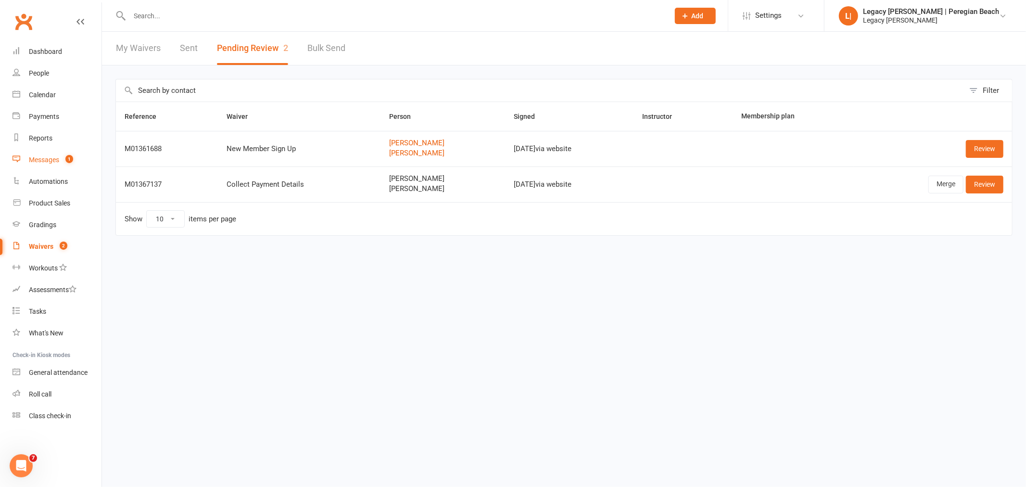
click at [50, 150] on link "Messages 1" at bounding box center [57, 160] width 89 height 22
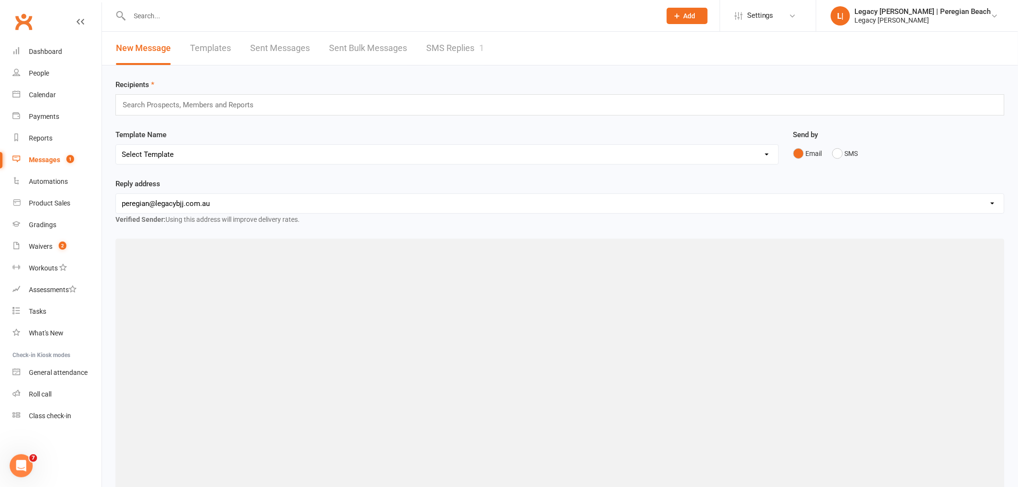
click at [454, 53] on link "SMS Replies 1" at bounding box center [455, 48] width 58 height 33
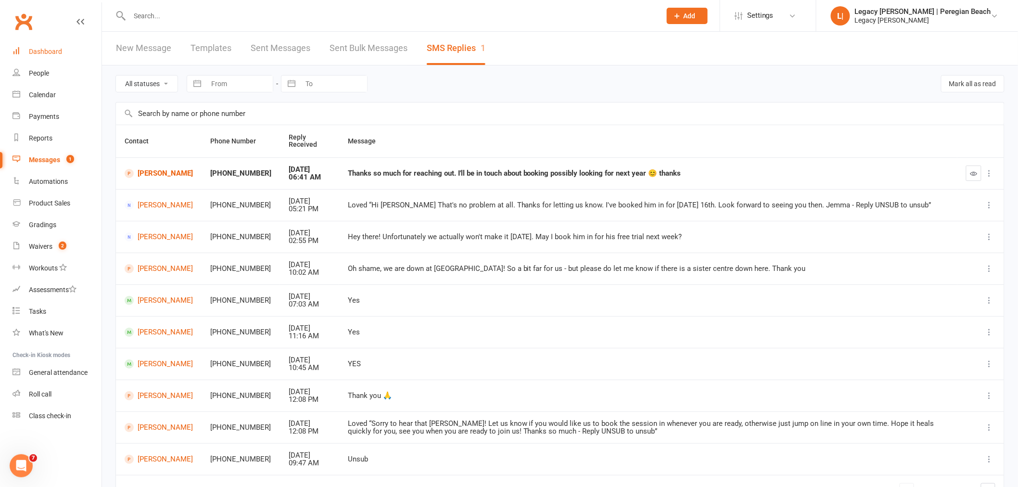
click at [70, 50] on link "Dashboard" at bounding box center [57, 52] width 89 height 22
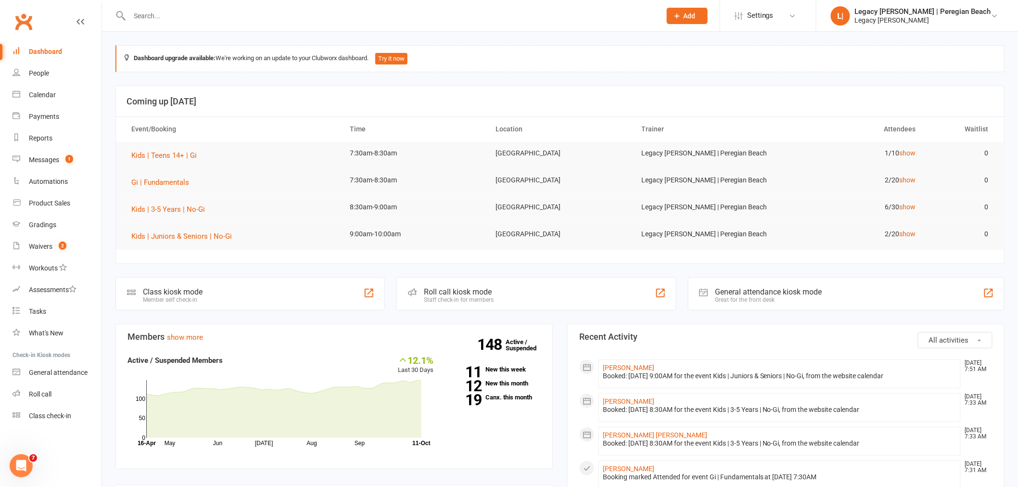
click at [232, 10] on input "text" at bounding box center [391, 15] width 528 height 13
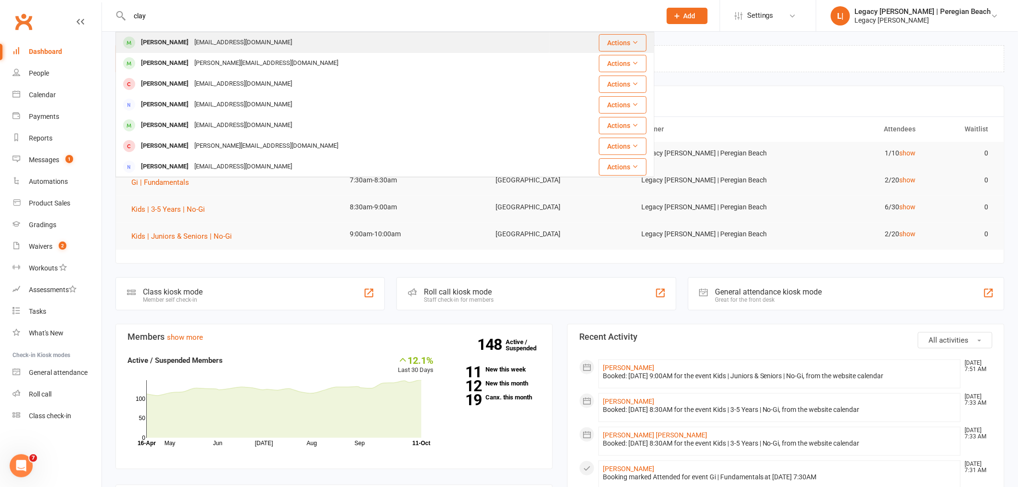
type input "clay"
click at [175, 46] on div "[PERSON_NAME]" at bounding box center [164, 43] width 53 height 14
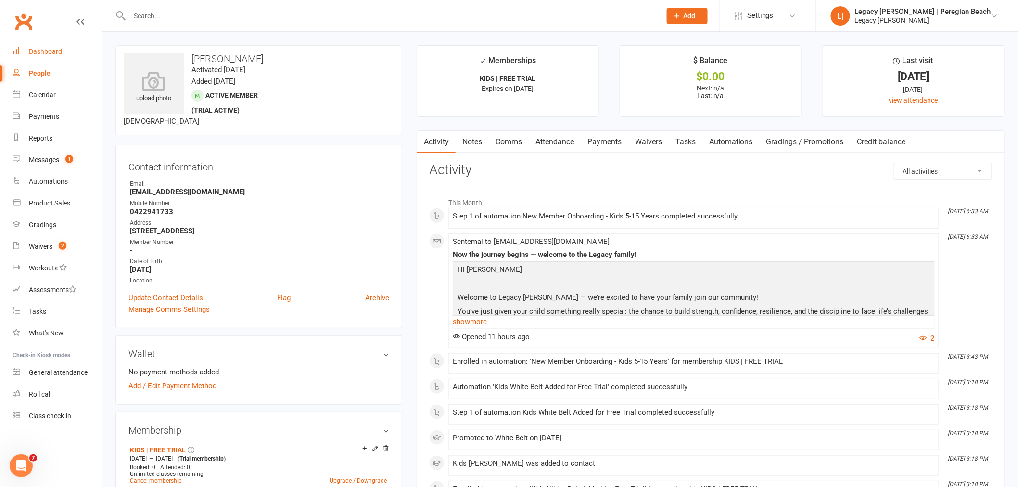
click at [41, 46] on link "Dashboard" at bounding box center [57, 52] width 89 height 22
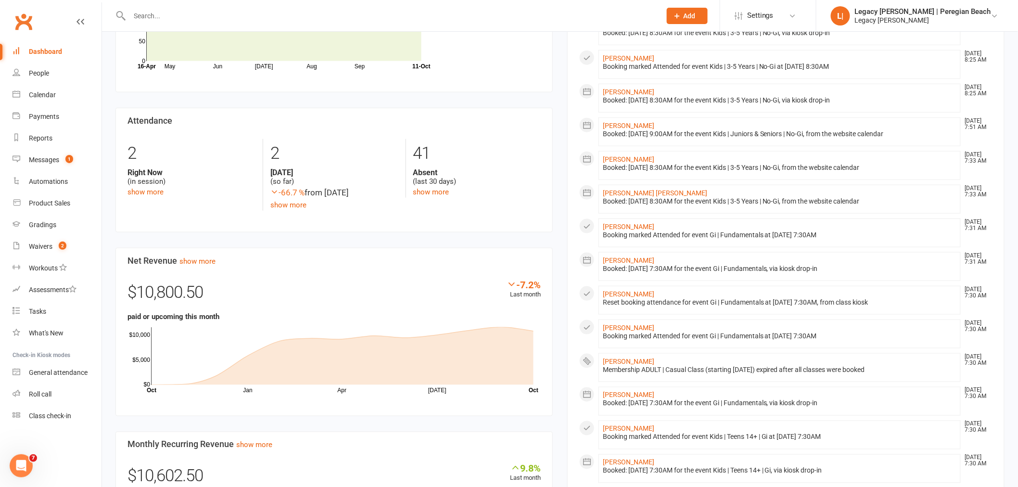
scroll to position [209, 0]
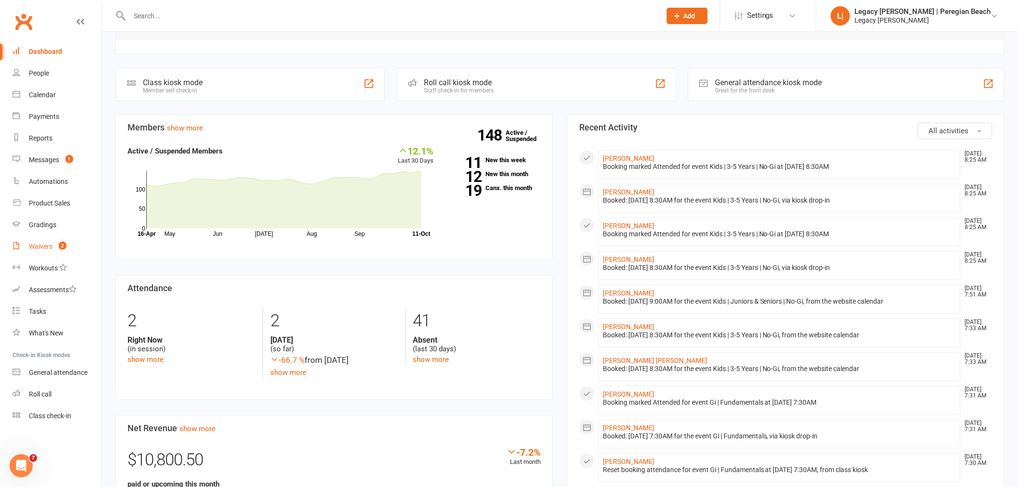
click at [41, 246] on div "Waivers" at bounding box center [41, 247] width 24 height 8
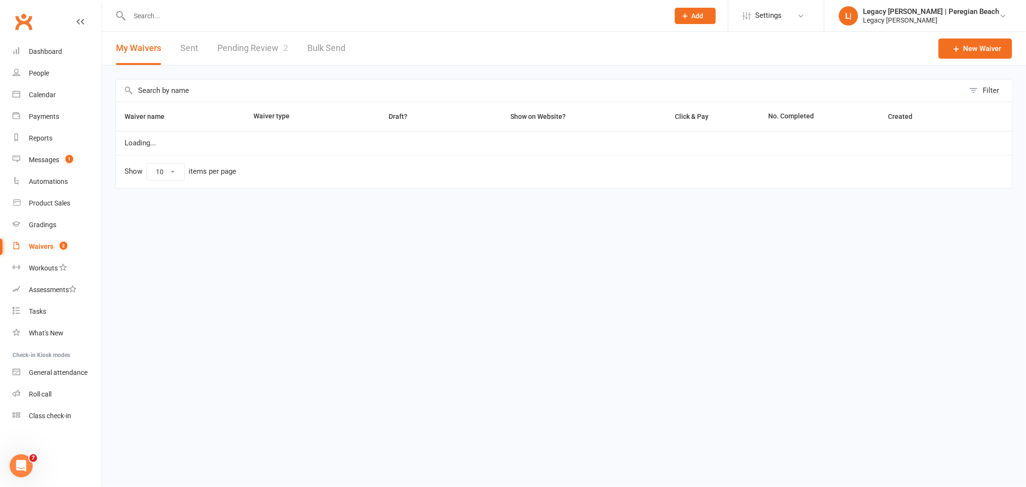
click at [245, 38] on link "Pending Review 2" at bounding box center [253, 48] width 71 height 33
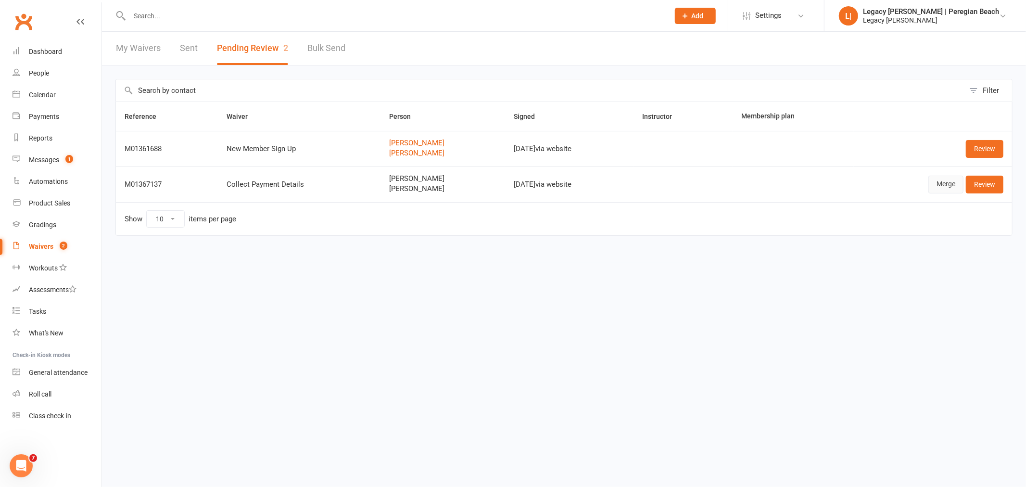
click at [955, 186] on link "Merge" at bounding box center [946, 184] width 35 height 17
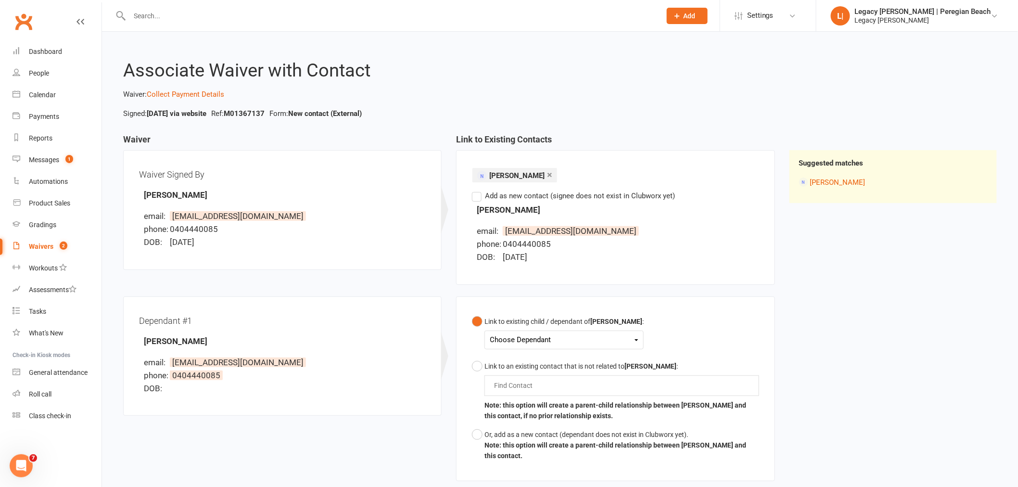
click at [561, 334] on div "Choose Dependant" at bounding box center [564, 340] width 149 height 13
click at [526, 371] on link "[PERSON_NAME]" at bounding box center [537, 362] width 95 height 21
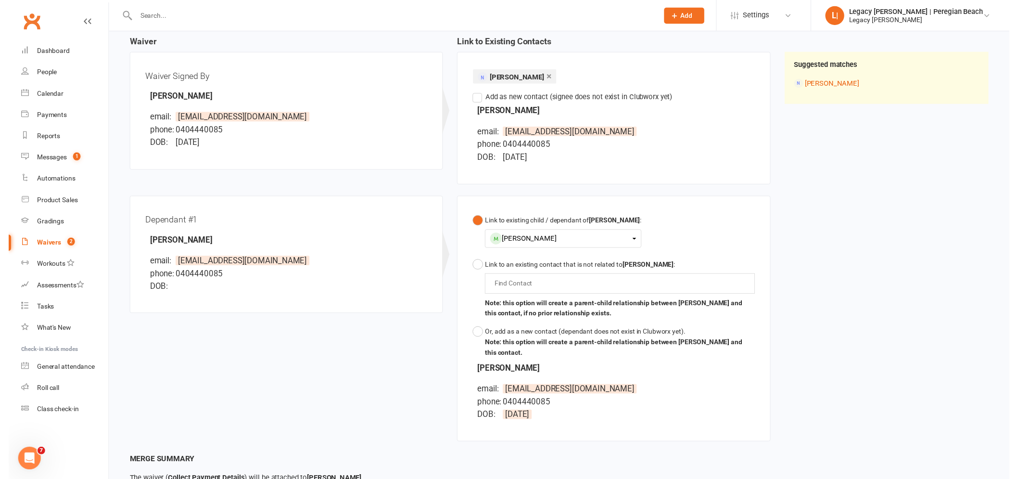
scroll to position [182, 0]
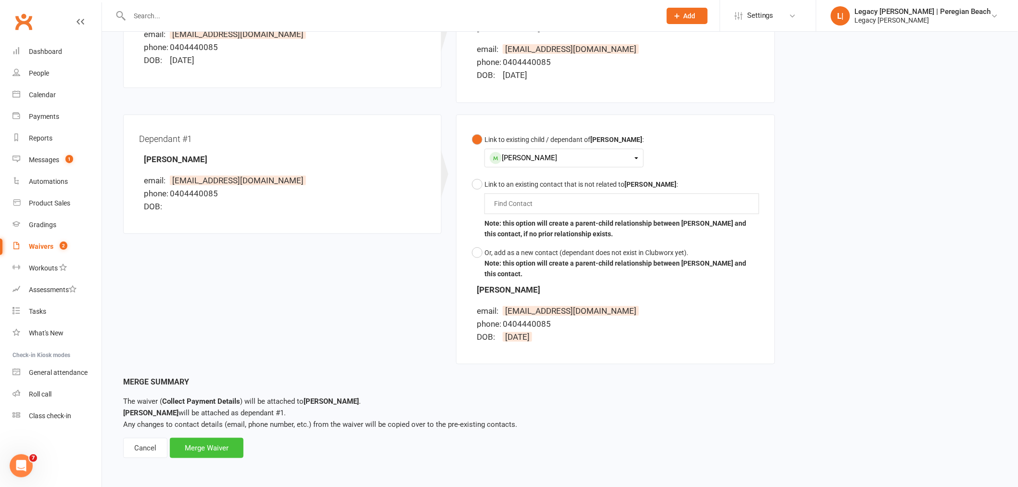
click at [202, 449] on div "Merge Waiver" at bounding box center [207, 448] width 74 height 20
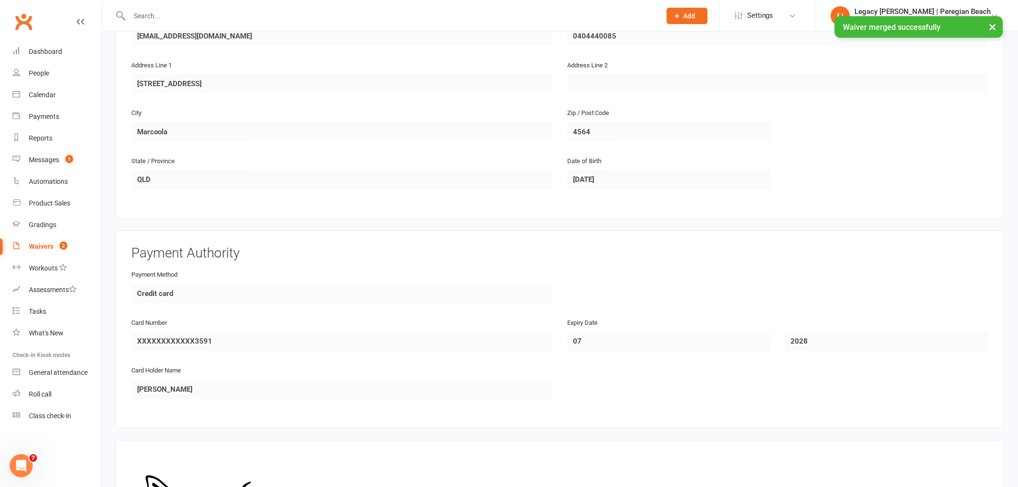
scroll to position [728, 0]
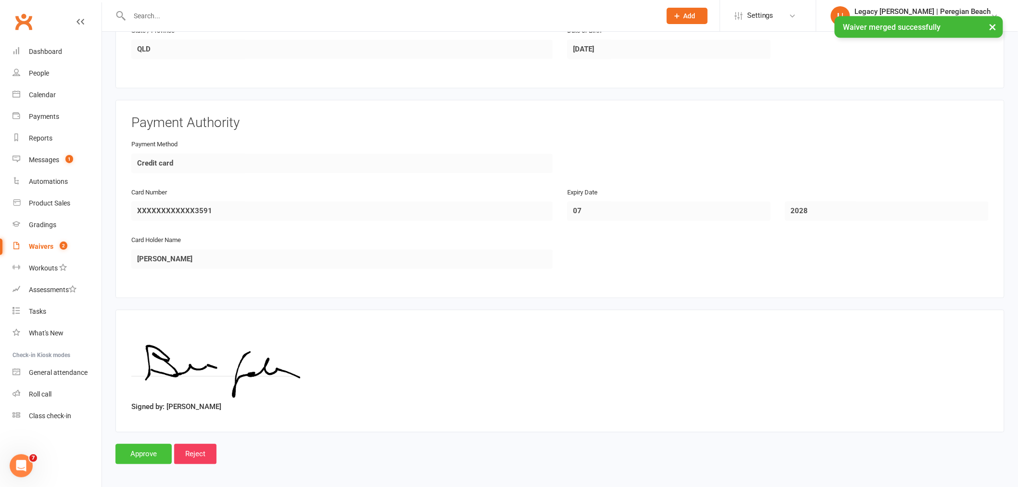
click at [150, 449] on input "Approve" at bounding box center [143, 454] width 56 height 20
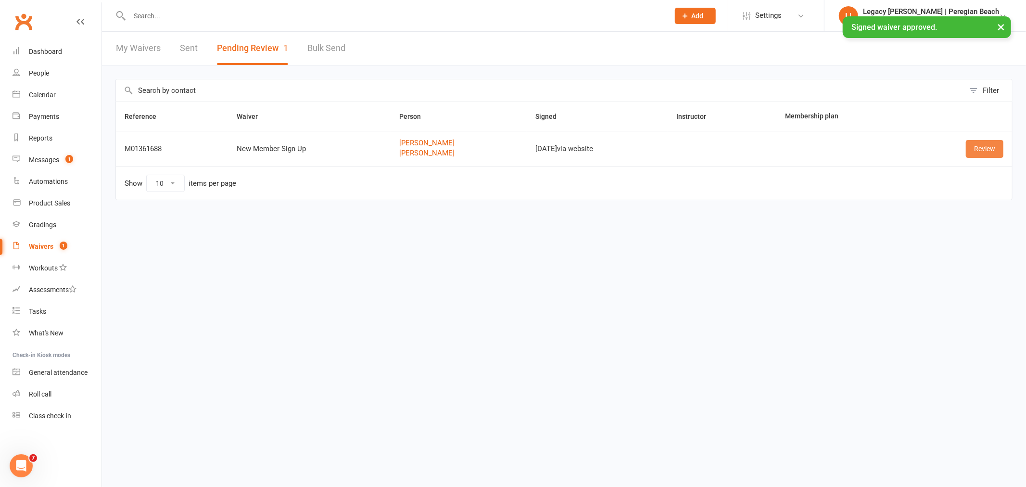
click at [988, 151] on link "Review" at bounding box center [985, 148] width 38 height 17
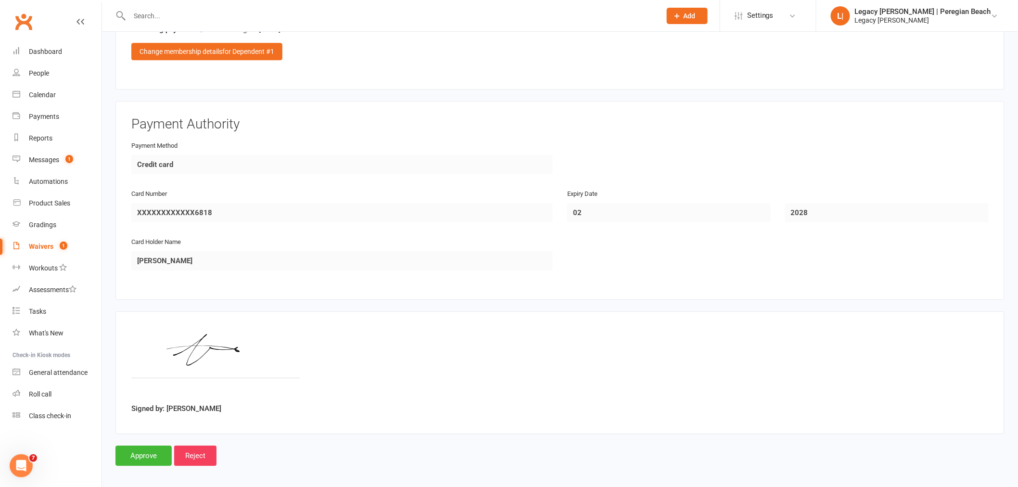
scroll to position [874, 0]
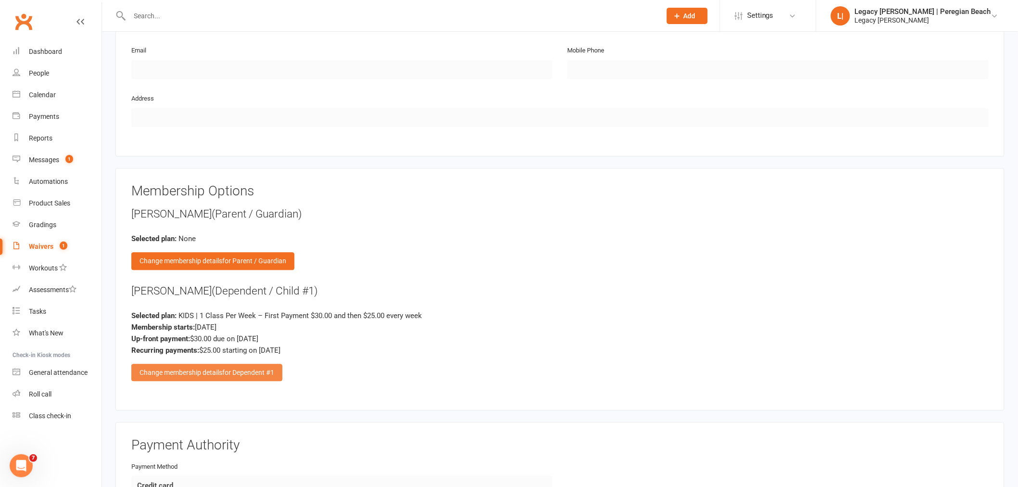
click at [220, 368] on div "Change membership details for Dependent #1" at bounding box center [206, 372] width 151 height 17
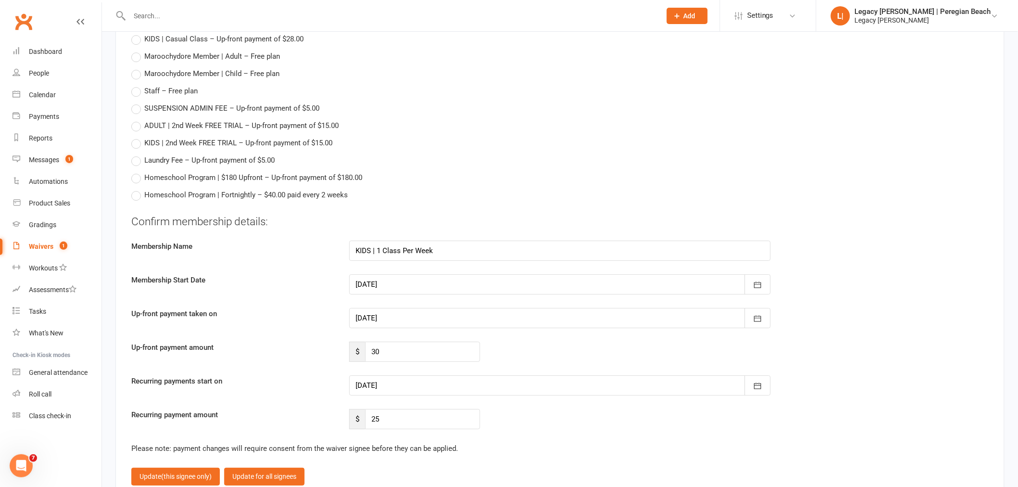
scroll to position [1302, 0]
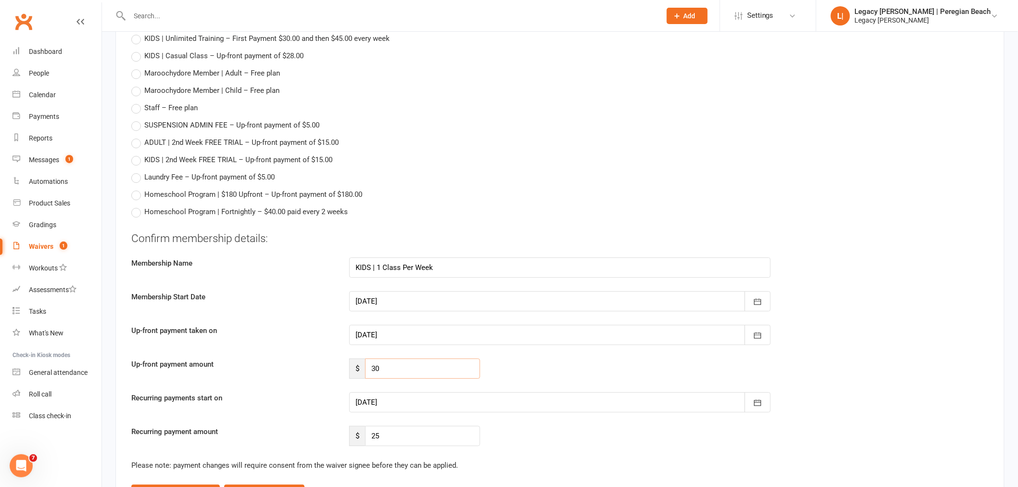
click at [398, 369] on input "30" at bounding box center [422, 369] width 115 height 20
type input "0"
click at [730, 364] on div "Up-front payment amount $ 0" at bounding box center [560, 369] width 872 height 20
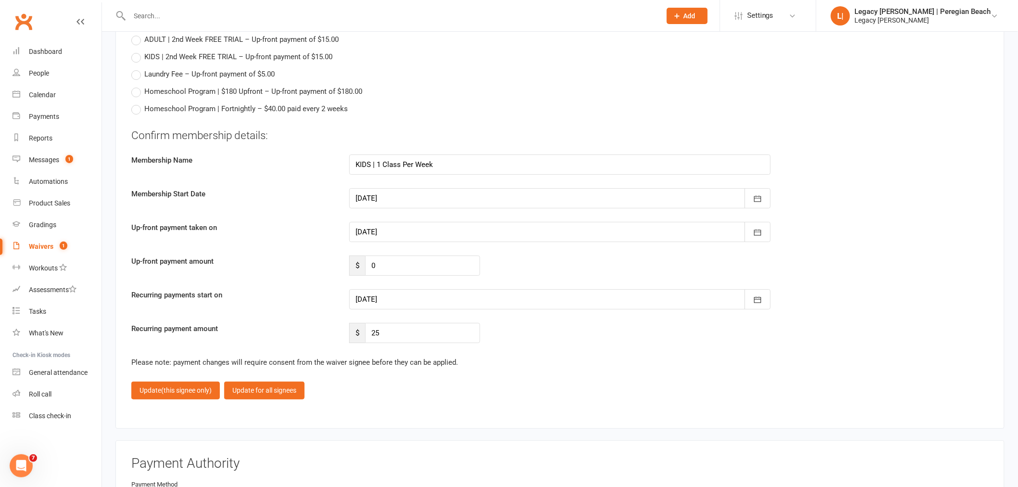
scroll to position [1409, 0]
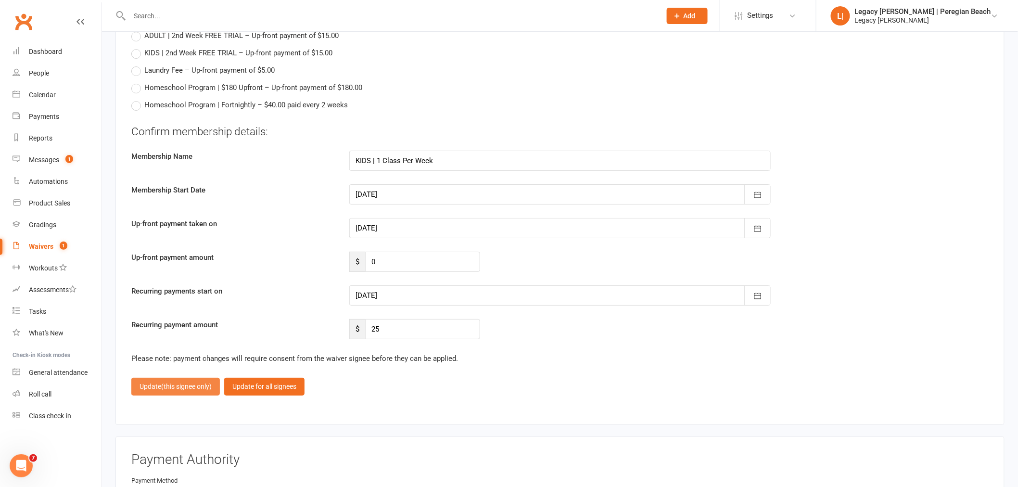
click at [189, 383] on span "(this signee only)" at bounding box center [186, 387] width 51 height 8
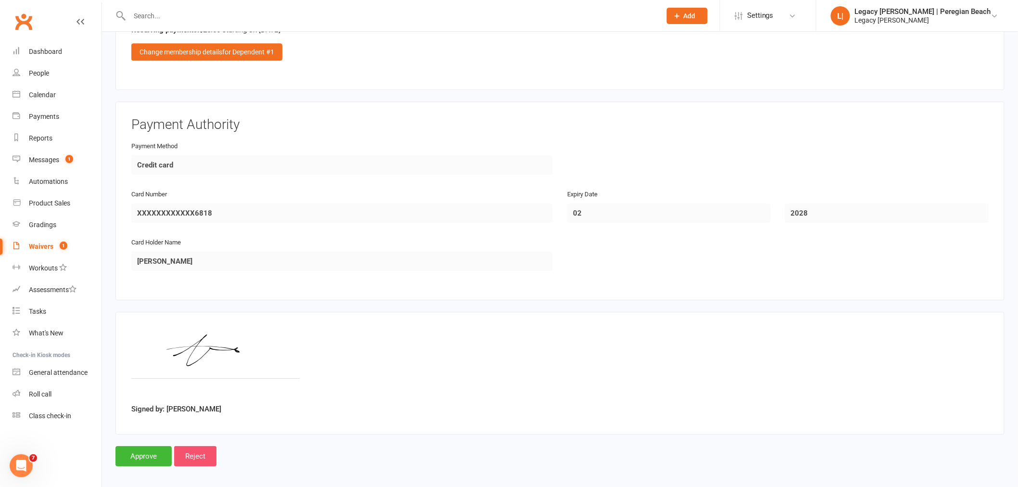
scroll to position [1195, 0]
click at [131, 450] on input "Approve" at bounding box center [143, 456] width 56 height 20
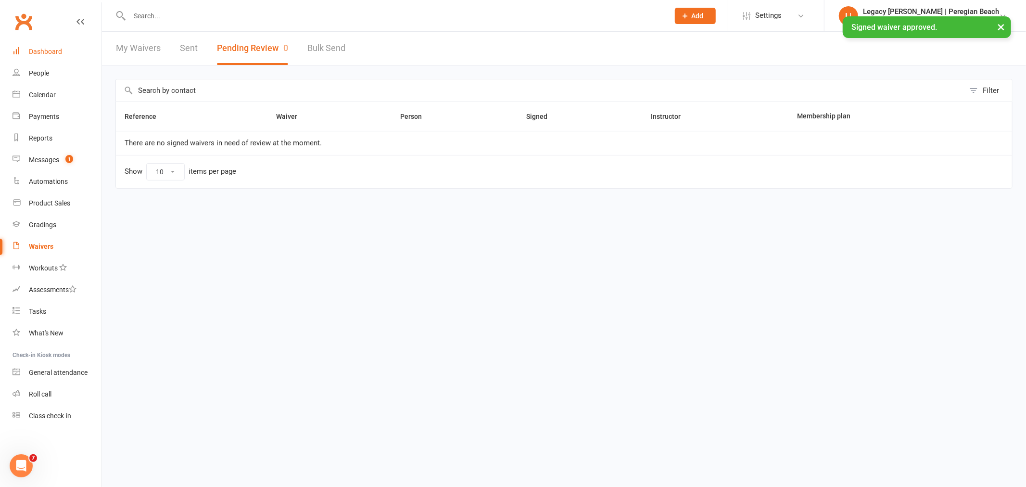
drag, startPoint x: 52, startPoint y: 49, endPoint x: 131, endPoint y: 51, distance: 79.0
click at [52, 49] on div "Dashboard" at bounding box center [45, 52] width 33 height 8
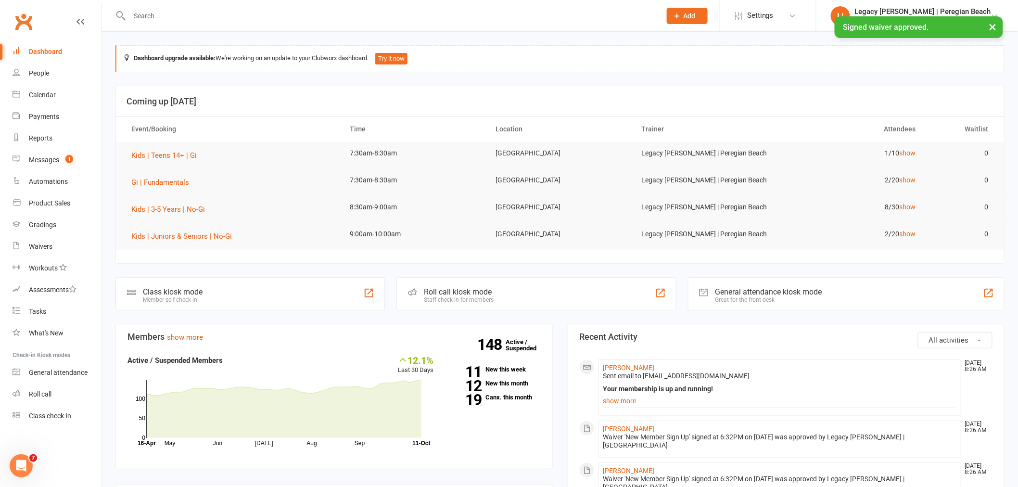
scroll to position [214, 0]
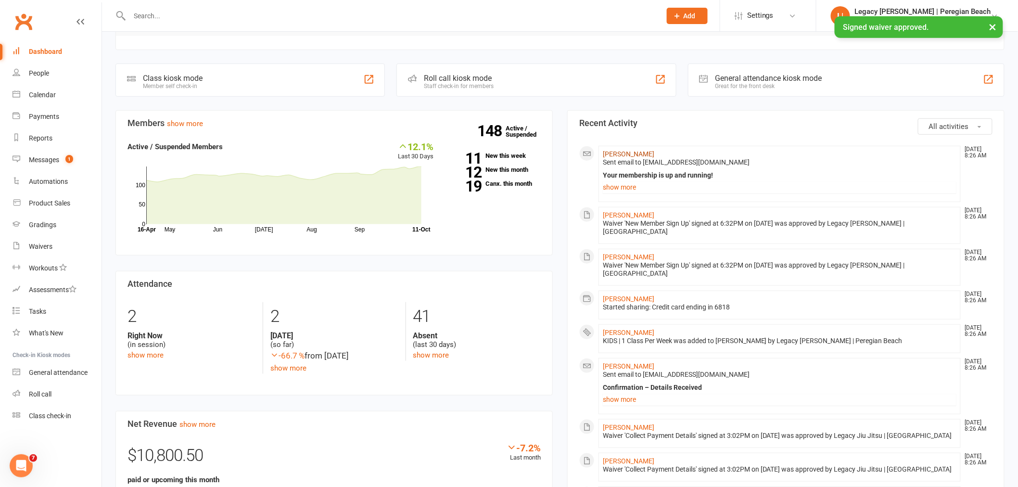
click at [618, 153] on link "[PERSON_NAME]" at bounding box center [628, 154] width 51 height 8
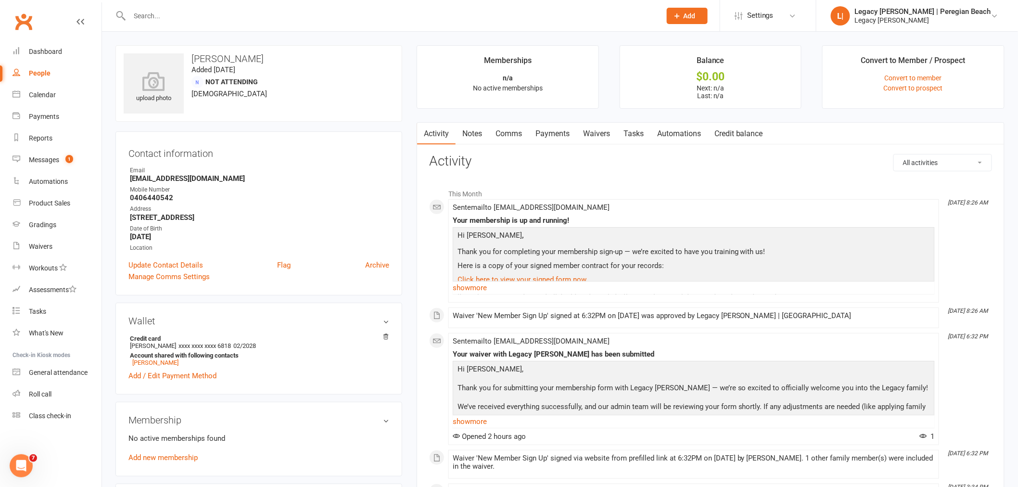
scroll to position [267, 0]
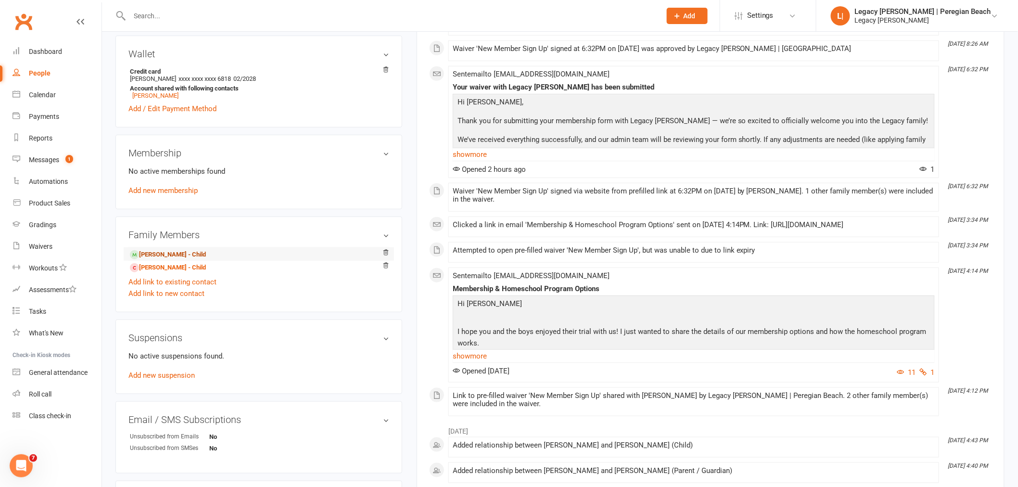
click at [157, 255] on link "[PERSON_NAME] - Child" at bounding box center [168, 255] width 76 height 10
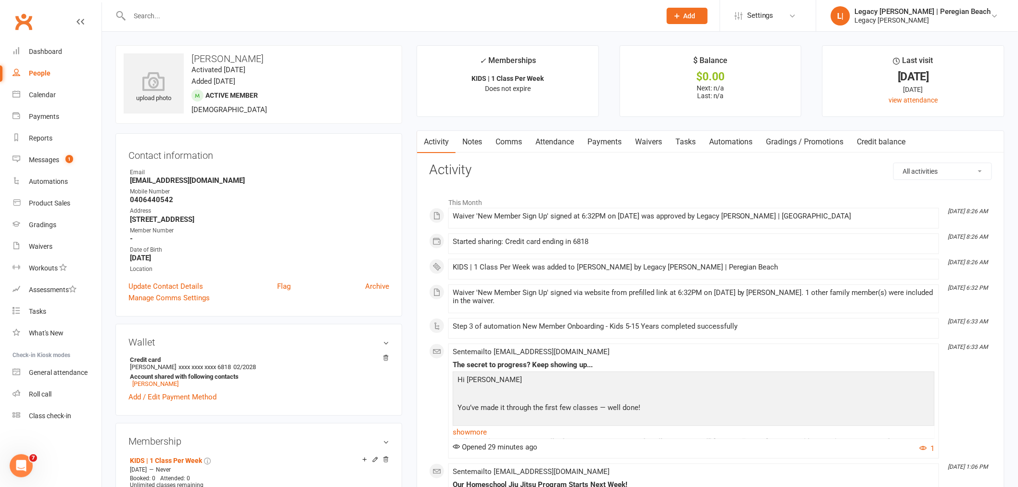
click at [605, 141] on link "Payments" at bounding box center [605, 142] width 48 height 22
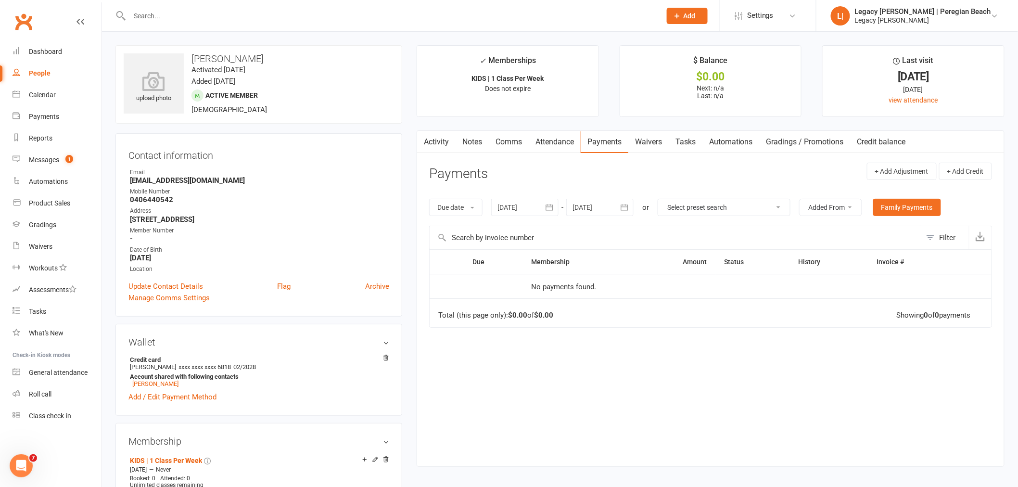
click at [510, 144] on link "Comms" at bounding box center [509, 142] width 40 height 22
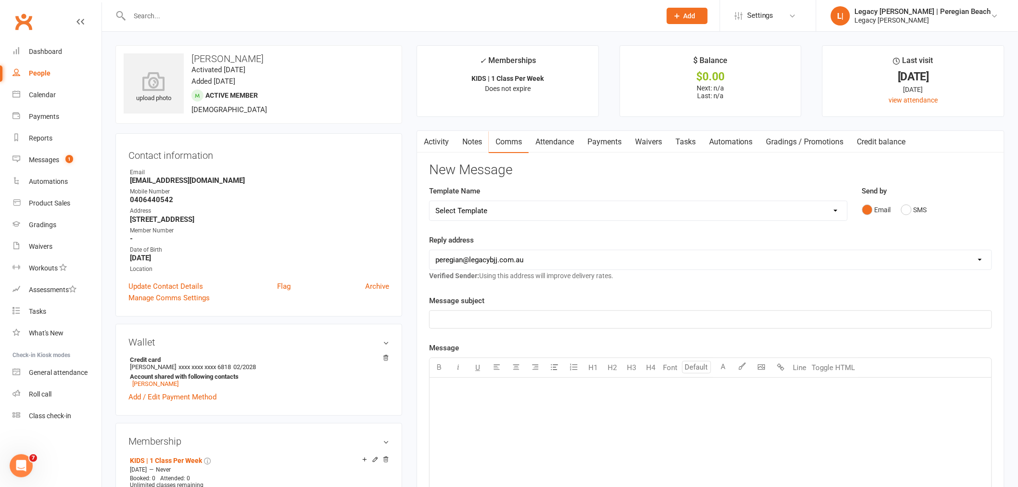
click at [605, 141] on link "Payments" at bounding box center [605, 142] width 48 height 22
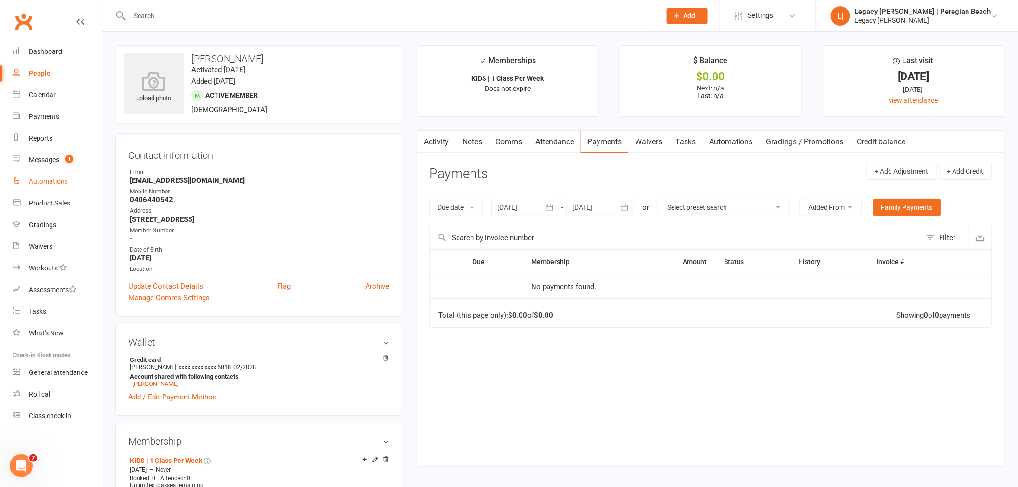
click at [57, 182] on div "Automations" at bounding box center [48, 182] width 39 height 8
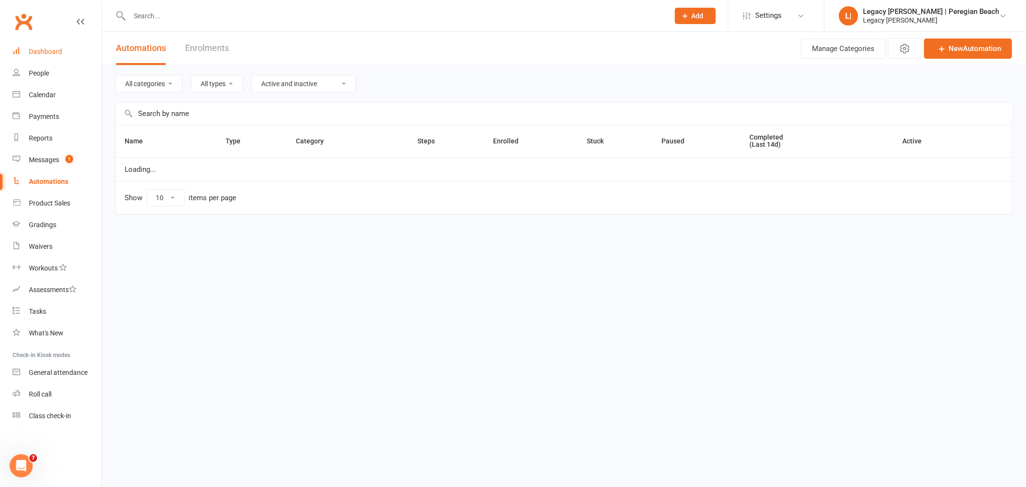
select select "100"
drag, startPoint x: 48, startPoint y: 51, endPoint x: 77, endPoint y: 60, distance: 30.1
click at [48, 51] on div "Dashboard" at bounding box center [45, 52] width 33 height 8
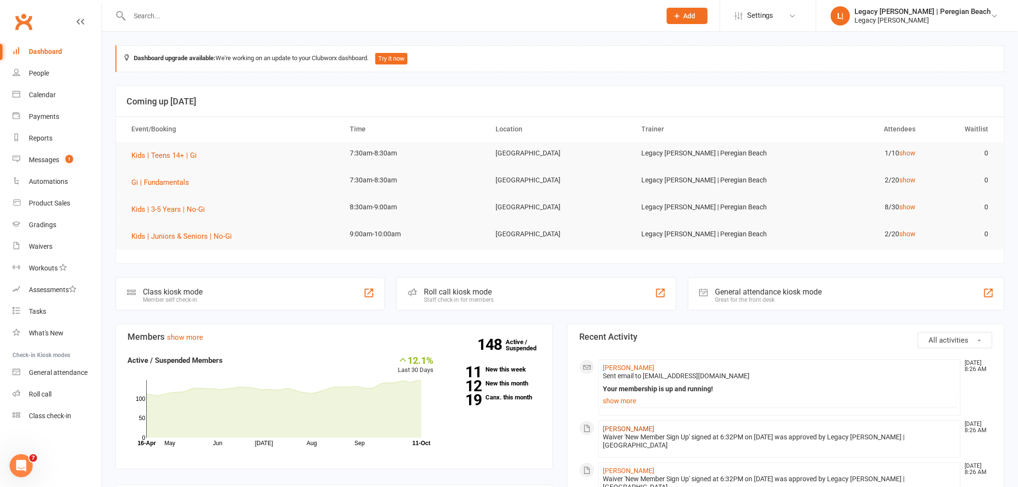
click at [612, 431] on link "[PERSON_NAME]" at bounding box center [628, 429] width 51 height 8
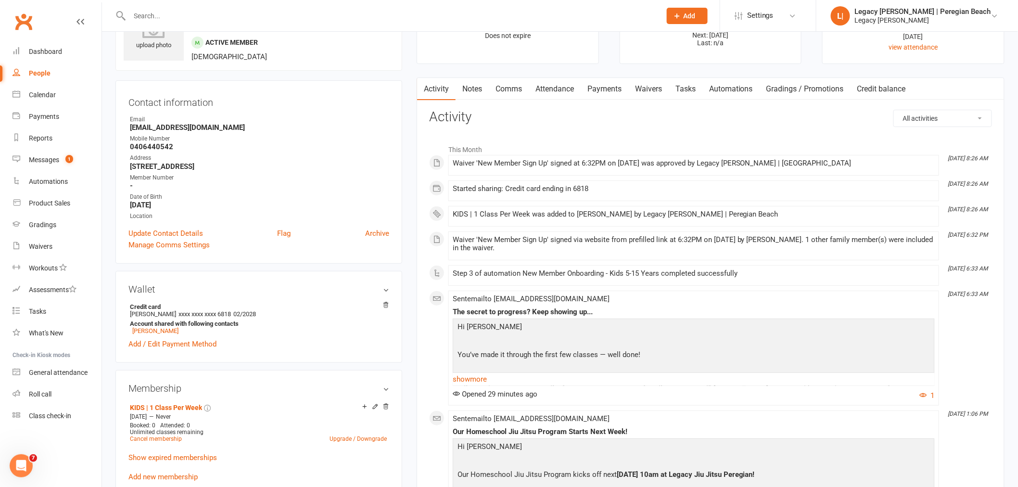
scroll to position [53, 0]
click at [598, 87] on link "Payments" at bounding box center [605, 88] width 48 height 22
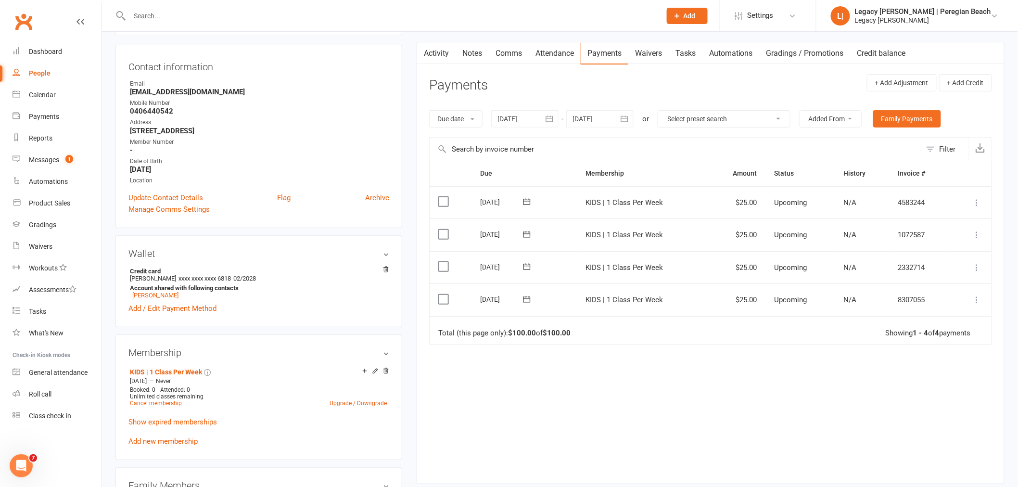
scroll to position [107, 0]
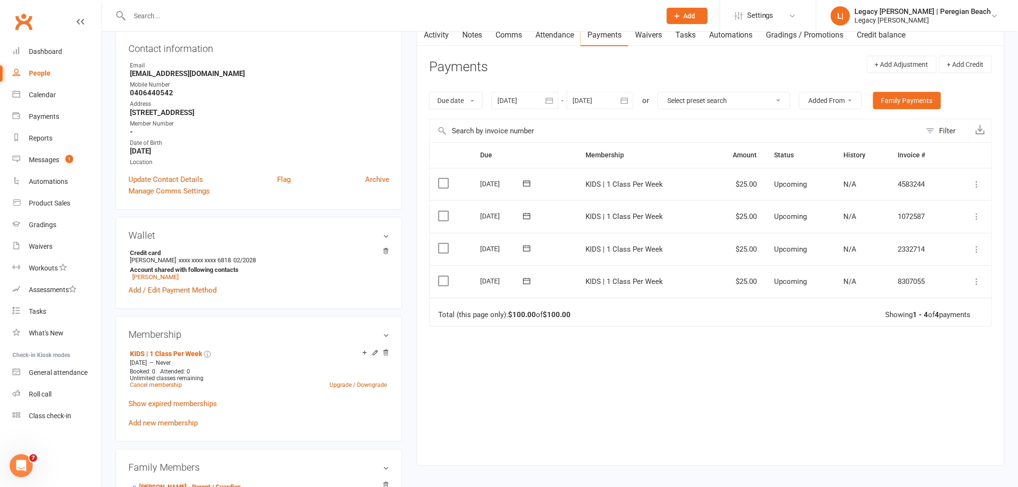
click at [976, 282] on icon at bounding box center [978, 282] width 10 height 10
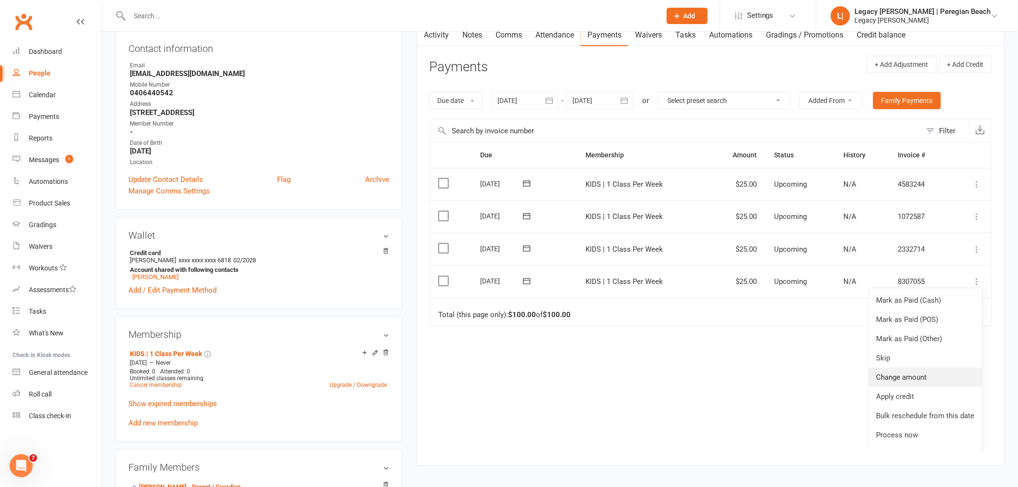
click at [905, 382] on link "Change amount" at bounding box center [926, 377] width 114 height 19
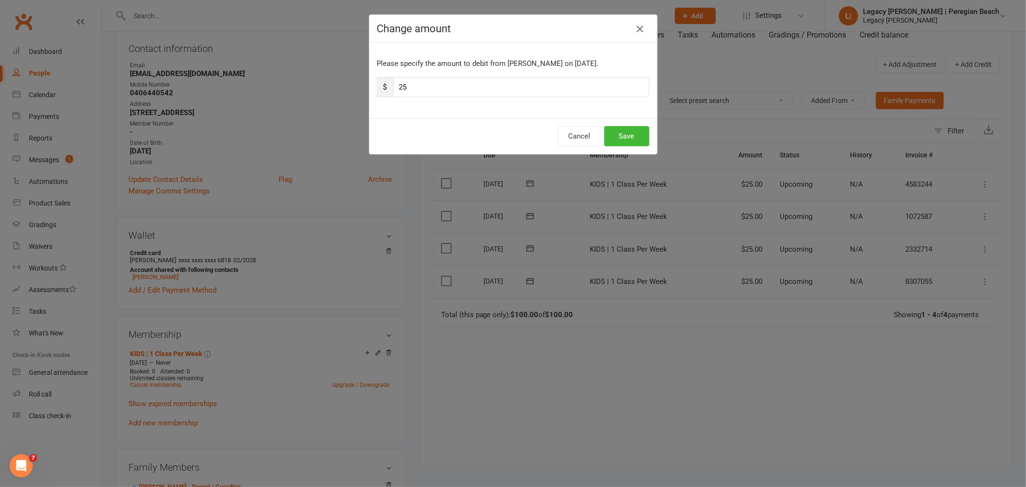
click at [634, 25] on icon "button" at bounding box center [640, 29] width 12 height 12
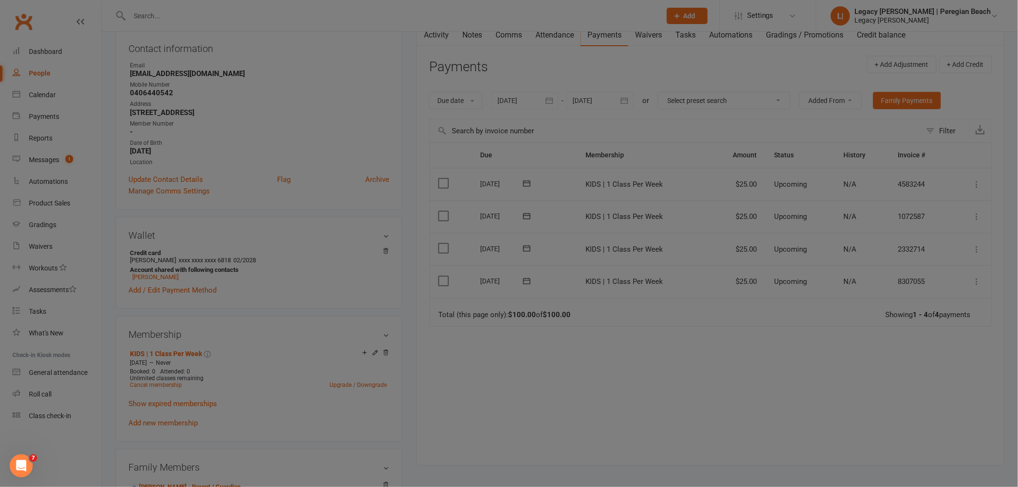
click at [330, 14] on input "text" at bounding box center [391, 15] width 528 height 13
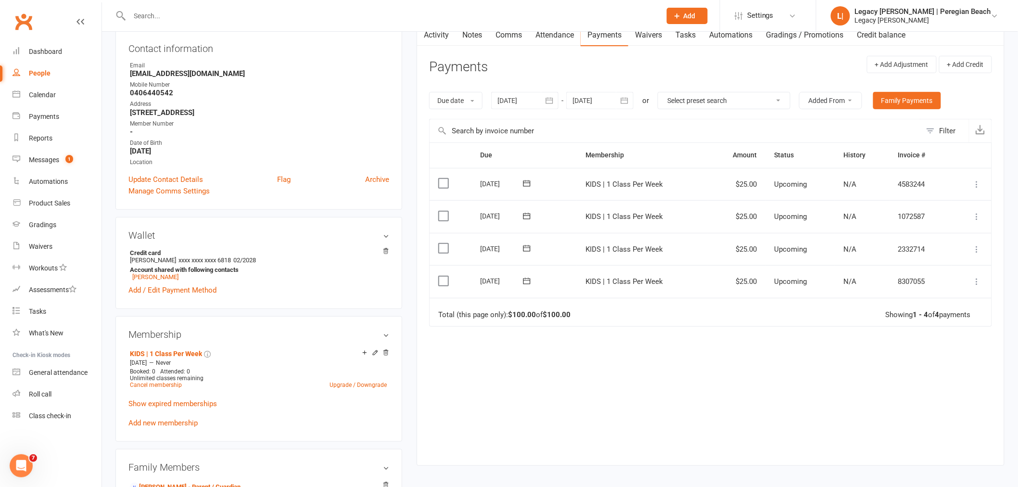
click at [325, 13] on input "text" at bounding box center [391, 15] width 528 height 13
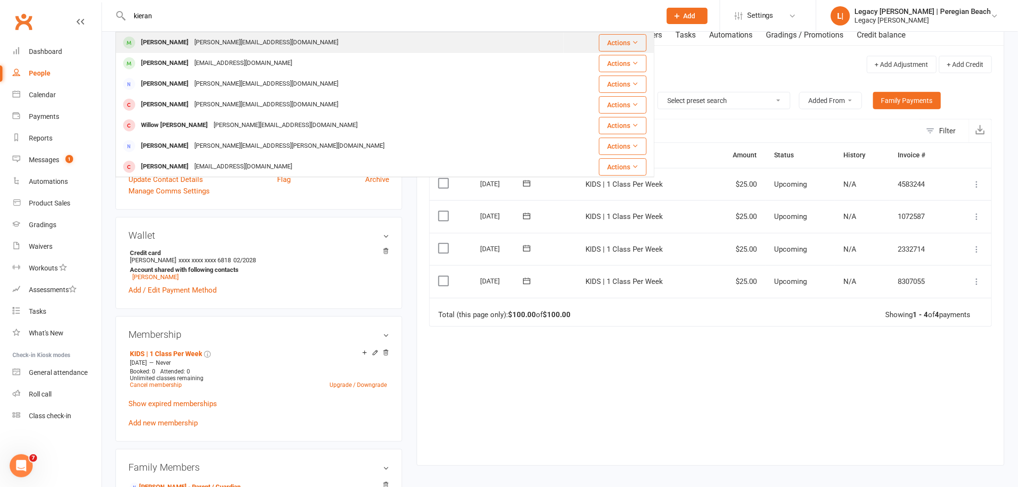
type input "kieran"
click at [172, 44] on div "[PERSON_NAME]" at bounding box center [164, 43] width 53 height 14
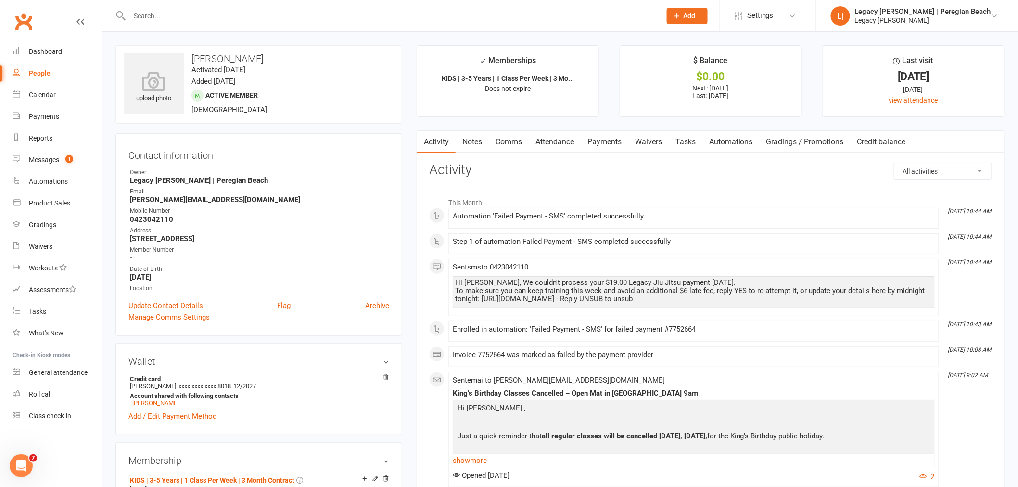
drag, startPoint x: 598, startPoint y: 140, endPoint x: 675, endPoint y: 204, distance: 100.4
click at [598, 140] on link "Payments" at bounding box center [605, 142] width 48 height 22
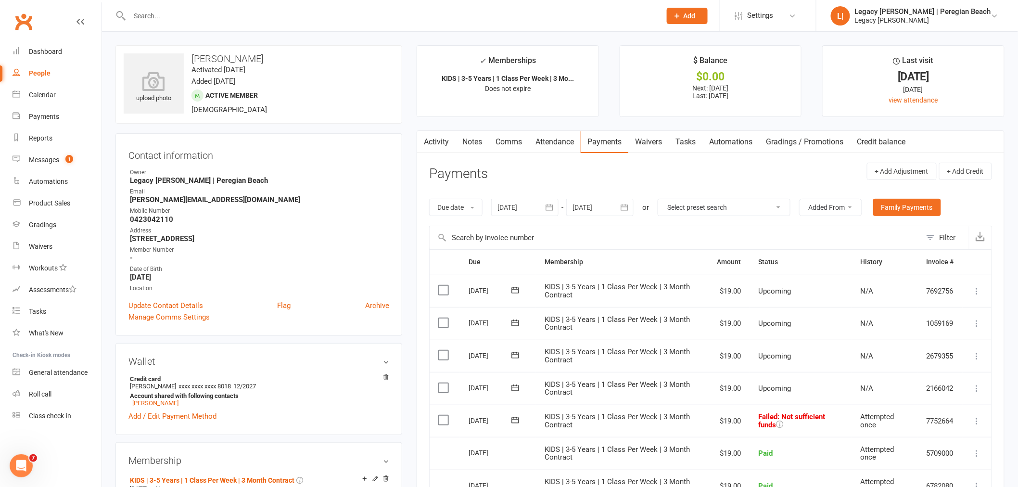
click at [976, 421] on icon at bounding box center [978, 421] width 10 height 10
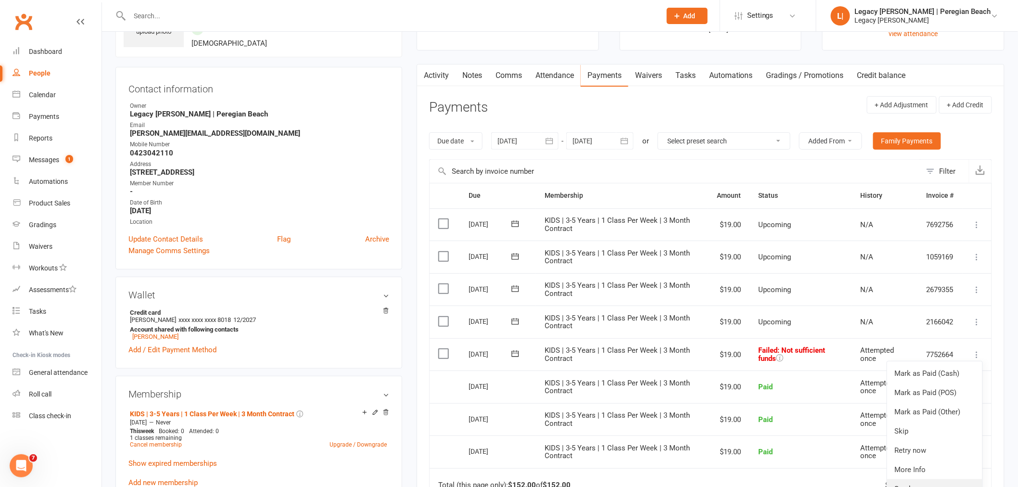
scroll to position [107, 0]
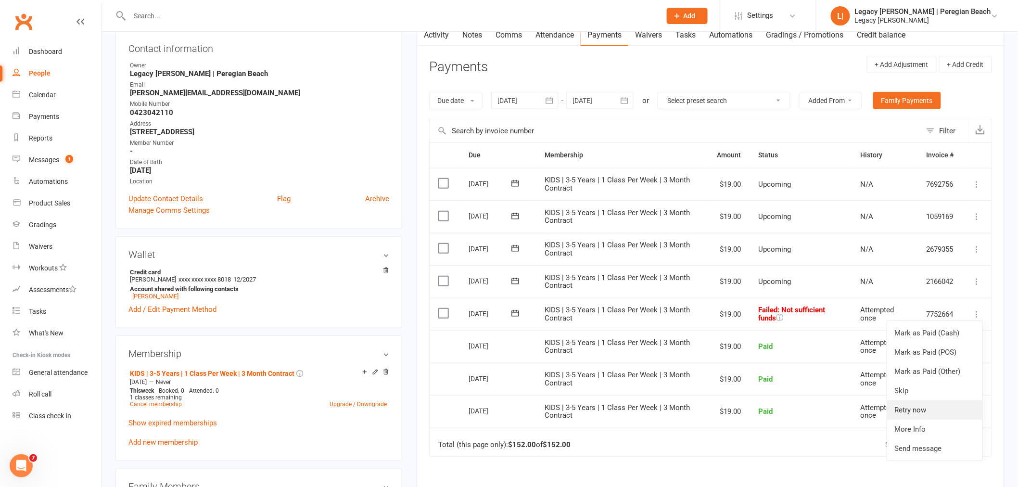
click at [926, 412] on link "Retry now" at bounding box center [934, 409] width 95 height 19
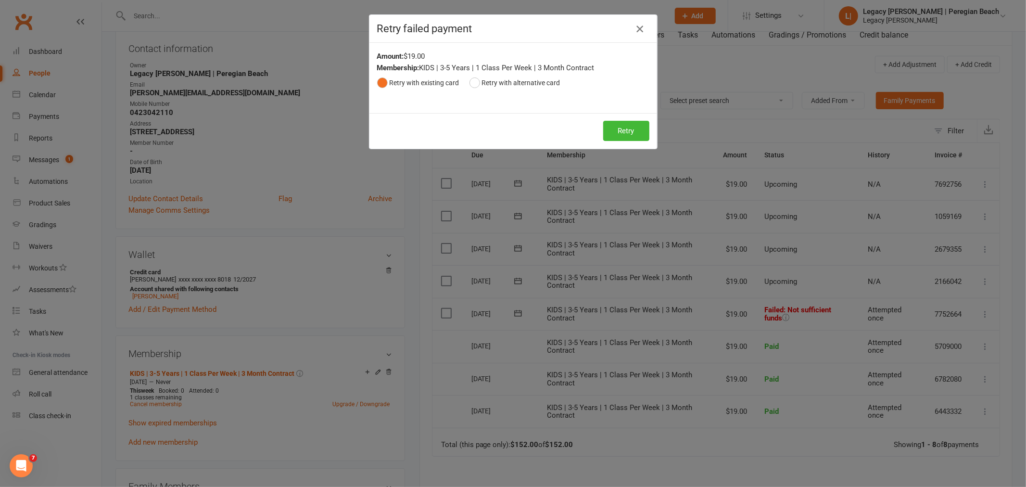
click at [636, 29] on icon "button" at bounding box center [640, 29] width 12 height 12
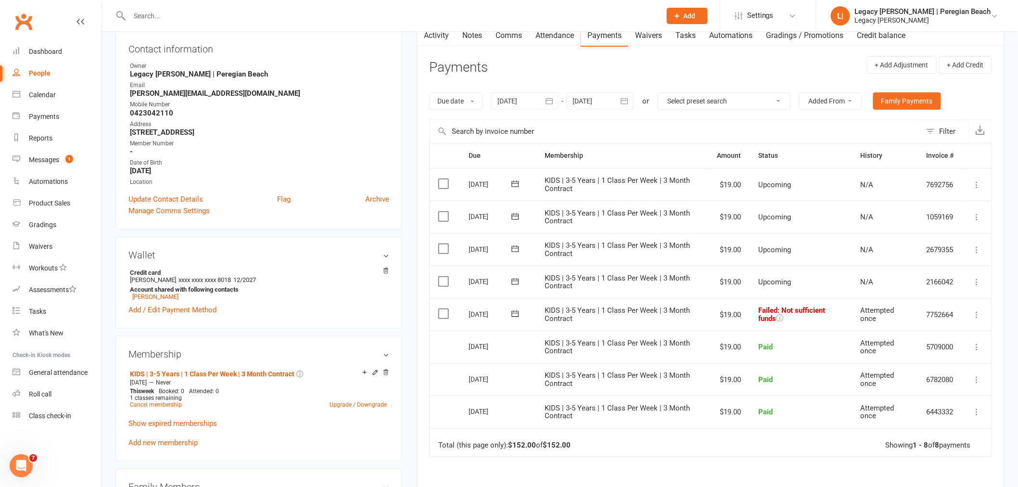
scroll to position [0, 0]
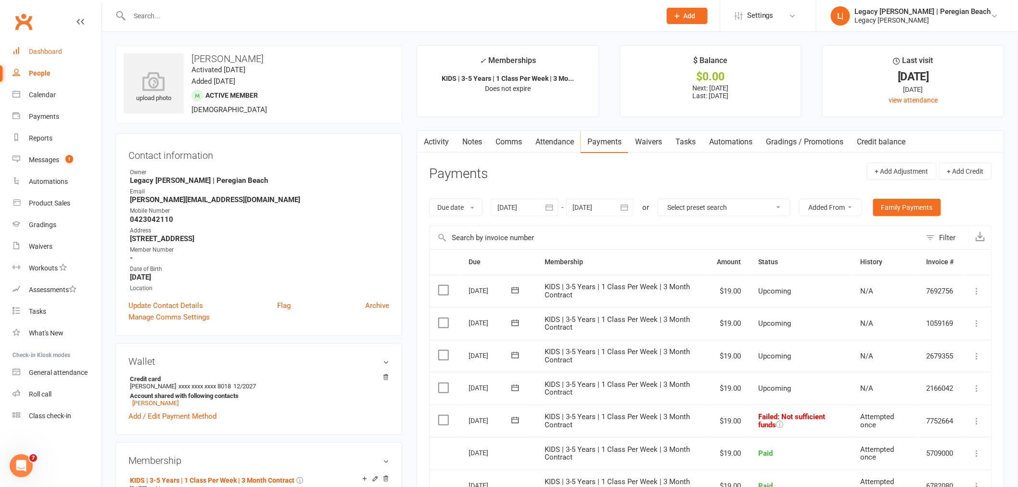
drag, startPoint x: 62, startPoint y: 47, endPoint x: 535, endPoint y: 139, distance: 482.3
click at [62, 47] on link "Dashboard" at bounding box center [57, 52] width 89 height 22
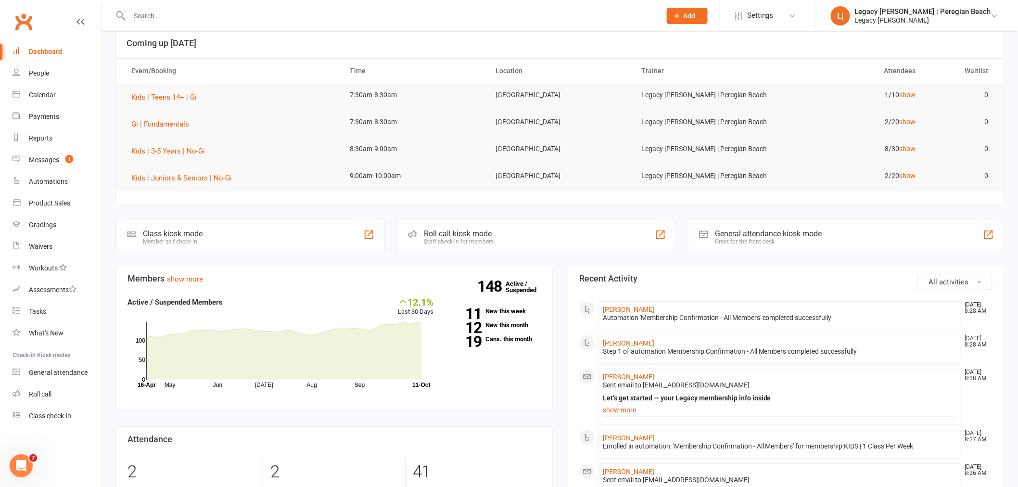
scroll to position [214, 0]
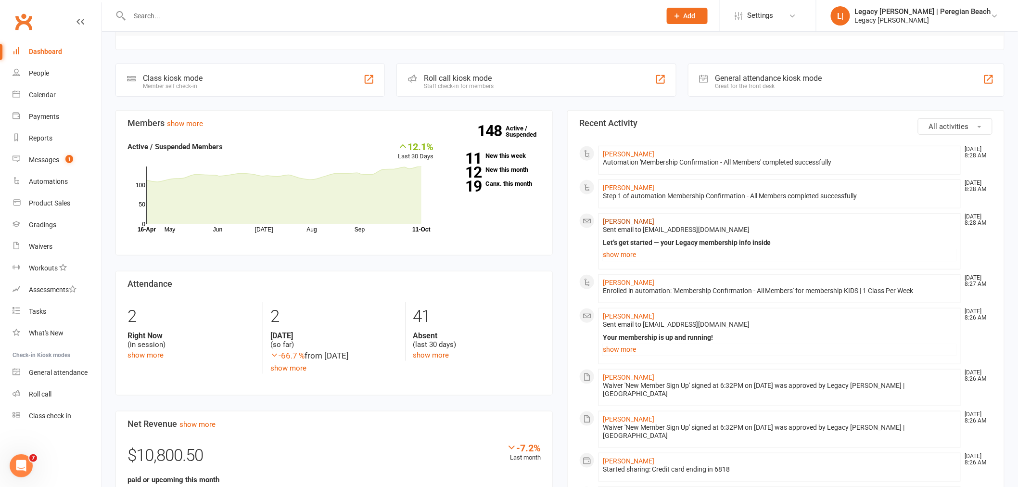
click at [615, 224] on link "[PERSON_NAME]" at bounding box center [628, 222] width 51 height 8
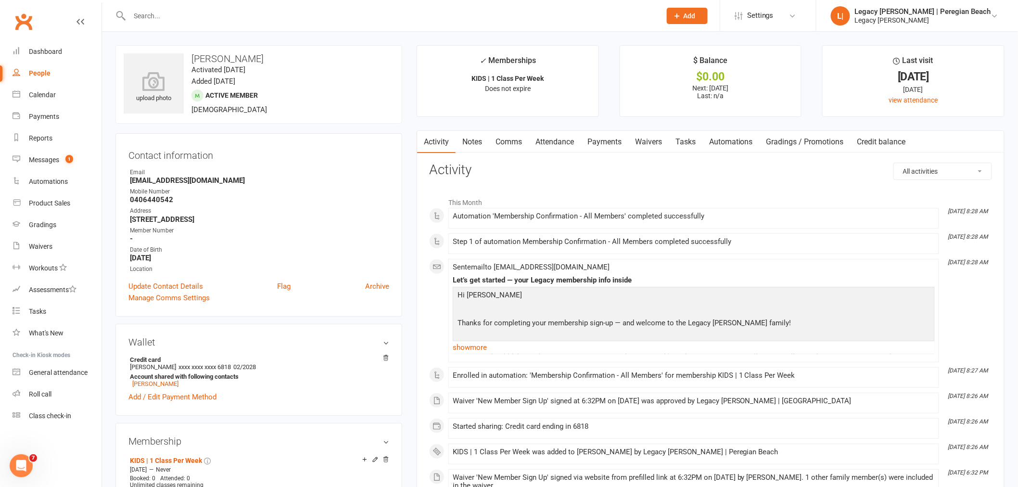
click at [609, 142] on link "Payments" at bounding box center [605, 142] width 48 height 22
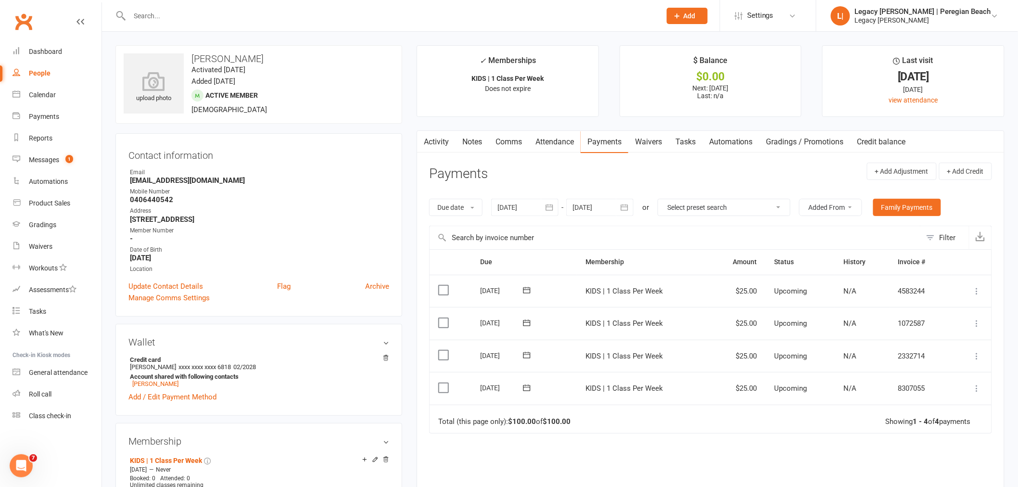
scroll to position [53, 0]
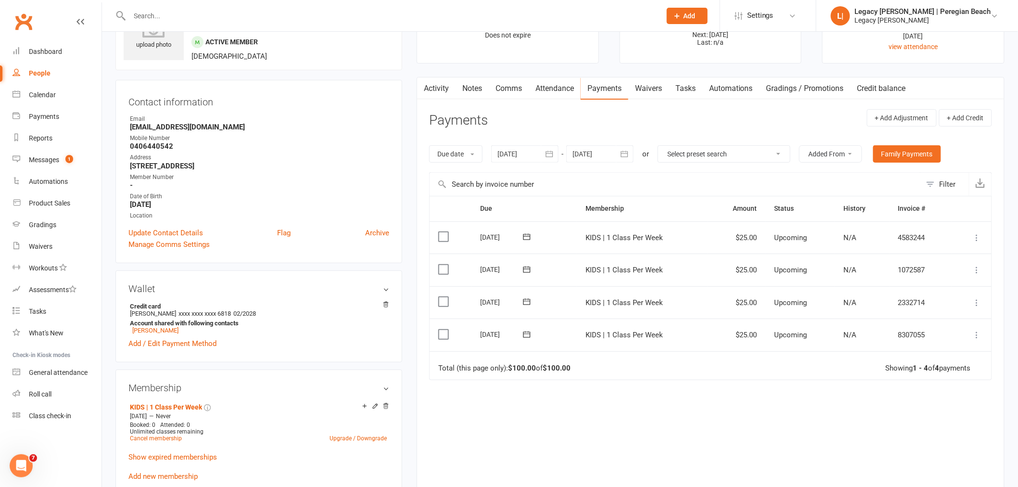
click at [970, 336] on td "Mark as Paid (Cash) [PERSON_NAME] as Paid (POS) Mark as Paid (Other) Skip Chang…" at bounding box center [972, 335] width 40 height 33
click at [983, 331] on button at bounding box center [978, 335] width 12 height 12
click at [973, 333] on icon at bounding box center [978, 335] width 10 height 10
click at [975, 337] on icon at bounding box center [978, 335] width 10 height 10
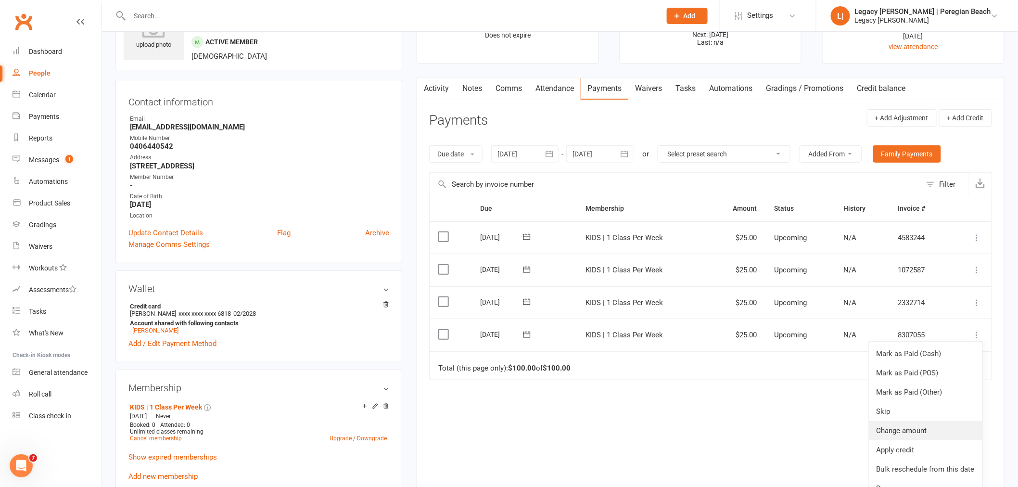
click at [911, 430] on link "Change amount" at bounding box center [926, 430] width 114 height 19
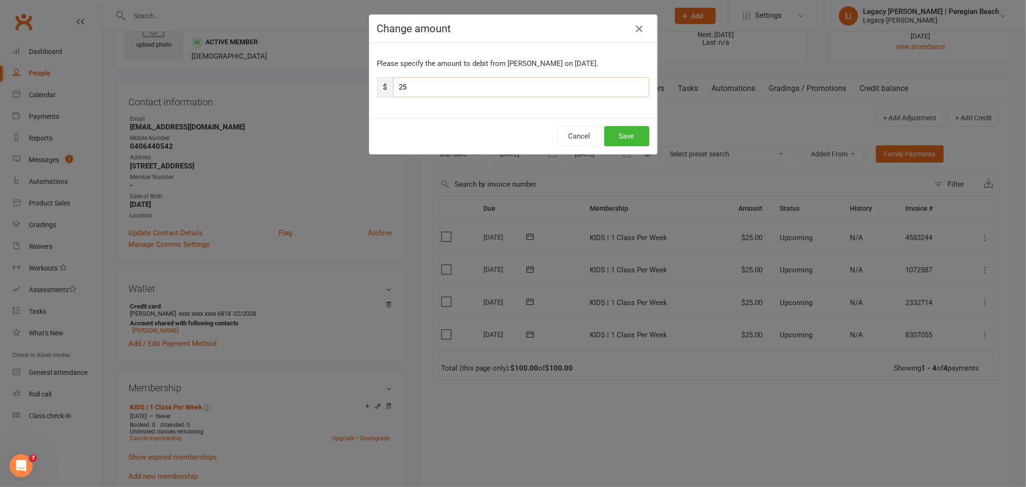
click at [427, 82] on input "25" at bounding box center [521, 87] width 257 height 20
type input "12.50"
click at [637, 140] on button "Save" at bounding box center [626, 136] width 45 height 20
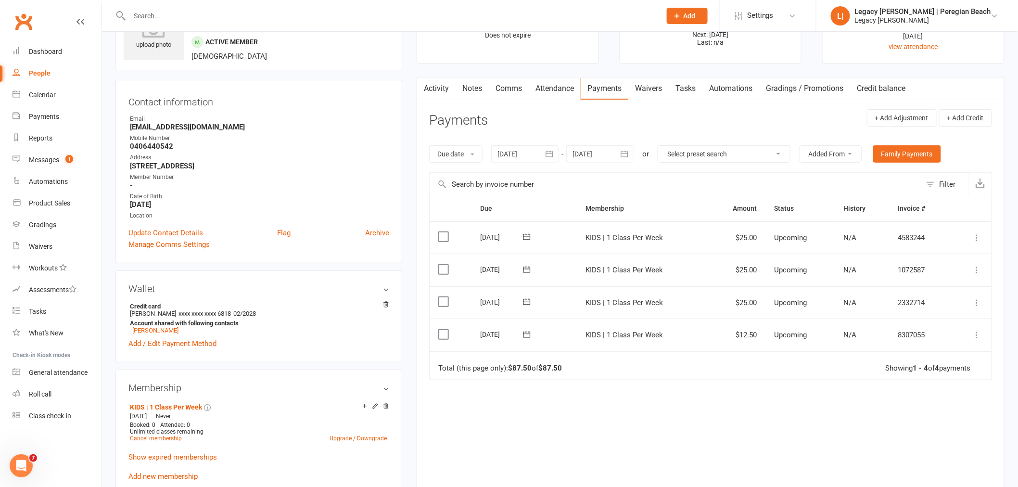
click at [975, 299] on icon at bounding box center [978, 303] width 10 height 10
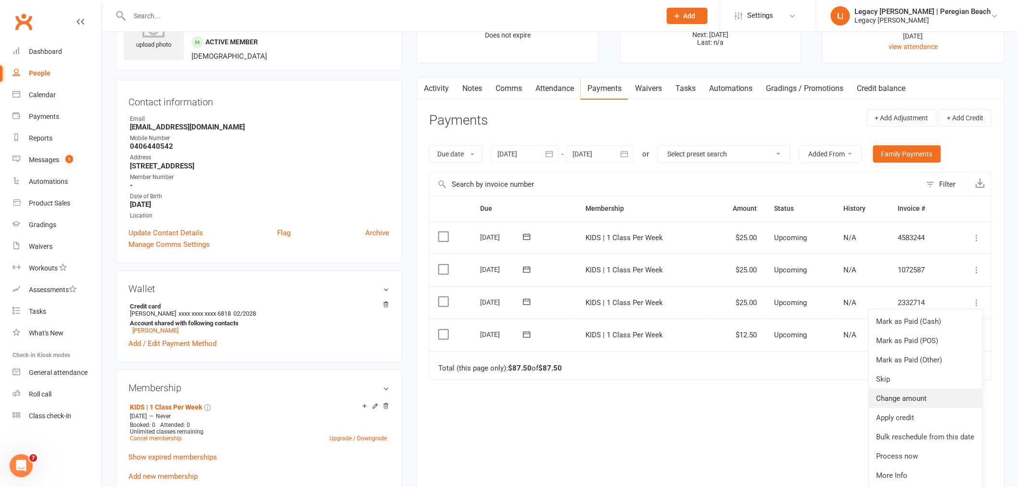
click at [910, 395] on link "Change amount" at bounding box center [926, 398] width 114 height 19
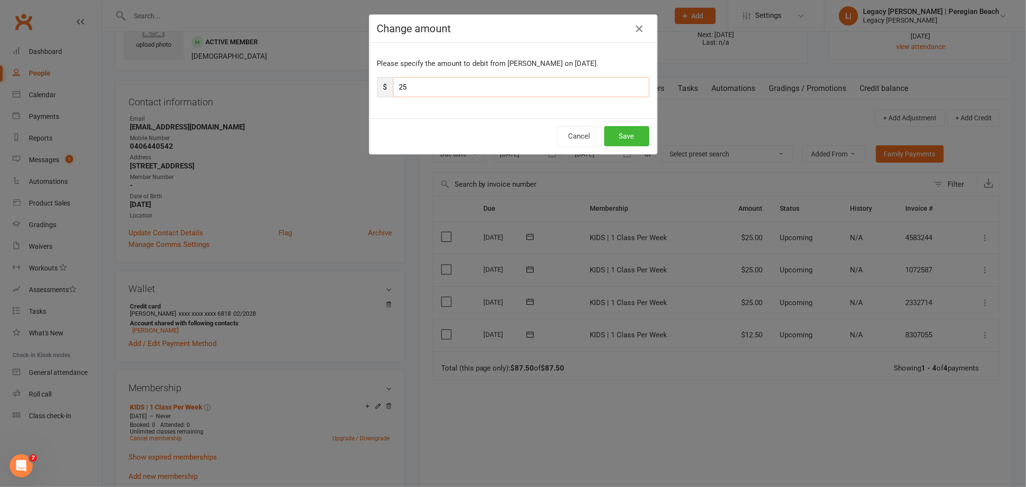
click at [433, 90] on input "25" at bounding box center [521, 87] width 257 height 20
type input "12.50"
click at [629, 141] on button "Save" at bounding box center [626, 136] width 45 height 20
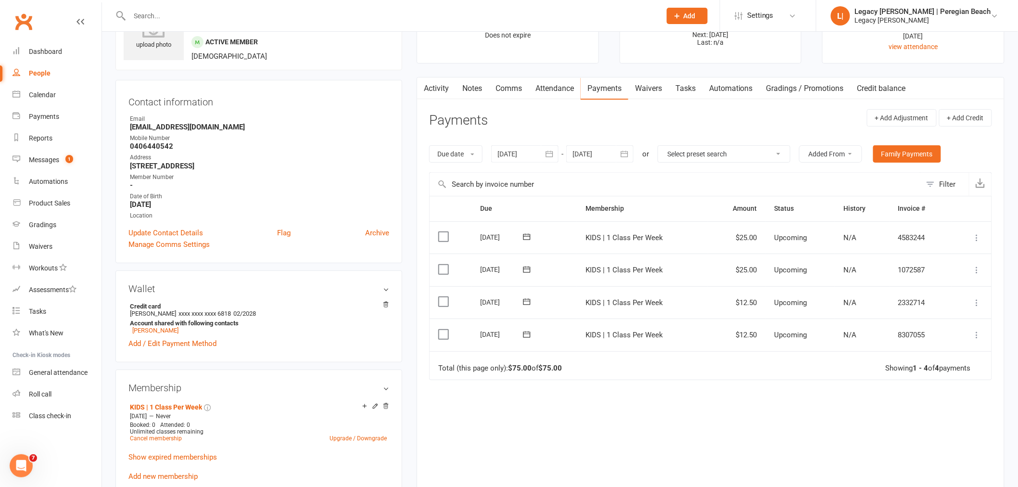
click at [978, 268] on icon at bounding box center [978, 270] width 10 height 10
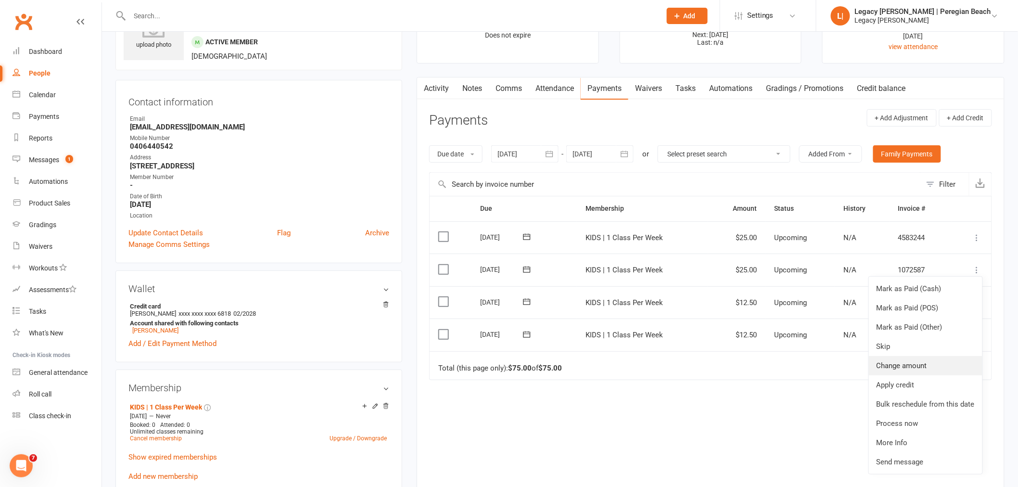
click at [911, 362] on link "Change amount" at bounding box center [926, 365] width 114 height 19
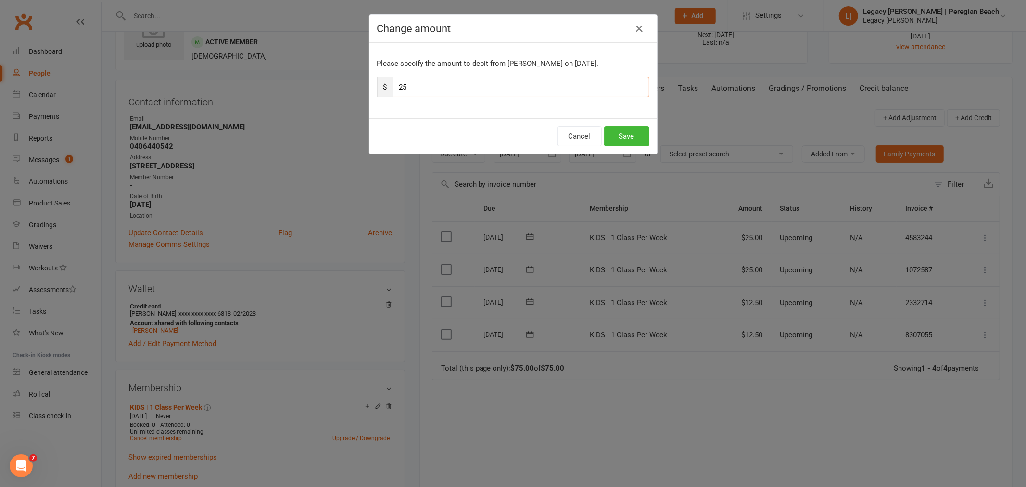
click at [401, 86] on input "25" at bounding box center [521, 87] width 257 height 20
type input "12.50"
click at [637, 136] on button "Save" at bounding box center [626, 136] width 45 height 20
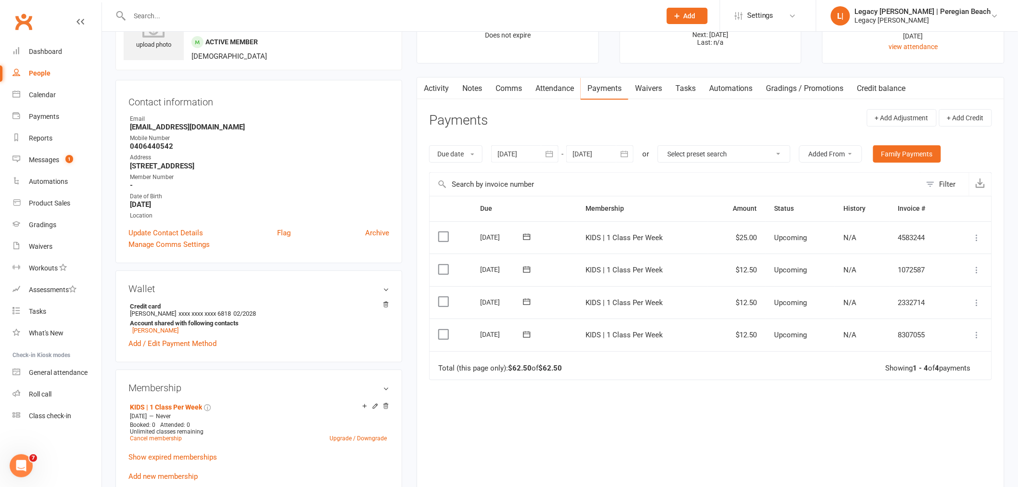
click at [974, 234] on icon at bounding box center [978, 238] width 10 height 10
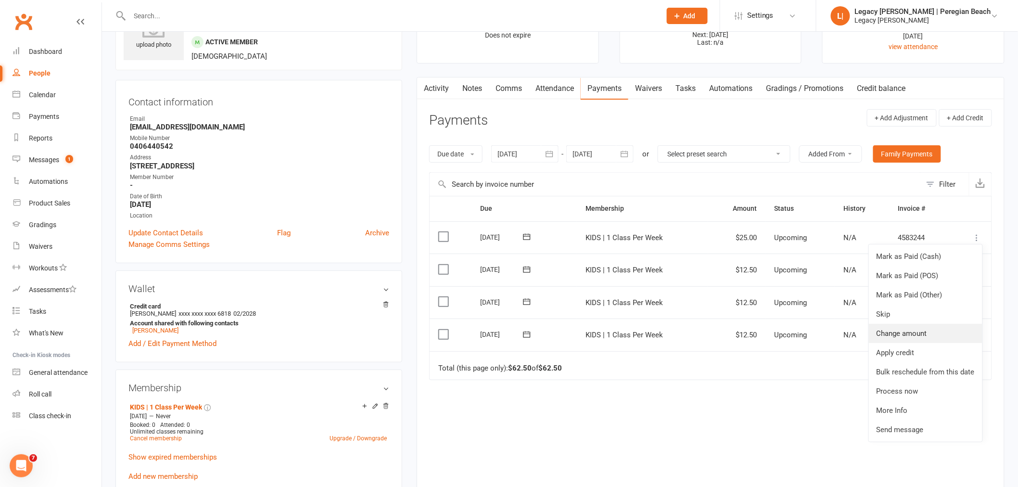
click at [911, 333] on link "Change amount" at bounding box center [926, 333] width 114 height 19
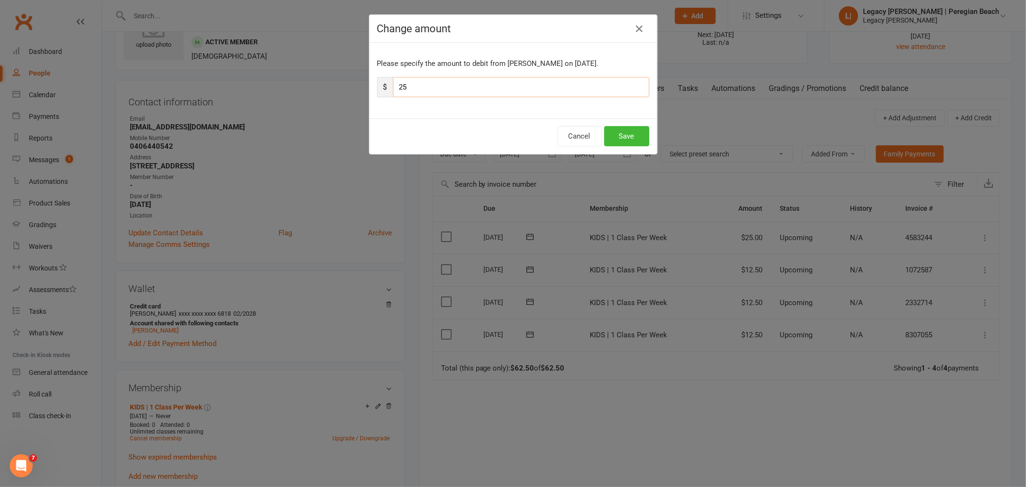
click at [412, 85] on input "25" at bounding box center [521, 87] width 257 height 20
type input "12.50"
click at [626, 135] on button "Save" at bounding box center [626, 136] width 45 height 20
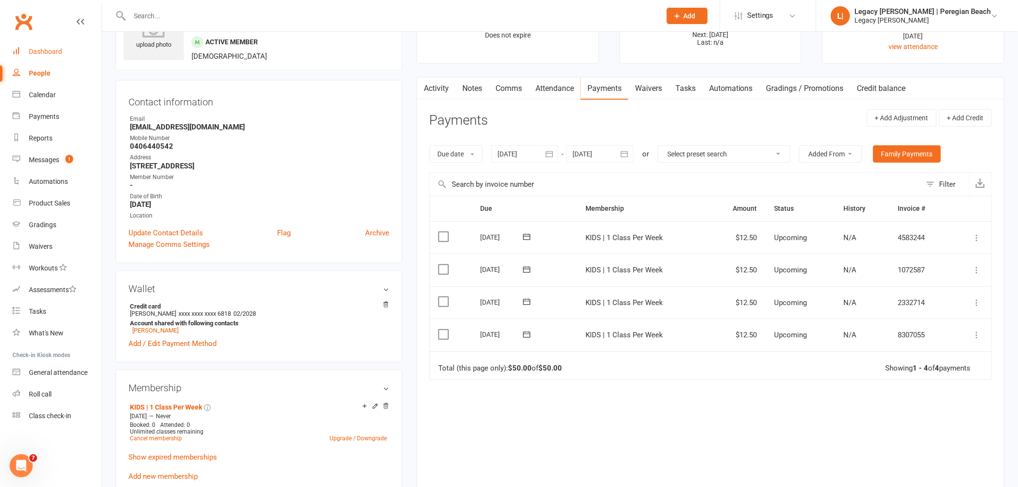
click at [46, 49] on div "Dashboard" at bounding box center [45, 52] width 33 height 8
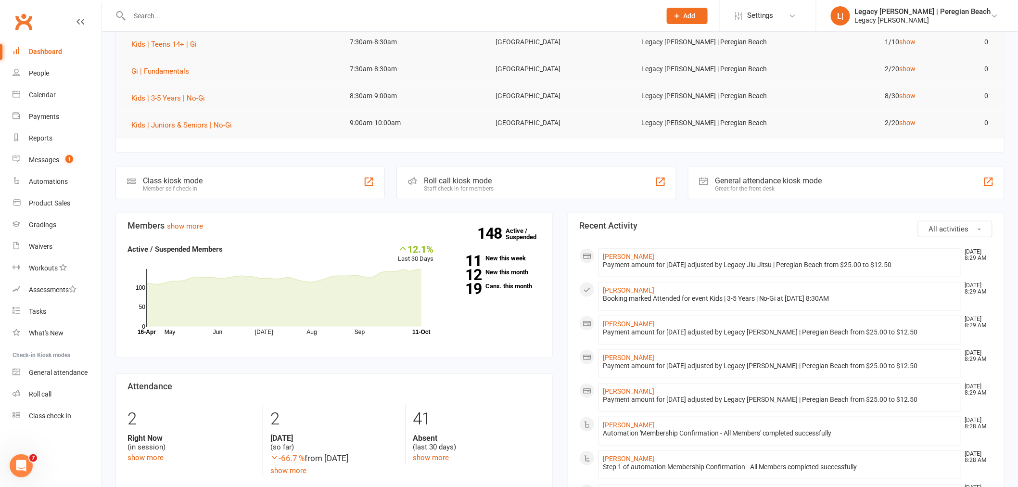
scroll to position [107, 0]
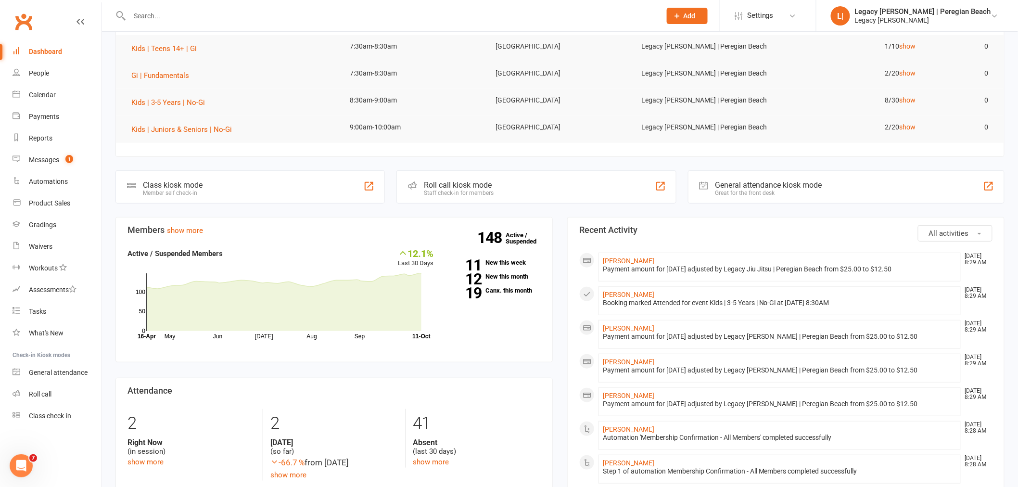
click at [404, 12] on input "text" at bounding box center [391, 15] width 528 height 13
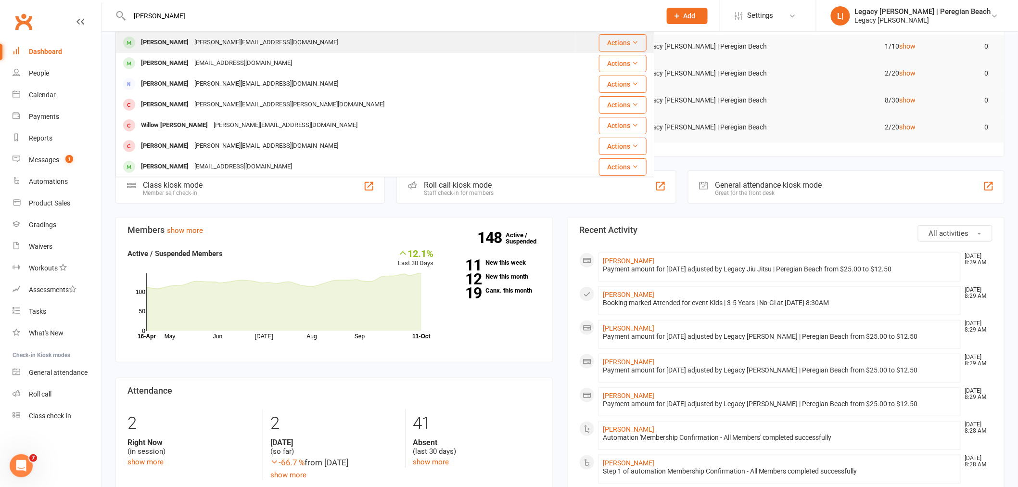
type input "[PERSON_NAME]"
click at [167, 45] on div "[PERSON_NAME]" at bounding box center [164, 43] width 53 height 14
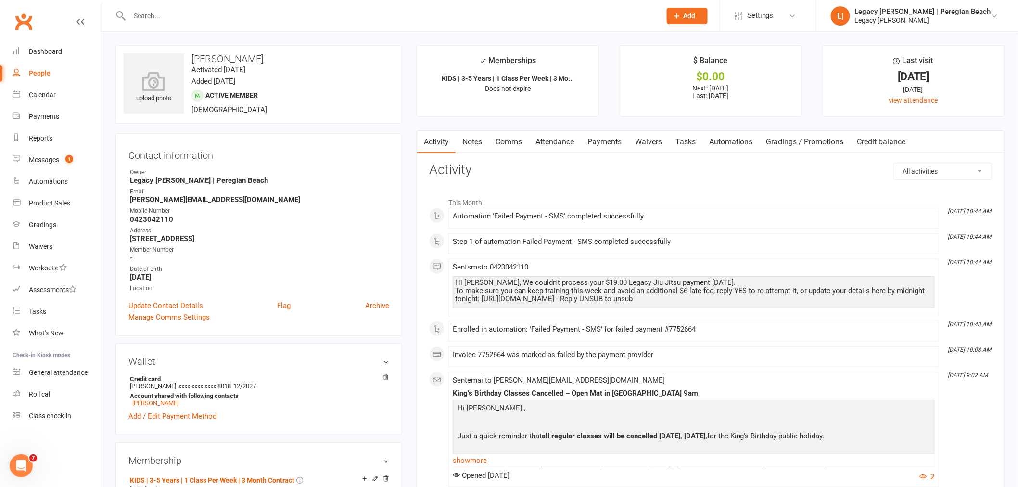
click at [602, 138] on link "Payments" at bounding box center [605, 142] width 48 height 22
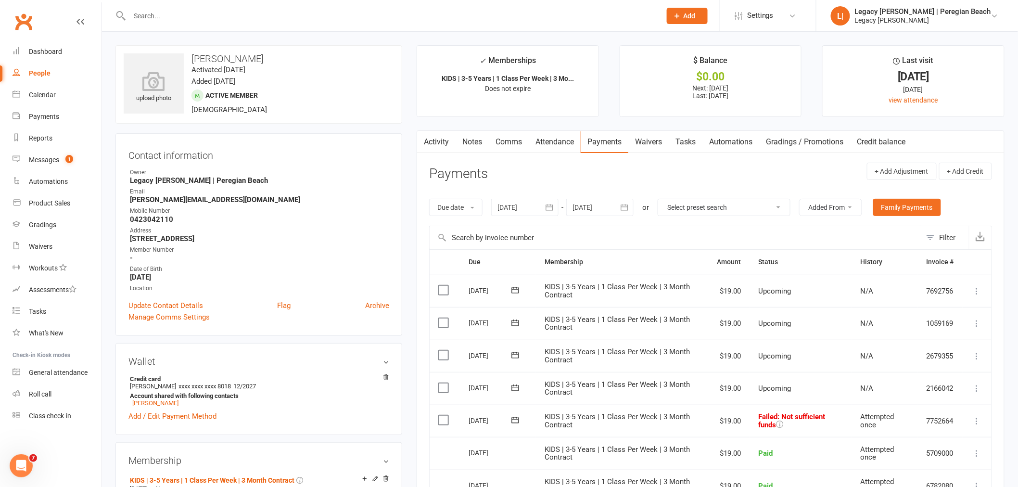
scroll to position [160, 0]
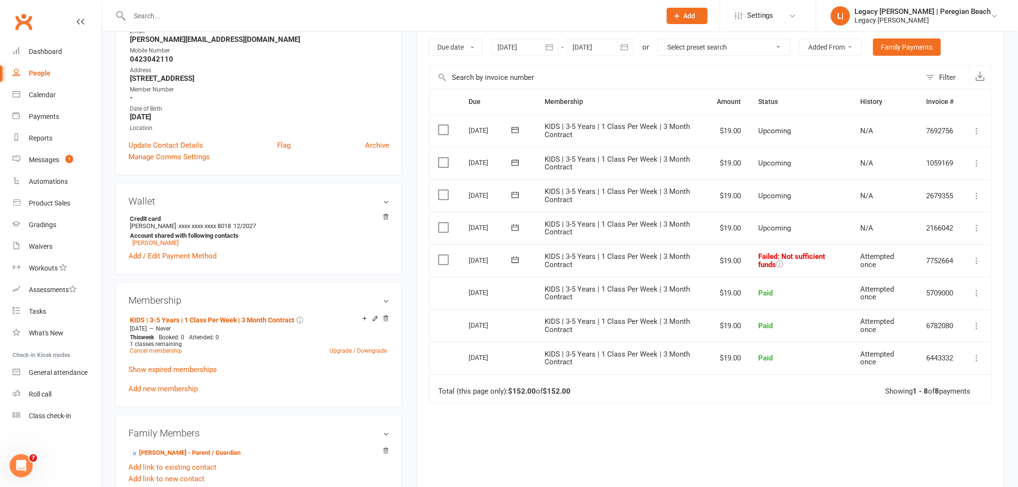
click at [977, 259] on icon at bounding box center [978, 261] width 10 height 10
click at [927, 361] on link "Retry now" at bounding box center [934, 356] width 95 height 19
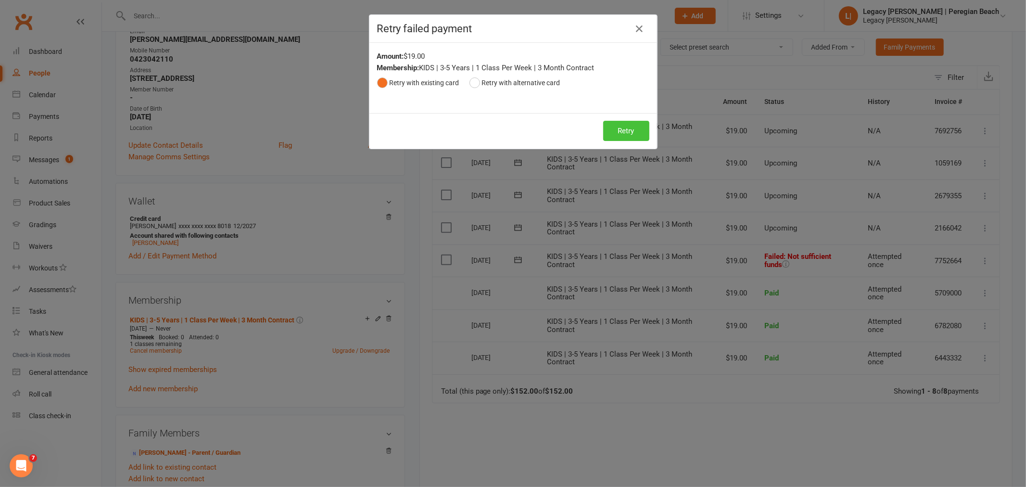
click at [618, 126] on button "Retry" at bounding box center [626, 131] width 46 height 20
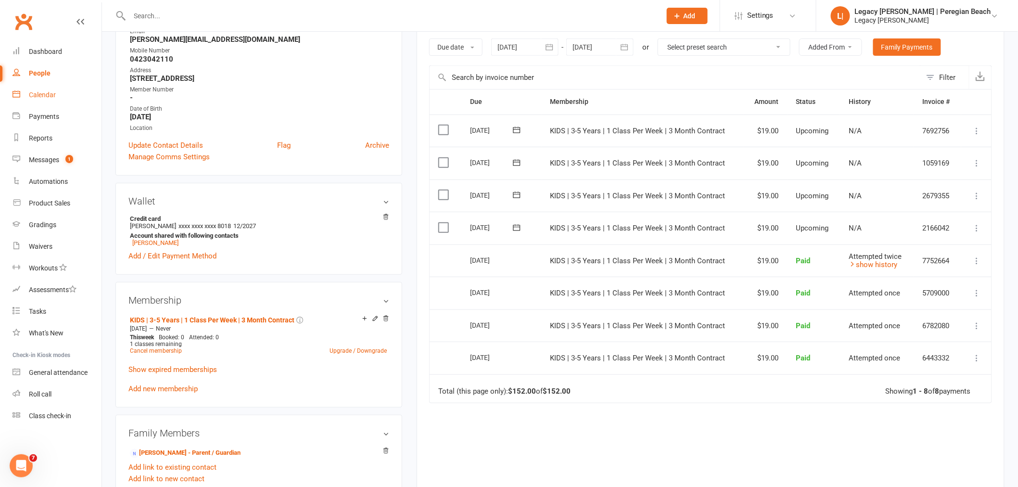
click at [49, 92] on div "Calendar" at bounding box center [42, 95] width 27 height 8
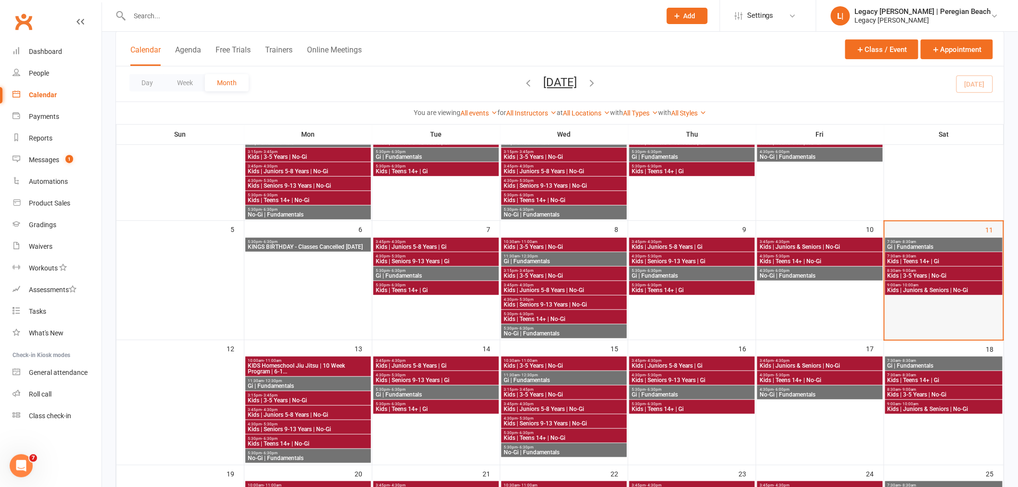
scroll to position [107, 0]
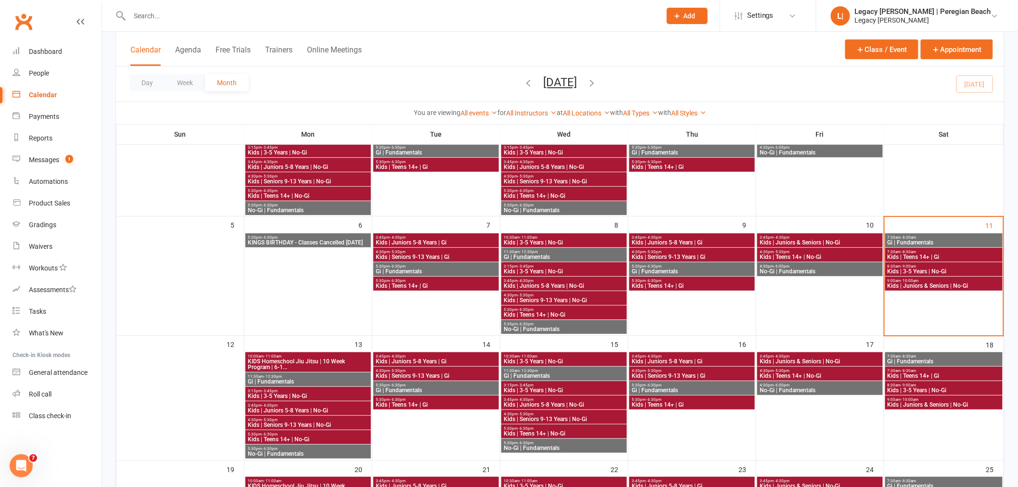
click at [923, 269] on span "Kids | 3-5 Years | No-Gi" at bounding box center [944, 272] width 114 height 6
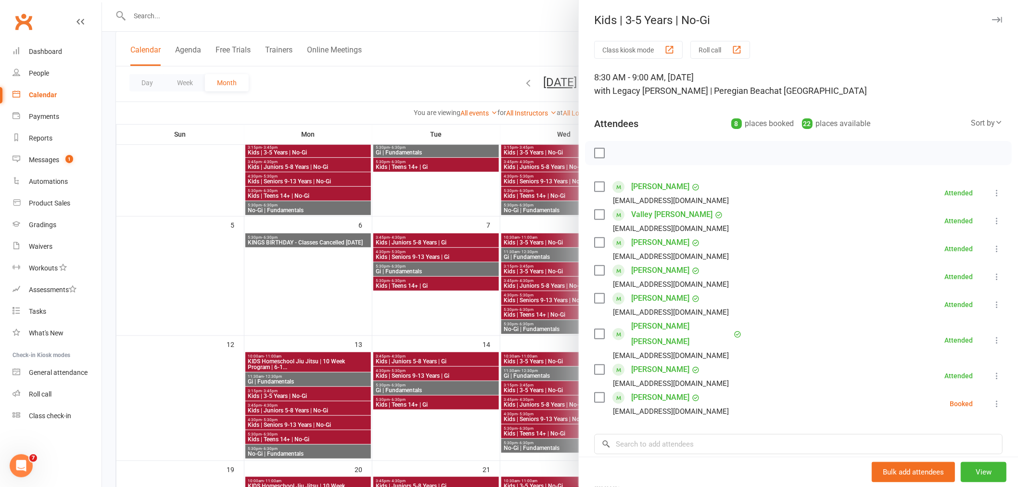
click at [992, 335] on icon at bounding box center [997, 340] width 10 height 10
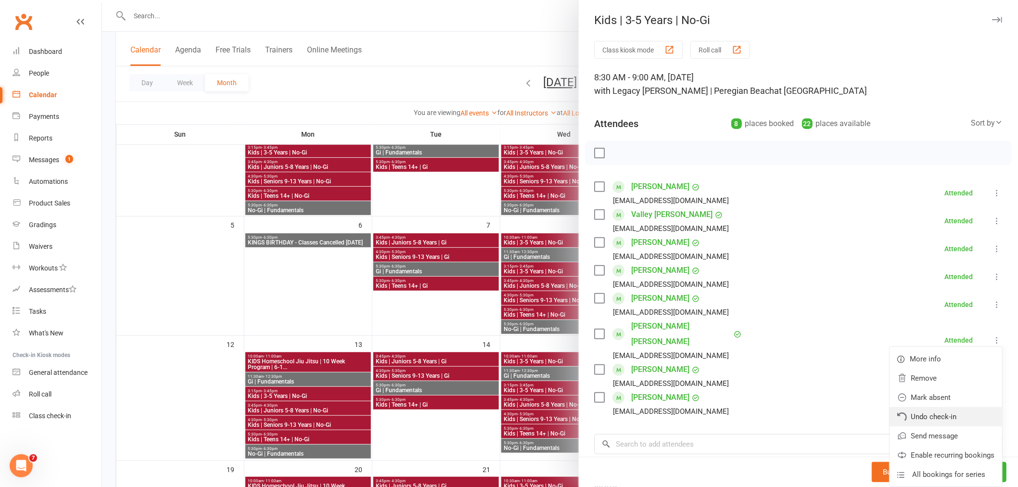
click at [930, 407] on link "Undo check-in" at bounding box center [946, 416] width 113 height 19
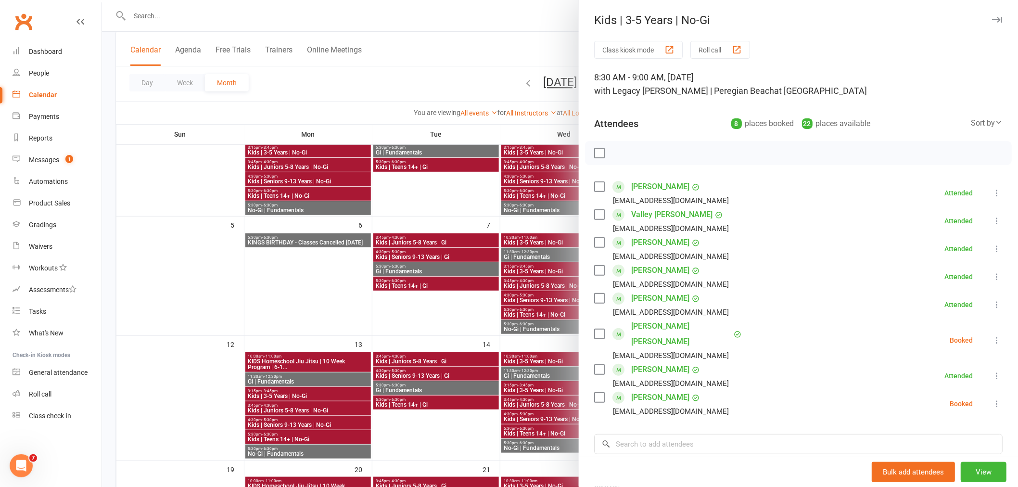
click at [992, 18] on icon "button" at bounding box center [997, 20] width 10 height 6
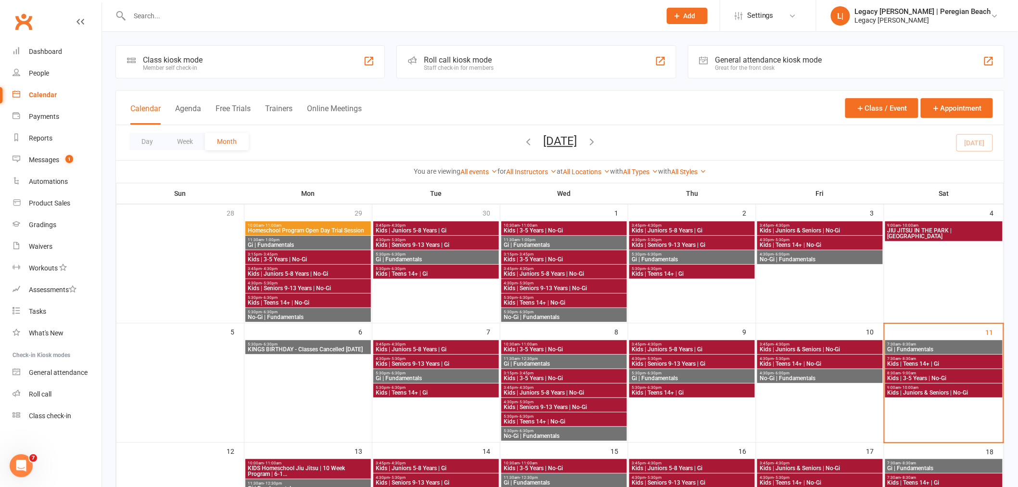
scroll to position [53, 0]
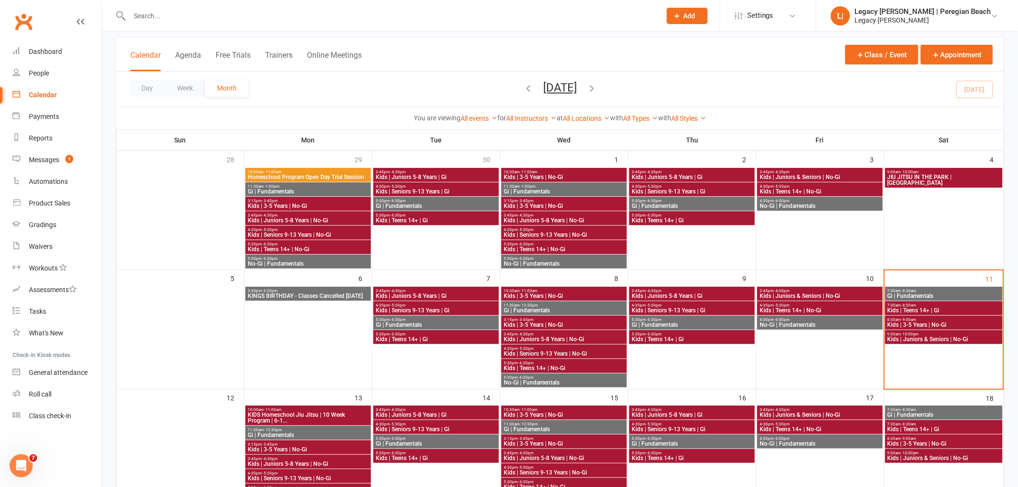
click at [922, 323] on span "Kids | 3-5 Years | No-Gi" at bounding box center [944, 325] width 114 height 6
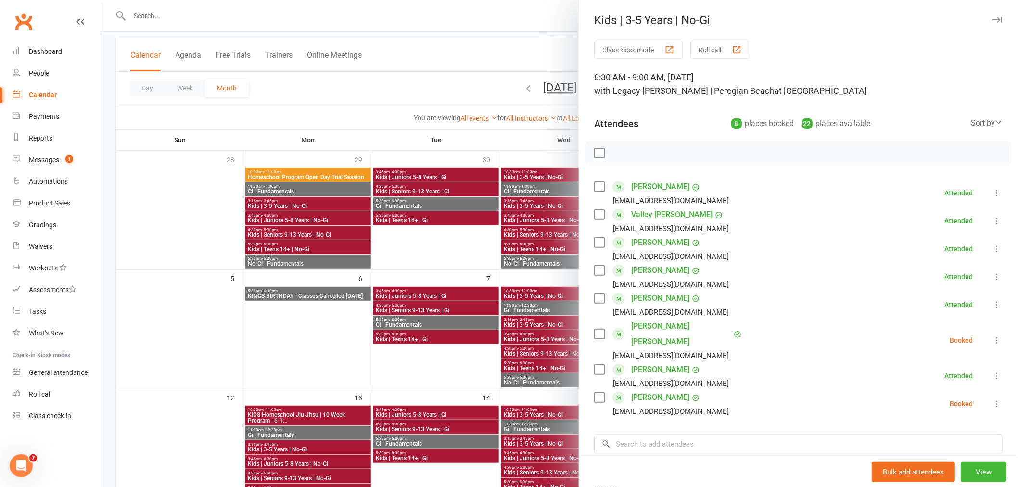
click at [207, 13] on div at bounding box center [560, 243] width 916 height 487
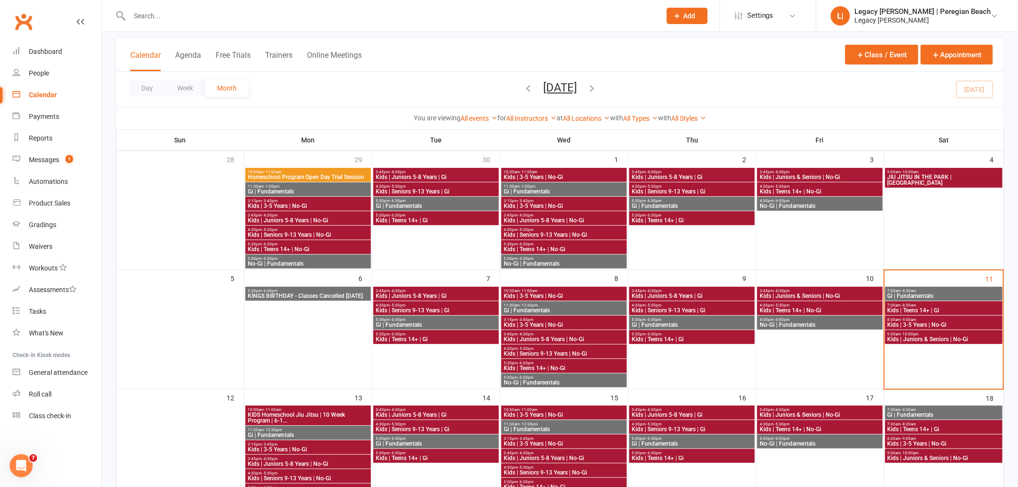
click at [208, 3] on div at bounding box center [384, 15] width 539 height 31
click at [194, 13] on input "text" at bounding box center [391, 15] width 528 height 13
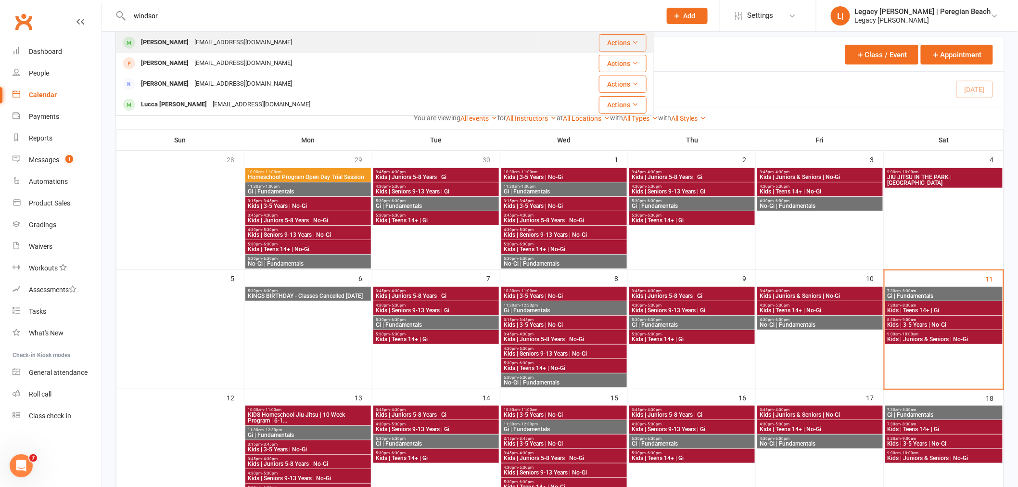
type input "windsor"
click at [180, 46] on div "[PERSON_NAME]" at bounding box center [164, 43] width 53 height 14
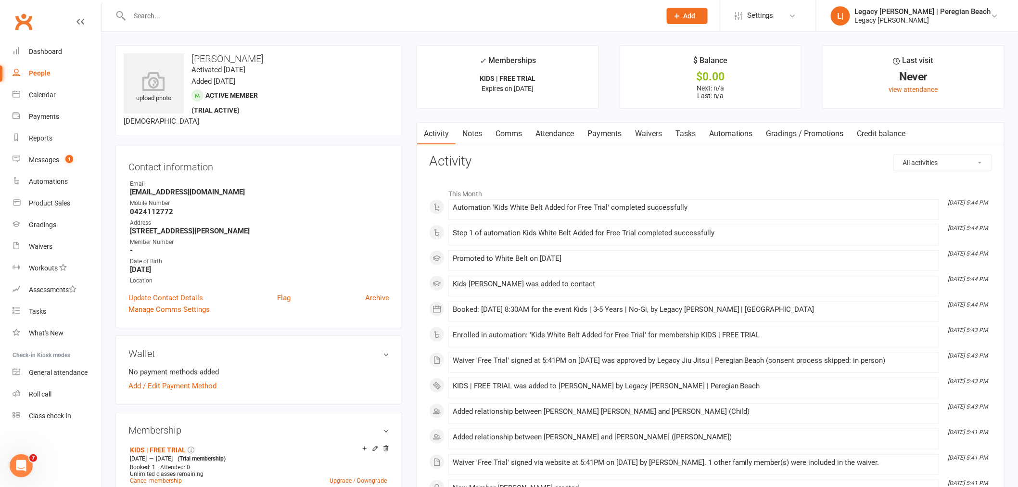
click at [655, 135] on link "Waivers" at bounding box center [649, 134] width 40 height 22
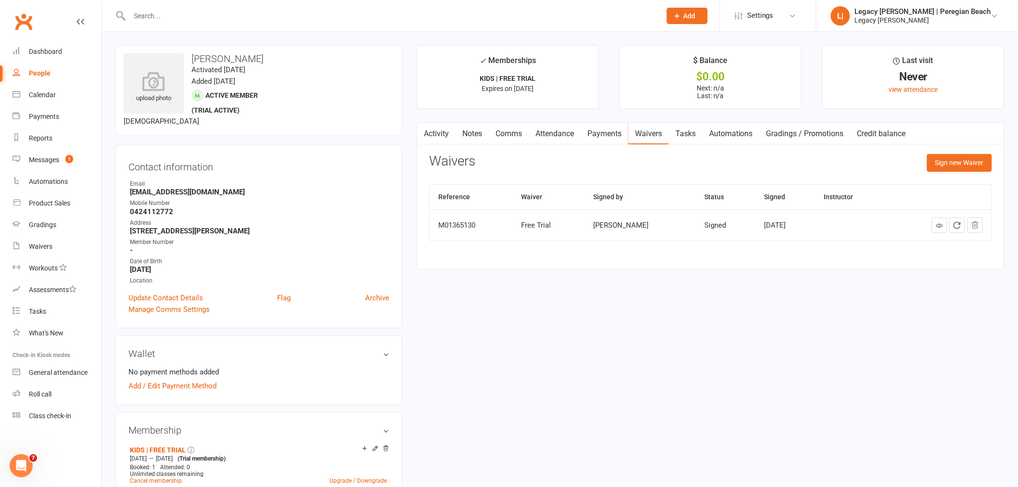
click at [530, 8] on div at bounding box center [384, 15] width 539 height 31
click at [522, 18] on input "text" at bounding box center [391, 15] width 528 height 13
type input "gi"
click at [564, 138] on link "Attendance" at bounding box center [555, 134] width 52 height 22
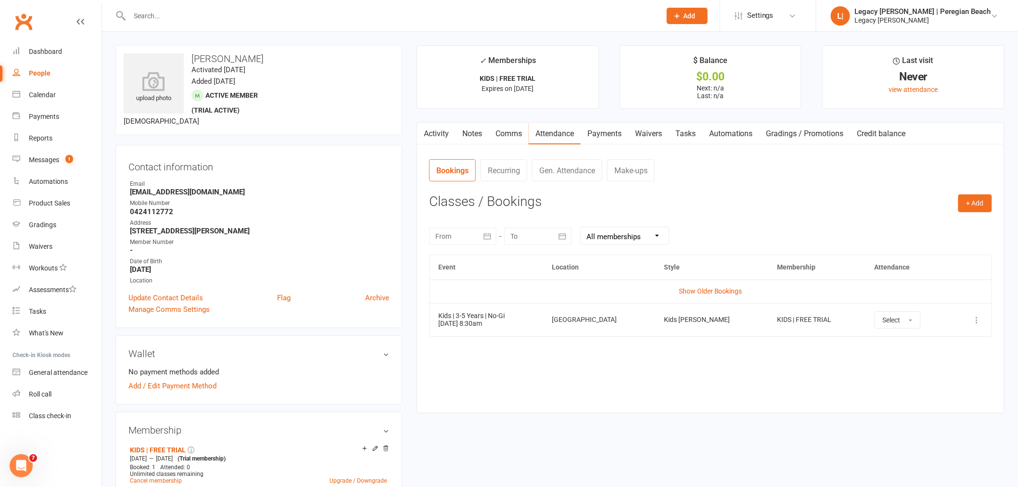
click at [885, 329] on td "Select" at bounding box center [909, 319] width 86 height 33
click at [887, 317] on button "Select" at bounding box center [898, 319] width 46 height 17
click at [884, 339] on span "Attended" at bounding box center [897, 341] width 29 height 9
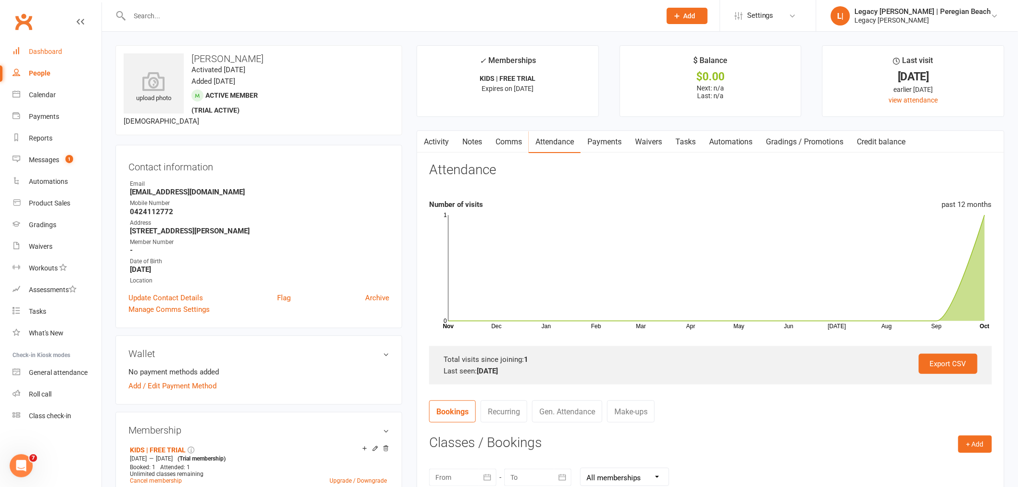
click at [59, 49] on div "Dashboard" at bounding box center [45, 52] width 33 height 8
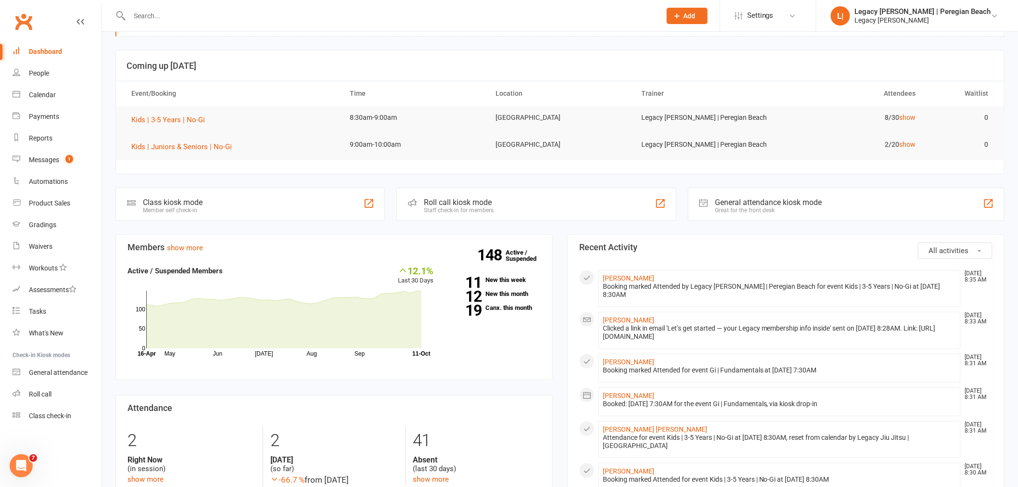
scroll to position [53, 0]
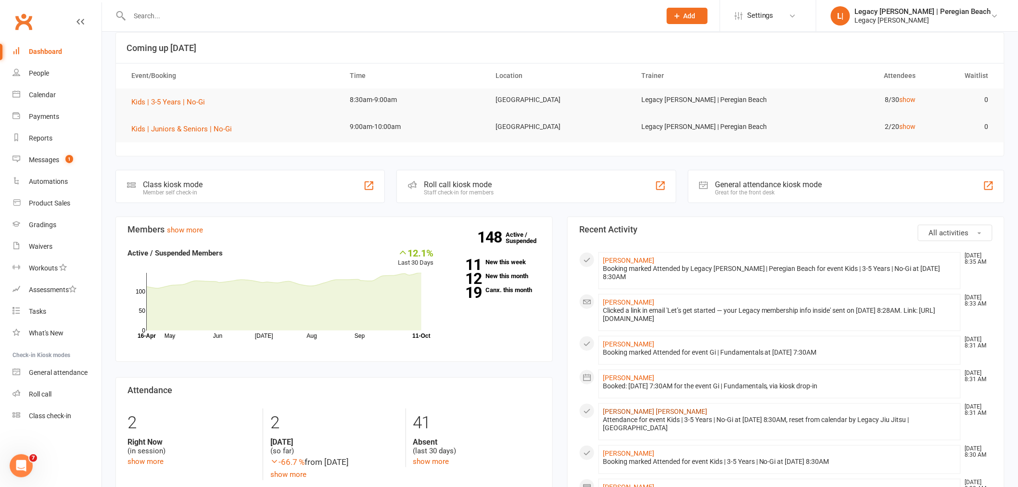
click at [628, 411] on link "[PERSON_NAME] [PERSON_NAME]" at bounding box center [655, 412] width 104 height 8
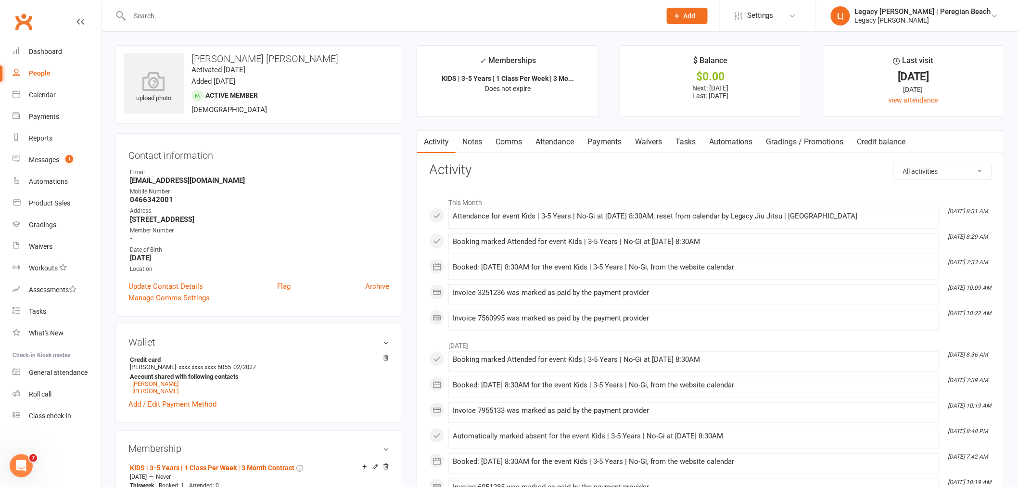
click at [565, 140] on link "Attendance" at bounding box center [555, 142] width 52 height 22
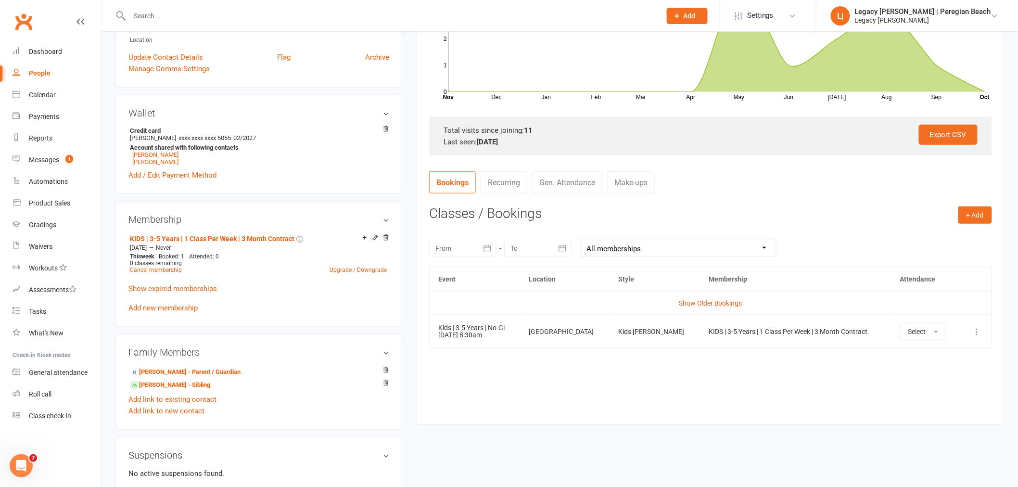
scroll to position [267, 0]
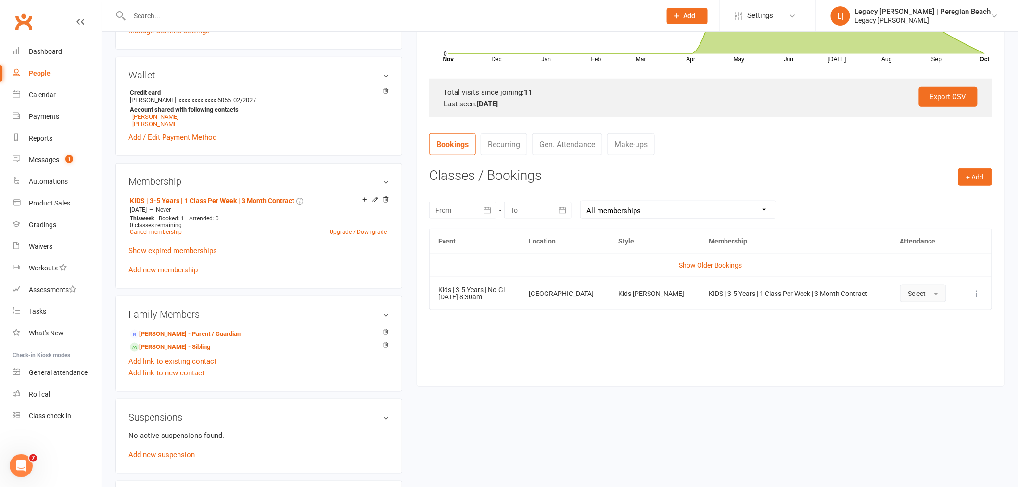
click at [926, 295] on button "Select" at bounding box center [923, 293] width 46 height 17
click at [920, 311] on span "Attended" at bounding box center [923, 315] width 29 height 9
click at [185, 7] on div at bounding box center [384, 15] width 539 height 31
click at [183, 13] on input "text" at bounding box center [391, 15] width 528 height 13
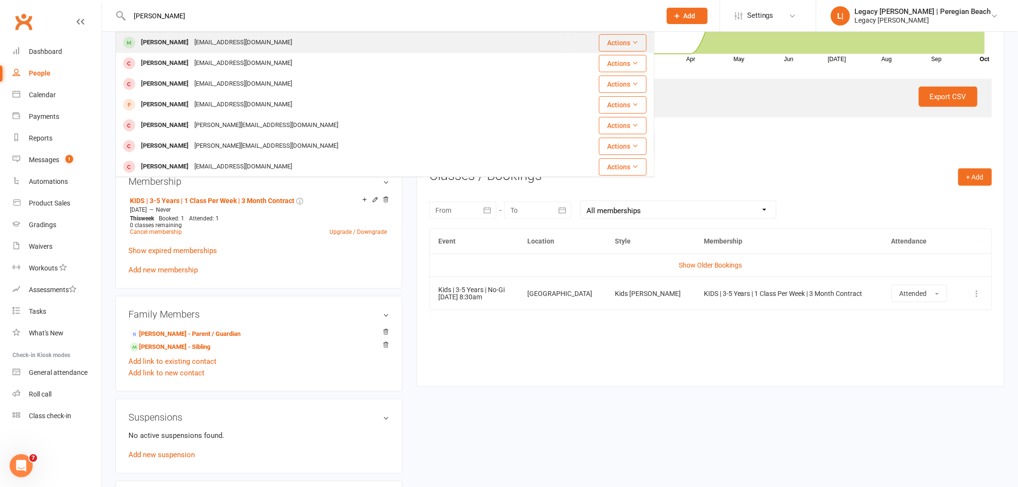
type input "[PERSON_NAME]"
click at [192, 40] on div "[EMAIL_ADDRESS][DOMAIN_NAME]" at bounding box center [243, 43] width 103 height 14
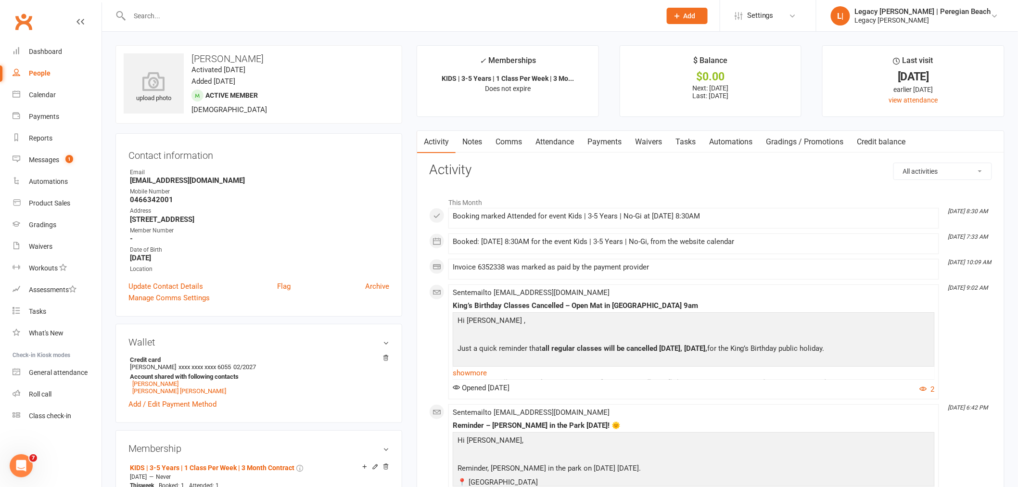
click at [539, 135] on link "Attendance" at bounding box center [555, 142] width 52 height 22
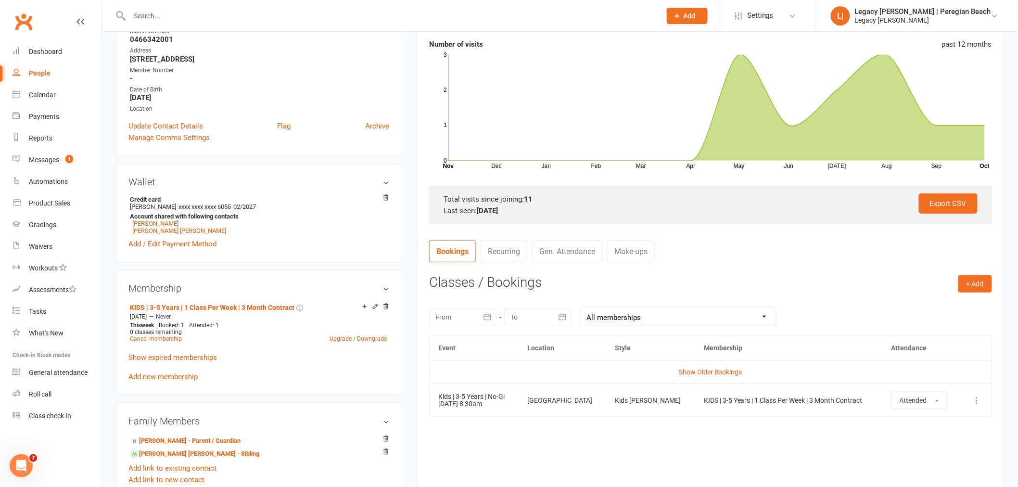
scroll to position [214, 0]
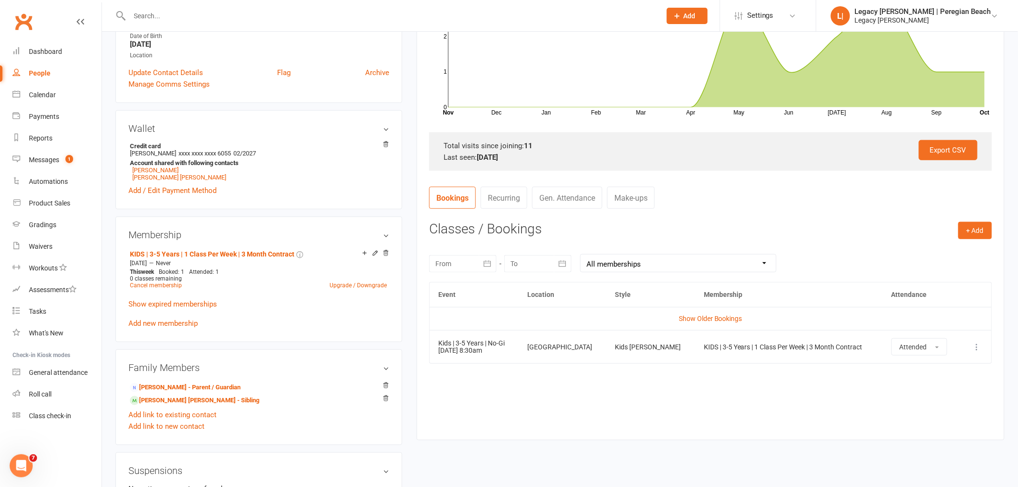
click at [185, 12] on input "text" at bounding box center [391, 15] width 528 height 13
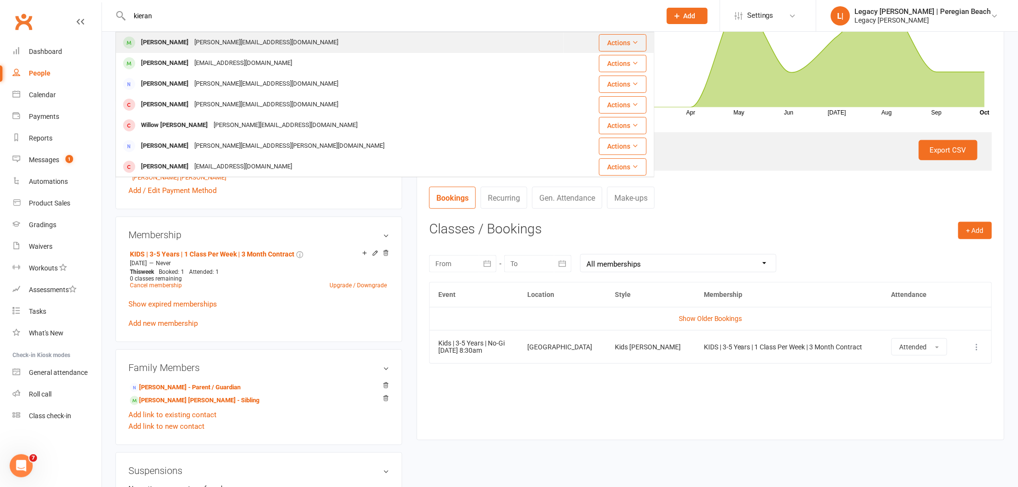
type input "kieran"
click at [157, 39] on div "[PERSON_NAME]" at bounding box center [164, 43] width 53 height 14
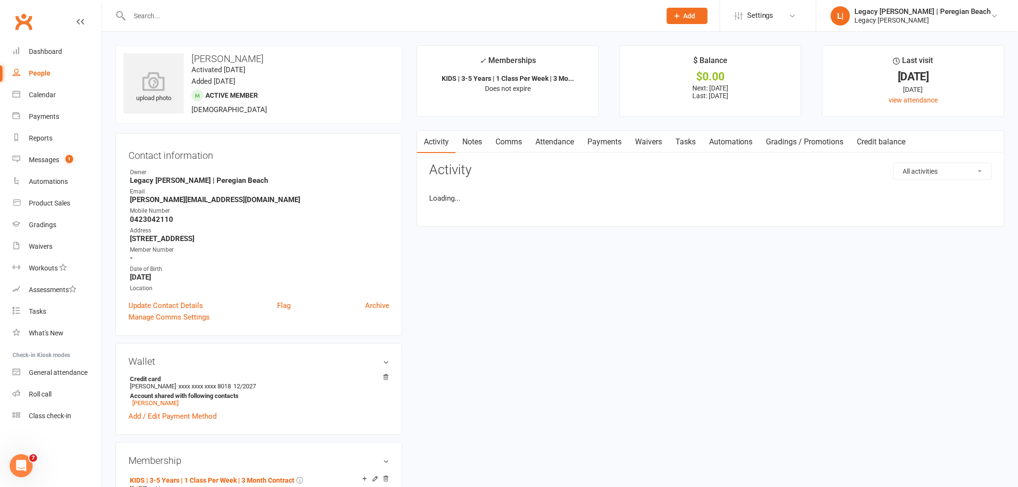
click at [564, 151] on link "Attendance" at bounding box center [555, 142] width 52 height 22
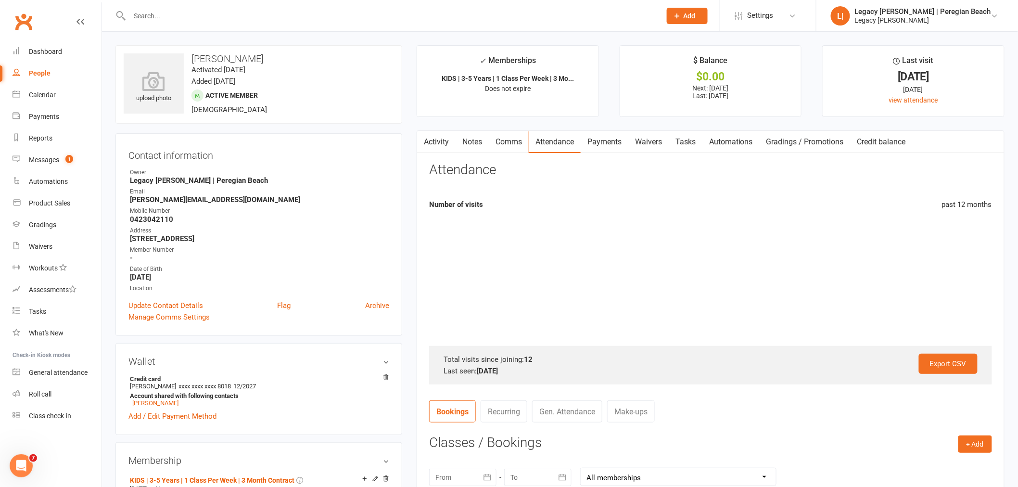
click at [564, 145] on link "Attendance" at bounding box center [555, 142] width 52 height 22
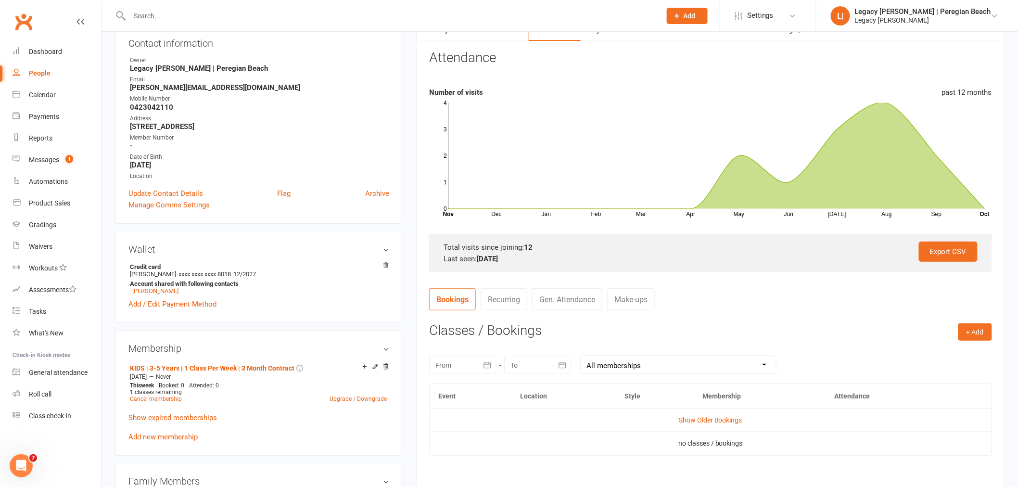
scroll to position [214, 0]
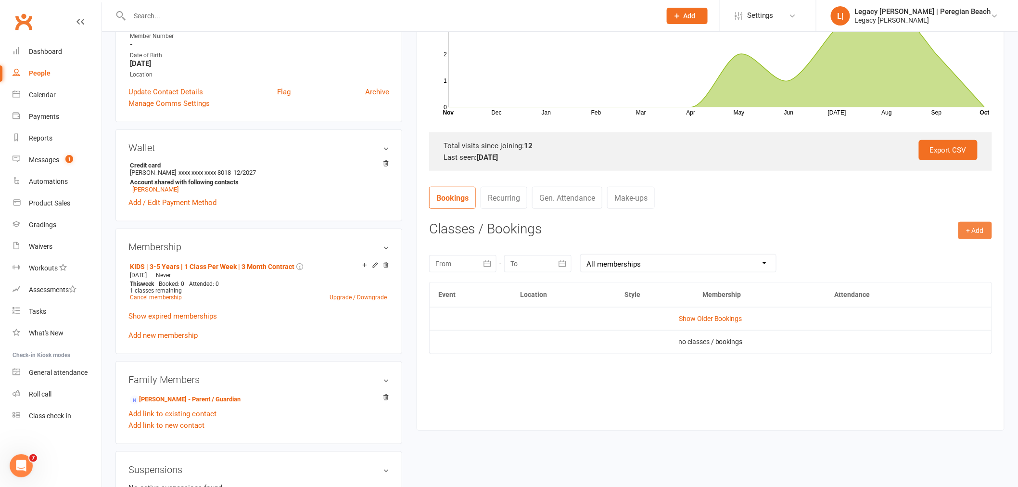
click at [978, 228] on button "+ Add" at bounding box center [976, 230] width 34 height 17
click at [954, 245] on link "Book Event" at bounding box center [944, 252] width 95 height 19
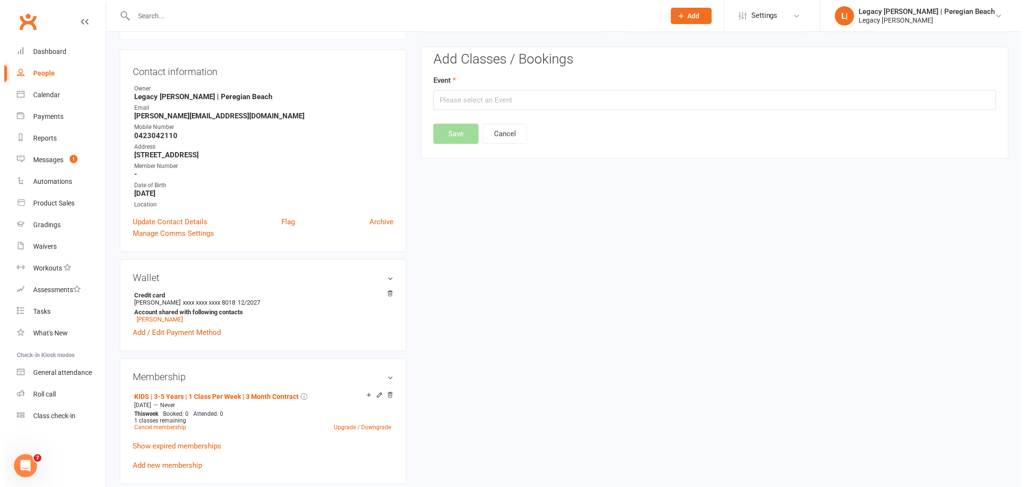
scroll to position [82, 0]
click at [489, 95] on input "text" at bounding box center [710, 101] width 563 height 20
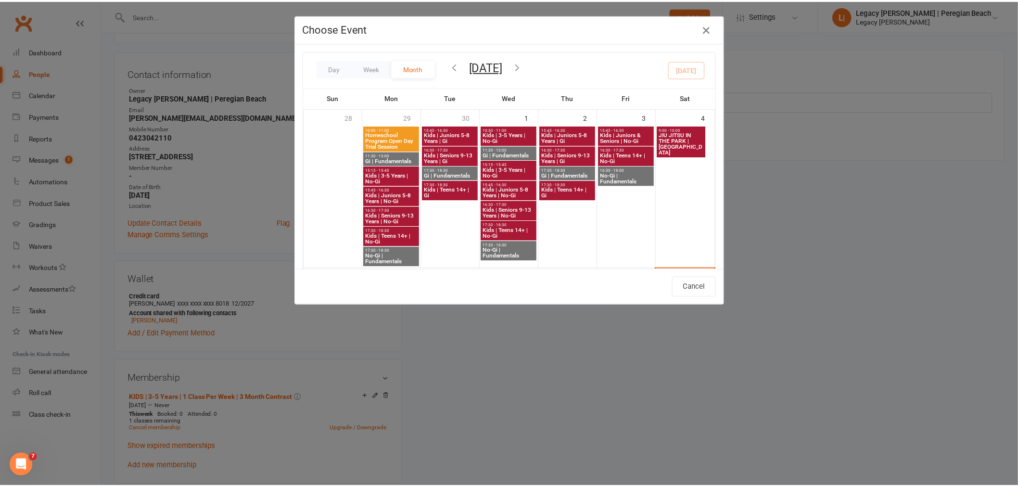
scroll to position [214, 0]
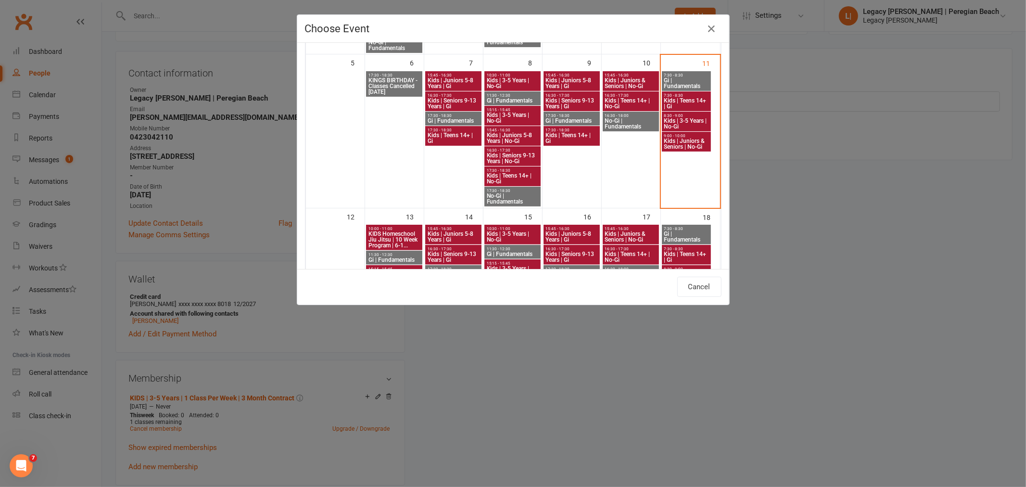
click at [686, 118] on span "Kids | 3-5 Years | No-Gi" at bounding box center [687, 124] width 46 height 12
type input "Kids | 3-5 Years | No-Gi - [DATE] 8:30:00 AM"
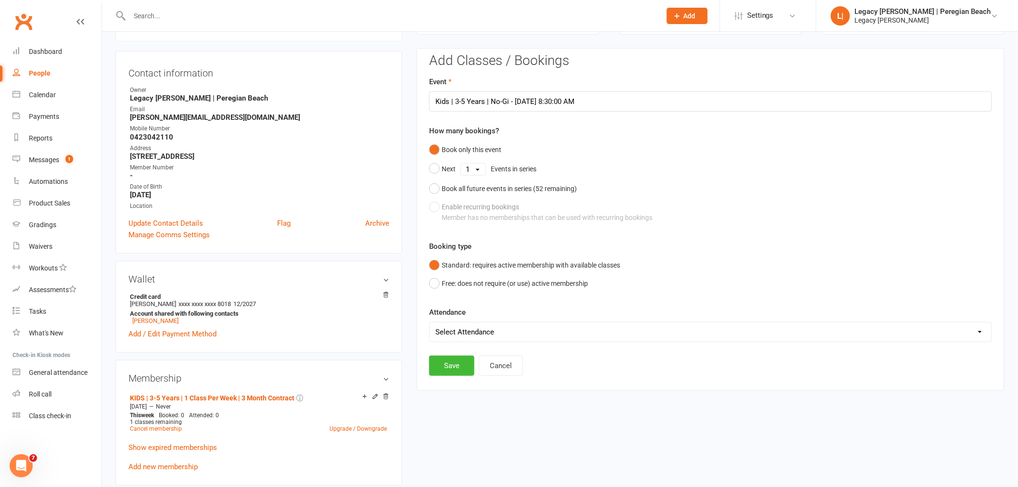
click at [475, 334] on select "Select Attendance Attended Absent" at bounding box center [711, 331] width 562 height 19
select select "0"
click at [430, 322] on select "Select Attendance Attended Absent" at bounding box center [711, 331] width 562 height 19
click at [445, 364] on button "Save" at bounding box center [451, 366] width 45 height 20
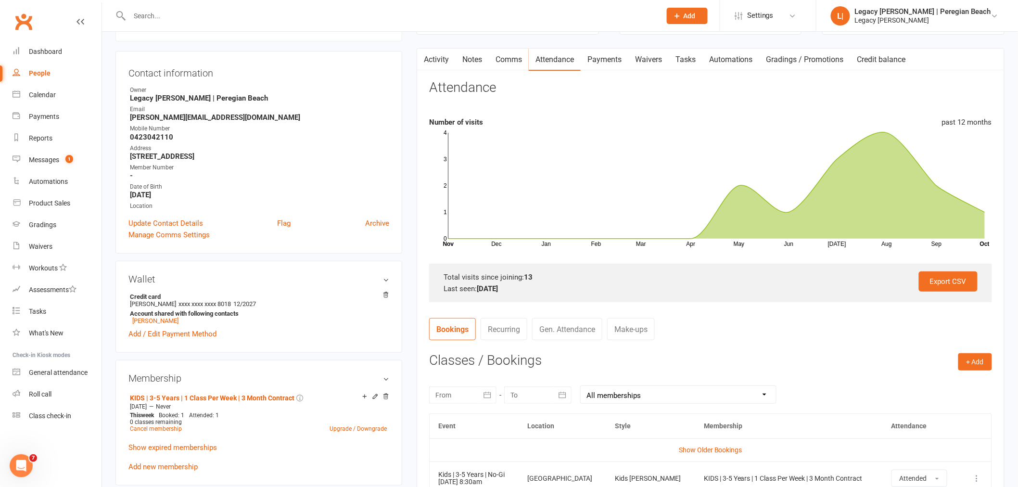
click at [192, 15] on input "text" at bounding box center [391, 15] width 528 height 13
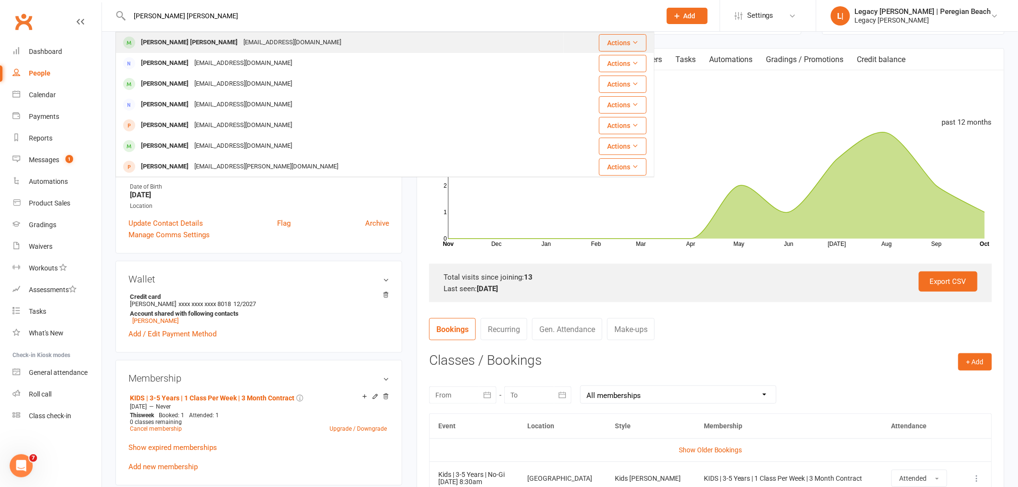
type input "[PERSON_NAME] [PERSON_NAME]"
click at [169, 45] on div "[PERSON_NAME] [PERSON_NAME]" at bounding box center [189, 43] width 103 height 14
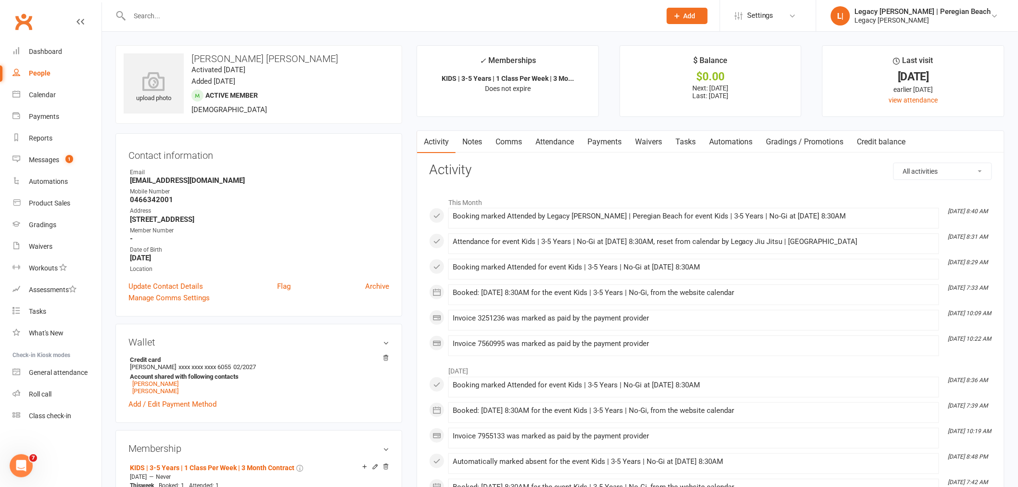
click at [560, 140] on link "Attendance" at bounding box center [555, 142] width 52 height 22
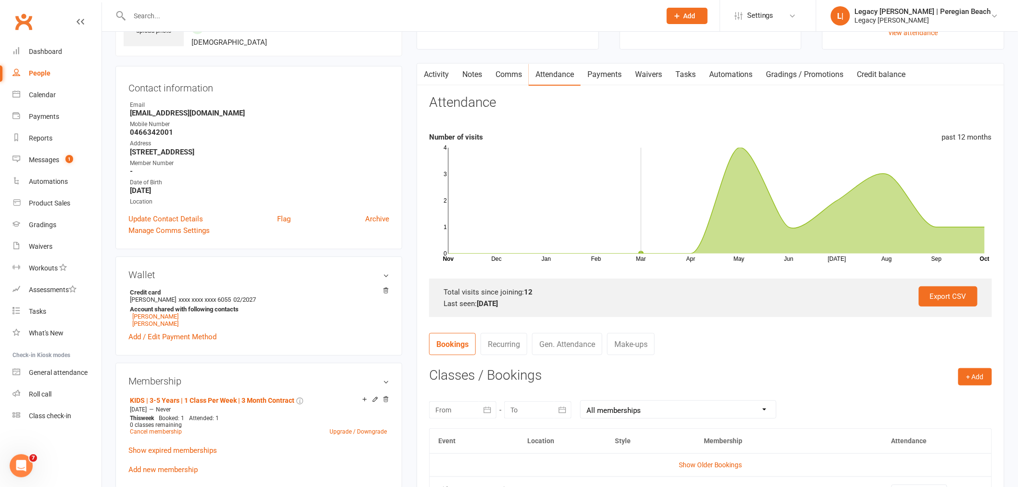
scroll to position [160, 0]
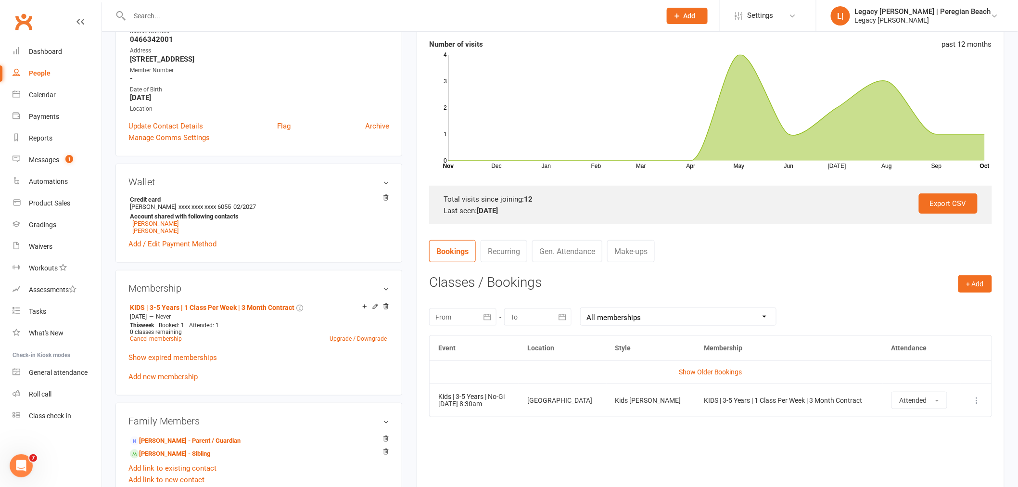
click at [273, 20] on input "text" at bounding box center [391, 15] width 528 height 13
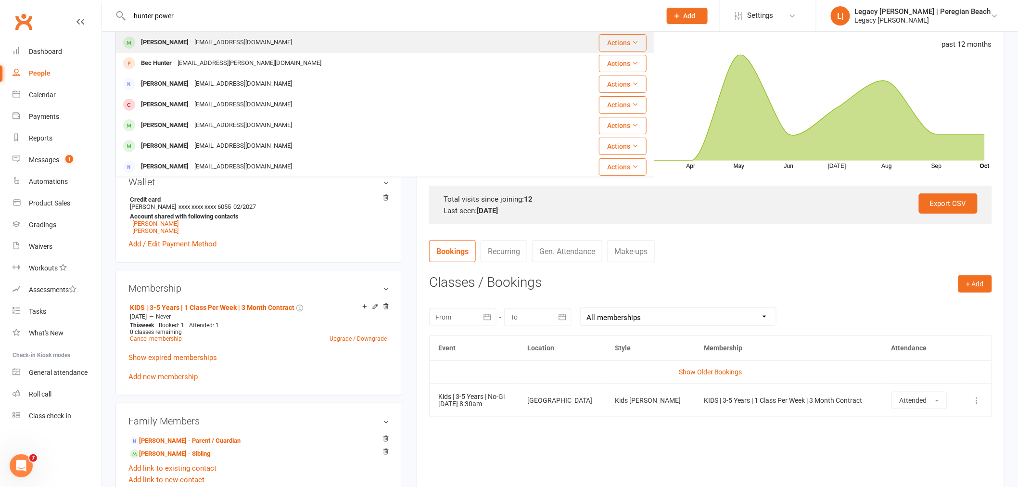
type input "hunter power"
click at [193, 37] on div "[EMAIL_ADDRESS][DOMAIN_NAME]" at bounding box center [243, 43] width 103 height 14
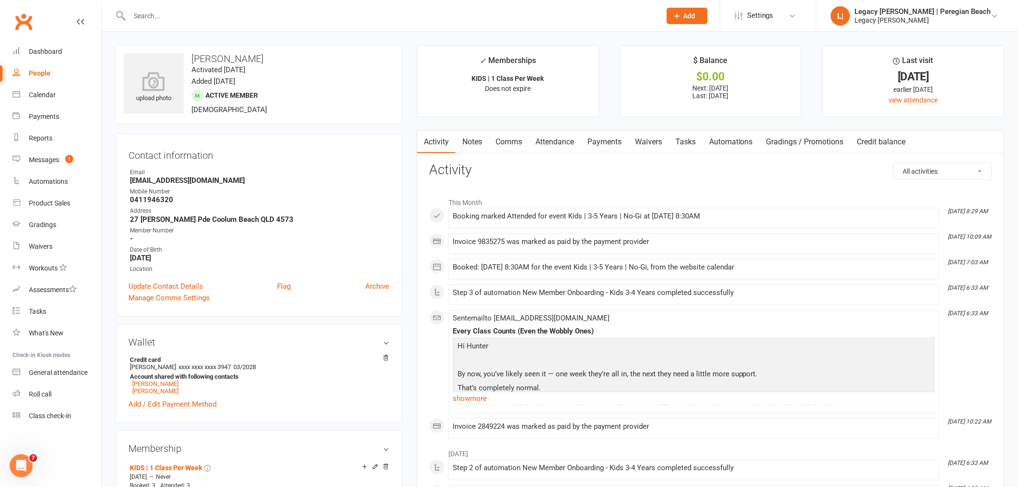
click at [551, 134] on link "Attendance" at bounding box center [555, 142] width 52 height 22
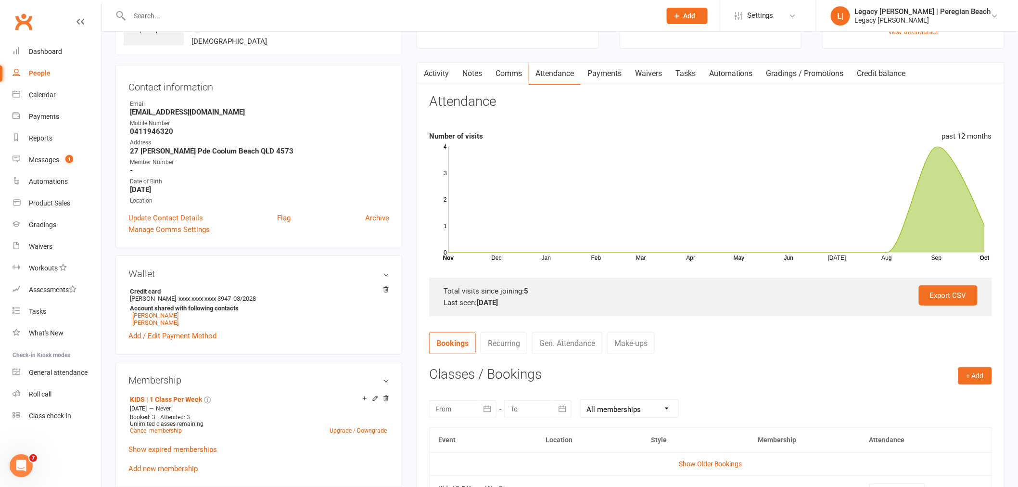
scroll to position [214, 0]
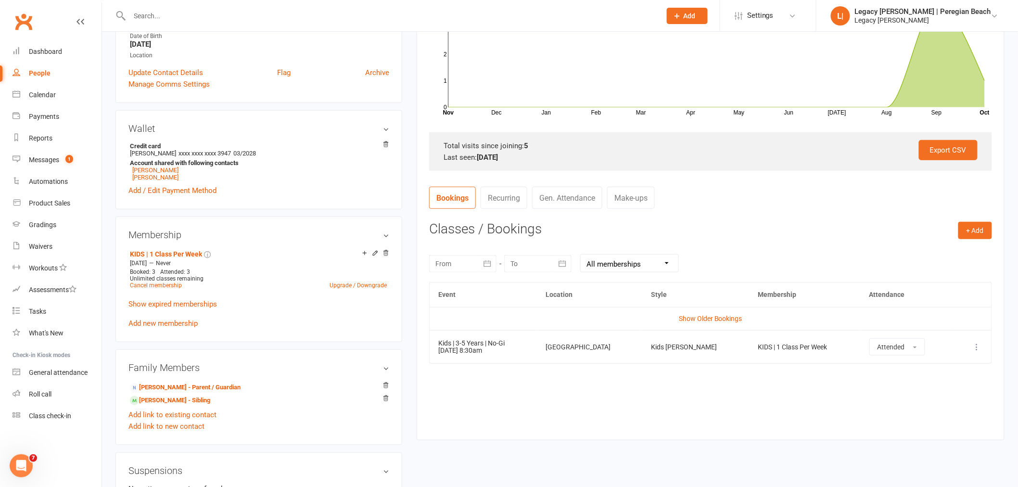
click at [175, 17] on input "text" at bounding box center [391, 15] width 528 height 13
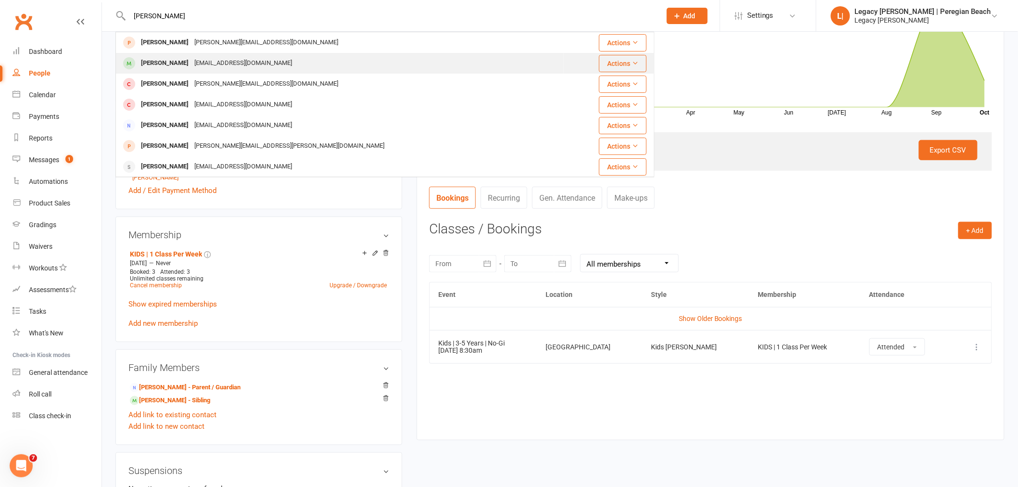
type input "[PERSON_NAME]"
click at [208, 58] on div "[EMAIL_ADDRESS][DOMAIN_NAME]" at bounding box center [243, 63] width 103 height 14
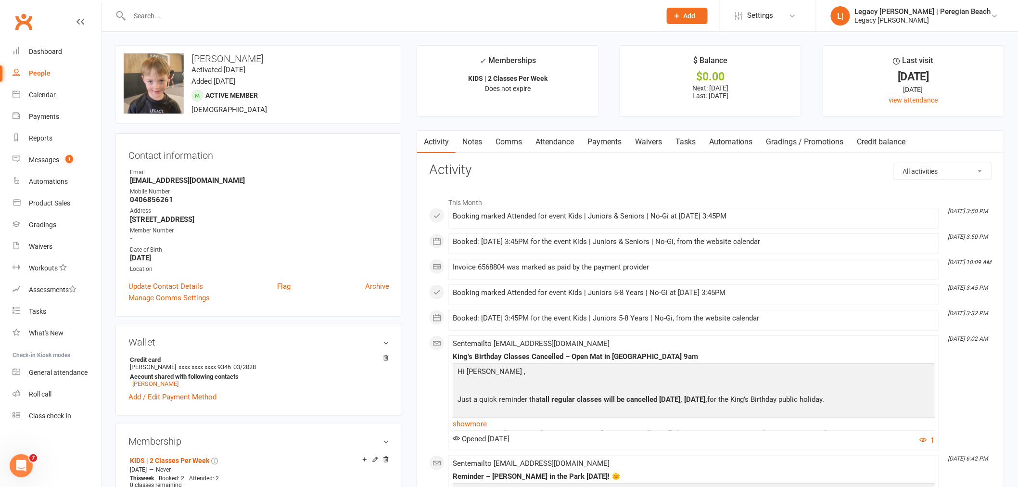
click at [566, 141] on link "Attendance" at bounding box center [555, 142] width 52 height 22
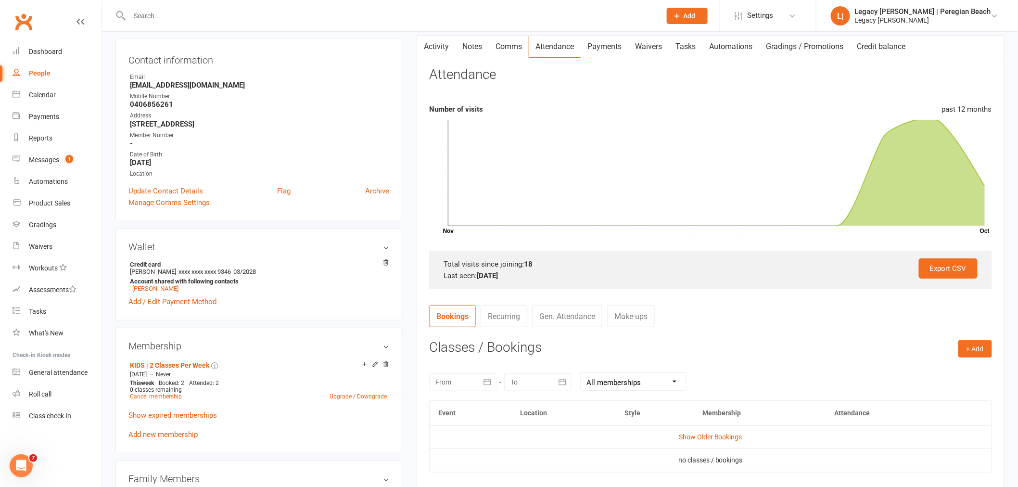
scroll to position [214, 0]
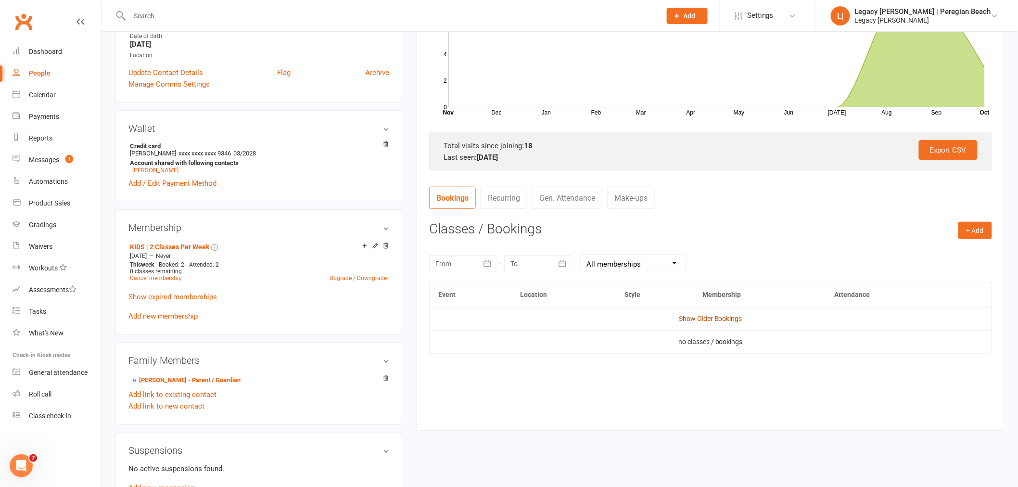
click at [709, 321] on link "Show Older Bookings" at bounding box center [711, 319] width 64 height 8
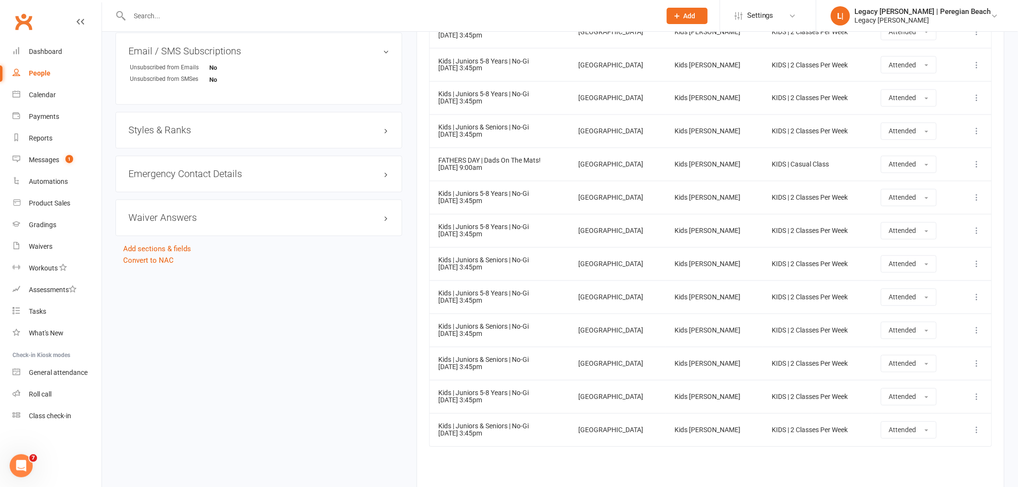
scroll to position [793, 0]
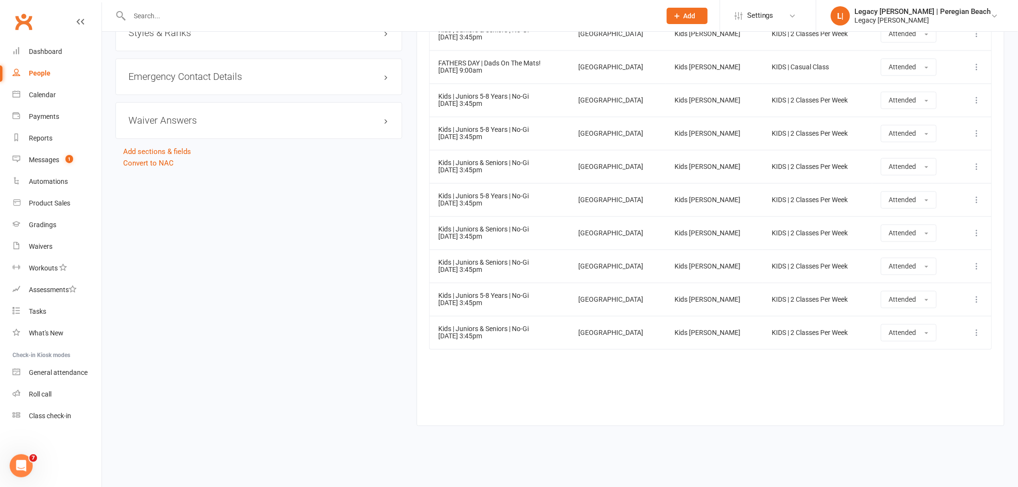
click at [232, 13] on input "text" at bounding box center [391, 15] width 528 height 13
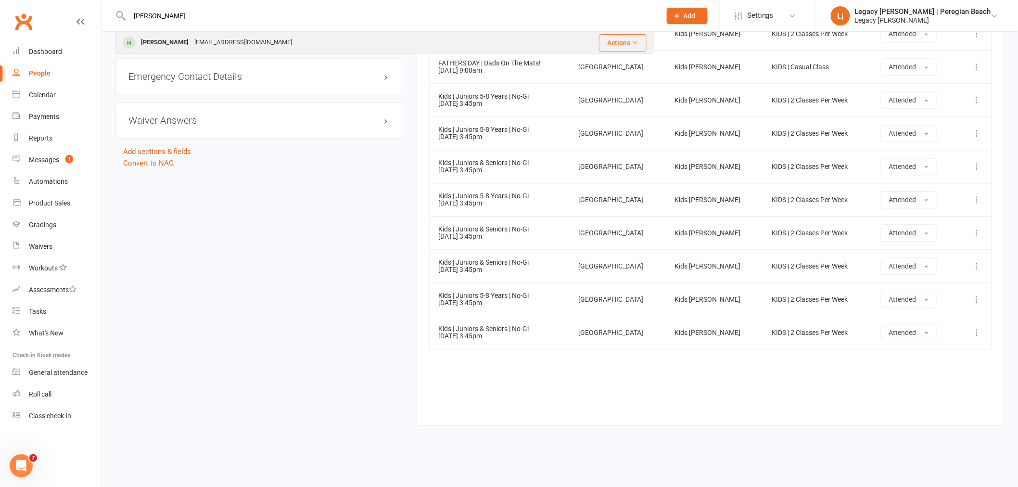
type input "[PERSON_NAME]"
click at [201, 44] on div "[EMAIL_ADDRESS][DOMAIN_NAME]" at bounding box center [243, 43] width 103 height 14
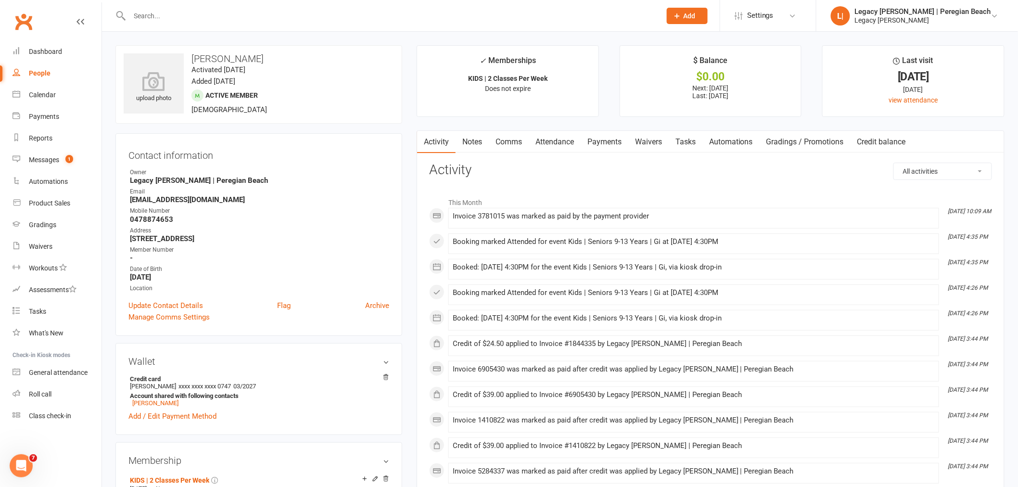
click at [542, 135] on link "Attendance" at bounding box center [555, 142] width 52 height 22
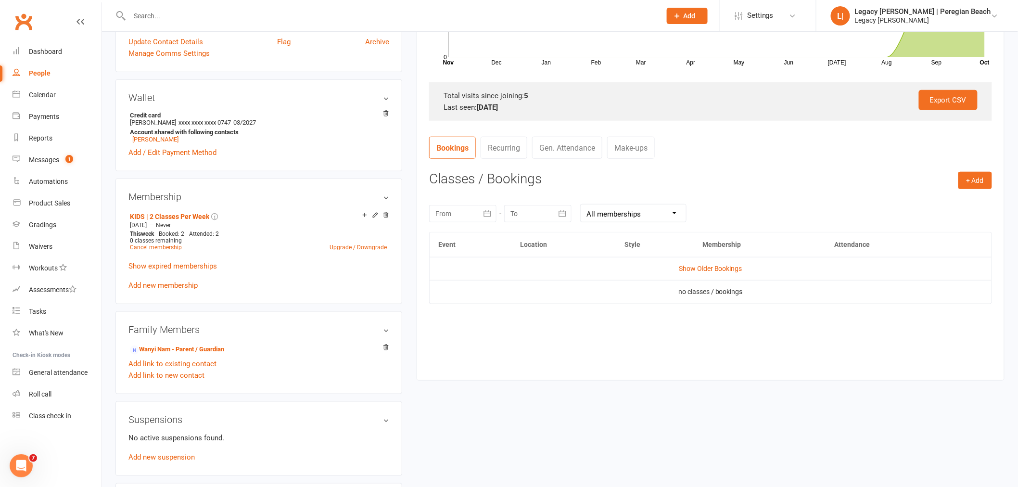
scroll to position [427, 0]
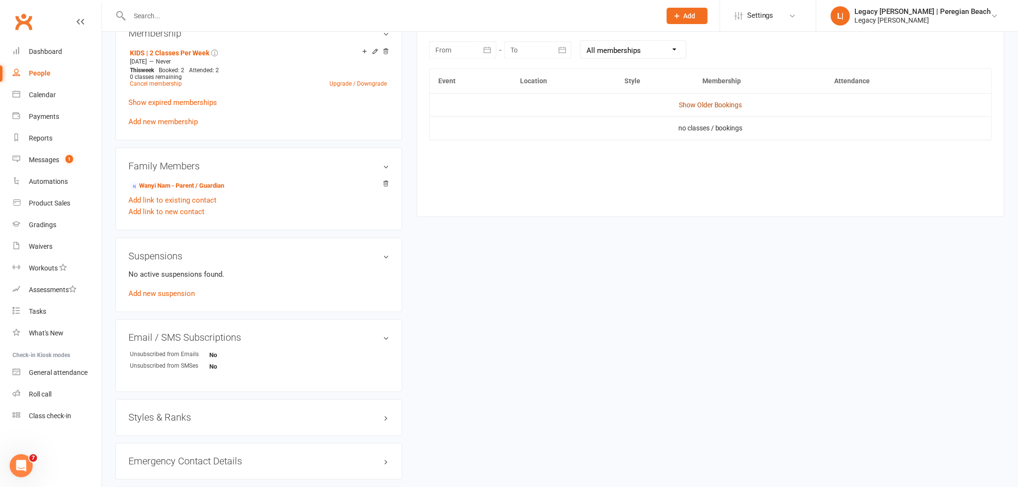
click at [706, 106] on link "Show Older Bookings" at bounding box center [711, 105] width 64 height 8
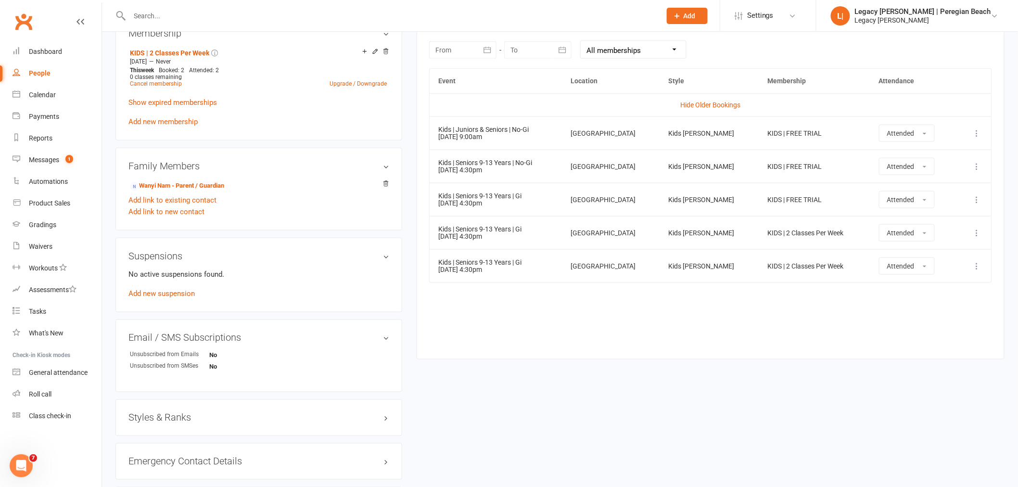
click at [269, 13] on input "text" at bounding box center [391, 15] width 528 height 13
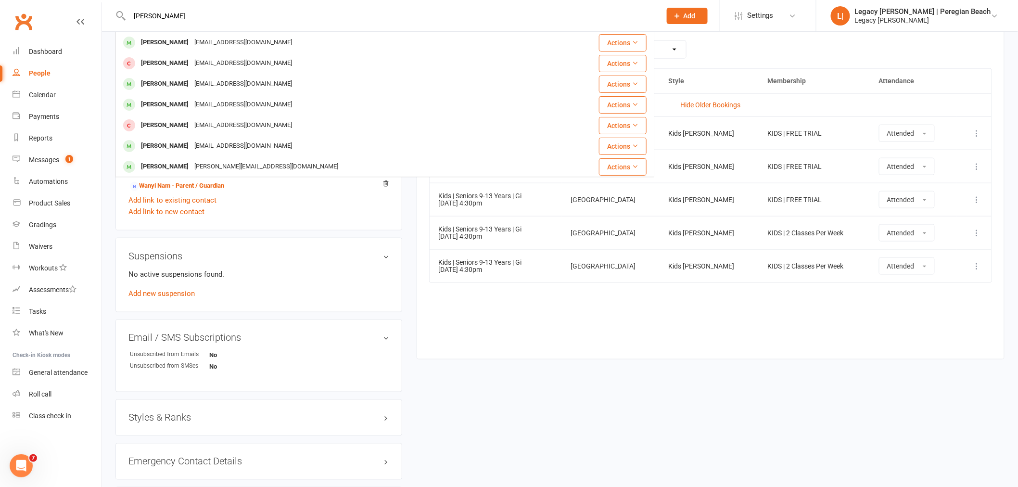
type input "[PERSON_NAME]"
click at [175, 46] on div "[PERSON_NAME]" at bounding box center [164, 43] width 53 height 14
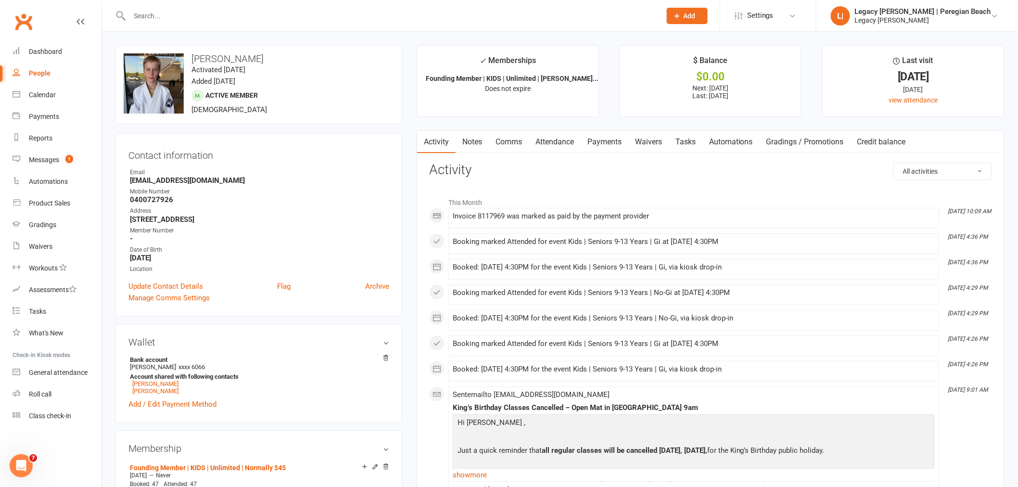
click at [557, 140] on link "Attendance" at bounding box center [555, 142] width 52 height 22
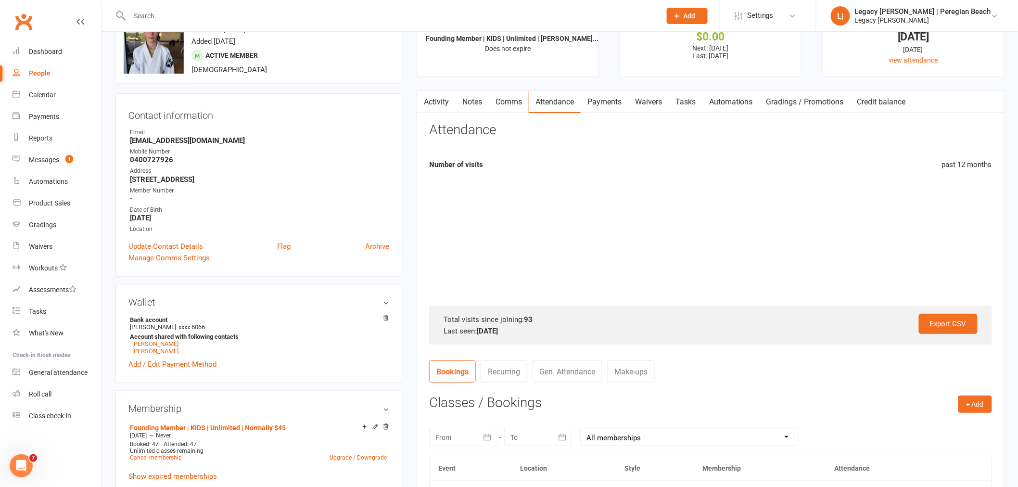
scroll to position [374, 0]
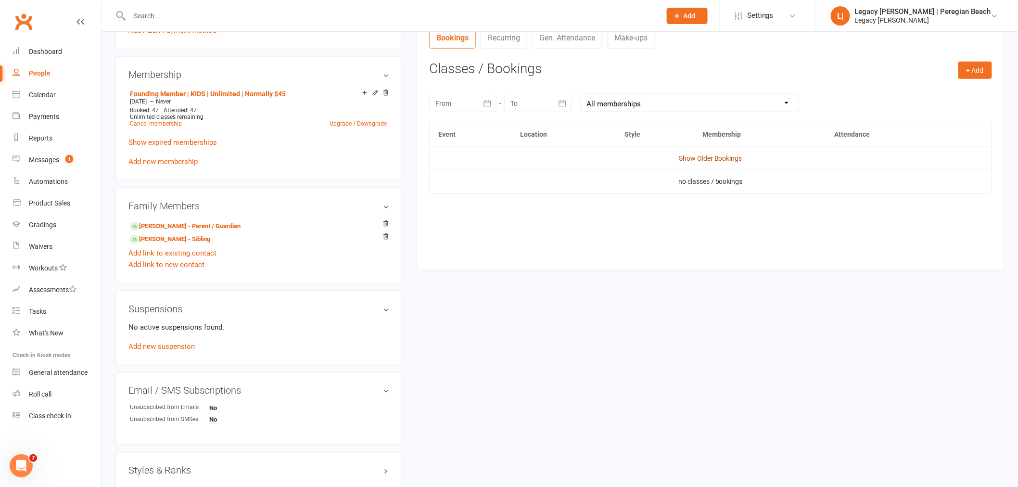
click at [719, 156] on link "Show Older Bookings" at bounding box center [711, 158] width 64 height 8
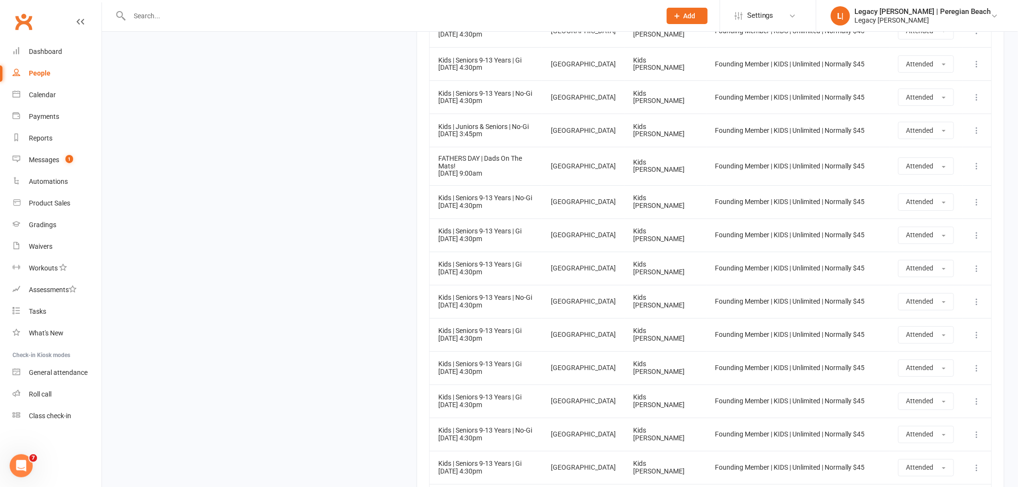
scroll to position [3320, 0]
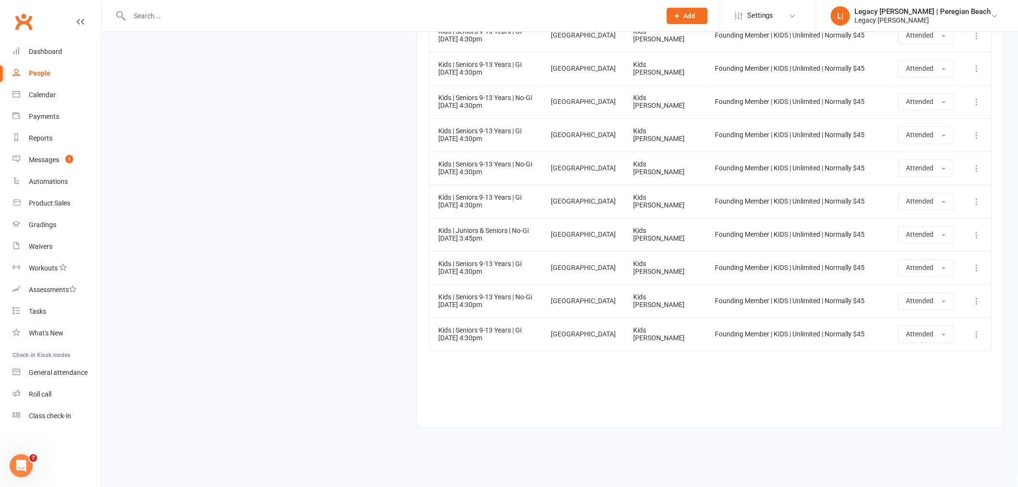
click at [238, 23] on div at bounding box center [384, 15] width 539 height 31
click at [243, 15] on input "text" at bounding box center [391, 15] width 528 height 13
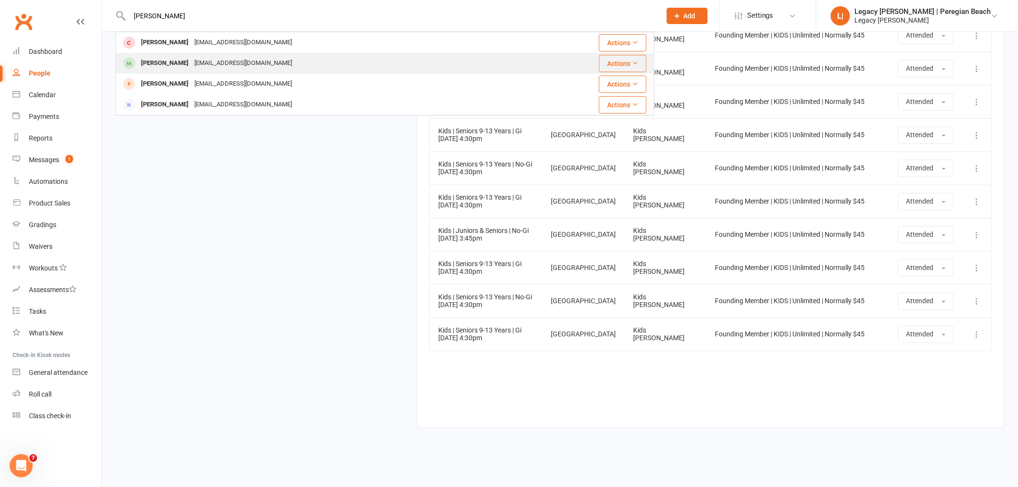
type input "[PERSON_NAME]"
click at [233, 64] on div "[EMAIL_ADDRESS][DOMAIN_NAME]" at bounding box center [243, 63] width 103 height 14
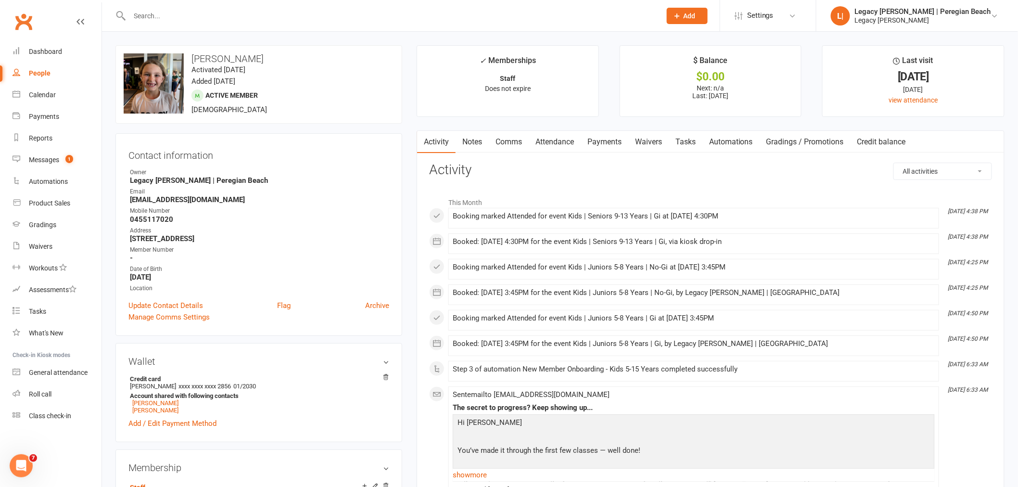
click at [553, 143] on link "Attendance" at bounding box center [555, 142] width 52 height 22
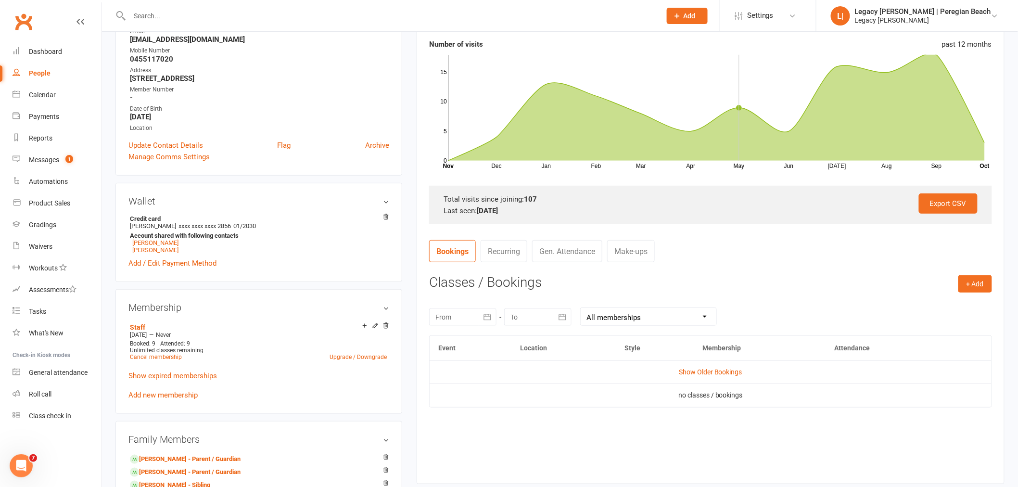
scroll to position [321, 0]
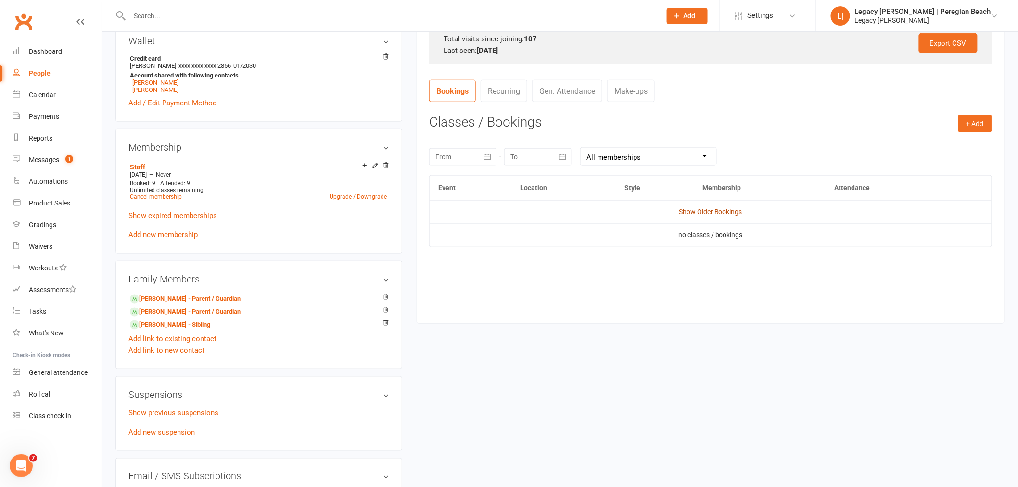
click at [707, 208] on link "Show Older Bookings" at bounding box center [711, 212] width 64 height 8
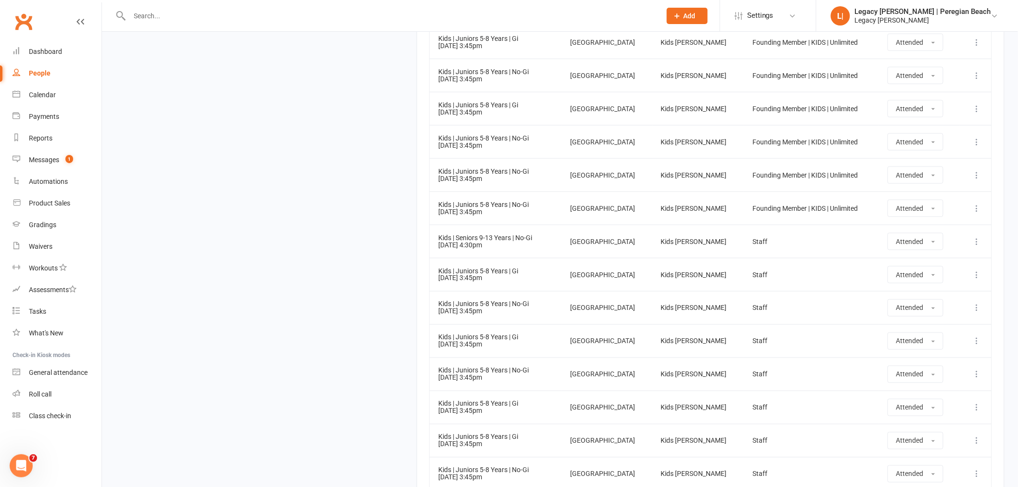
scroll to position [3719, 0]
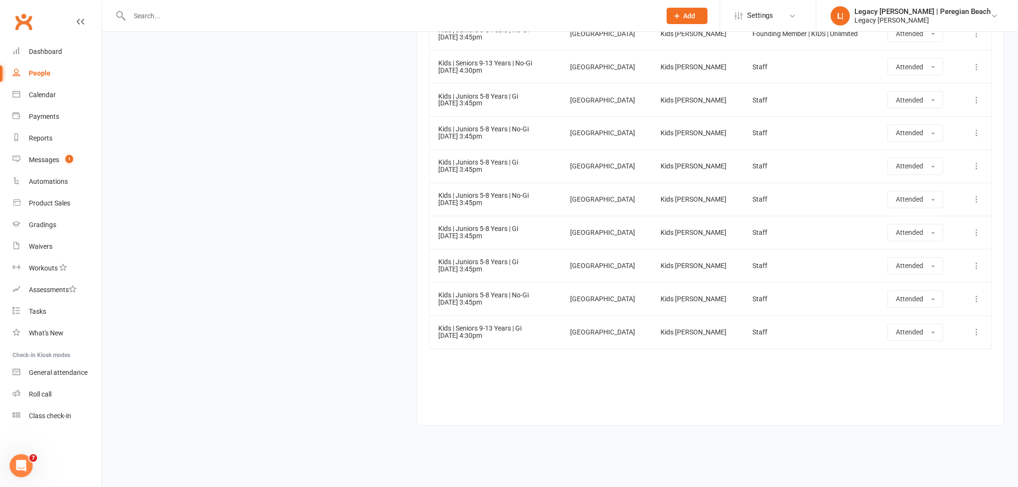
click at [325, 20] on input "text" at bounding box center [391, 15] width 528 height 13
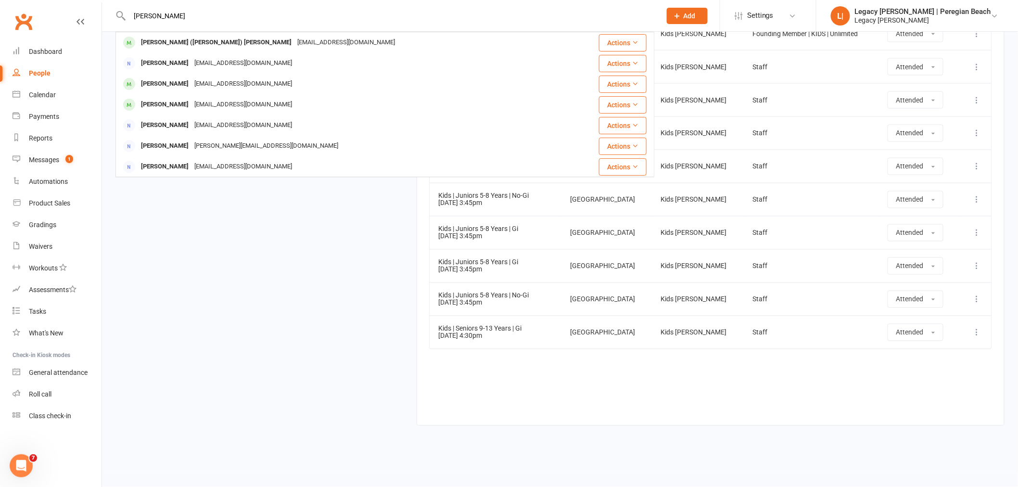
click at [184, 13] on input "[PERSON_NAME]" at bounding box center [391, 15] width 528 height 13
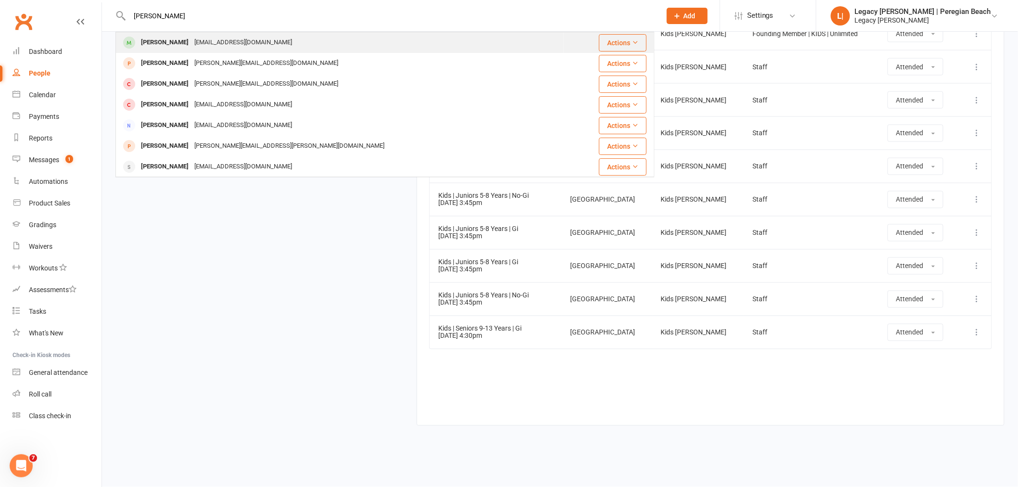
type input "[PERSON_NAME]"
click at [174, 40] on div "[PERSON_NAME]" at bounding box center [164, 43] width 53 height 14
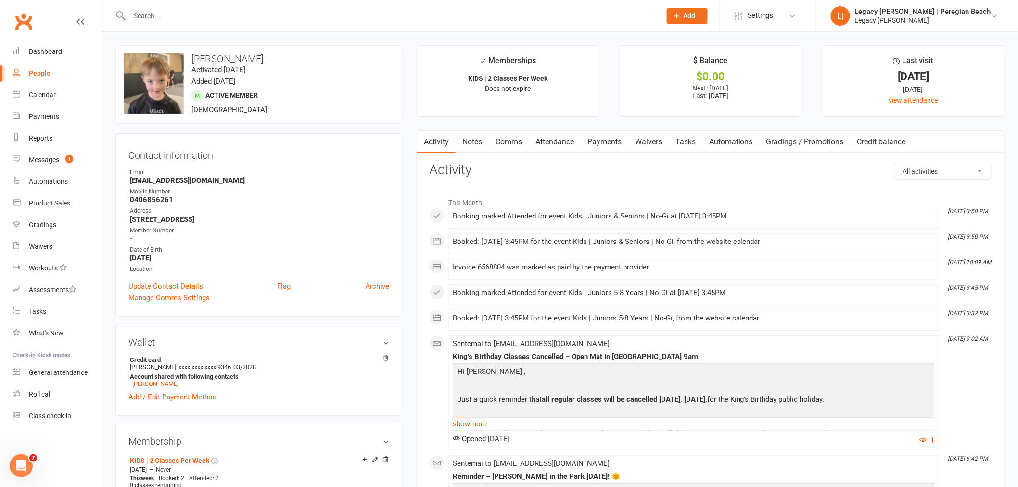
click at [194, 7] on div at bounding box center [384, 15] width 539 height 31
click at [197, 15] on input "text" at bounding box center [391, 15] width 528 height 13
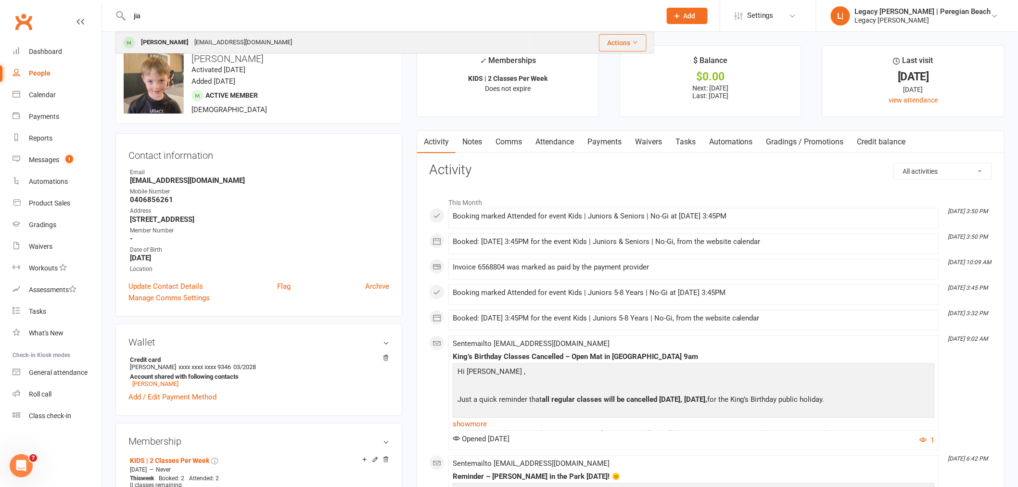
type input "jia"
click at [192, 36] on div "[EMAIL_ADDRESS][DOMAIN_NAME]" at bounding box center [243, 43] width 103 height 14
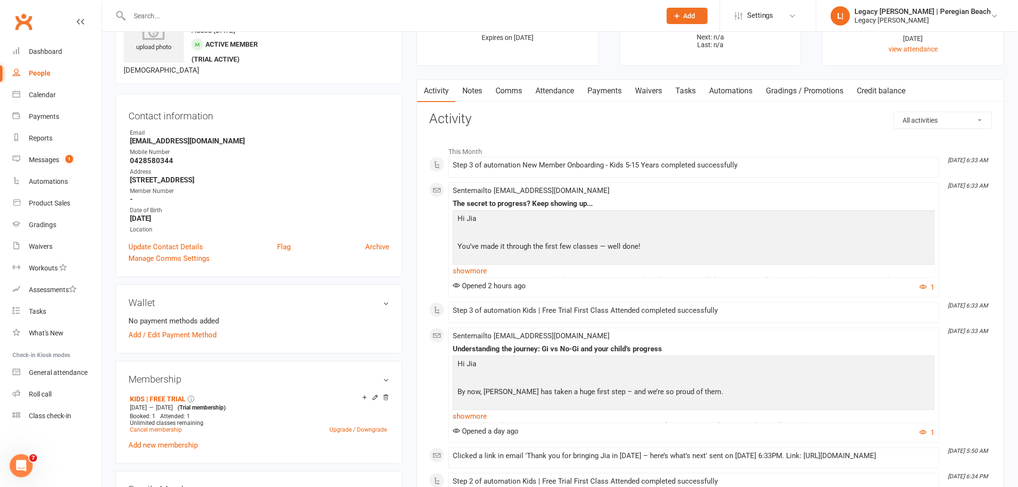
scroll to position [214, 0]
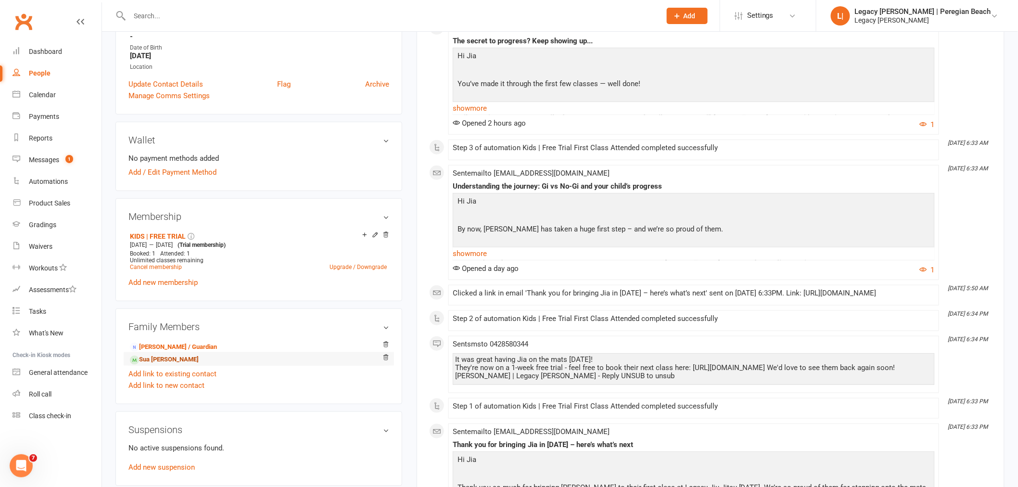
click at [157, 358] on link "Sua [PERSON_NAME]" at bounding box center [164, 360] width 69 height 10
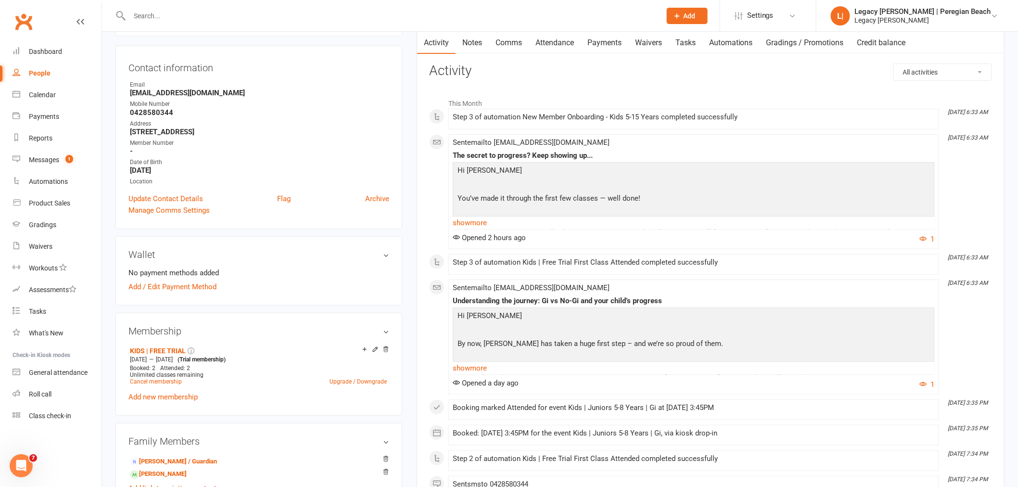
scroll to position [107, 0]
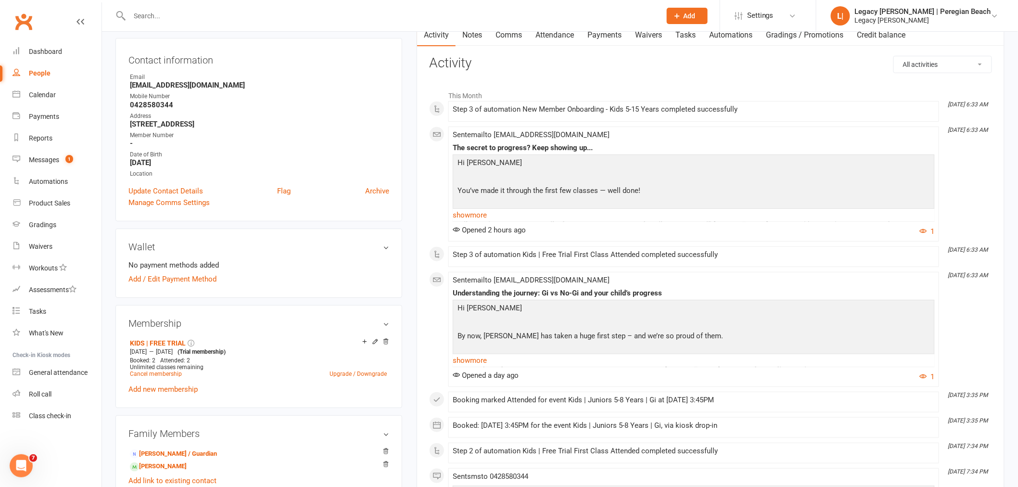
click at [155, 22] on div at bounding box center [384, 15] width 539 height 31
click at [171, 13] on input "text" at bounding box center [391, 15] width 528 height 13
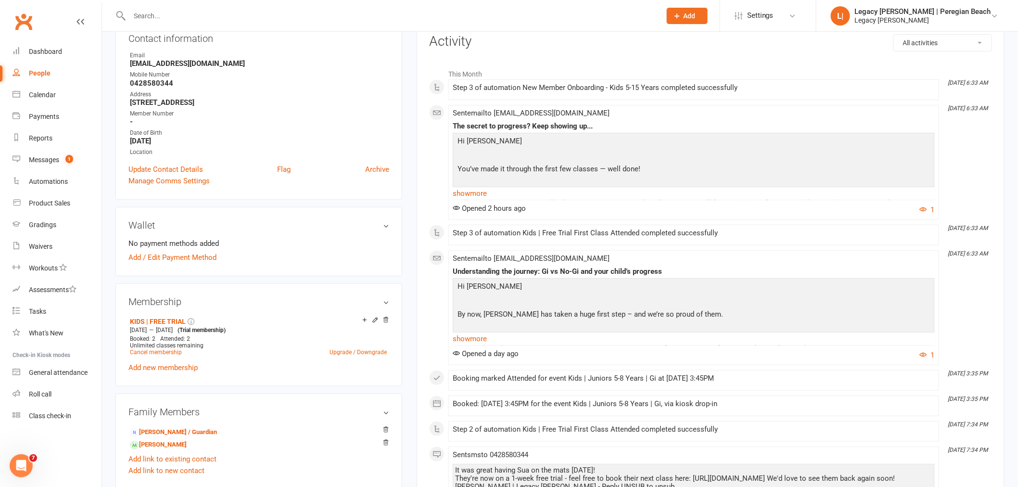
scroll to position [0, 0]
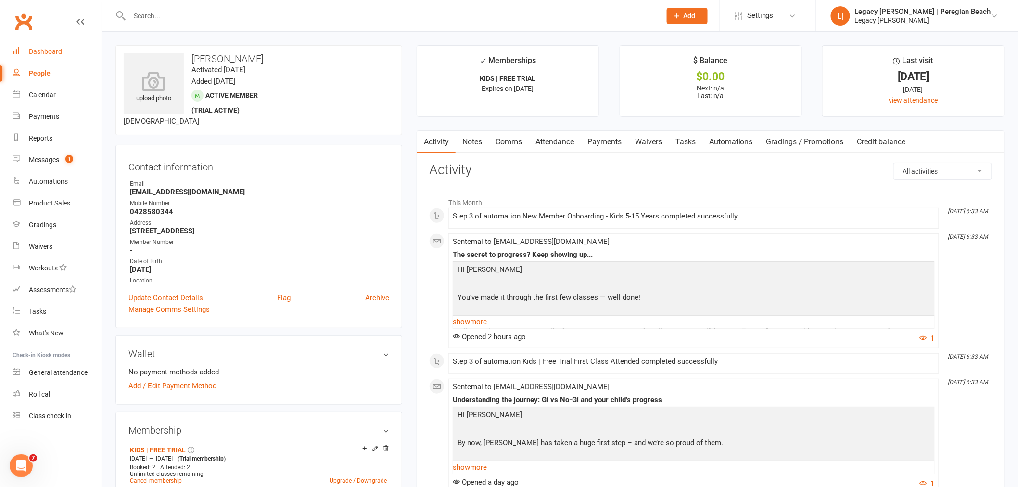
click at [54, 52] on div "Dashboard" at bounding box center [45, 52] width 33 height 8
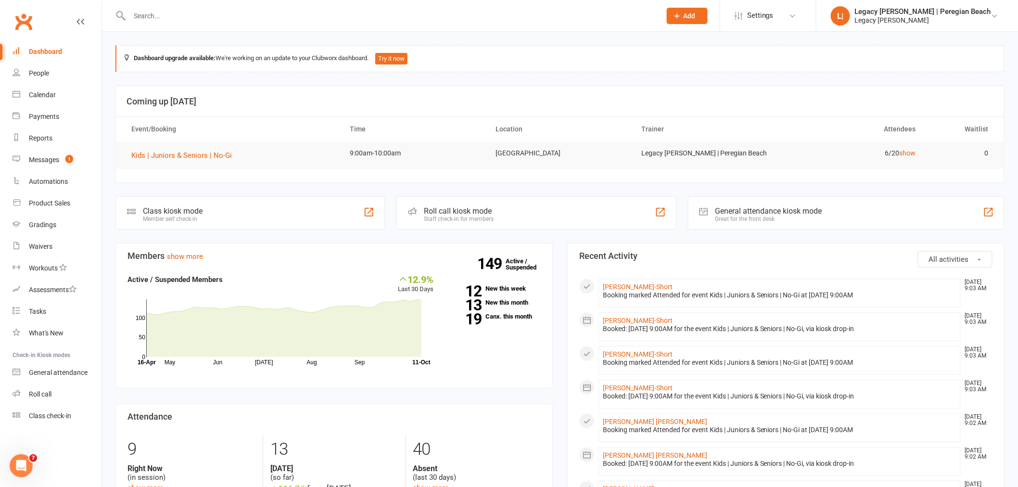
click at [205, 16] on input "text" at bounding box center [391, 15] width 528 height 13
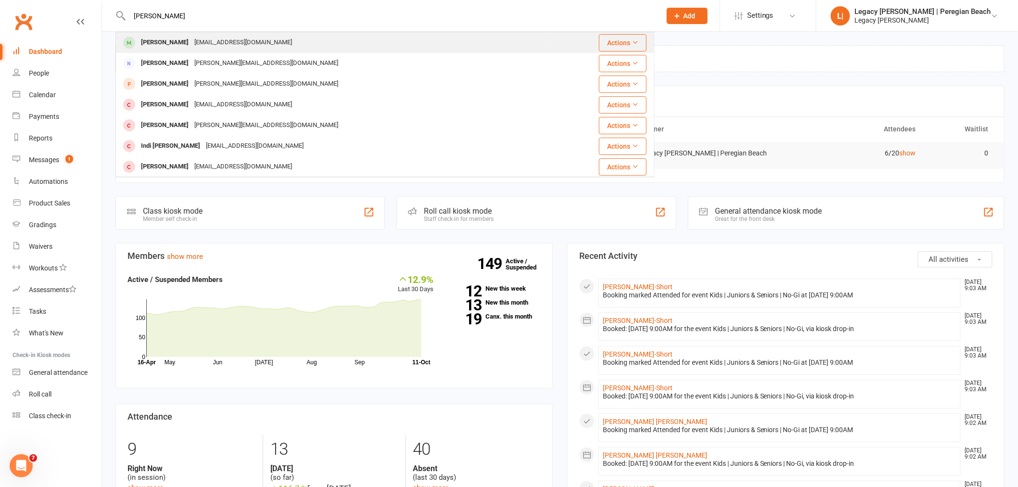
type input "[PERSON_NAME]"
click at [192, 45] on div "[EMAIL_ADDRESS][DOMAIN_NAME]" at bounding box center [243, 43] width 103 height 14
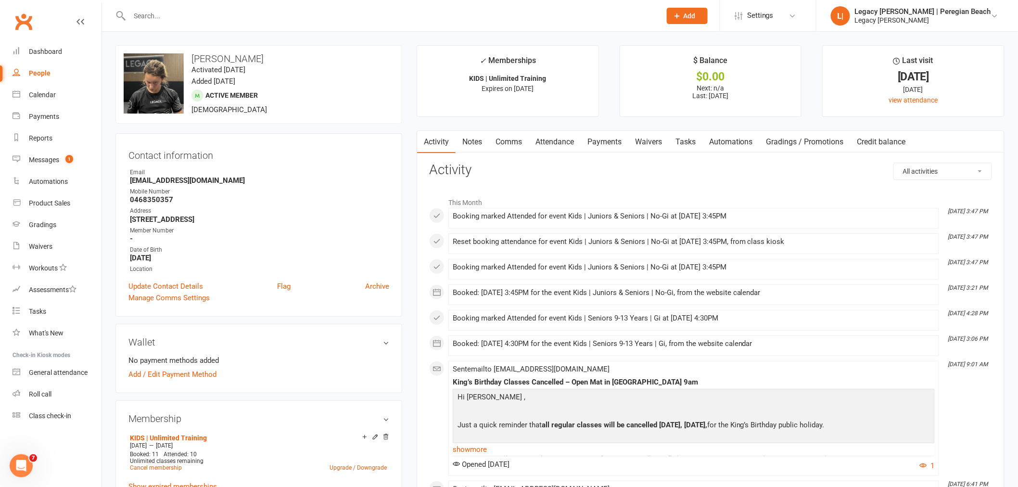
click at [564, 136] on link "Attendance" at bounding box center [555, 142] width 52 height 22
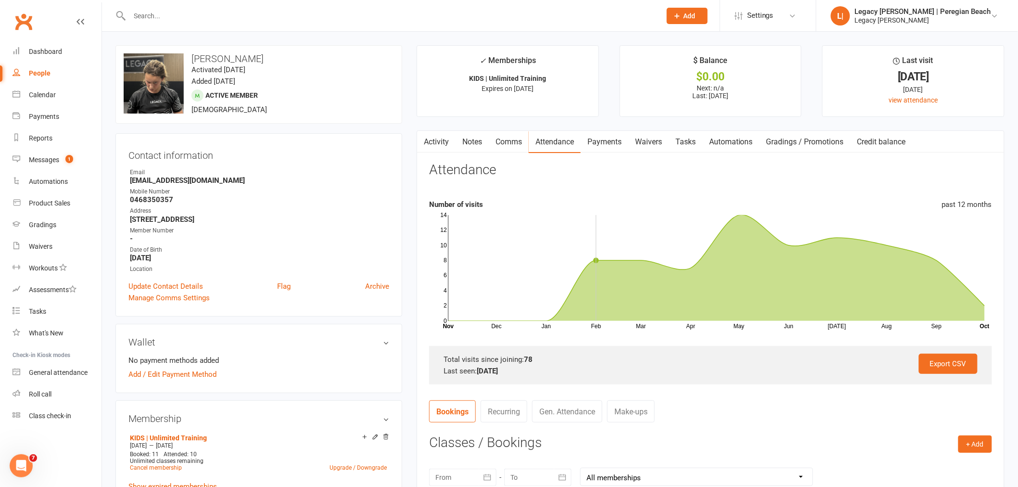
scroll to position [267, 0]
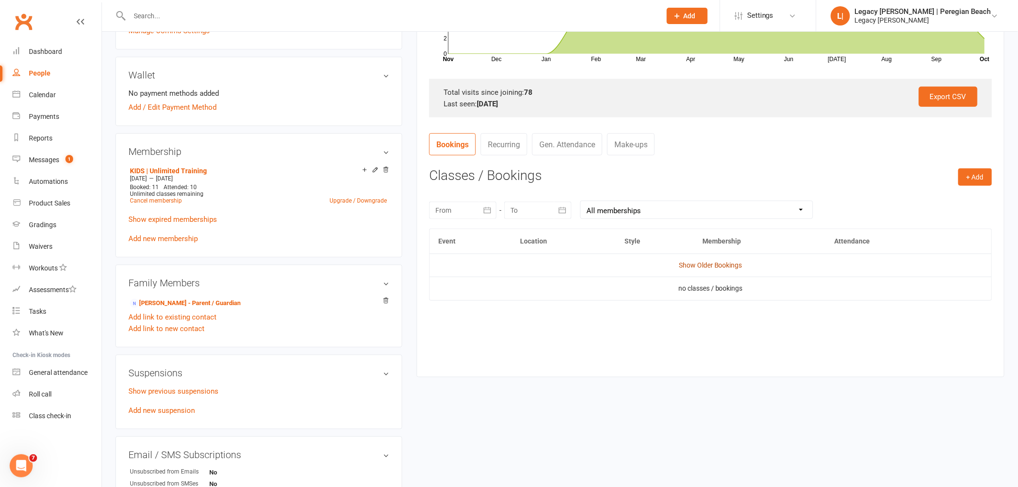
click at [720, 264] on link "Show Older Bookings" at bounding box center [711, 265] width 64 height 8
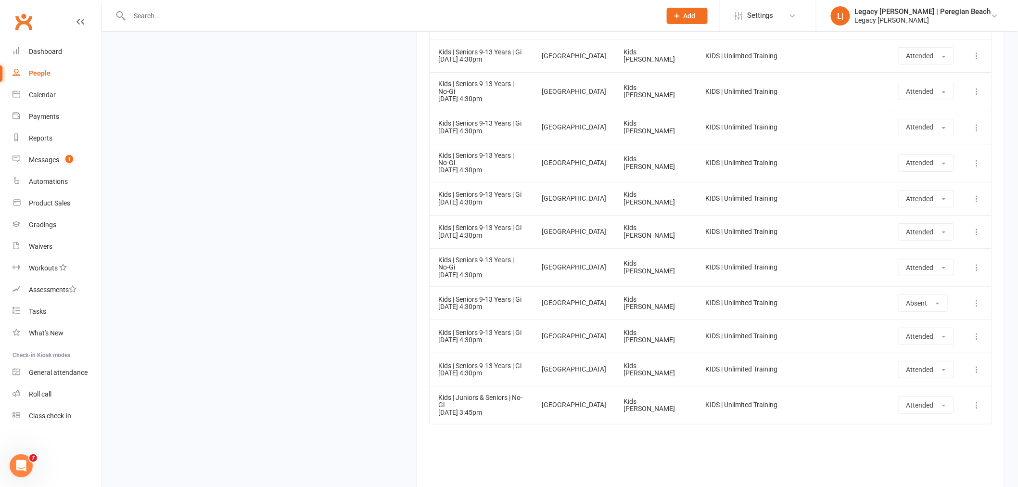
scroll to position [2628, 0]
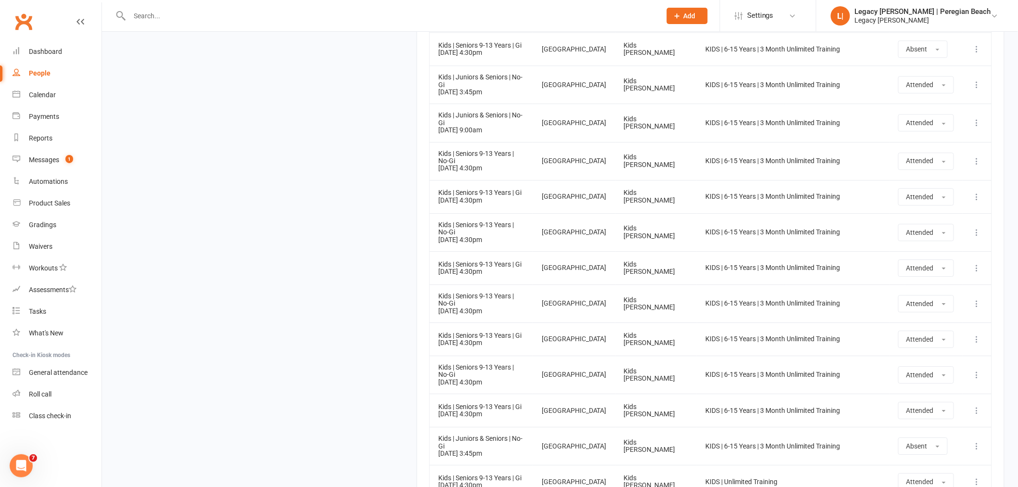
click at [215, 5] on div at bounding box center [384, 15] width 539 height 31
click at [208, 16] on input "text" at bounding box center [391, 15] width 528 height 13
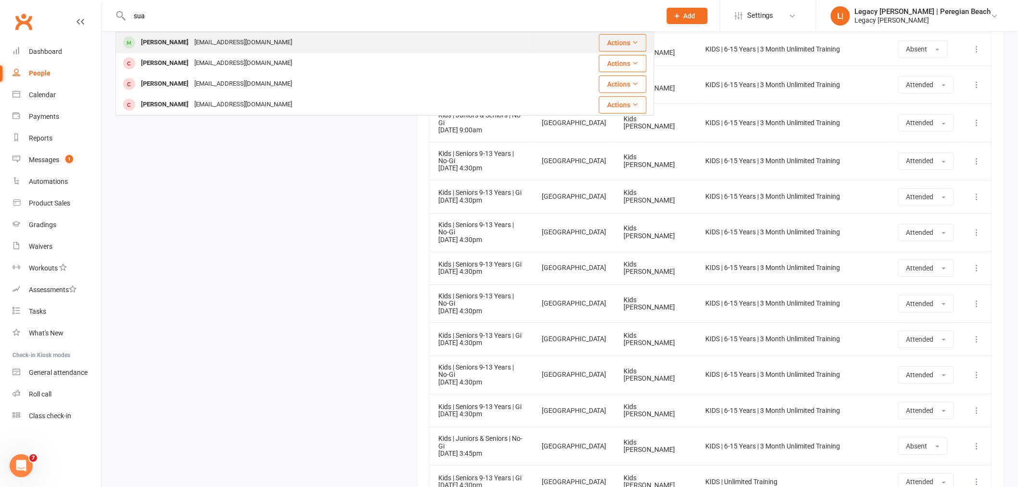
type input "sua"
click at [199, 42] on div "[EMAIL_ADDRESS][DOMAIN_NAME]" at bounding box center [243, 43] width 103 height 14
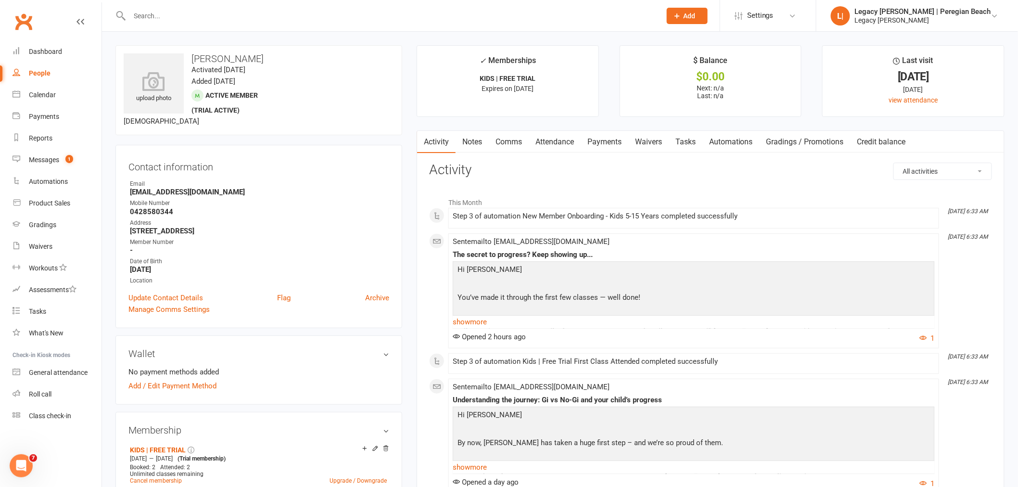
click at [573, 145] on link "Attendance" at bounding box center [555, 142] width 52 height 22
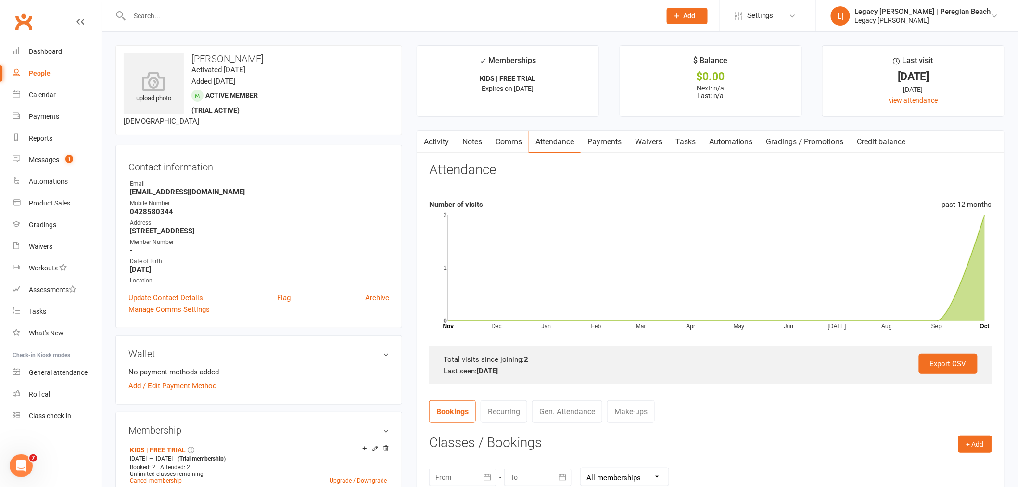
scroll to position [321, 0]
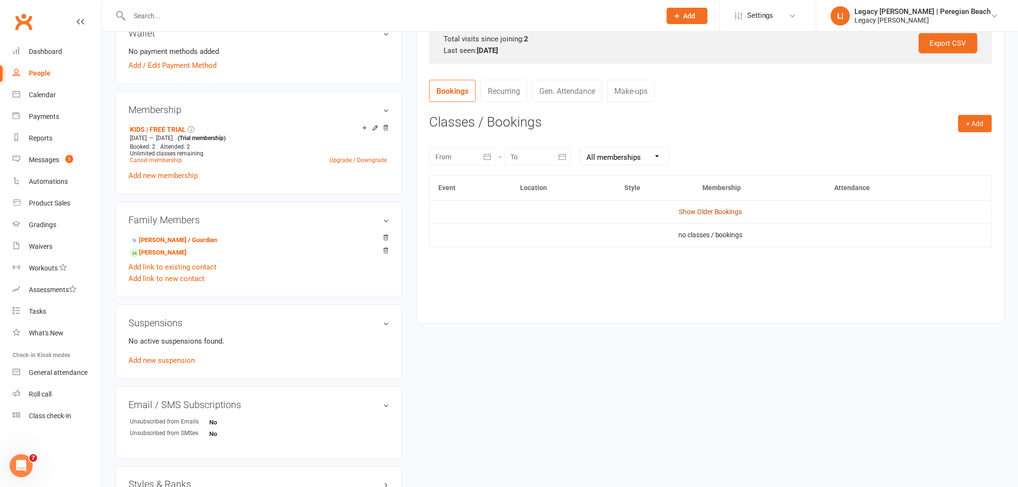
click at [714, 211] on link "Show Older Bookings" at bounding box center [711, 212] width 64 height 8
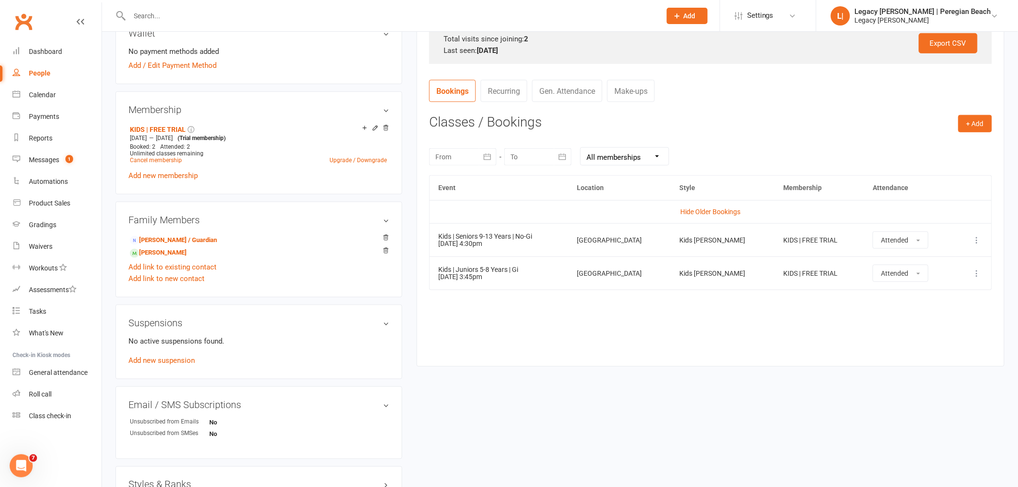
click at [205, 20] on input "text" at bounding box center [391, 15] width 528 height 13
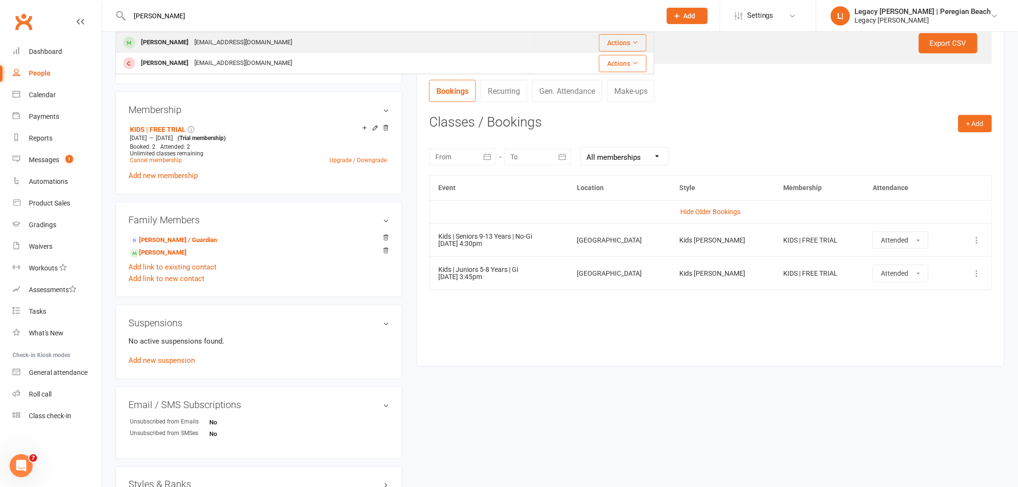
type input "[PERSON_NAME]"
click at [192, 46] on div "[EMAIL_ADDRESS][DOMAIN_NAME]" at bounding box center [243, 43] width 103 height 14
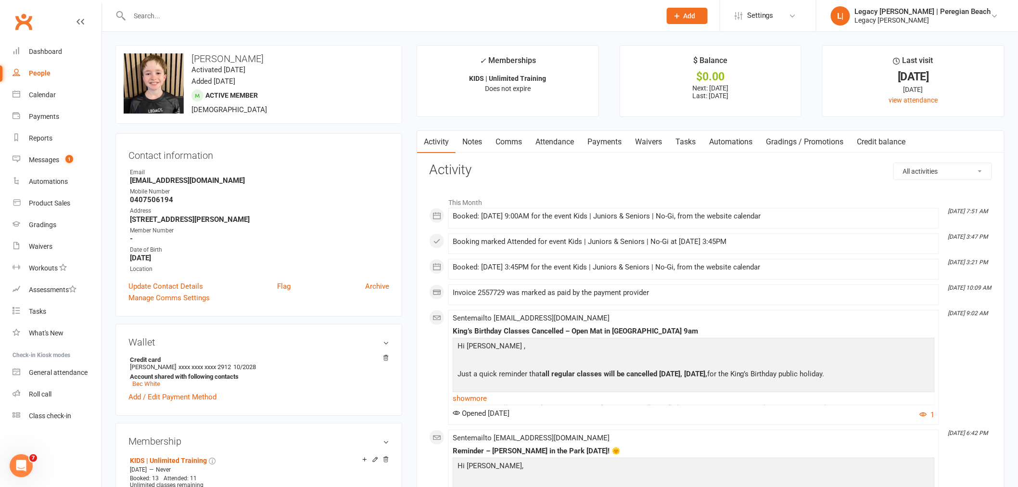
click at [562, 141] on link "Attendance" at bounding box center [555, 142] width 52 height 22
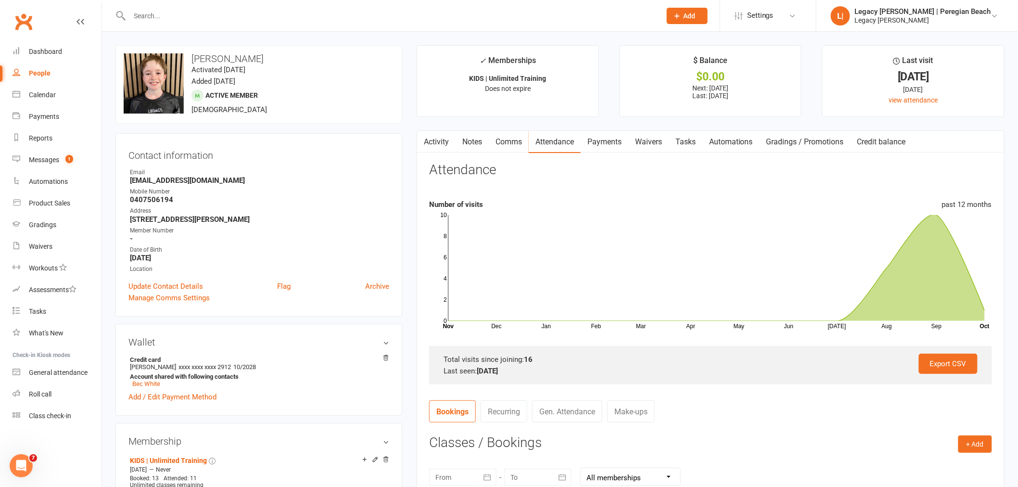
scroll to position [374, 0]
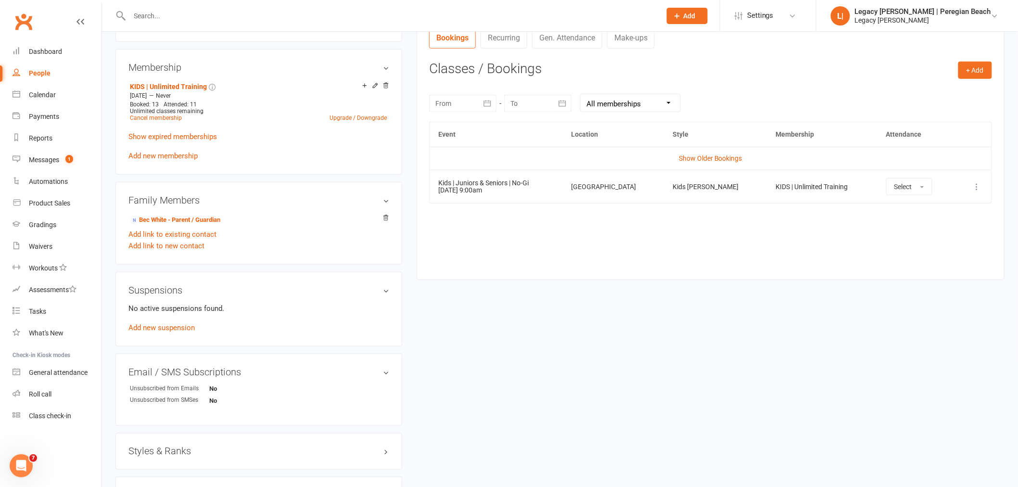
click at [229, 18] on input "text" at bounding box center [391, 15] width 528 height 13
click at [911, 189] on button "Select" at bounding box center [909, 186] width 46 height 17
click at [895, 207] on span "Attended" at bounding box center [909, 208] width 29 height 9
click at [317, 22] on input "text" at bounding box center [391, 15] width 528 height 13
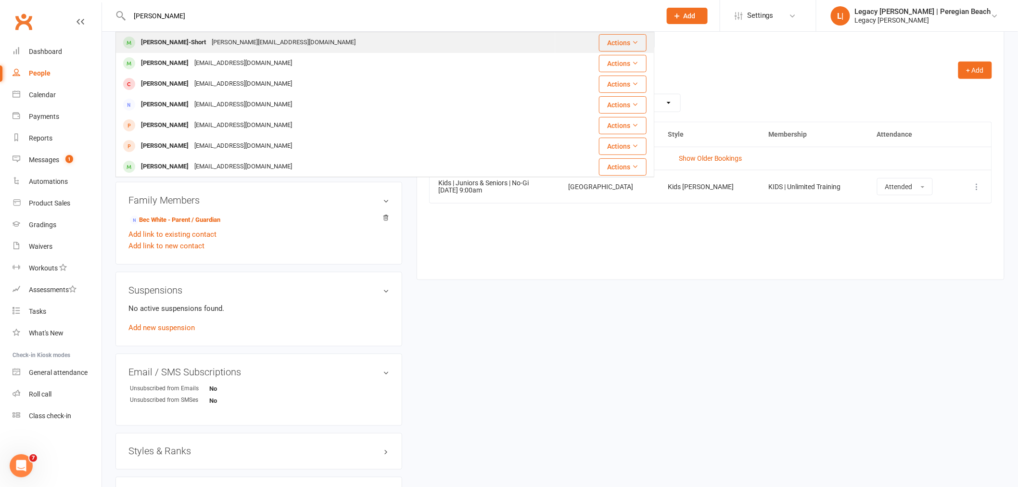
type input "[PERSON_NAME]"
click at [210, 36] on div "[PERSON_NAME][EMAIL_ADDRESS][DOMAIN_NAME]" at bounding box center [284, 43] width 150 height 14
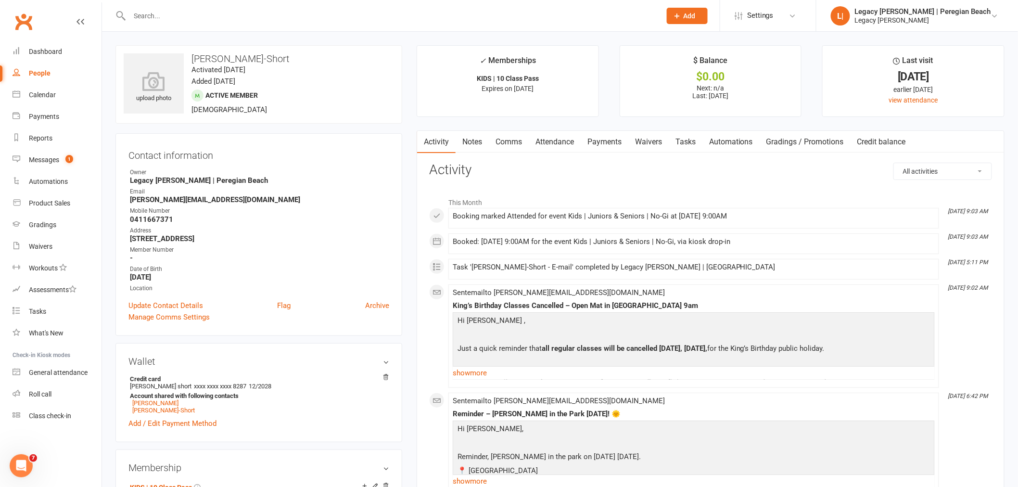
click at [570, 141] on link "Attendance" at bounding box center [555, 142] width 52 height 22
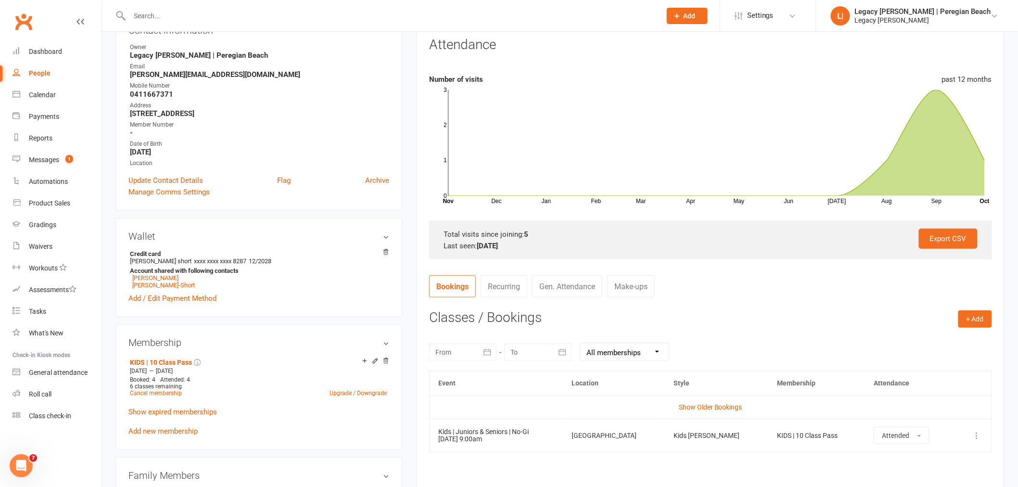
scroll to position [214, 0]
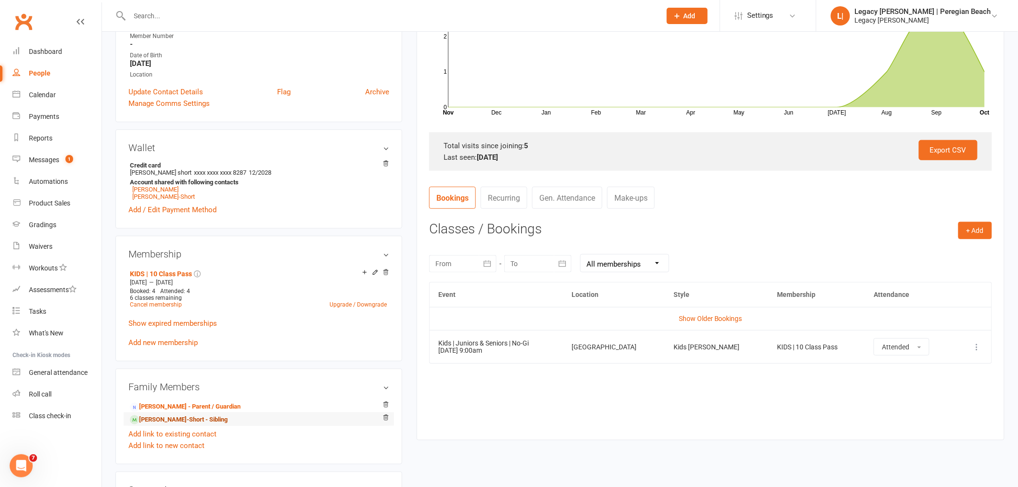
click at [166, 422] on link "[PERSON_NAME]-Short - Sibling" at bounding box center [179, 420] width 98 height 10
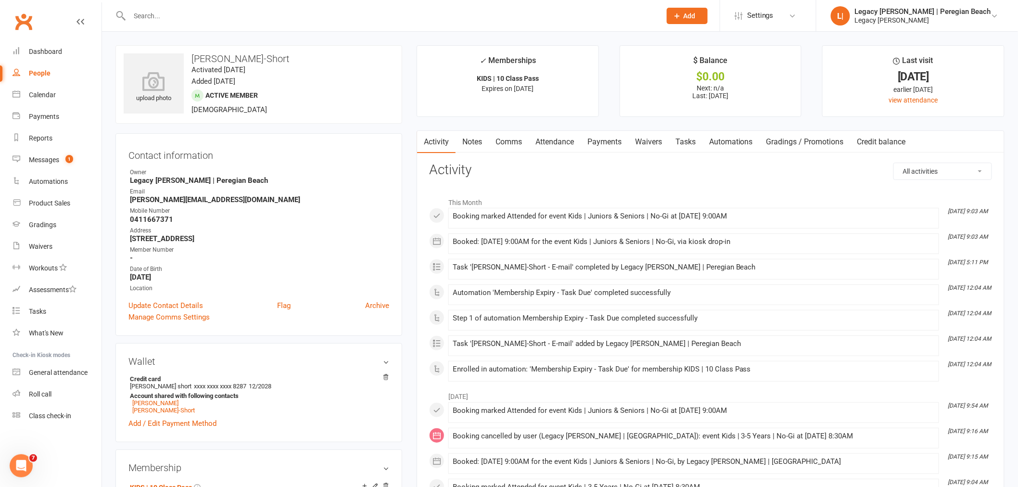
click at [538, 144] on link "Attendance" at bounding box center [555, 142] width 52 height 22
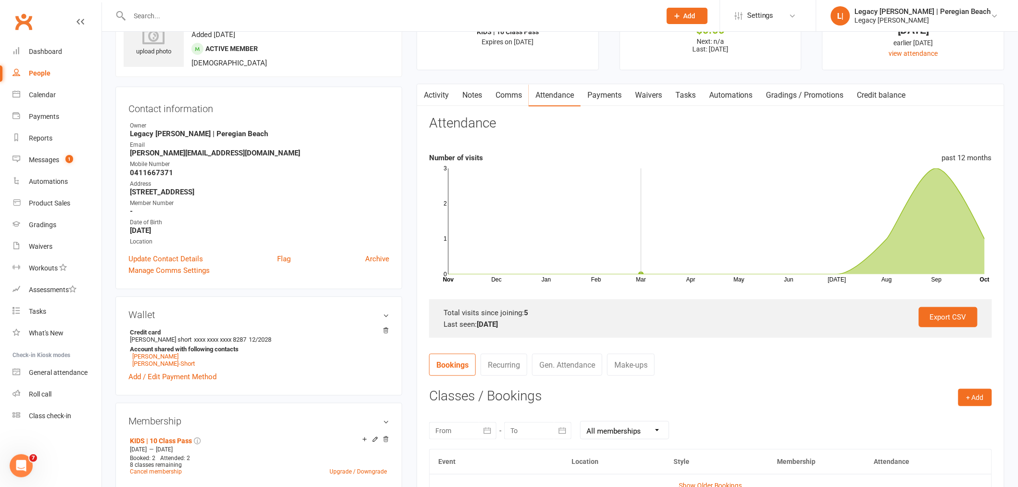
scroll to position [267, 0]
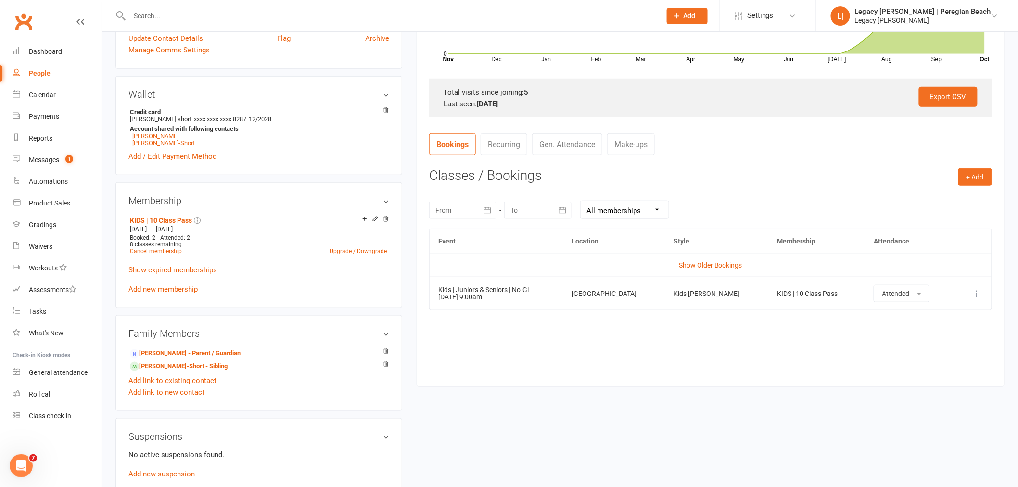
click at [248, 10] on input "text" at bounding box center [391, 15] width 528 height 13
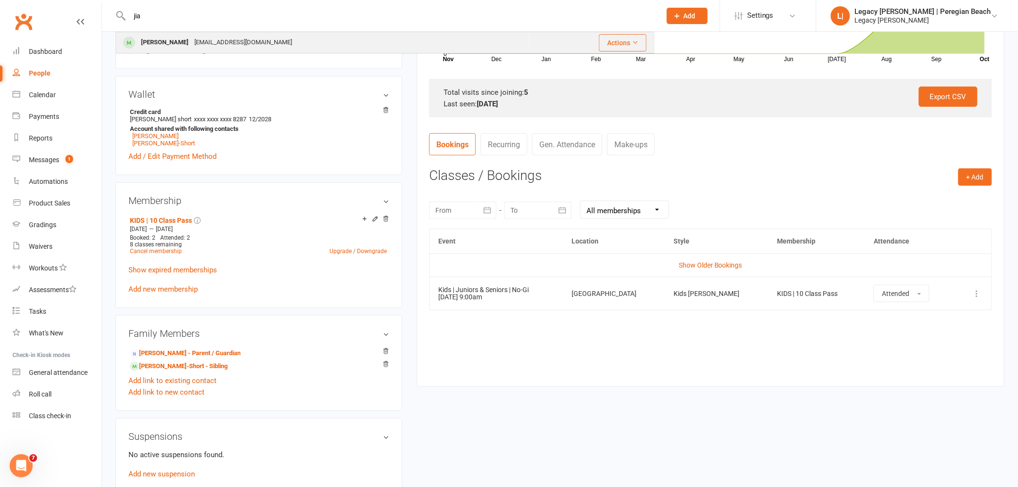
type input "jia"
click at [192, 37] on div "[EMAIL_ADDRESS][DOMAIN_NAME]" at bounding box center [243, 43] width 103 height 14
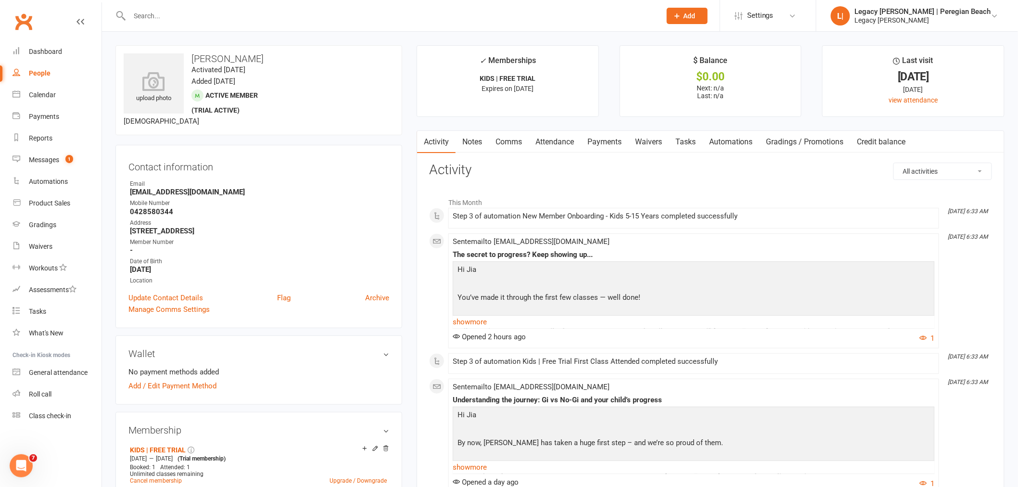
click at [560, 140] on link "Attendance" at bounding box center [555, 142] width 52 height 22
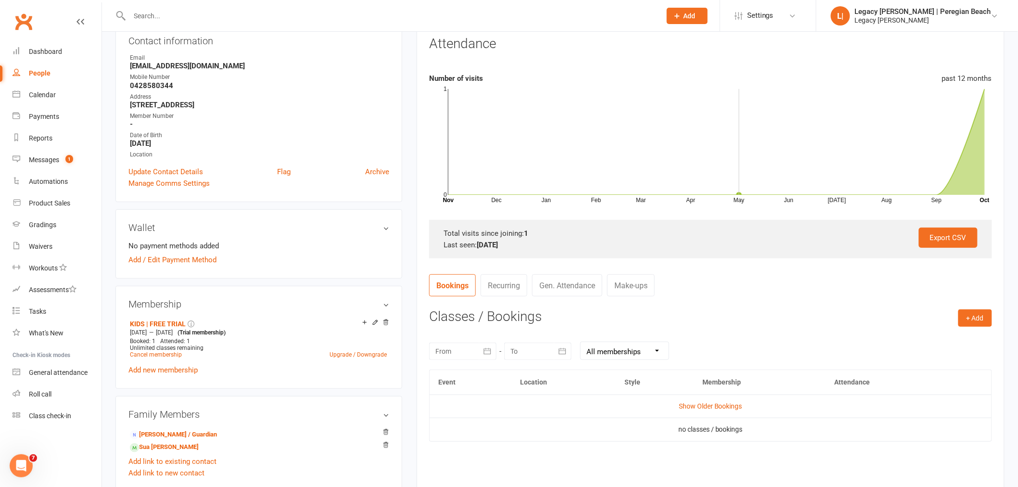
scroll to position [214, 0]
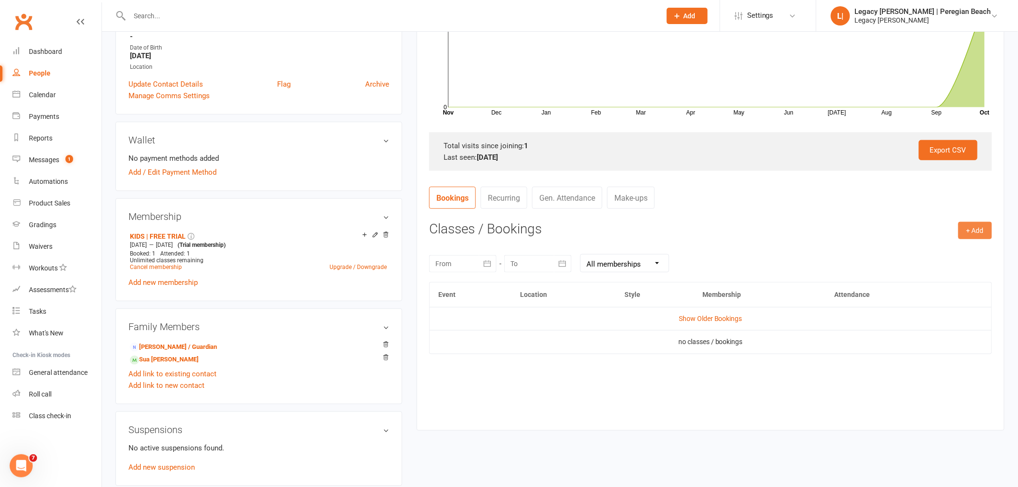
click at [969, 230] on button "+ Add" at bounding box center [976, 230] width 34 height 17
click at [962, 251] on link "Book Event" at bounding box center [944, 252] width 95 height 19
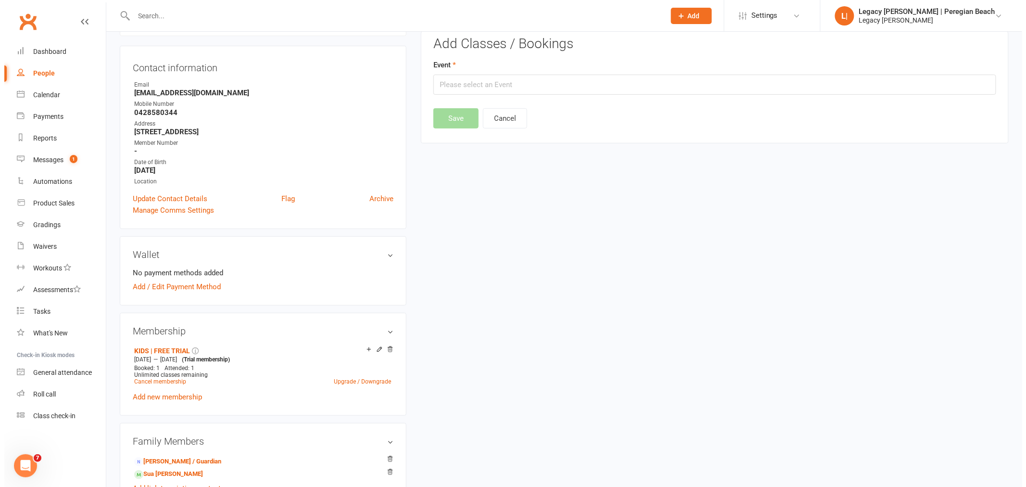
scroll to position [82, 0]
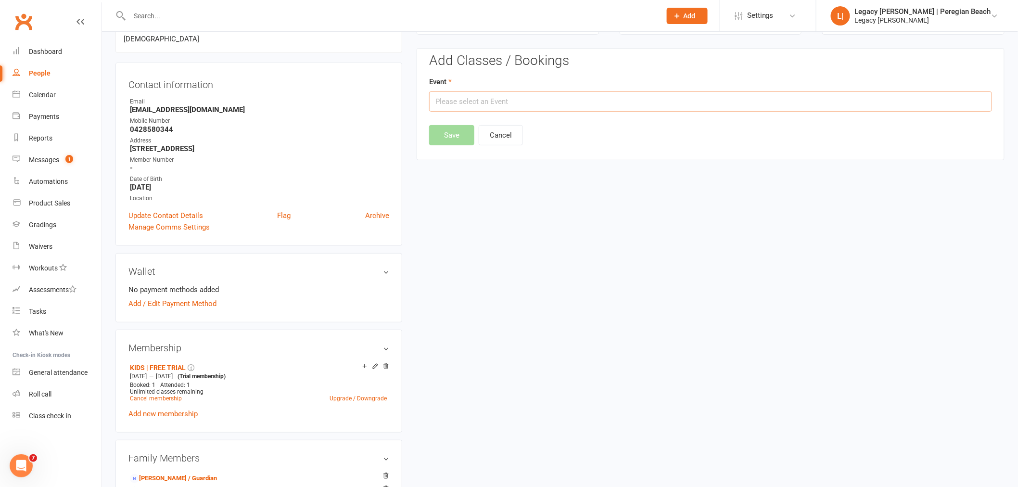
click at [518, 109] on input "text" at bounding box center [710, 101] width 563 height 20
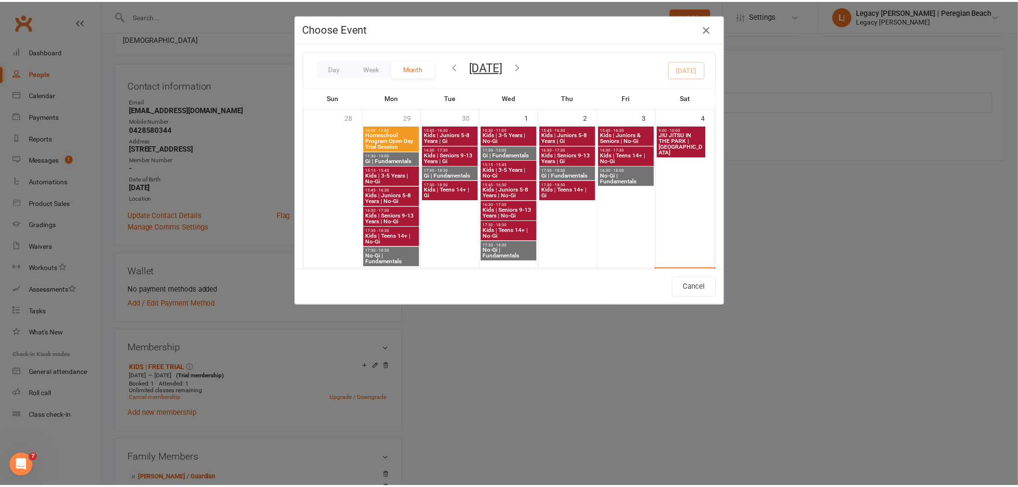
scroll to position [160, 0]
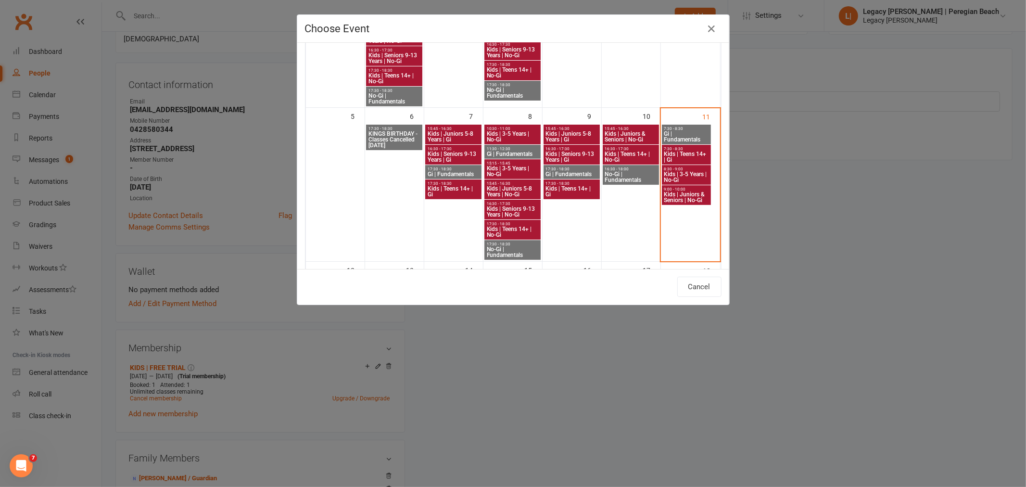
click at [687, 192] on span "Kids | Juniors & Seniors | No-Gi" at bounding box center [687, 198] width 46 height 12
type input "Kids | Juniors & Seniors | No-Gi - [DATE] 9:00:00 AM"
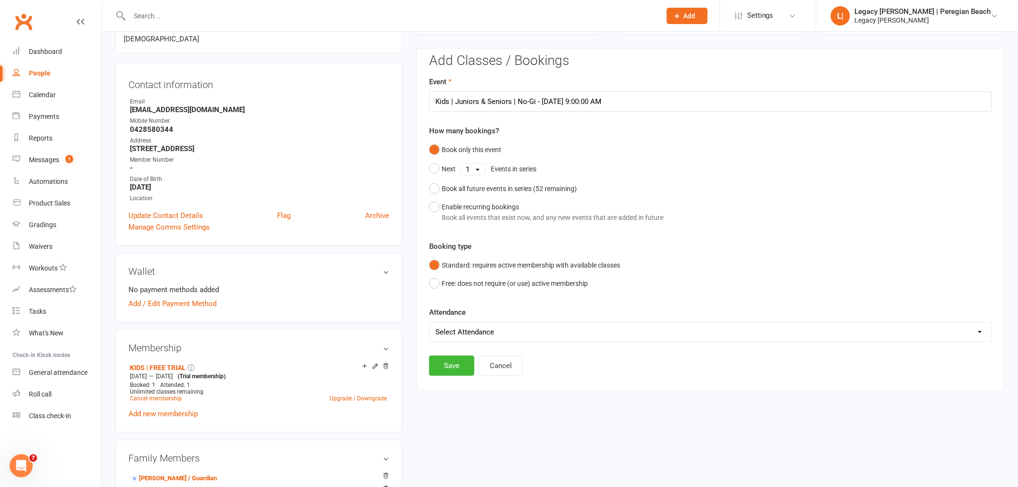
drag, startPoint x: 485, startPoint y: 334, endPoint x: 477, endPoint y: 339, distance: 9.1
click at [485, 334] on select "Select Attendance Attended Absent" at bounding box center [711, 331] width 562 height 19
select select "0"
click at [430, 322] on select "Select Attendance Attended Absent" at bounding box center [711, 331] width 562 height 19
click at [458, 370] on button "Save" at bounding box center [451, 366] width 45 height 20
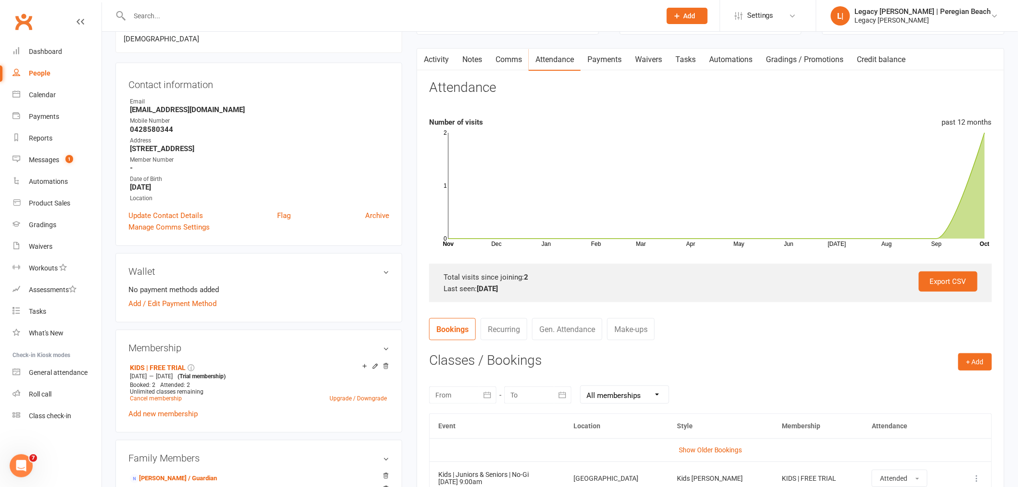
click at [219, 17] on input "text" at bounding box center [391, 15] width 528 height 13
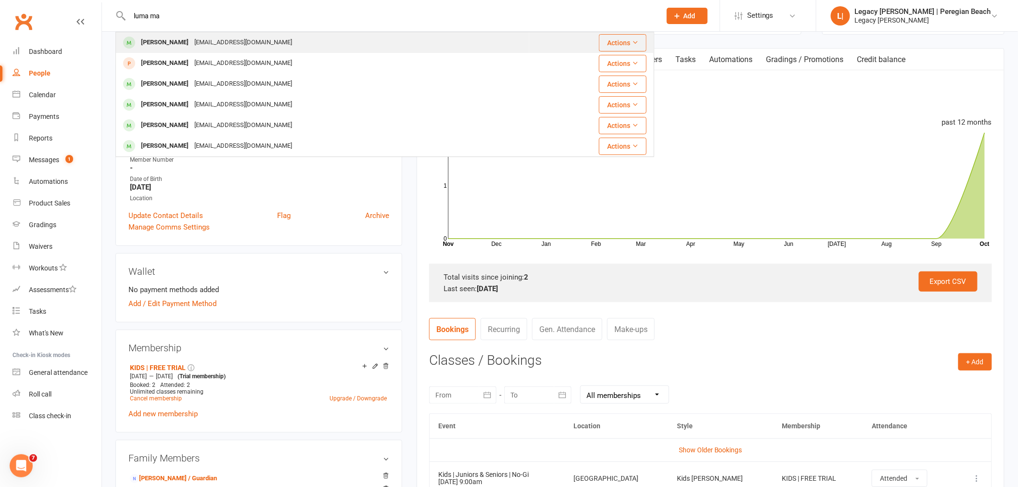
type input "luma ma"
click at [174, 45] on div "[PERSON_NAME]" at bounding box center [164, 43] width 53 height 14
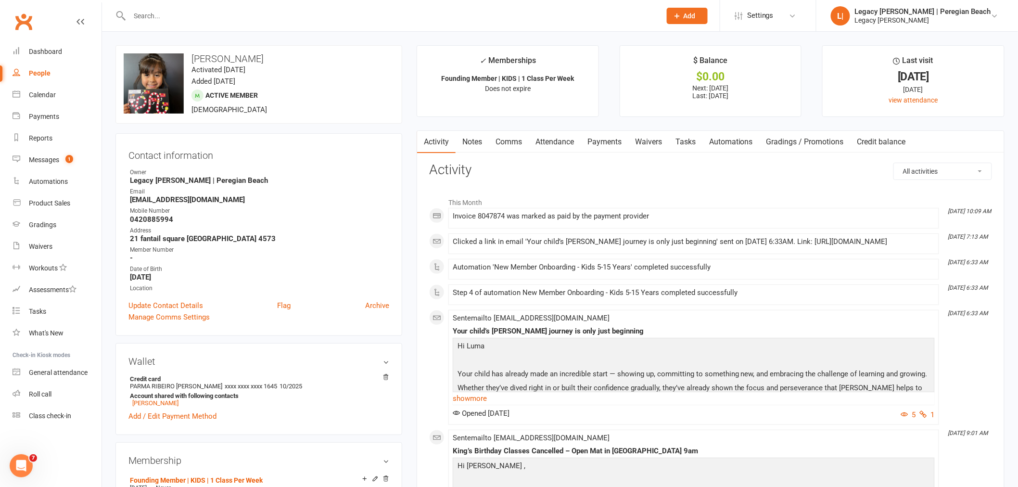
click at [556, 135] on link "Attendance" at bounding box center [555, 142] width 52 height 22
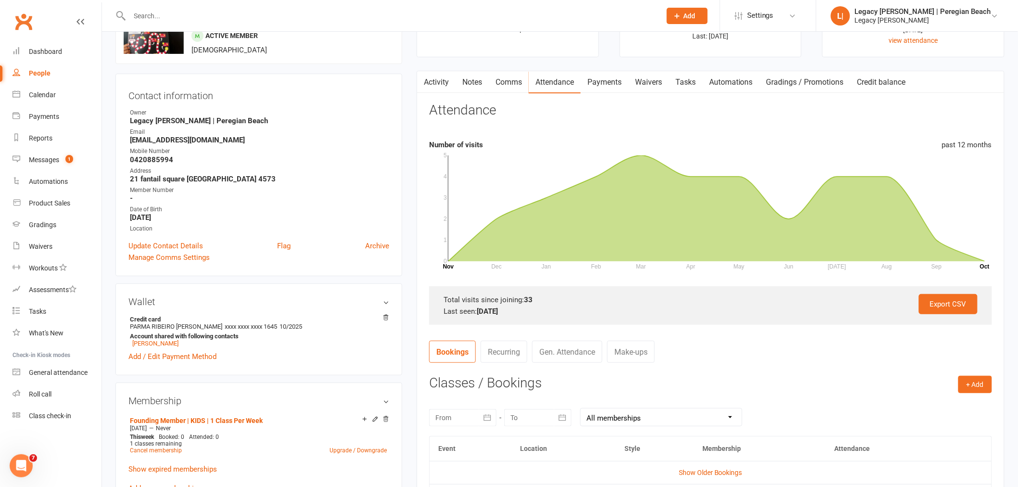
scroll to position [214, 0]
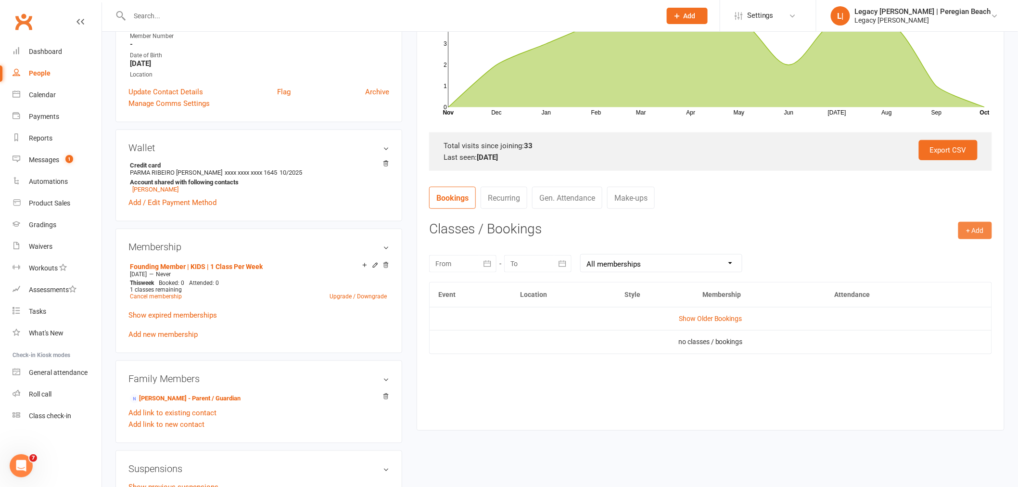
click at [985, 233] on button "+ Add" at bounding box center [976, 230] width 34 height 17
click at [942, 254] on link "Book Event" at bounding box center [944, 252] width 95 height 19
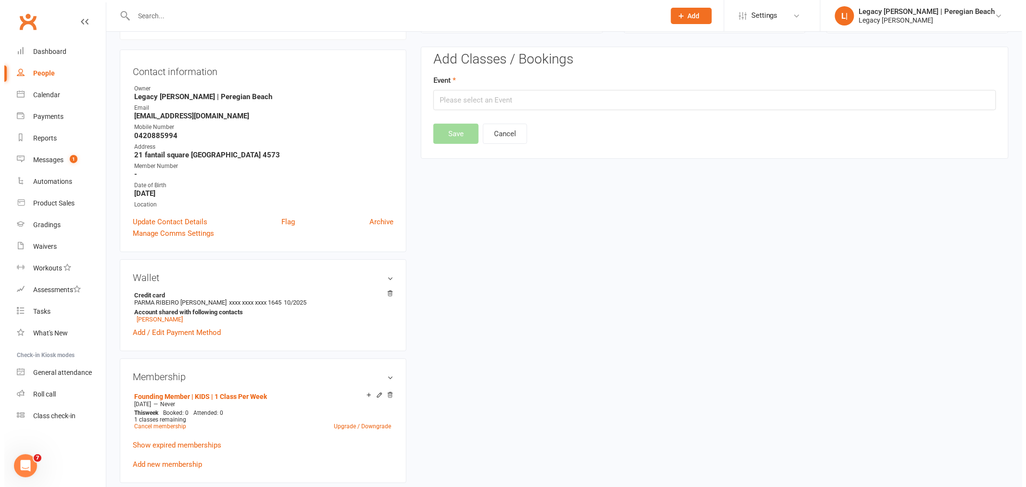
scroll to position [82, 0]
click at [488, 109] on input "text" at bounding box center [710, 101] width 563 height 20
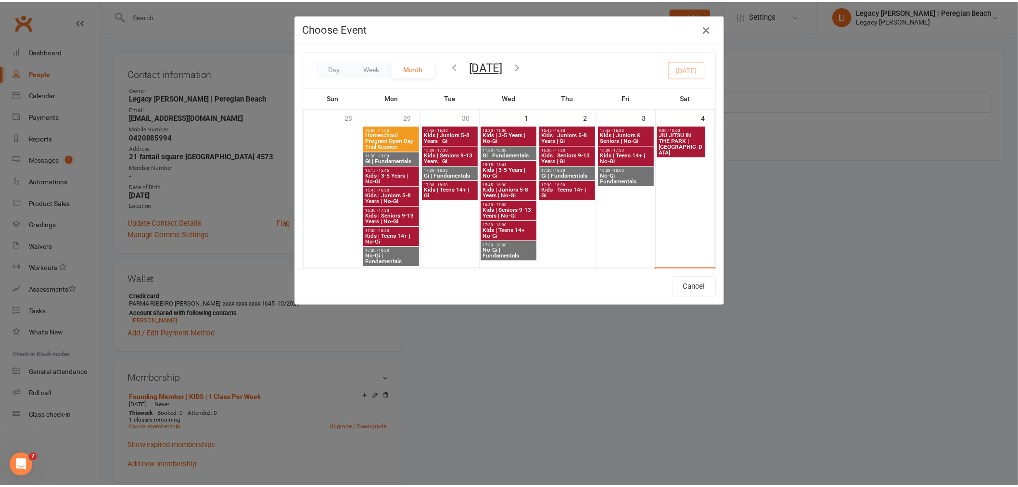
scroll to position [160, 0]
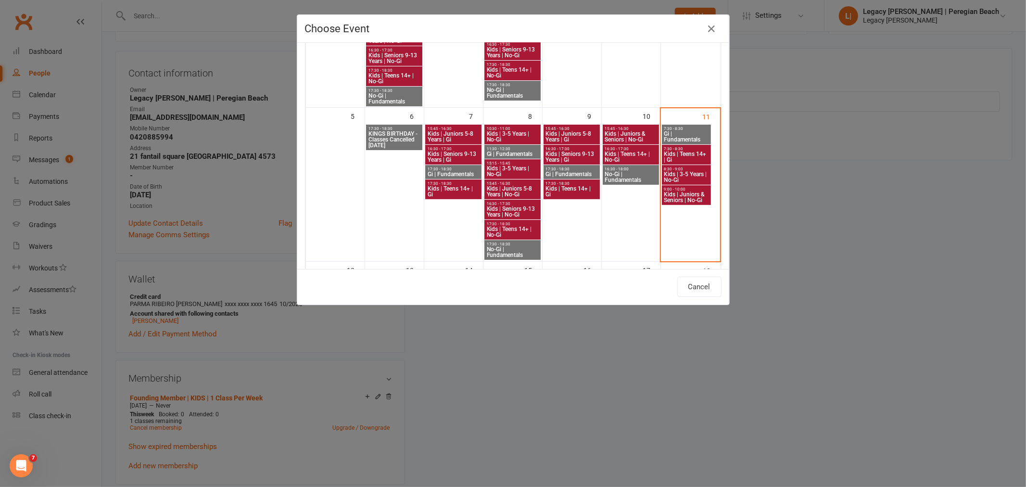
click at [689, 200] on span "Kids | Juniors & Seniors | No-Gi" at bounding box center [687, 198] width 46 height 12
type input "Kids | Juniors & Seniors | No-Gi - [DATE] 9:00:00 AM"
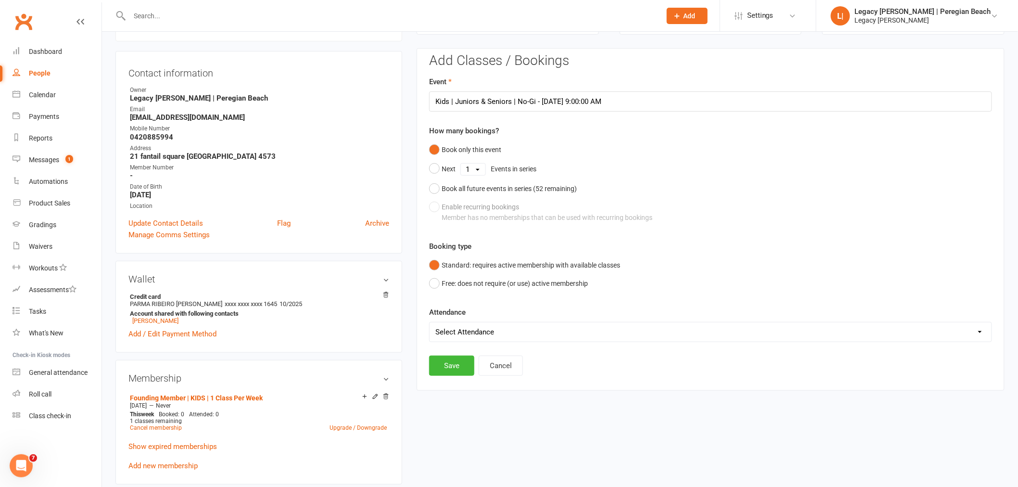
click at [508, 334] on select "Select Attendance Attended Absent" at bounding box center [711, 331] width 562 height 19
select select "0"
click at [430, 322] on select "Select Attendance Attended Absent" at bounding box center [711, 331] width 562 height 19
click at [453, 363] on button "Save" at bounding box center [451, 366] width 45 height 20
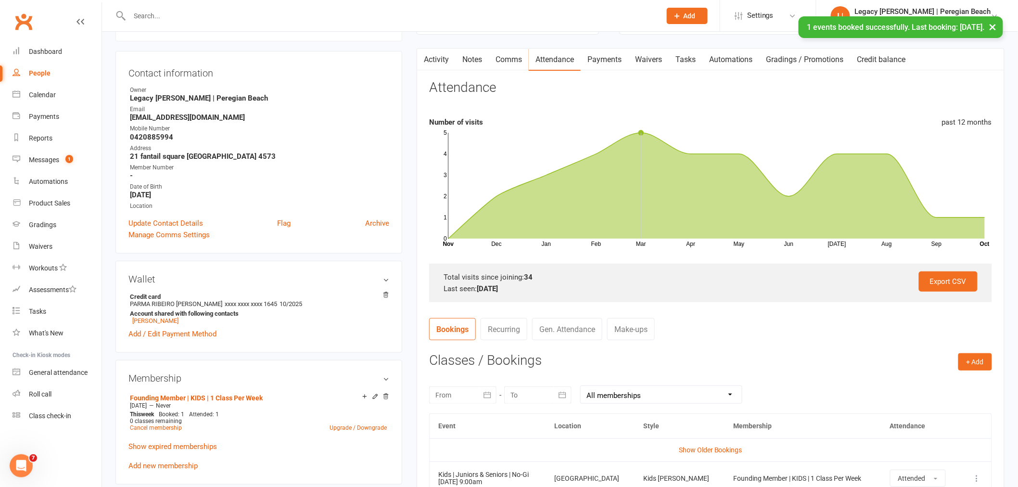
scroll to position [0, 0]
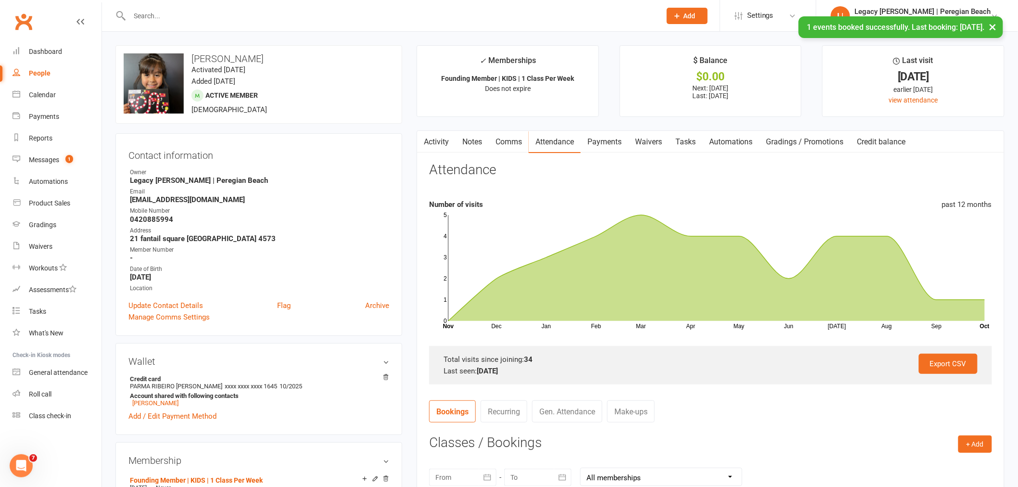
click at [207, 16] on div "× 1 events booked successfully. Last booking: [DATE]." at bounding box center [503, 16] width 1006 height 0
click at [209, 15] on input "text" at bounding box center [391, 15] width 528 height 13
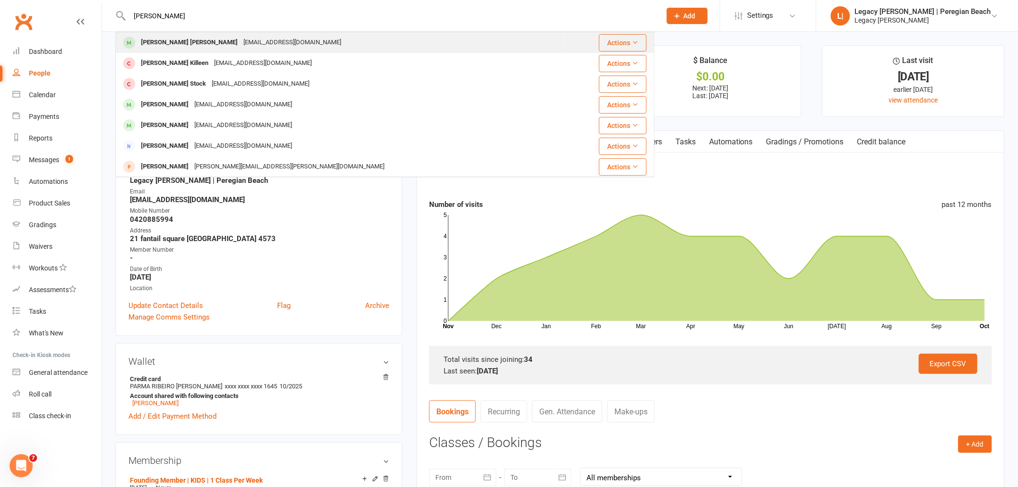
type input "[PERSON_NAME]"
click at [241, 37] on div "[EMAIL_ADDRESS][DOMAIN_NAME]" at bounding box center [292, 43] width 103 height 14
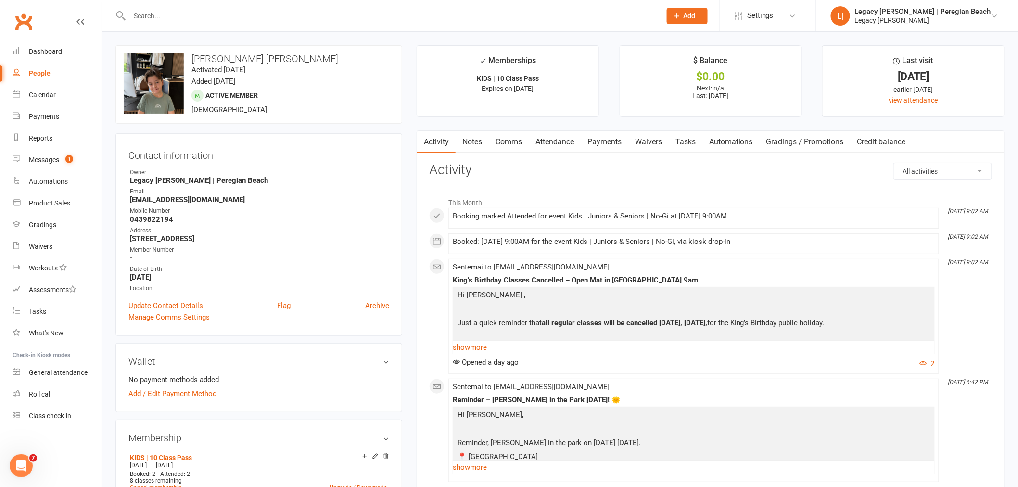
click at [557, 139] on link "Attendance" at bounding box center [555, 142] width 52 height 22
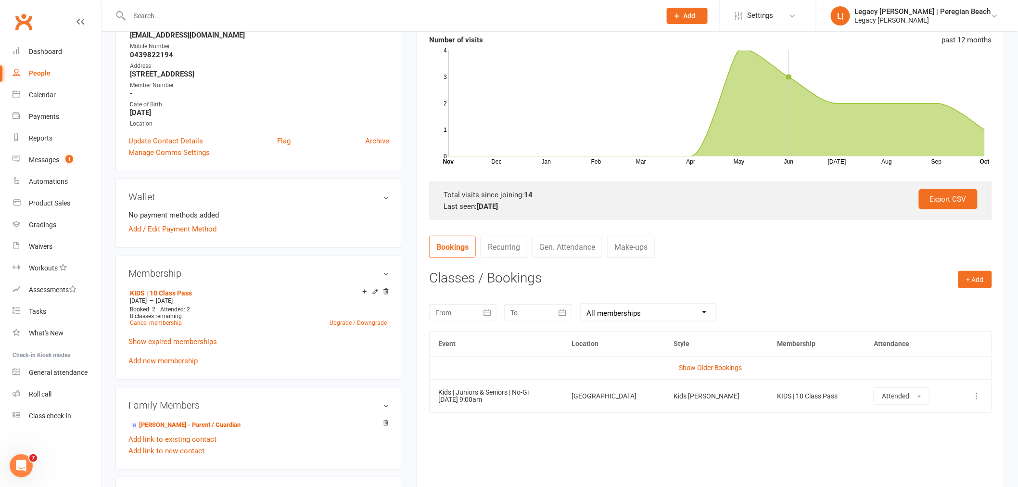
scroll to position [267, 0]
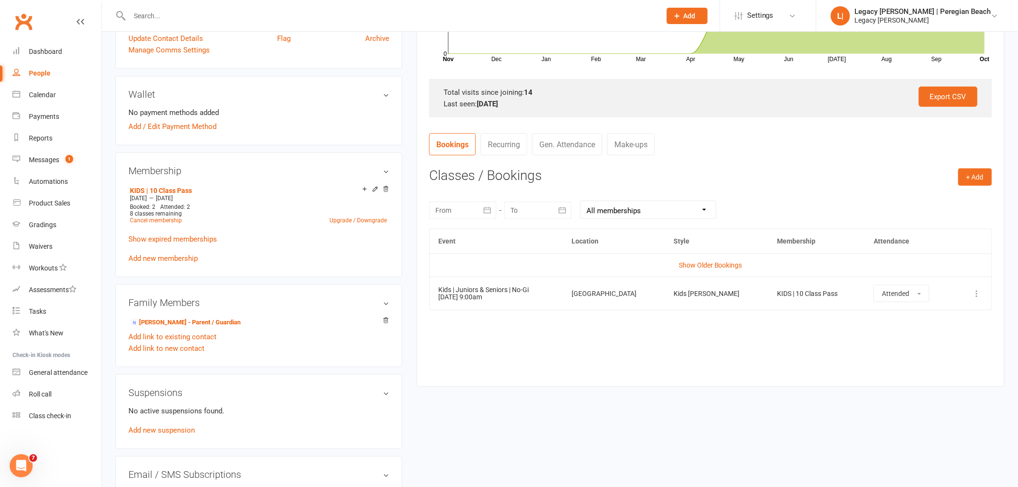
click at [263, 21] on input "text" at bounding box center [391, 15] width 528 height 13
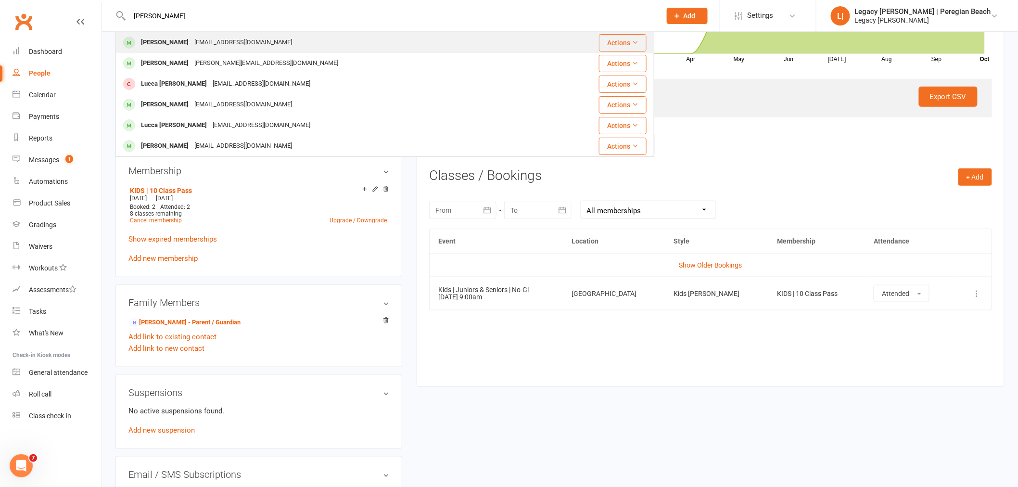
type input "[PERSON_NAME]"
click at [212, 42] on div "[EMAIL_ADDRESS][DOMAIN_NAME]" at bounding box center [243, 43] width 103 height 14
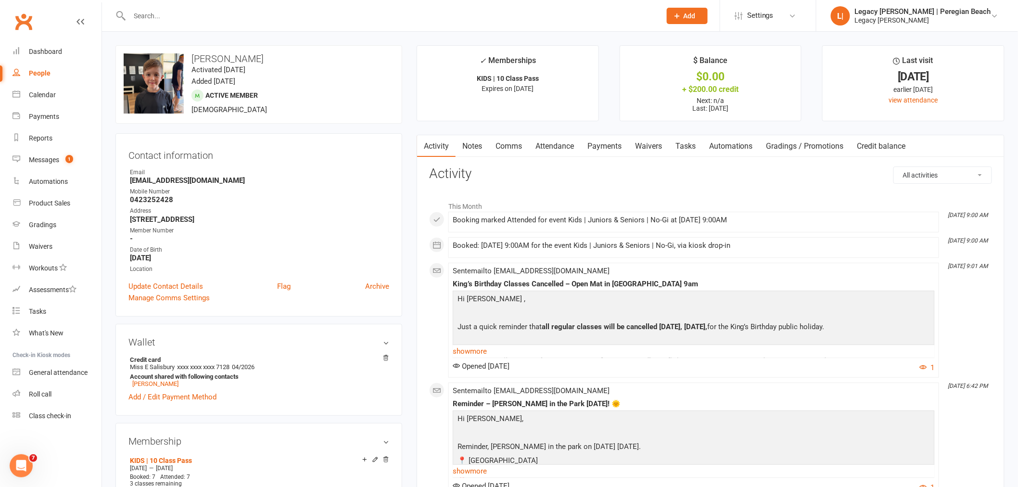
click at [552, 148] on link "Attendance" at bounding box center [555, 146] width 52 height 22
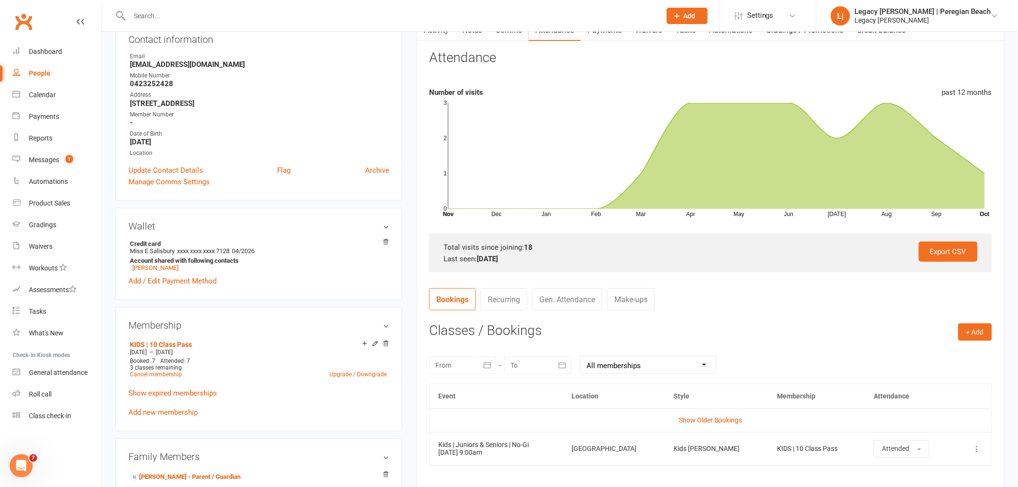
scroll to position [160, 0]
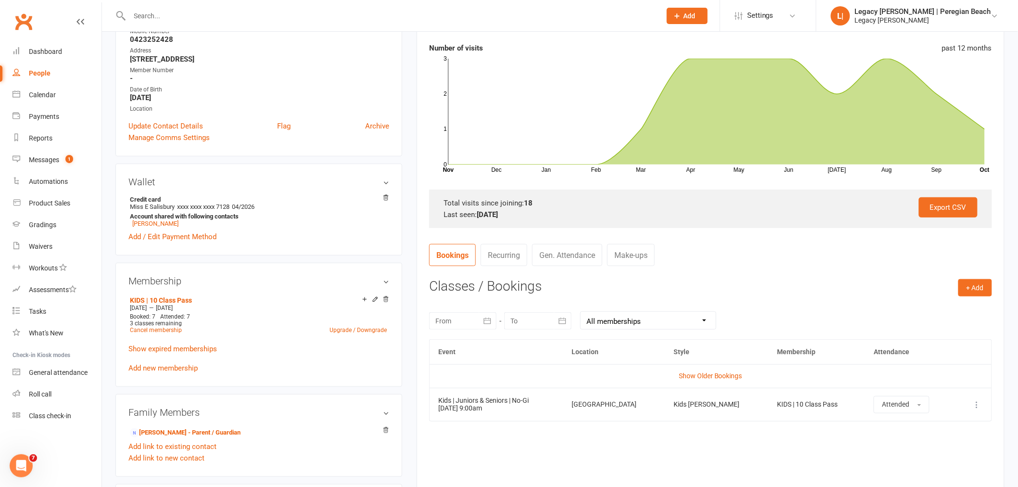
click at [235, 20] on input "text" at bounding box center [391, 15] width 528 height 13
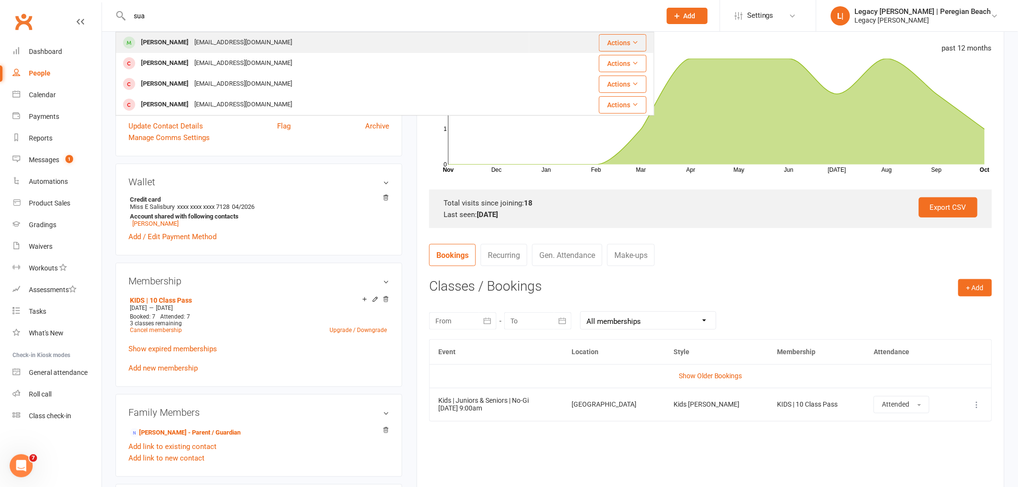
type input "sua"
click at [214, 45] on div "[EMAIL_ADDRESS][DOMAIN_NAME]" at bounding box center [243, 43] width 103 height 14
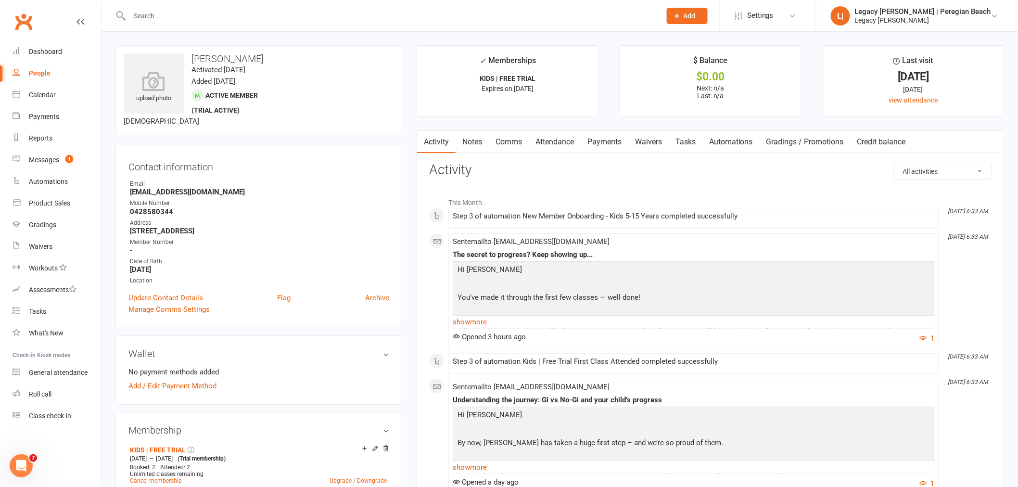
click at [565, 139] on link "Attendance" at bounding box center [555, 142] width 52 height 22
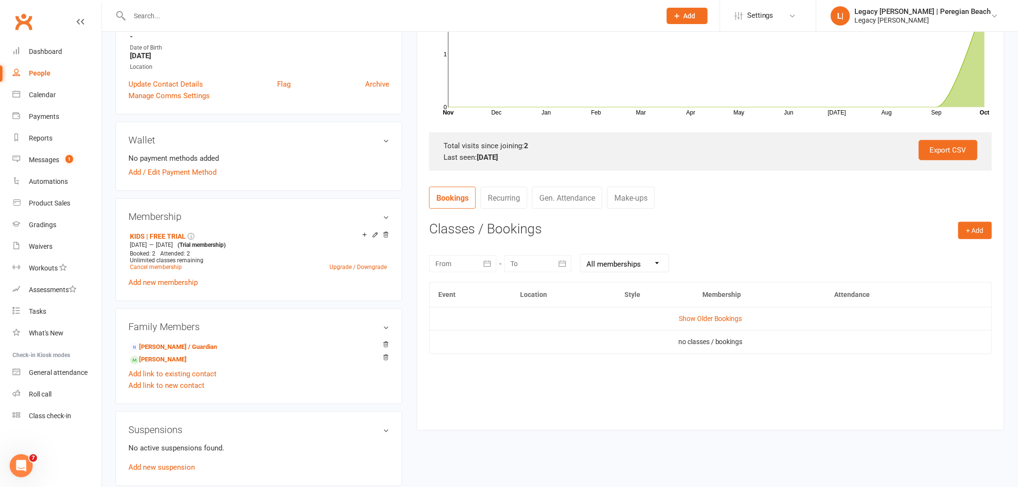
scroll to position [160, 0]
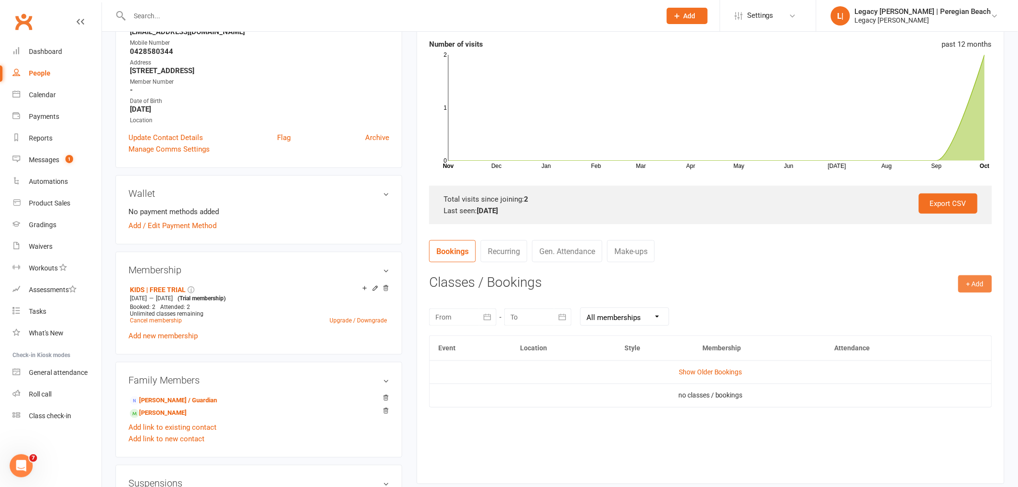
click at [987, 288] on button "+ Add" at bounding box center [976, 283] width 34 height 17
click at [970, 296] on link "Book Event" at bounding box center [944, 305] width 95 height 19
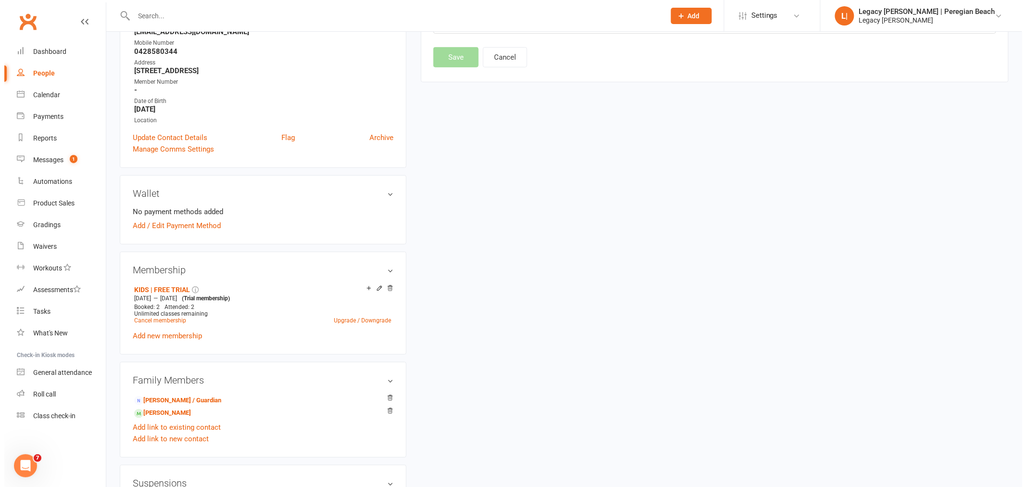
scroll to position [82, 0]
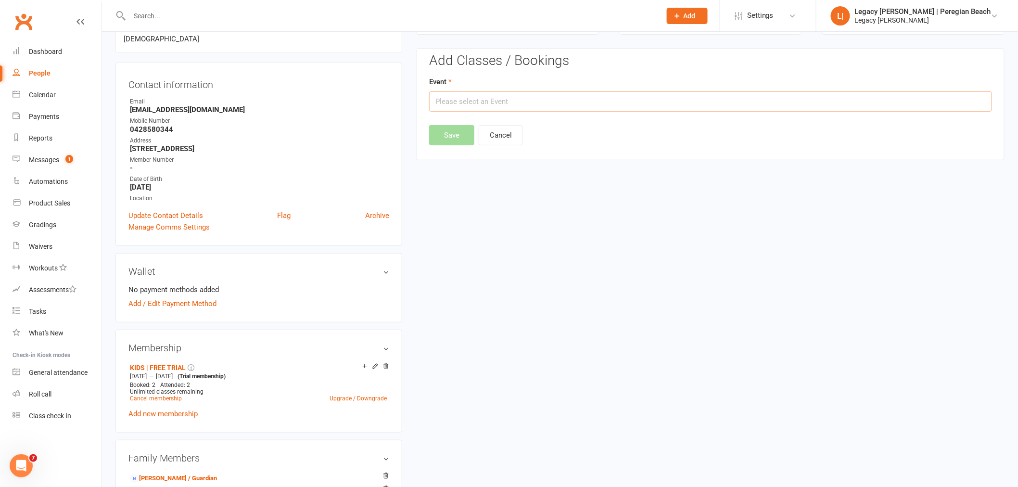
click at [499, 103] on input "text" at bounding box center [710, 101] width 563 height 20
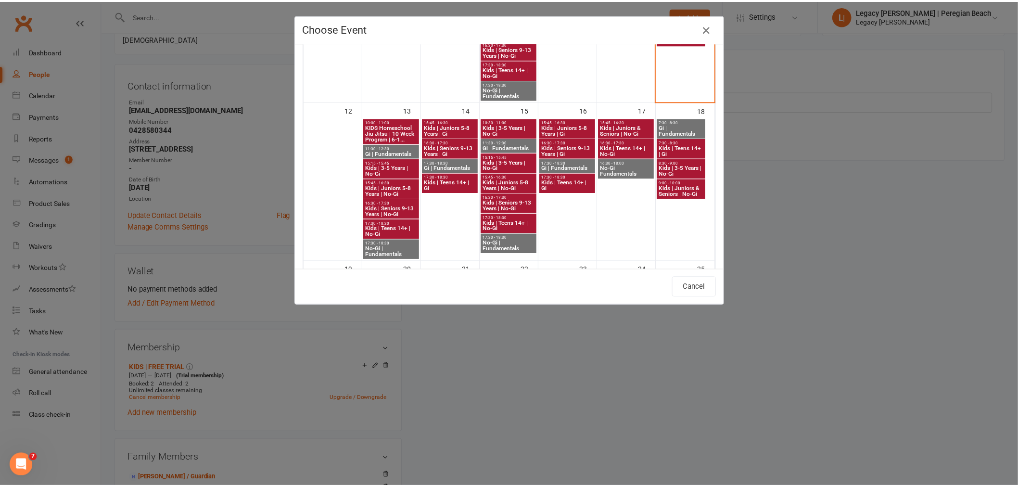
scroll to position [214, 0]
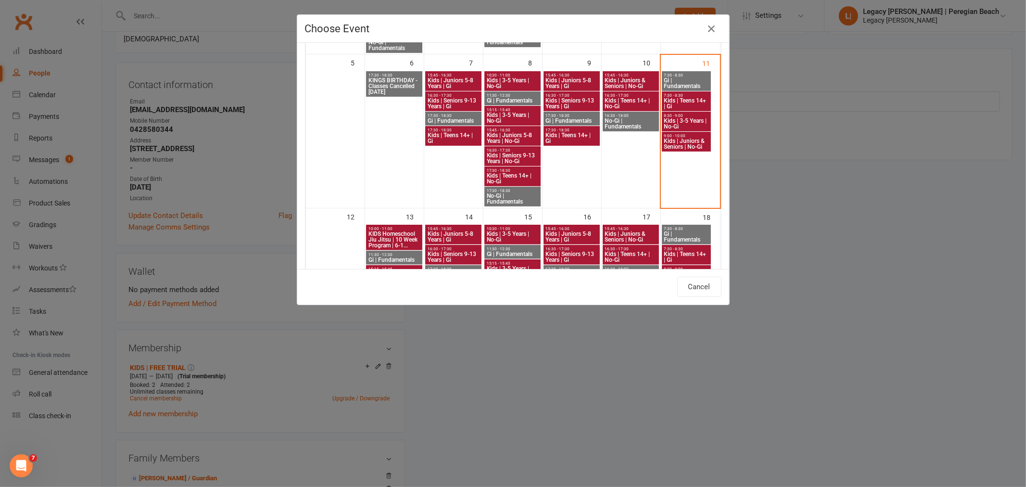
click at [679, 141] on span "Kids | Juniors & Seniors | No-Gi" at bounding box center [687, 144] width 46 height 12
type input "Kids | Juniors & Seniors | No-Gi - [DATE] 9:00:00 AM"
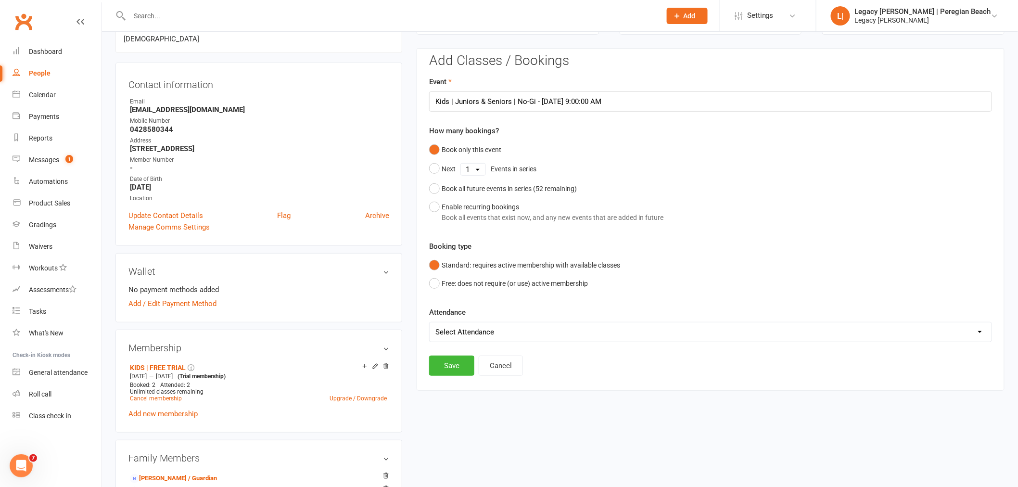
drag, startPoint x: 491, startPoint y: 327, endPoint x: 487, endPoint y: 334, distance: 7.6
click at [491, 327] on select "Select Attendance Attended Absent" at bounding box center [711, 331] width 562 height 19
select select "0"
click at [430, 322] on select "Select Attendance Attended Absent" at bounding box center [711, 331] width 562 height 19
click at [456, 368] on button "Save" at bounding box center [451, 366] width 45 height 20
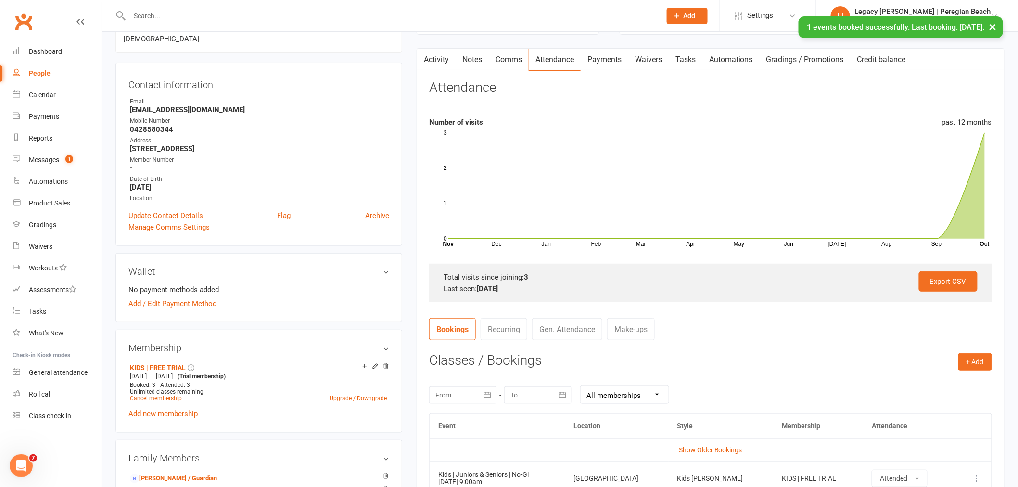
click at [222, 16] on div "× 1 events booked successfully. Last booking: [DATE]." at bounding box center [503, 16] width 1006 height 0
click at [193, 16] on div "× 1 events booked successfully. Last booking: [DATE]." at bounding box center [503, 16] width 1006 height 0
click at [192, 9] on input "text" at bounding box center [391, 15] width 528 height 13
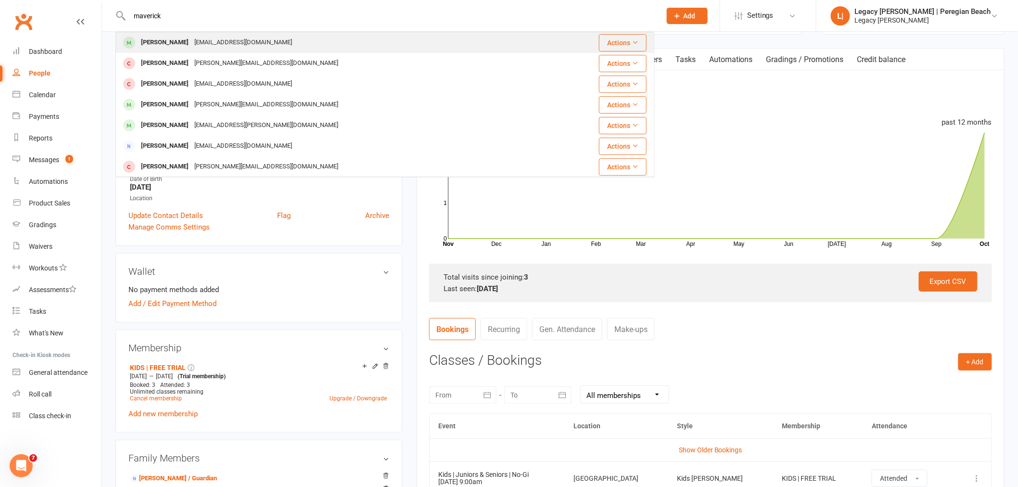
type input "maverick"
click at [152, 41] on div "[PERSON_NAME]" at bounding box center [164, 43] width 53 height 14
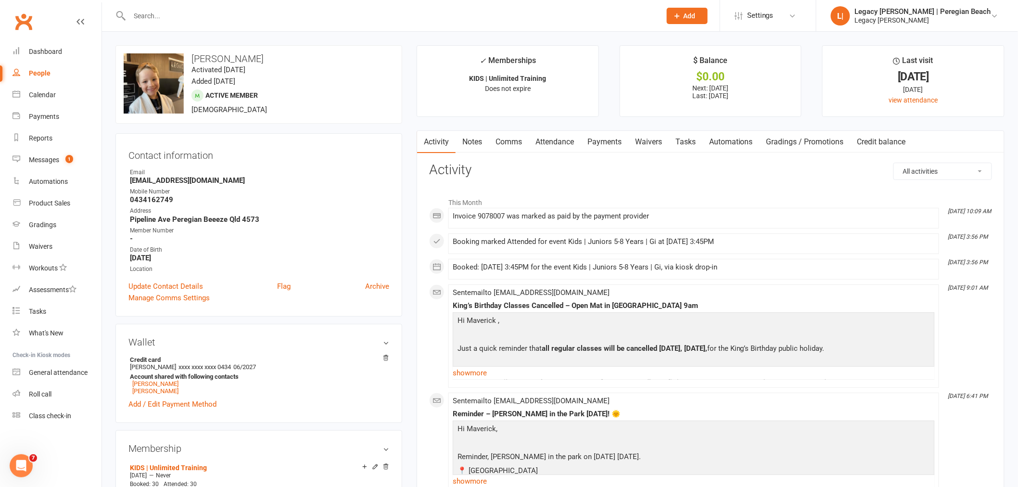
click at [607, 144] on link "Payments" at bounding box center [605, 142] width 48 height 22
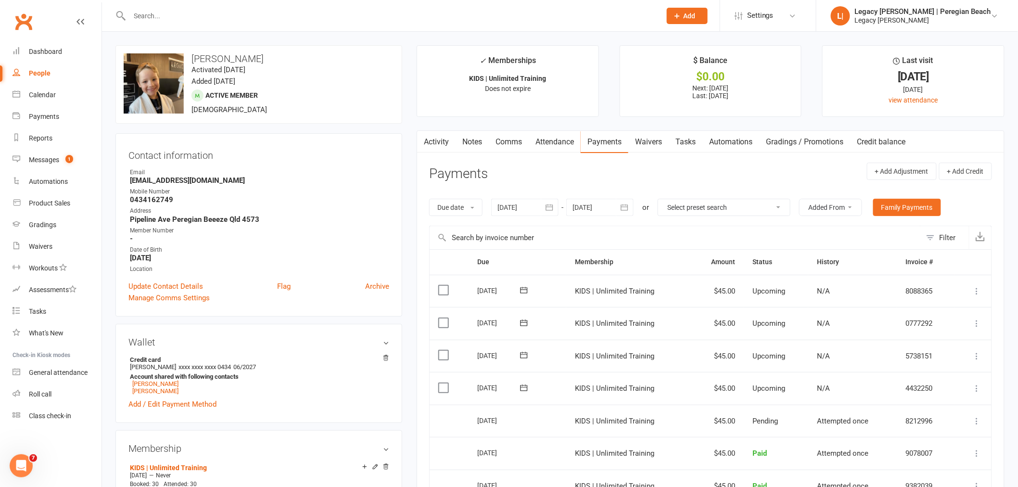
click at [551, 132] on link "Attendance" at bounding box center [555, 142] width 52 height 22
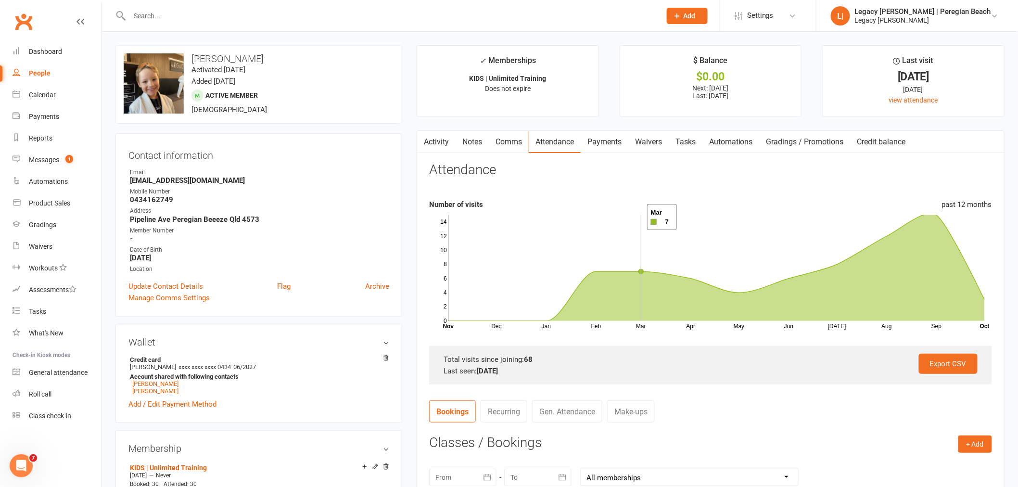
scroll to position [214, 0]
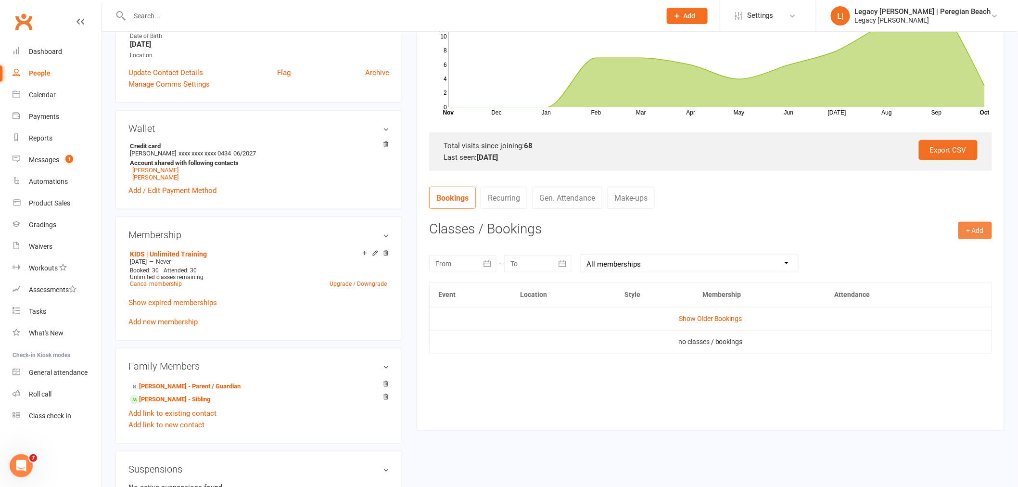
click at [978, 229] on button "+ Add" at bounding box center [976, 230] width 34 height 17
click at [942, 253] on link "Book Event" at bounding box center [944, 252] width 95 height 19
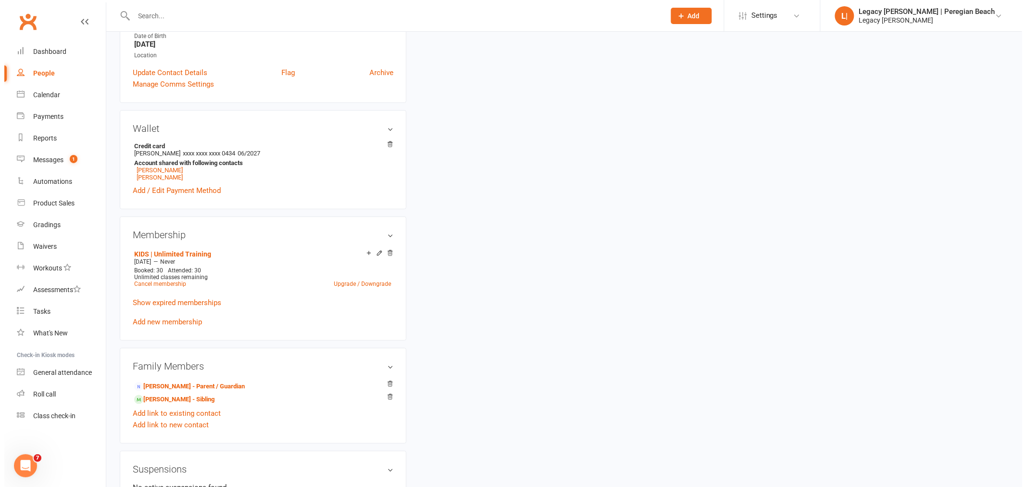
scroll to position [82, 0]
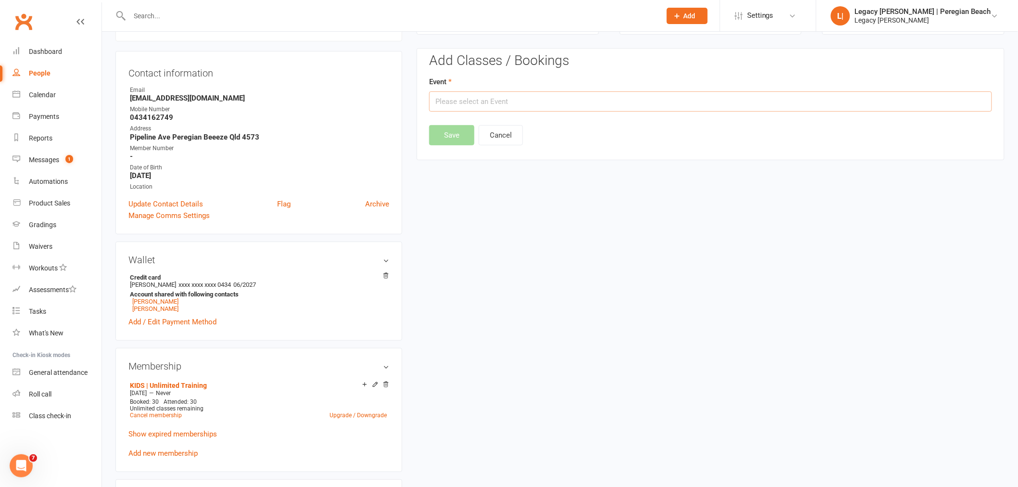
click at [502, 108] on input "text" at bounding box center [710, 101] width 563 height 20
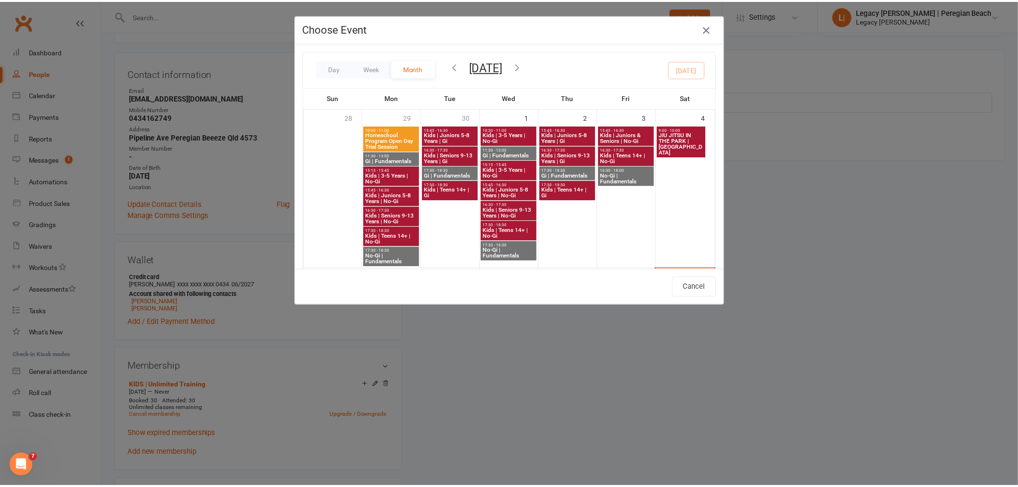
scroll to position [214, 0]
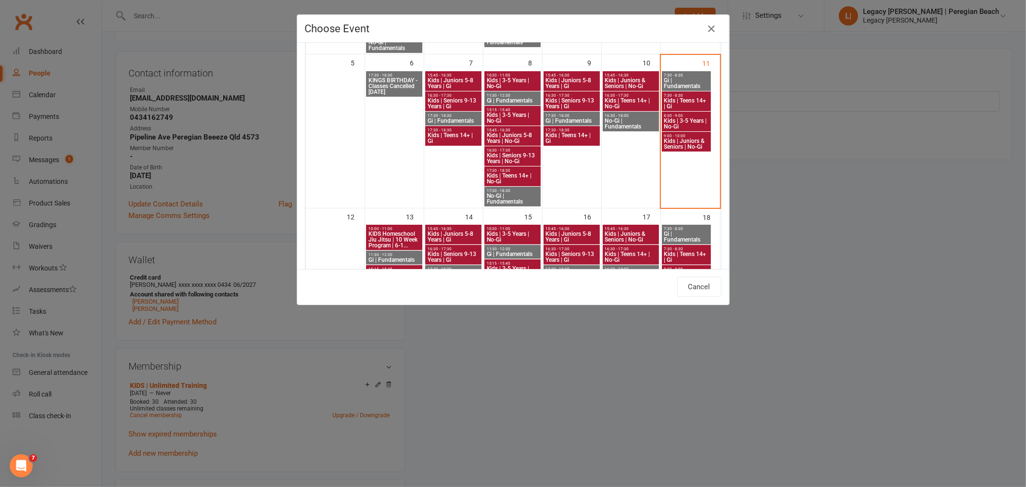
click at [687, 145] on span "Kids | Juniors & Seniors | No-Gi" at bounding box center [687, 144] width 46 height 12
type input "Kids | Juniors & Seniors | No-Gi - [DATE] 9:00:00 AM"
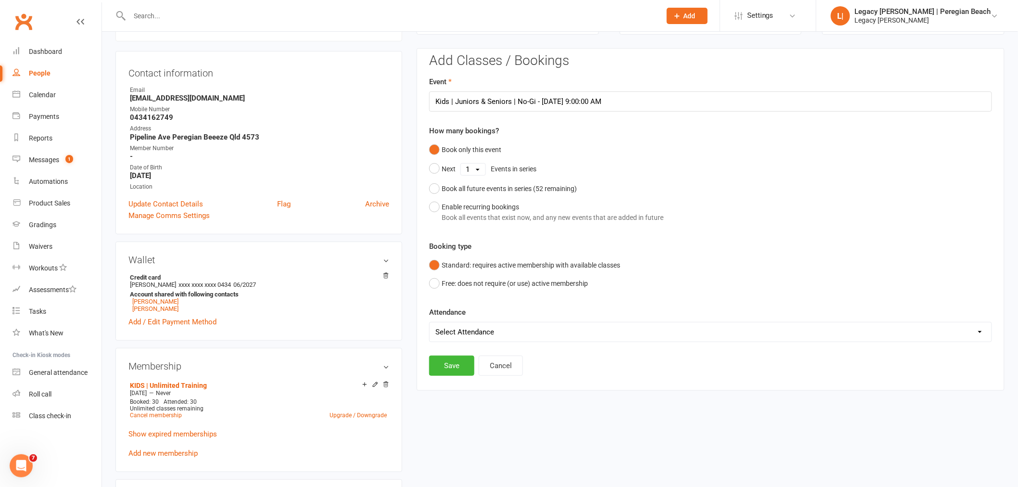
click at [507, 329] on select "Select Attendance Attended Absent" at bounding box center [711, 331] width 562 height 19
select select "0"
click at [430, 322] on select "Select Attendance Attended Absent" at bounding box center [711, 331] width 562 height 19
click at [449, 368] on button "Save" at bounding box center [451, 366] width 45 height 20
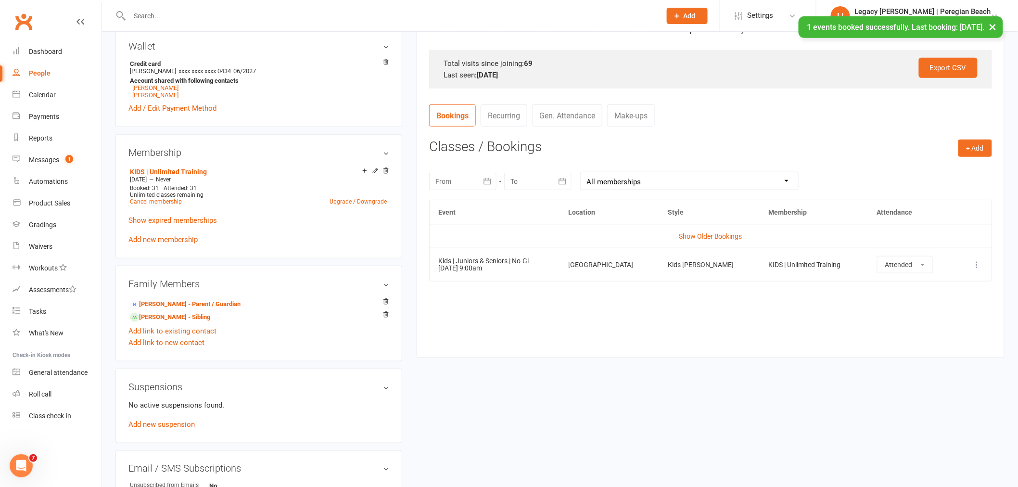
scroll to position [0, 0]
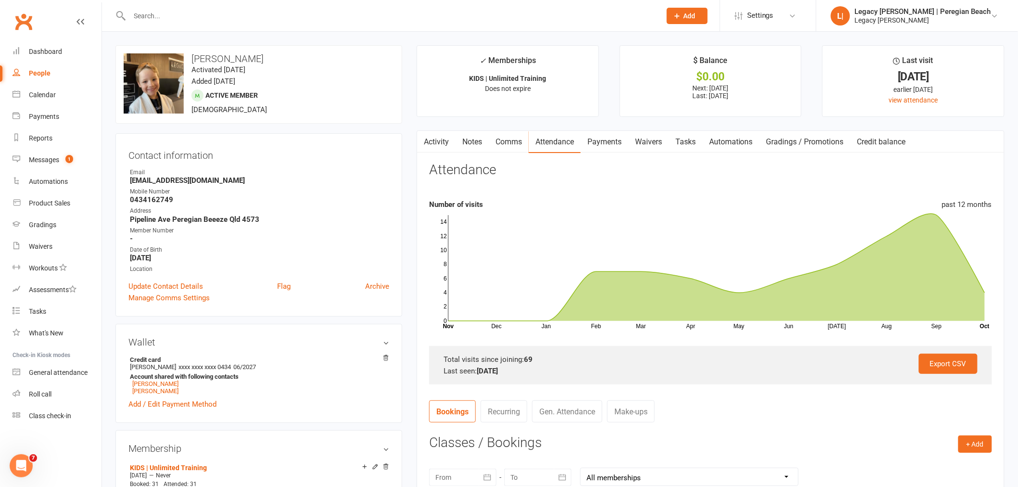
click at [325, 17] on input "text" at bounding box center [391, 15] width 528 height 13
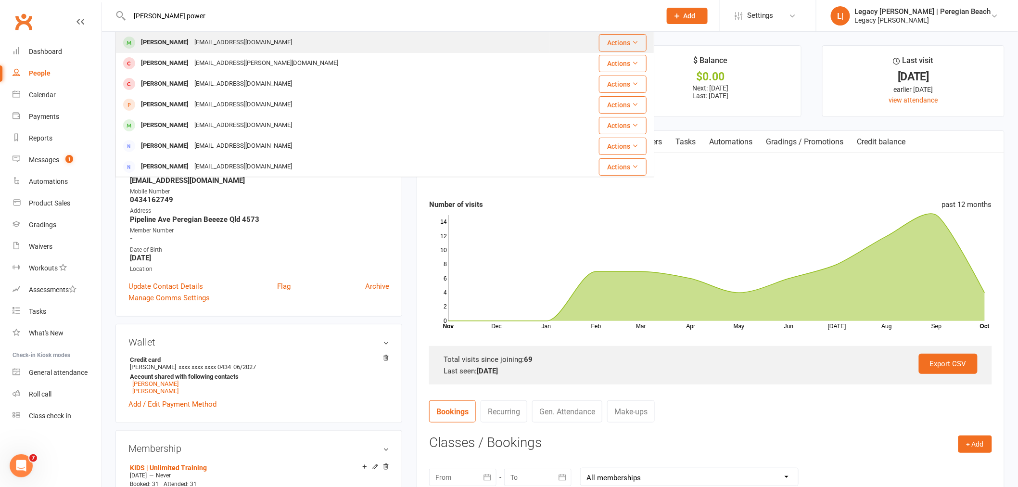
type input "[PERSON_NAME] power"
click at [192, 40] on div "[EMAIL_ADDRESS][DOMAIN_NAME]" at bounding box center [243, 43] width 103 height 14
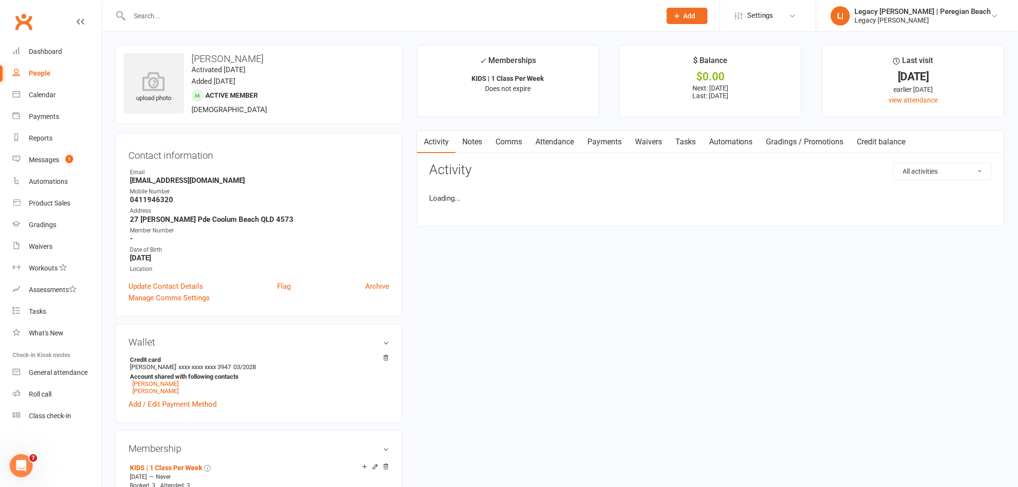
click at [568, 137] on link "Attendance" at bounding box center [555, 142] width 52 height 22
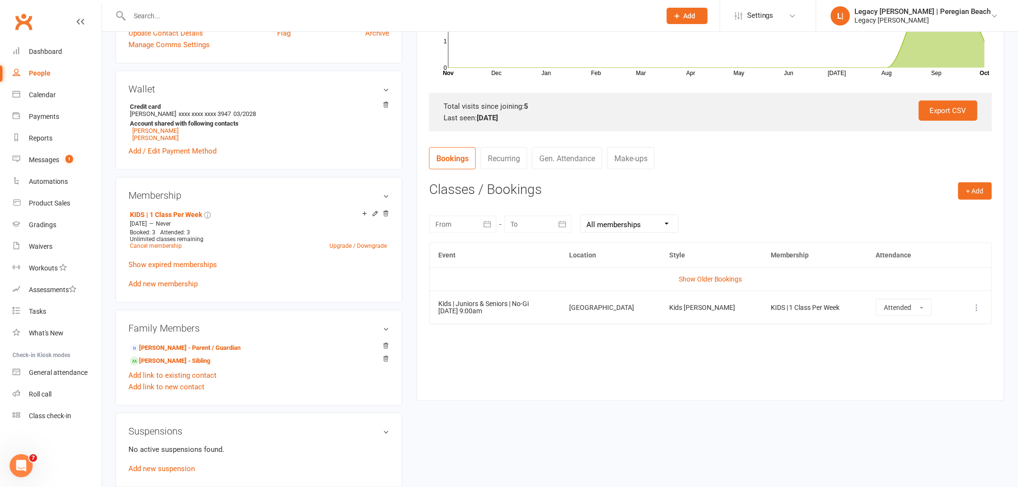
scroll to position [267, 0]
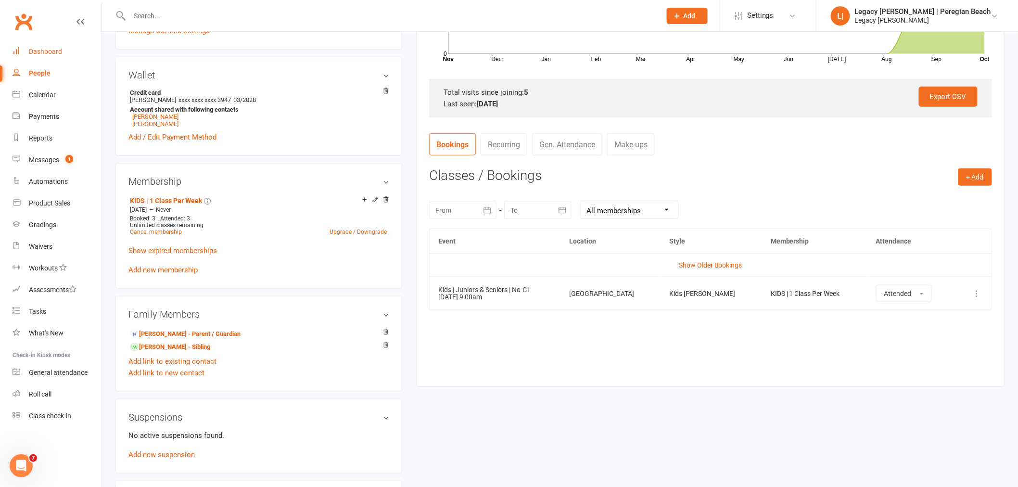
click at [41, 45] on link "Dashboard" at bounding box center [57, 52] width 89 height 22
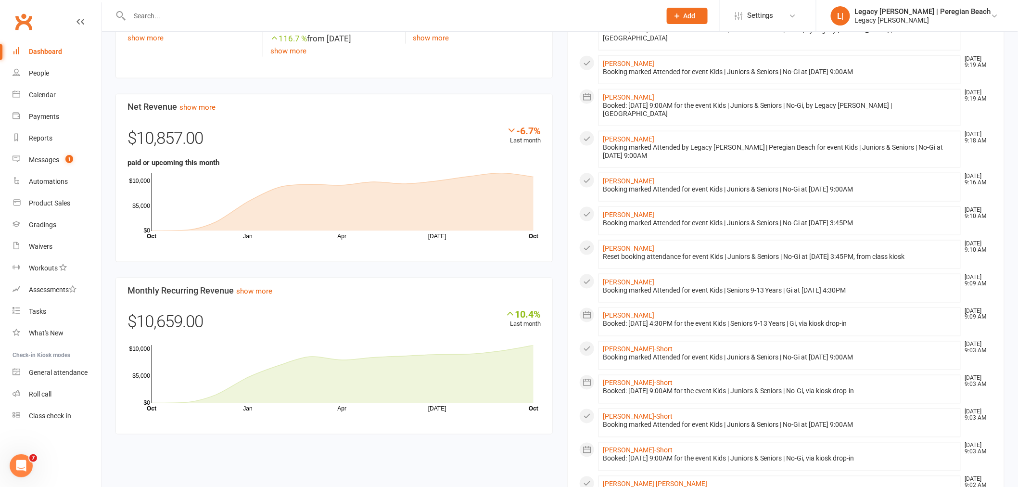
scroll to position [548, 0]
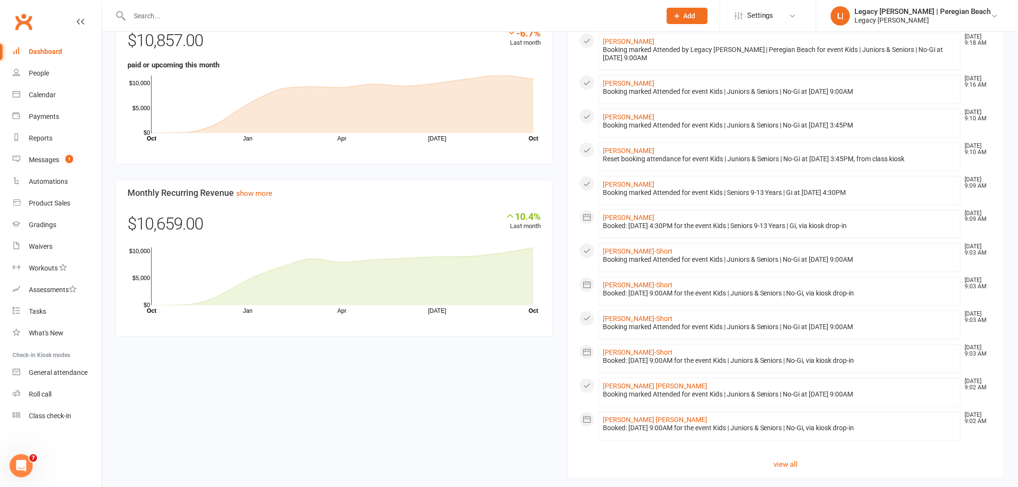
click at [196, 15] on input "text" at bounding box center [391, 15] width 528 height 13
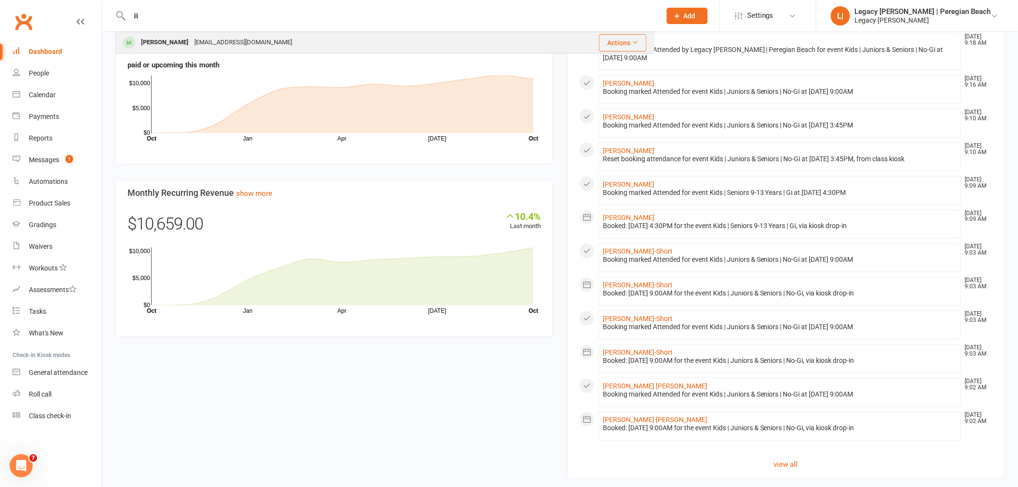
type input "ili"
click at [192, 36] on div "[EMAIL_ADDRESS][DOMAIN_NAME]" at bounding box center [243, 43] width 103 height 14
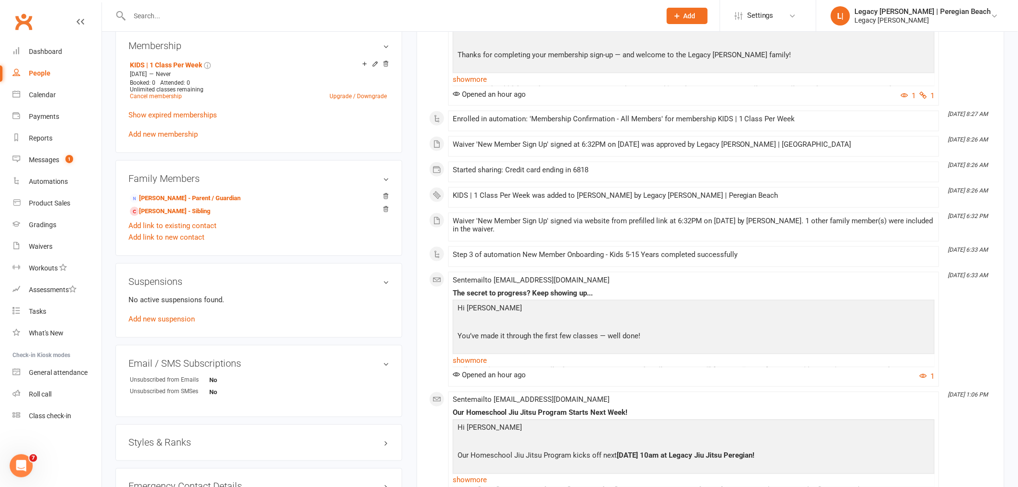
scroll to position [588, 0]
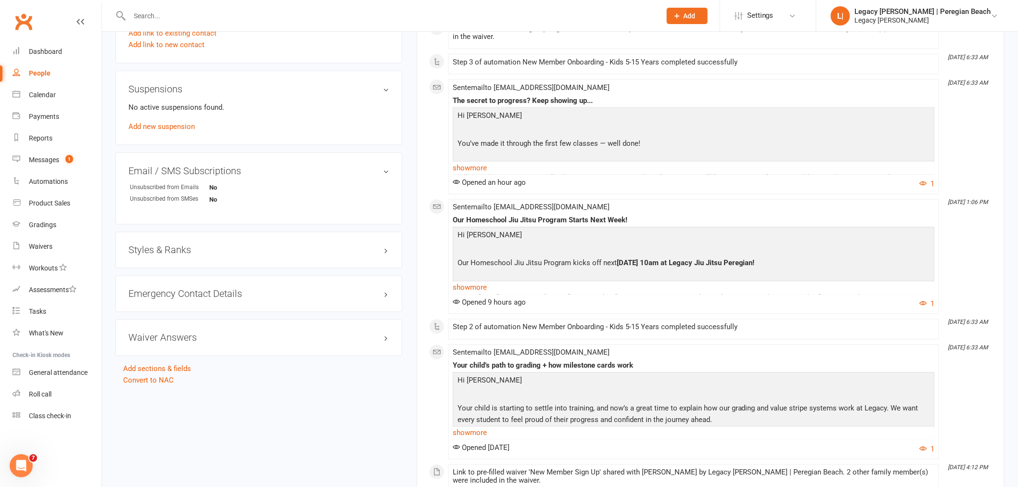
click at [179, 259] on div "Styles & Ranks" at bounding box center [258, 250] width 287 height 37
click at [186, 248] on h3 "Styles & Ranks" at bounding box center [258, 250] width 261 height 11
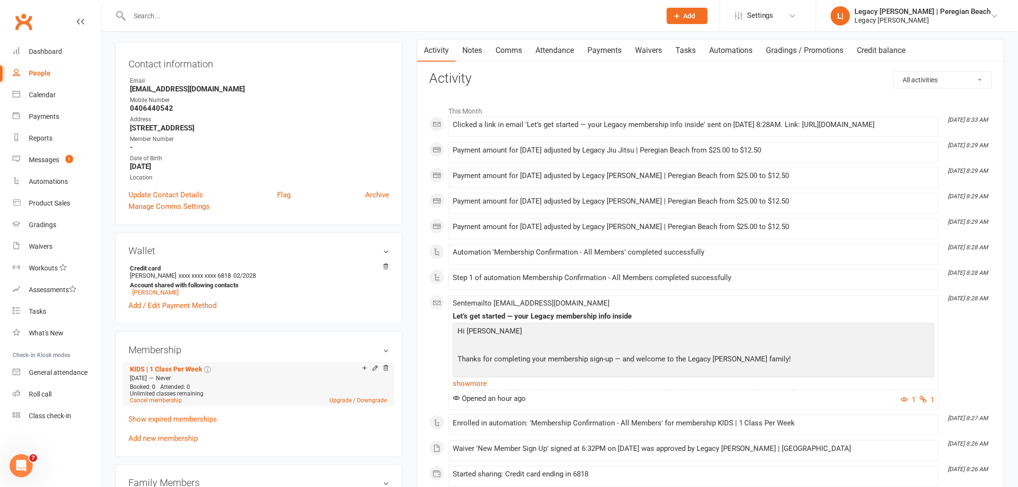
scroll to position [0, 0]
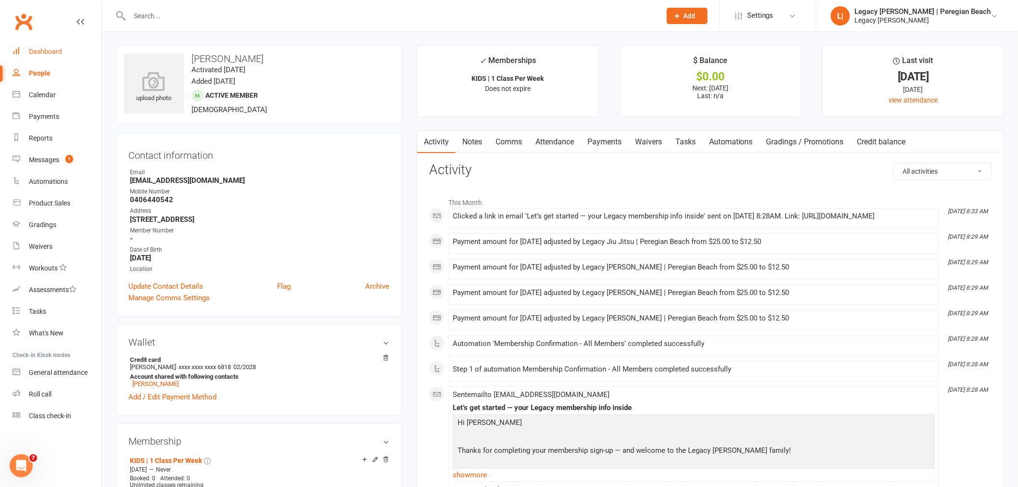
click at [53, 46] on link "Dashboard" at bounding box center [57, 52] width 89 height 22
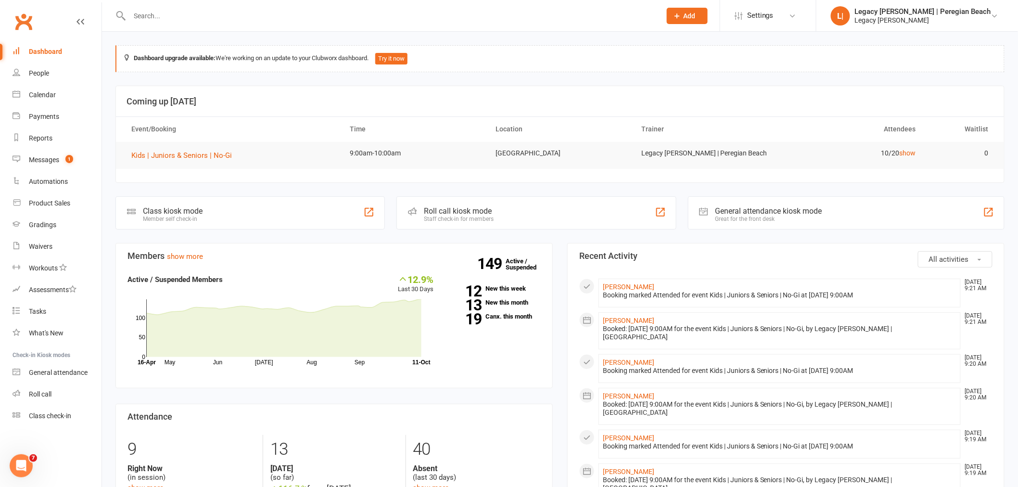
click at [55, 44] on link "Dashboard" at bounding box center [57, 52] width 89 height 22
click at [193, 19] on input "text" at bounding box center [391, 15] width 528 height 13
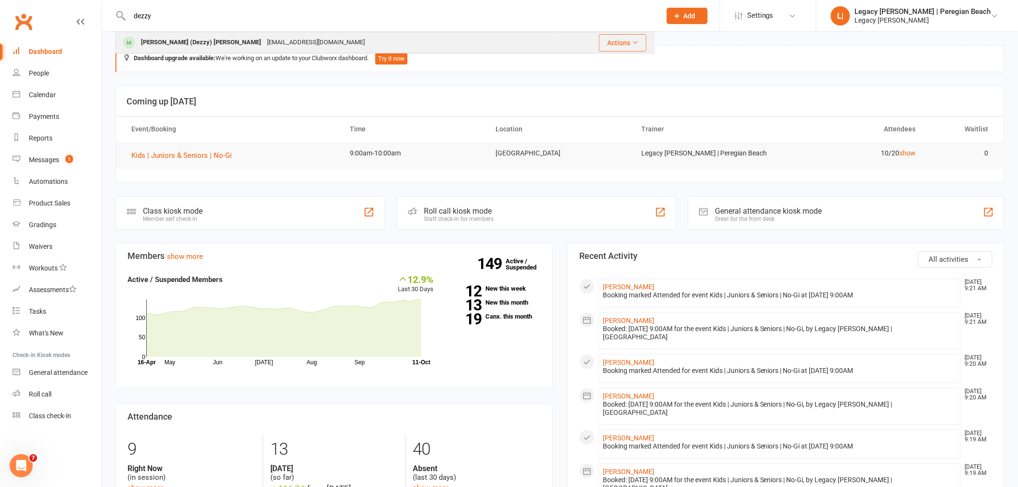
type input "dezzy"
click at [179, 34] on div "[PERSON_NAME] (Dezzy) Frost [EMAIL_ADDRESS][DOMAIN_NAME]" at bounding box center [336, 43] width 441 height 20
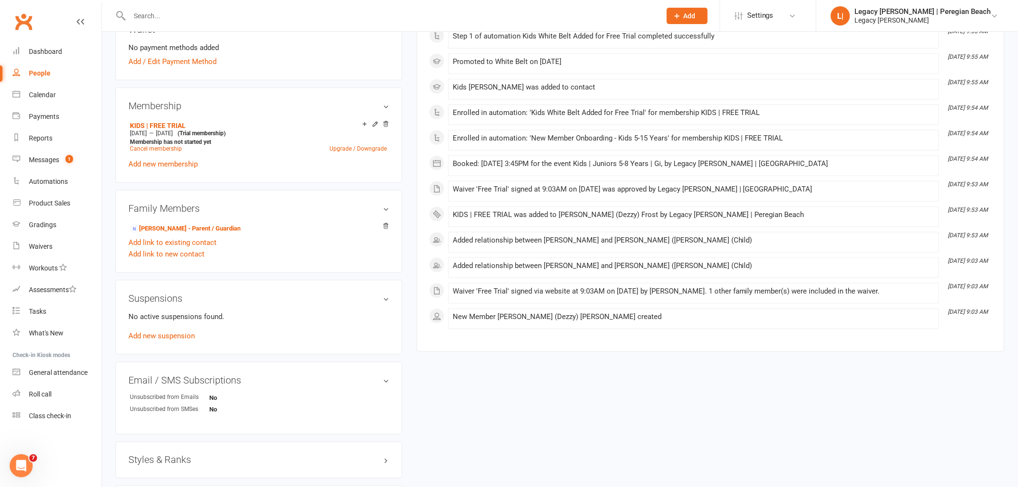
scroll to position [364, 0]
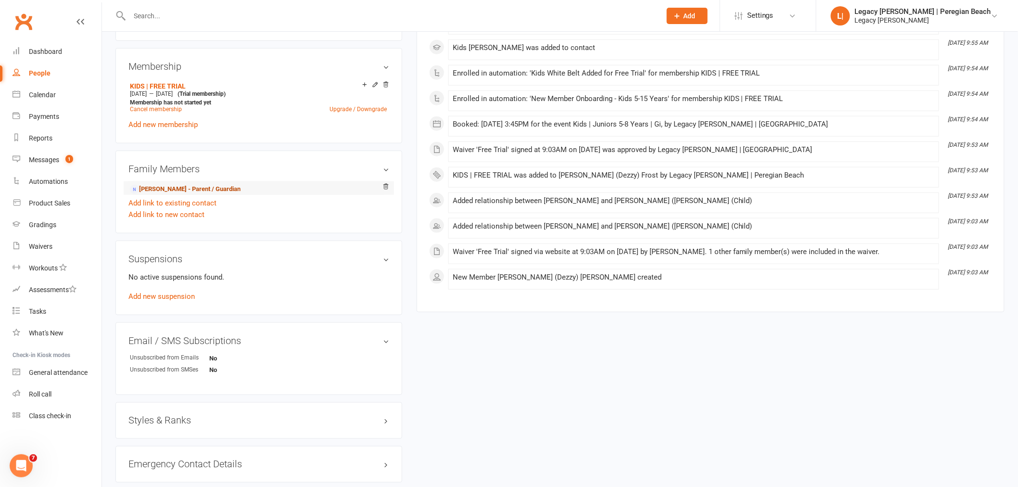
click at [190, 187] on link "[PERSON_NAME] - Parent / Guardian" at bounding box center [185, 189] width 111 height 10
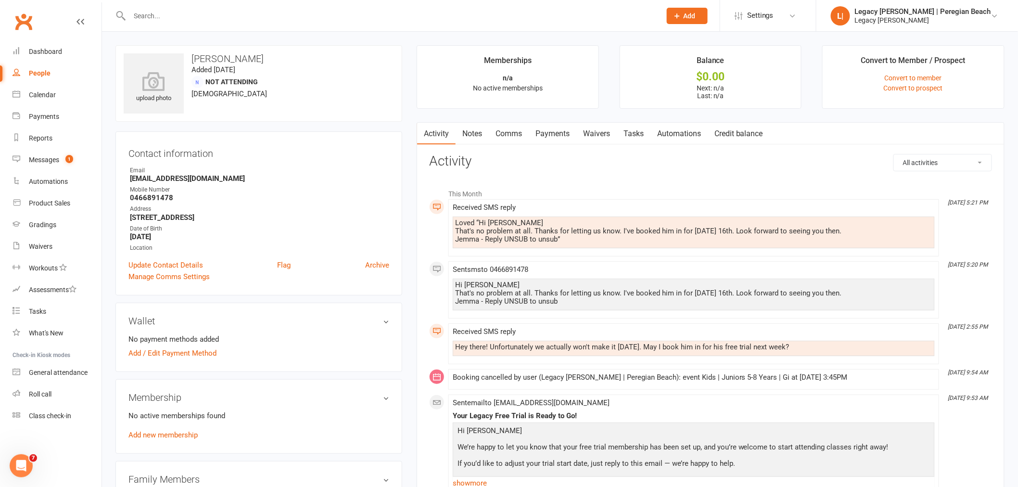
click at [183, 13] on input "text" at bounding box center [391, 15] width 528 height 13
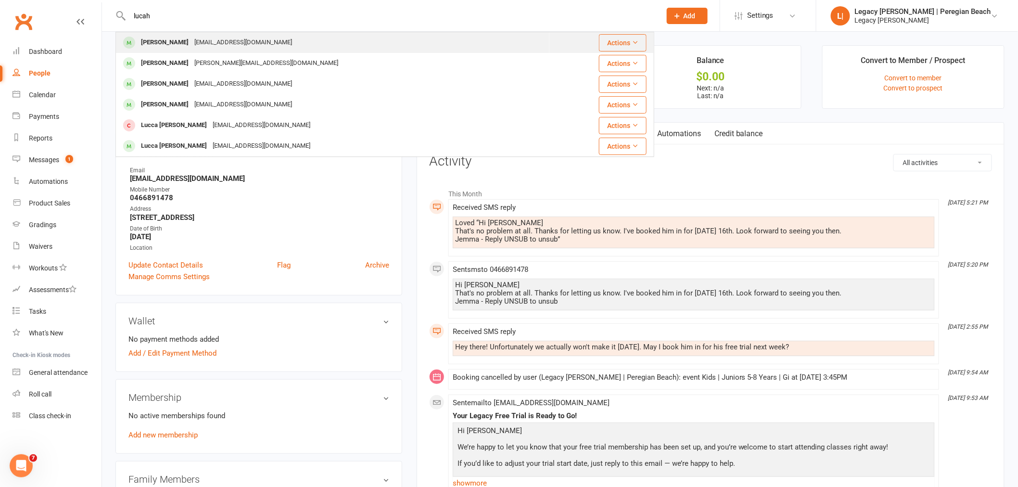
type input "lucah"
click at [176, 44] on div "[PERSON_NAME]" at bounding box center [164, 43] width 53 height 14
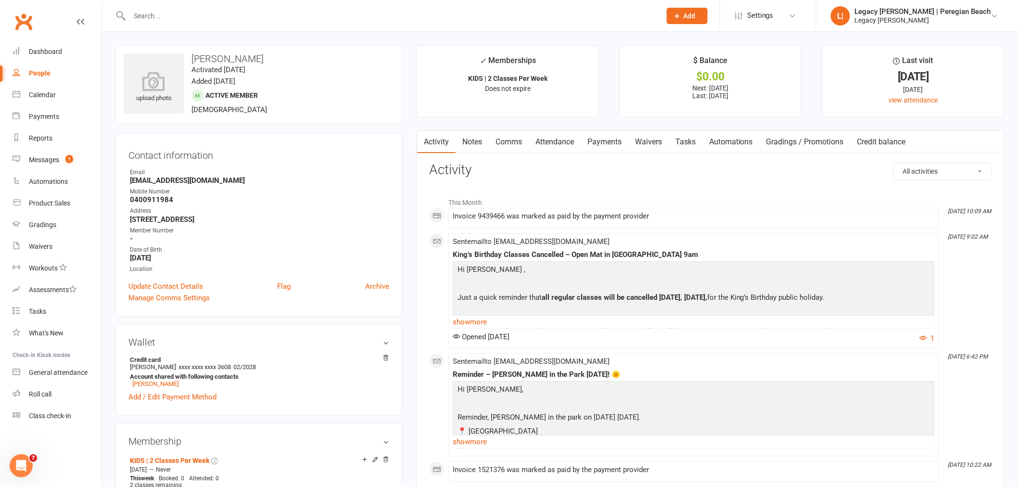
click at [660, 141] on link "Waivers" at bounding box center [649, 142] width 40 height 22
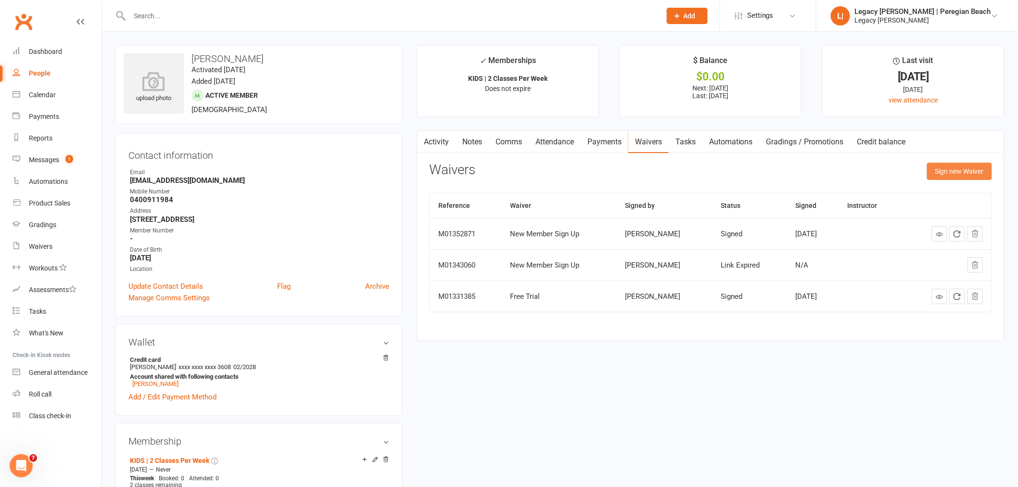
click at [941, 180] on button "Sign new Waiver" at bounding box center [959, 171] width 65 height 17
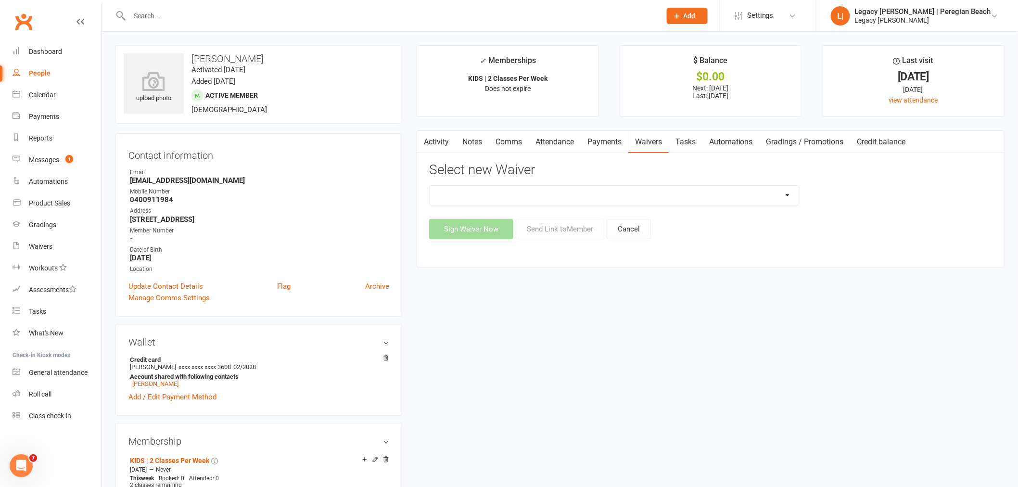
click at [736, 195] on select "2nd Week Free Trial 8-Week Commitment Program Cancellation Form Collect Payment…" at bounding box center [615, 195] width 370 height 19
select select "13690"
click at [430, 186] on select "2nd Week Free Trial 8-Week Commitment Program Cancellation Form Collect Payment…" at bounding box center [615, 195] width 370 height 19
click at [564, 230] on button "Send Link to Member" at bounding box center [560, 229] width 89 height 20
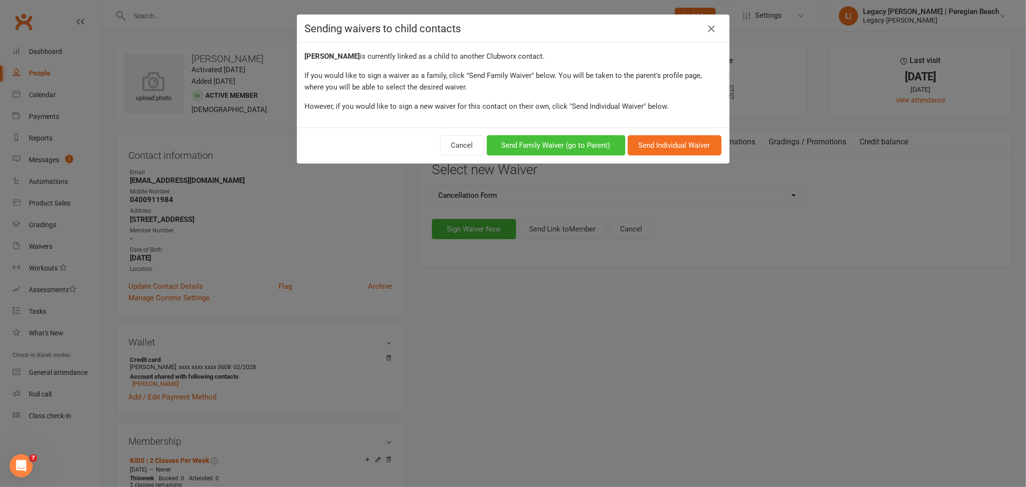
click at [573, 147] on button "Send Family Waiver (go to Parent)" at bounding box center [556, 145] width 139 height 20
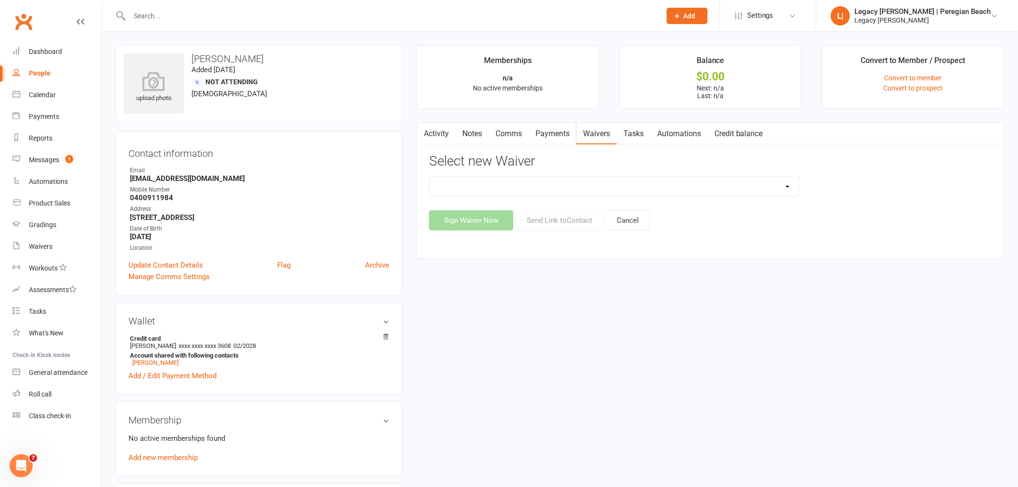
click at [504, 188] on select "2nd Week Free Trial 8-Week Commitment Program Cancellation Form Collect Payment…" at bounding box center [615, 186] width 370 height 19
click at [799, 187] on select "2nd Week Free Trial 8-Week Commitment Program Cancellation Form Collect Payment…" at bounding box center [615, 186] width 370 height 19
select select "13690"
click at [430, 177] on select "2nd Week Free Trial 8-Week Commitment Program Cancellation Form Collect Payment…" at bounding box center [615, 186] width 370 height 19
click at [571, 219] on button "Send Link to Contact" at bounding box center [560, 220] width 88 height 20
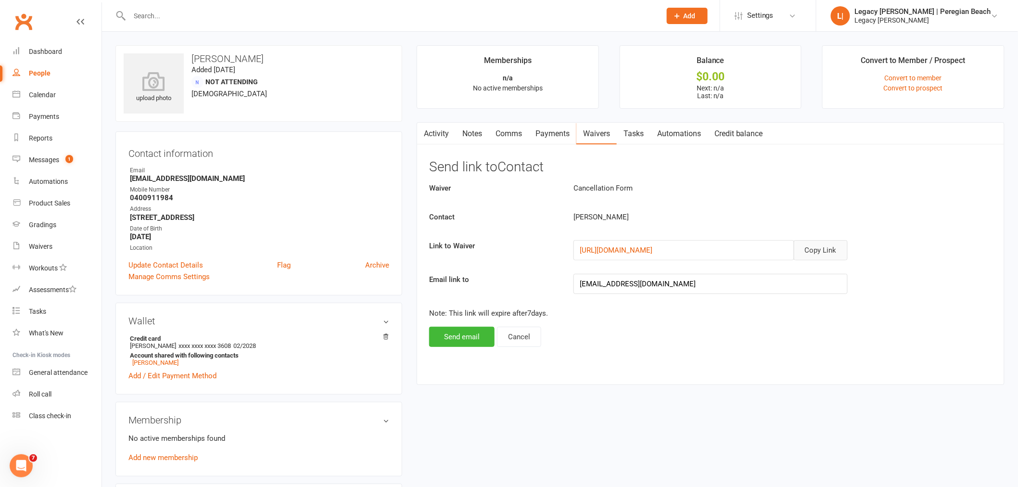
click at [826, 248] on button "Copy Link" at bounding box center [821, 250] width 54 height 20
click at [213, 15] on input "text" at bounding box center [391, 15] width 528 height 13
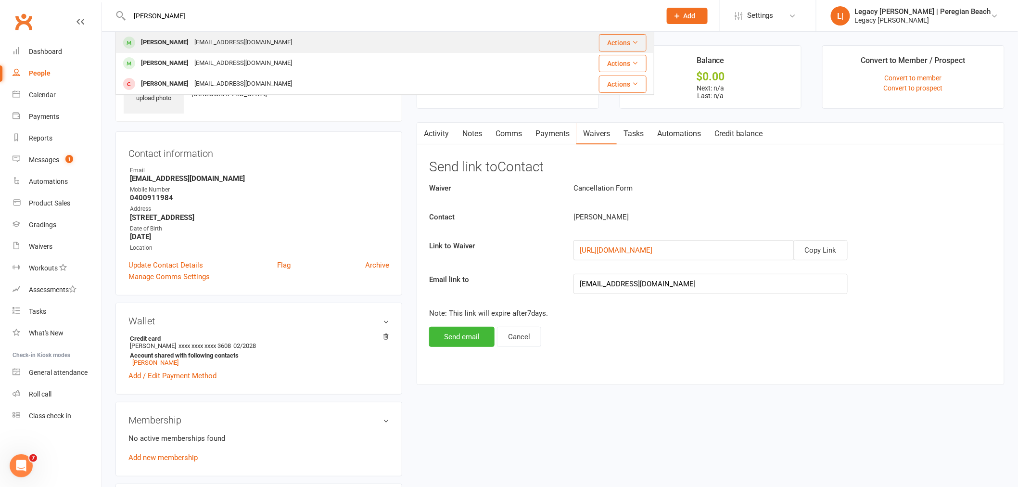
type input "[PERSON_NAME]"
click at [192, 41] on div "[EMAIL_ADDRESS][DOMAIN_NAME]" at bounding box center [243, 43] width 103 height 14
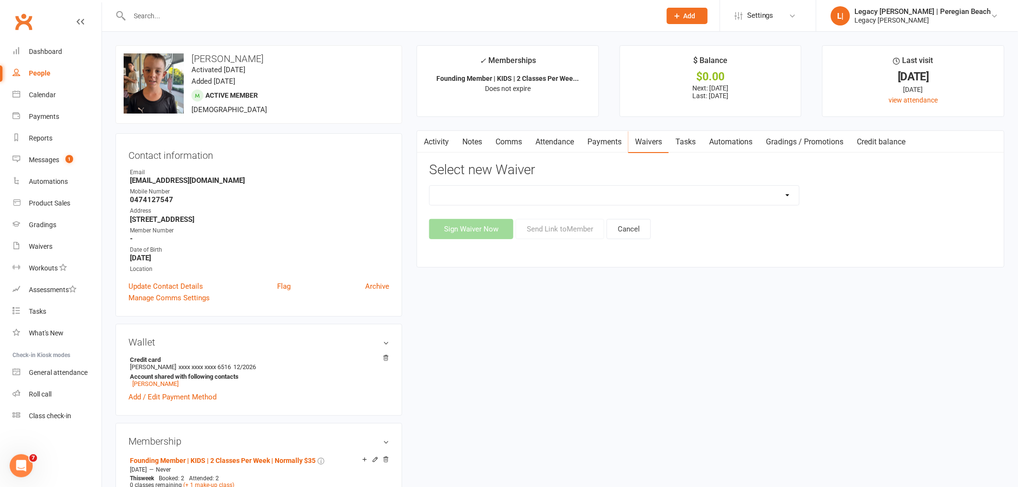
click at [601, 138] on link "Payments" at bounding box center [605, 142] width 48 height 22
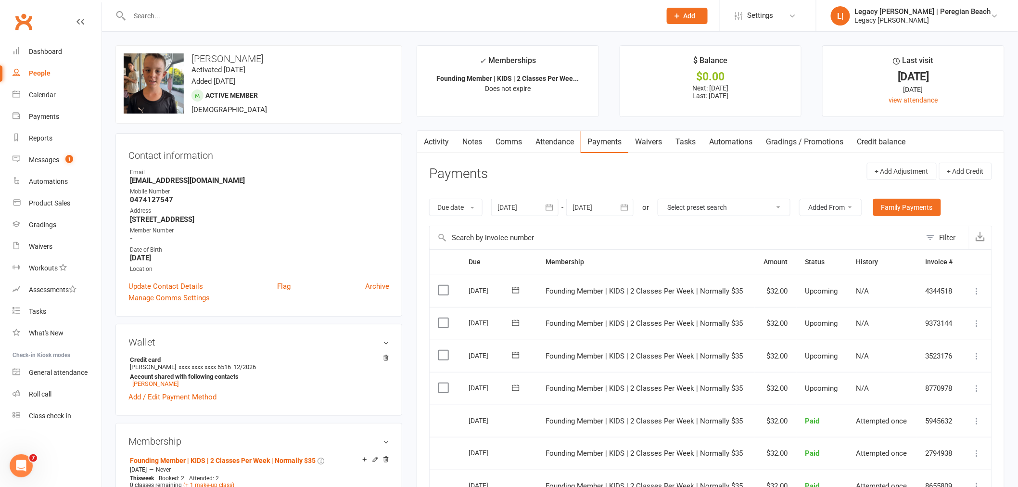
scroll to position [53, 0]
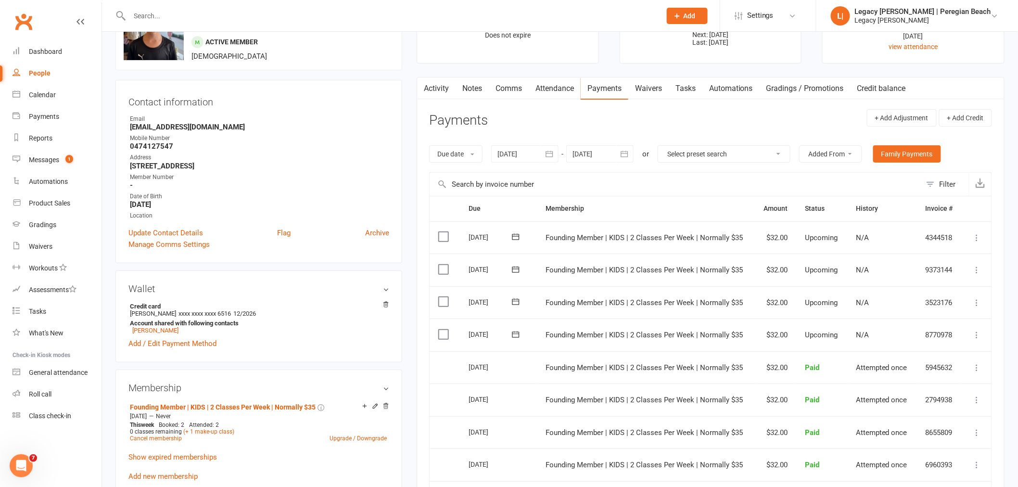
click at [517, 334] on icon at bounding box center [515, 334] width 7 height 6
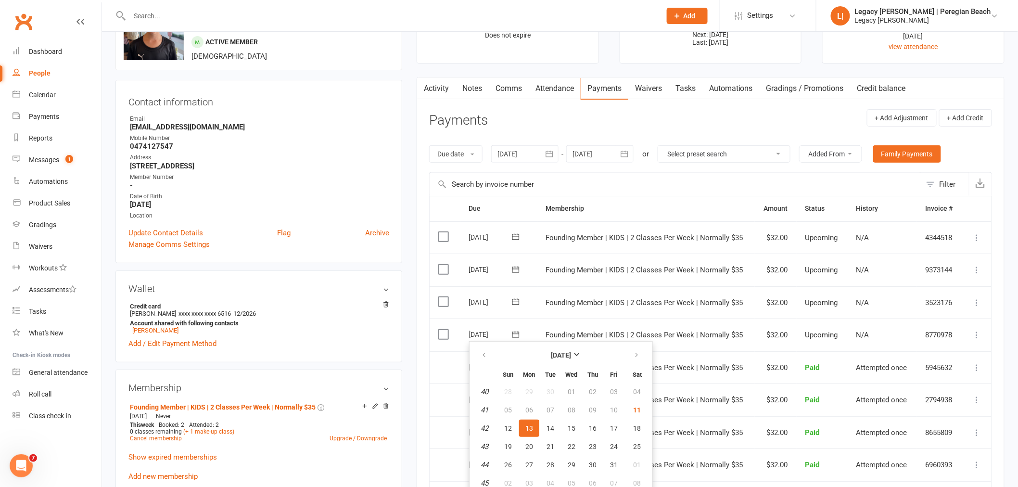
click at [600, 82] on link "Payments" at bounding box center [605, 88] width 48 height 22
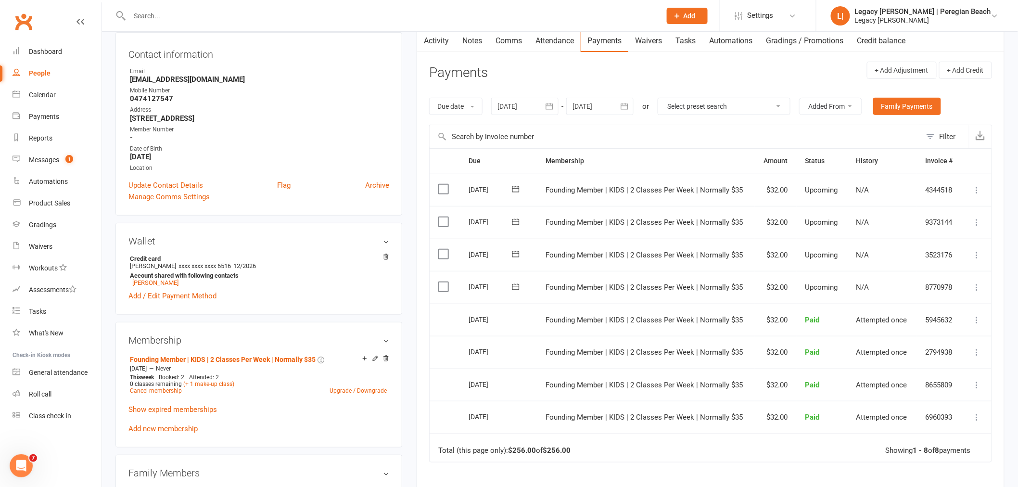
scroll to position [160, 0]
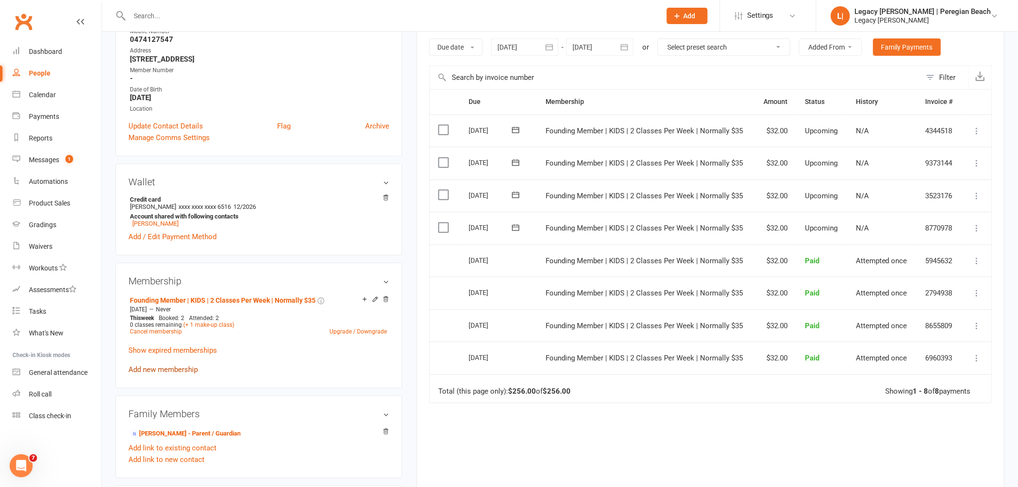
click at [157, 372] on link "Add new membership" at bounding box center [162, 369] width 69 height 9
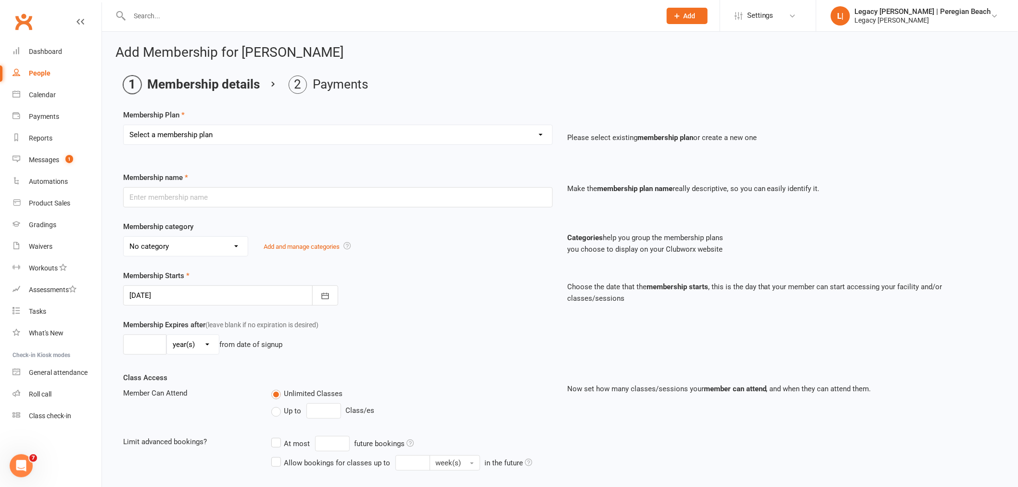
click at [190, 129] on select "Select a membership plan Create new Membership Plan ADULT | FREE TRIAL ADULT | …" at bounding box center [338, 134] width 429 height 19
click at [224, 135] on select "Select a membership plan Create new Membership Plan ADULT | FREE TRIAL ADULT | …" at bounding box center [338, 134] width 429 height 19
select select "11"
click at [124, 125] on select "Select a membership plan Create new Membership Plan ADULT | FREE TRIAL ADULT | …" at bounding box center [338, 134] width 429 height 19
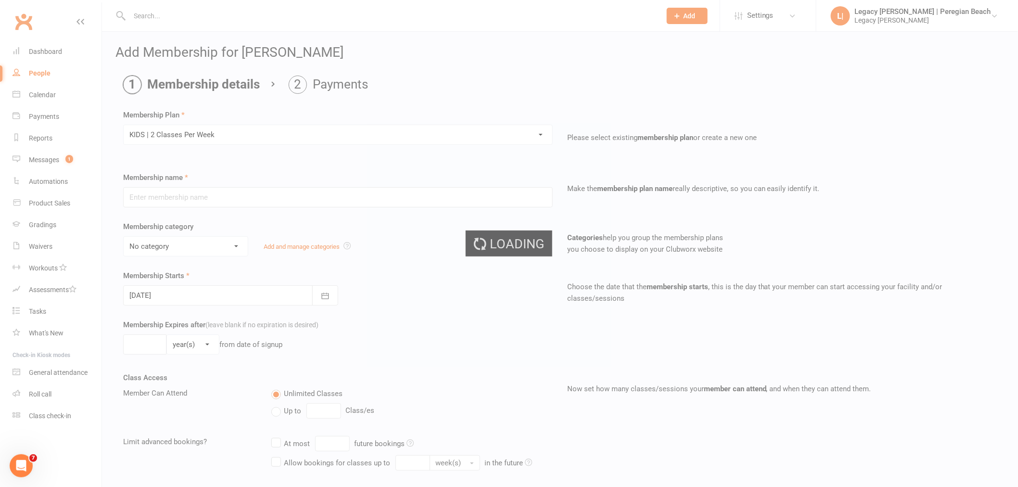
type input "KIDS | 2 Classes Per Week"
select select "7"
type input "0"
type input "2"
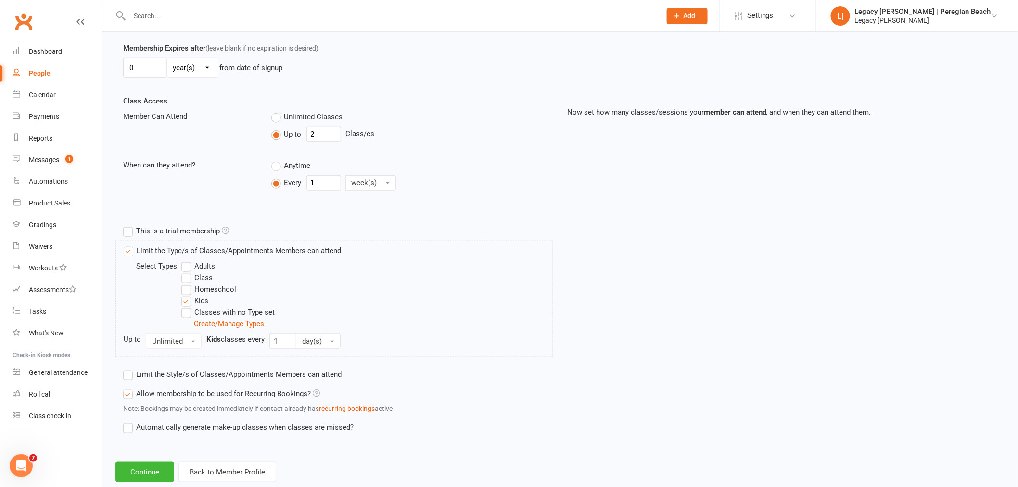
scroll to position [299, 0]
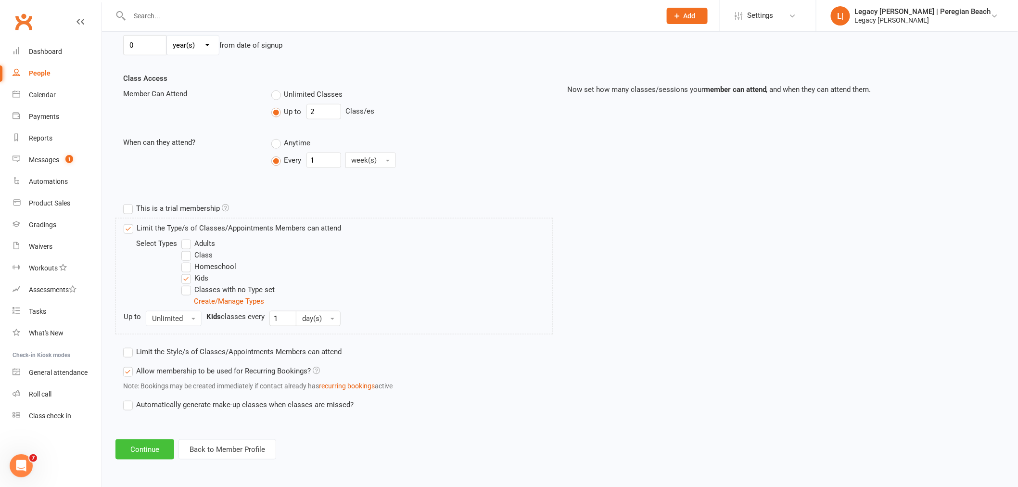
click at [163, 448] on button "Continue" at bounding box center [144, 449] width 59 height 20
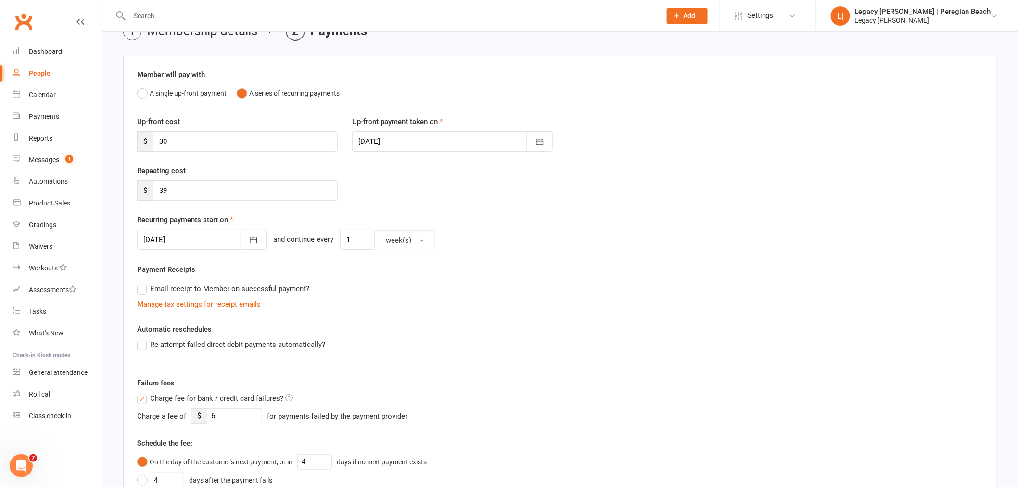
scroll to position [321, 0]
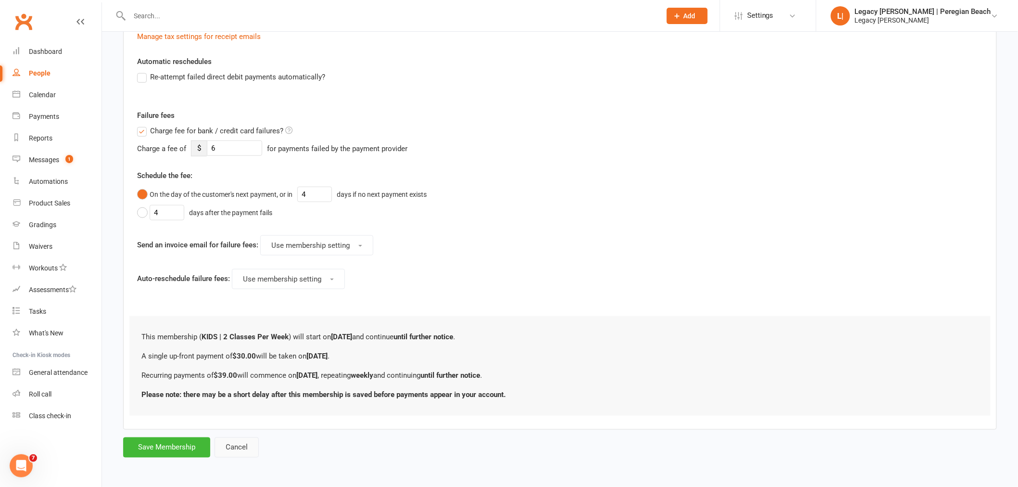
click at [233, 453] on button "Cancel" at bounding box center [237, 447] width 44 height 20
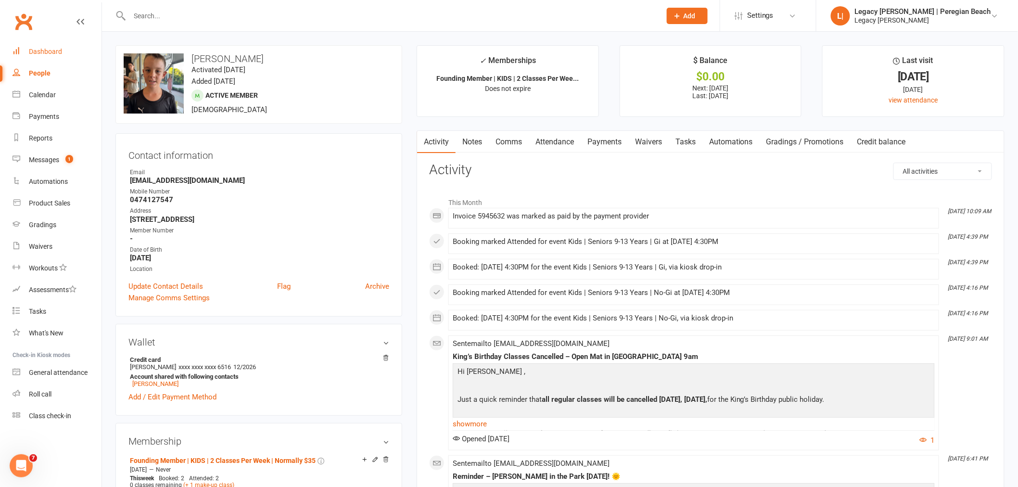
click at [56, 58] on link "Dashboard" at bounding box center [57, 52] width 89 height 22
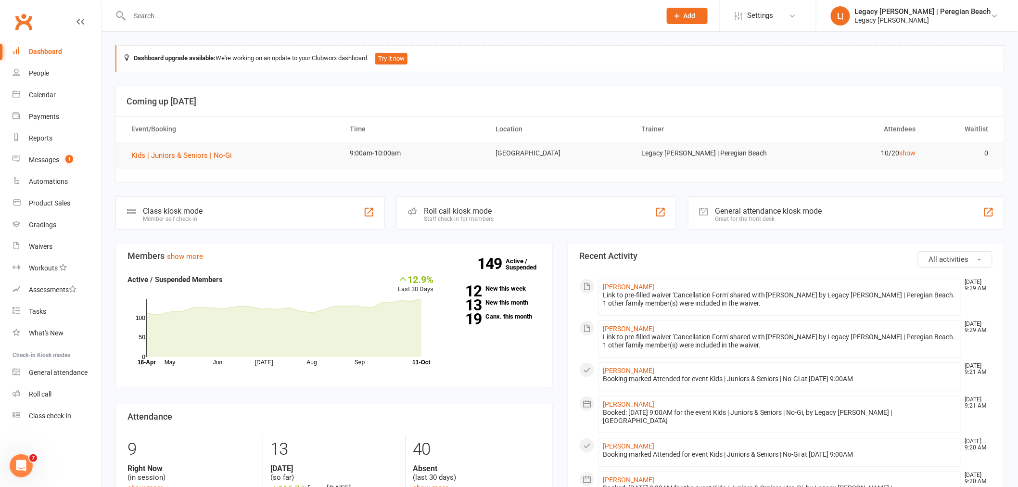
click at [169, 18] on input "text" at bounding box center [391, 15] width 528 height 13
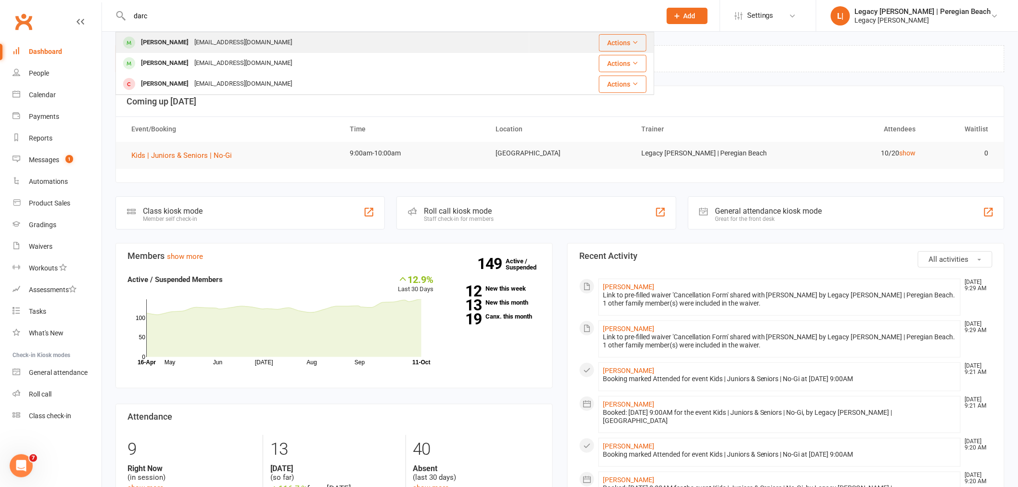
type input "darc"
click at [170, 36] on div "[PERSON_NAME]" at bounding box center [164, 43] width 53 height 14
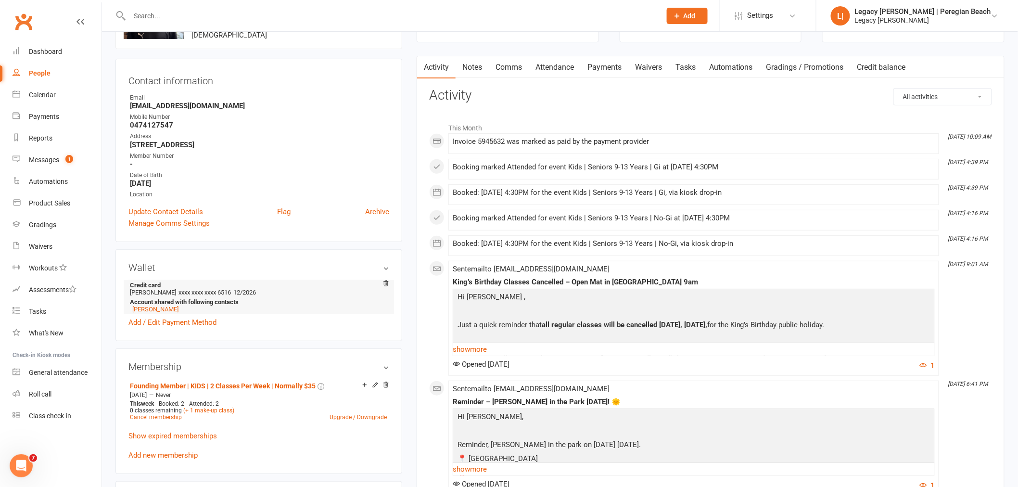
scroll to position [160, 0]
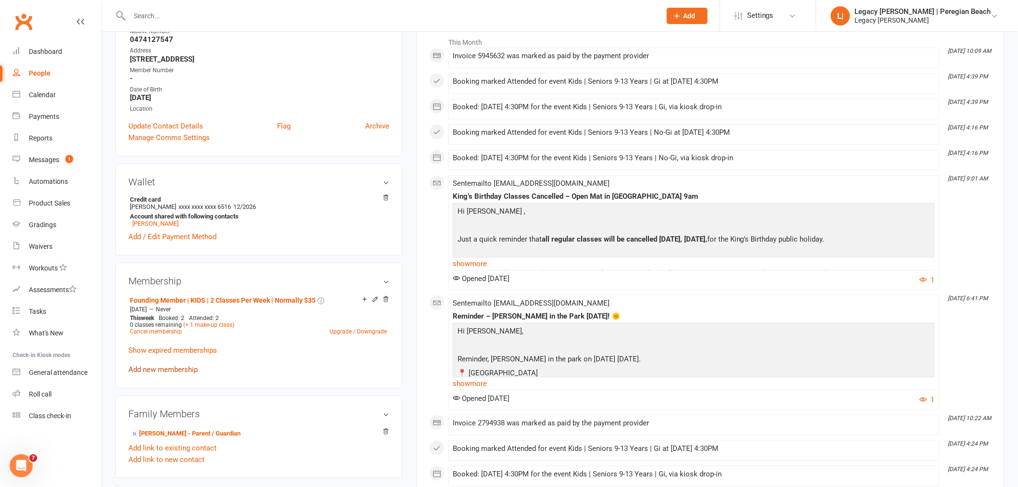
click at [147, 369] on link "Add new membership" at bounding box center [162, 369] width 69 height 9
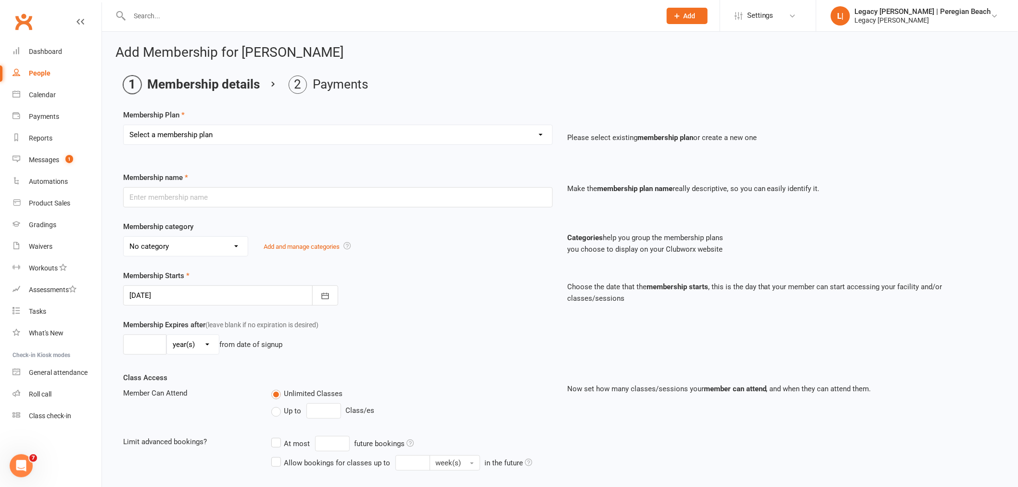
click at [226, 139] on select "Select a membership plan Create new Membership Plan ADULT | FREE TRIAL ADULT | …" at bounding box center [338, 134] width 429 height 19
select select "12"
click at [124, 125] on select "Select a membership plan Create new Membership Plan ADULT | FREE TRIAL ADULT | …" at bounding box center [338, 134] width 429 height 19
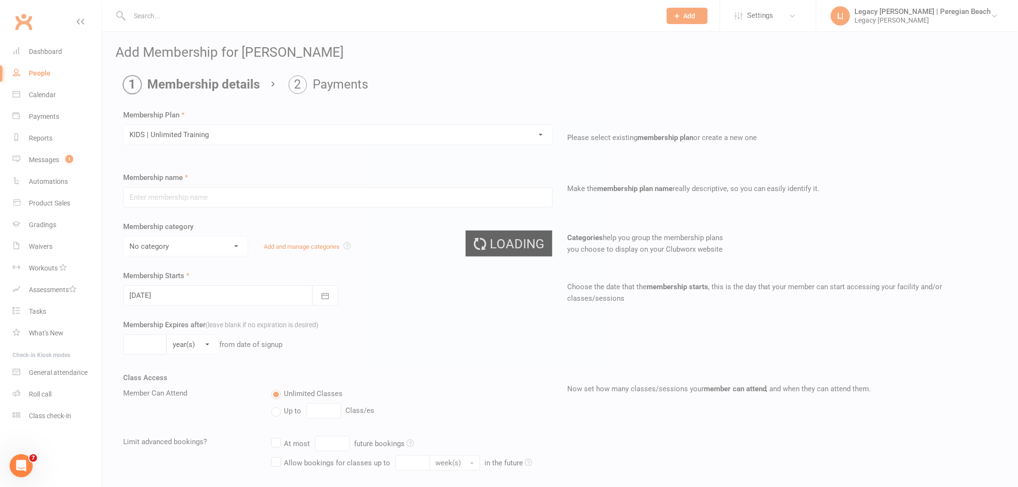
type input "KIDS | Unlimited Training"
select select "7"
type input "0"
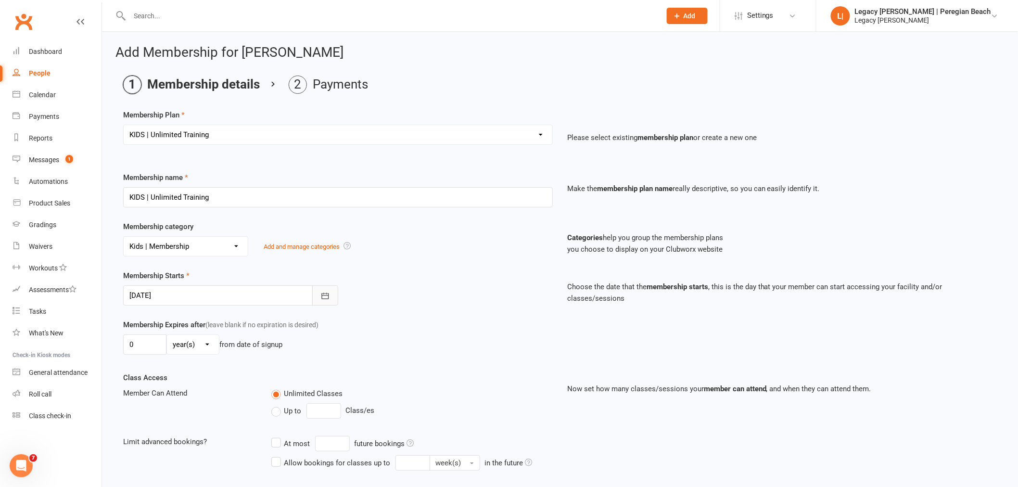
click at [327, 299] on icon "button" at bounding box center [326, 296] width 10 height 10
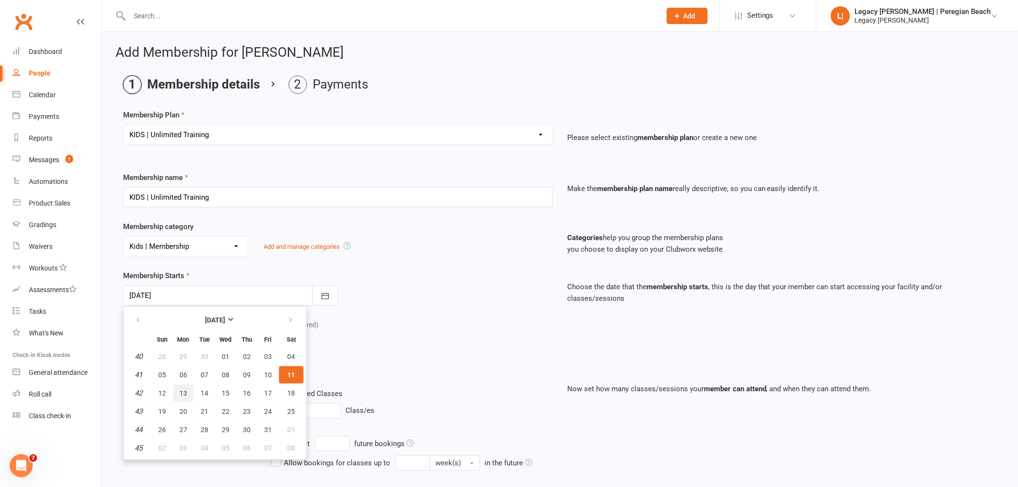
click at [180, 392] on span "13" at bounding box center [184, 393] width 8 height 8
type input "[DATE]"
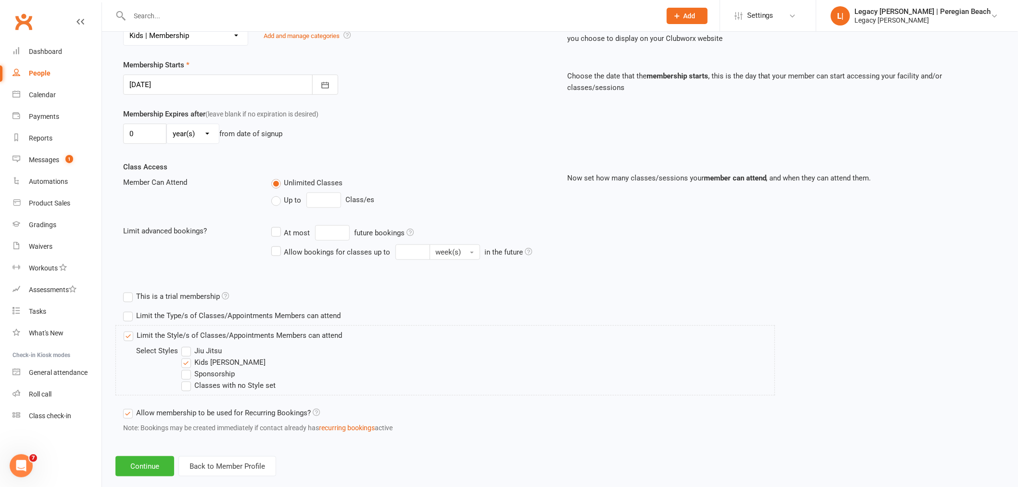
scroll to position [228, 0]
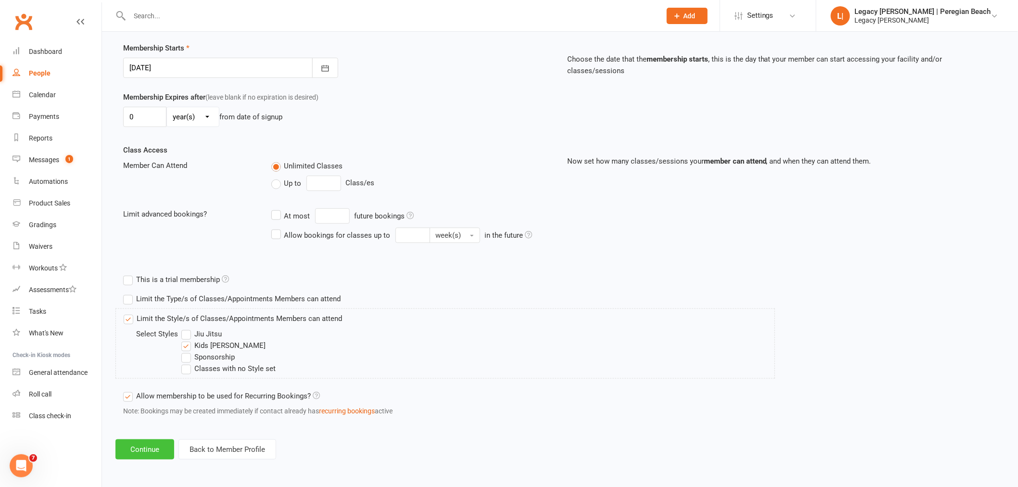
click at [159, 449] on button "Continue" at bounding box center [144, 449] width 59 height 20
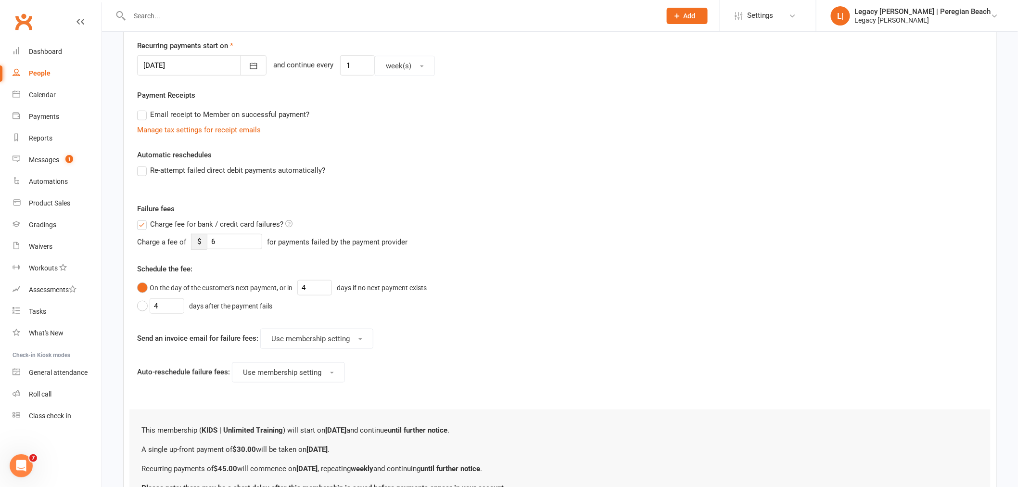
scroll to position [0, 0]
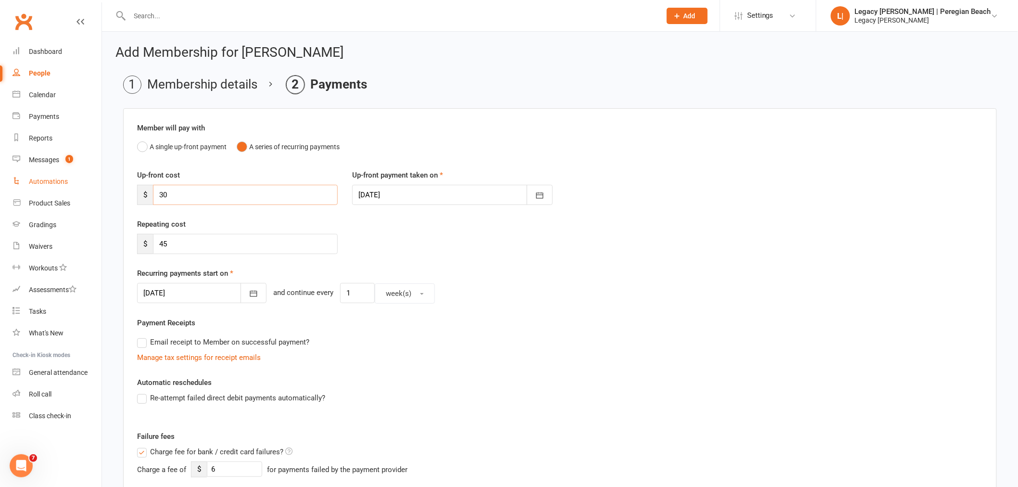
drag, startPoint x: 188, startPoint y: 199, endPoint x: 83, endPoint y: 183, distance: 106.1
click at [85, 185] on ui-view "Prospect Member Non-attending contact Class / event Appointment Grading event T…" at bounding box center [509, 398] width 1018 height 792
type input "0"
click at [186, 240] on input "45" at bounding box center [245, 244] width 185 height 20
type input "40"
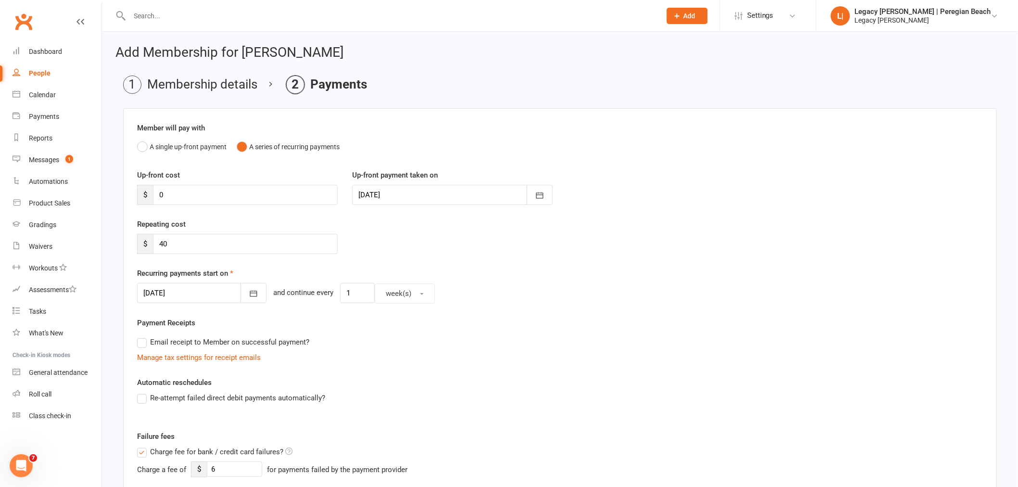
click at [488, 241] on div "Repeating cost $ 40" at bounding box center [560, 242] width 860 height 49
click at [249, 295] on icon "button" at bounding box center [254, 294] width 10 height 10
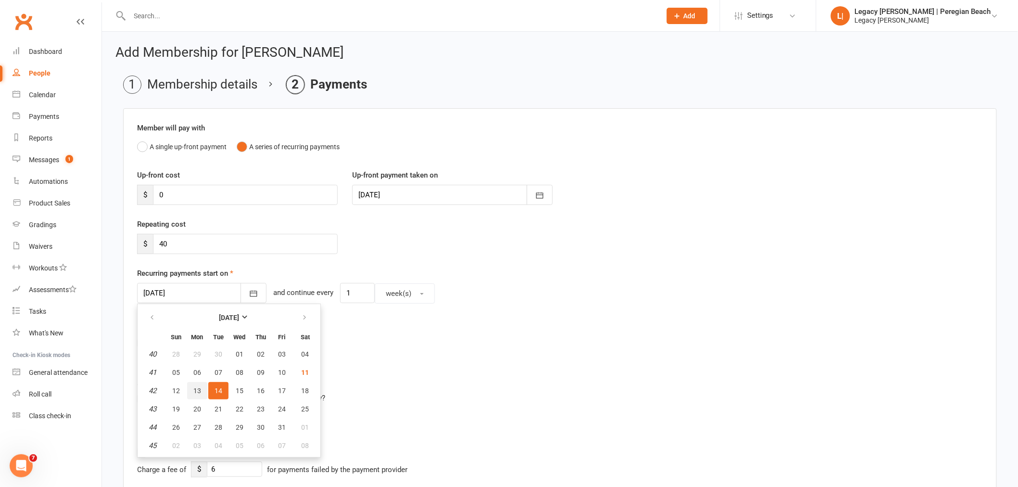
click at [198, 387] on span "13" at bounding box center [197, 391] width 8 height 8
type input "[DATE]"
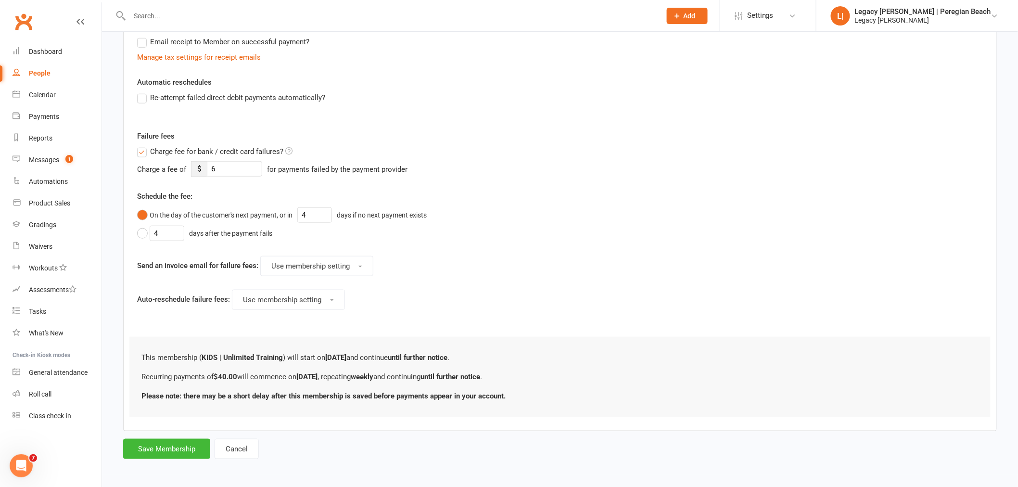
scroll to position [302, 0]
click at [160, 446] on button "Save Membership" at bounding box center [166, 447] width 87 height 20
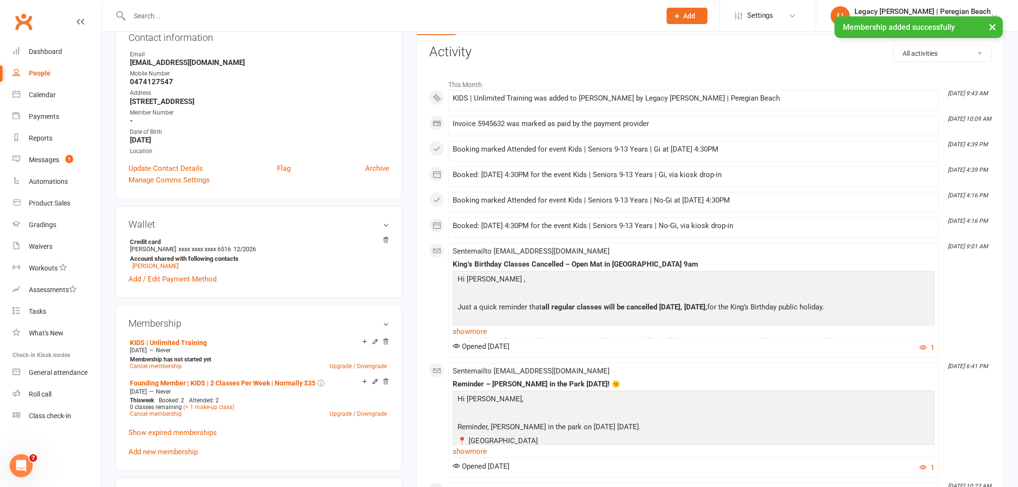
scroll to position [214, 0]
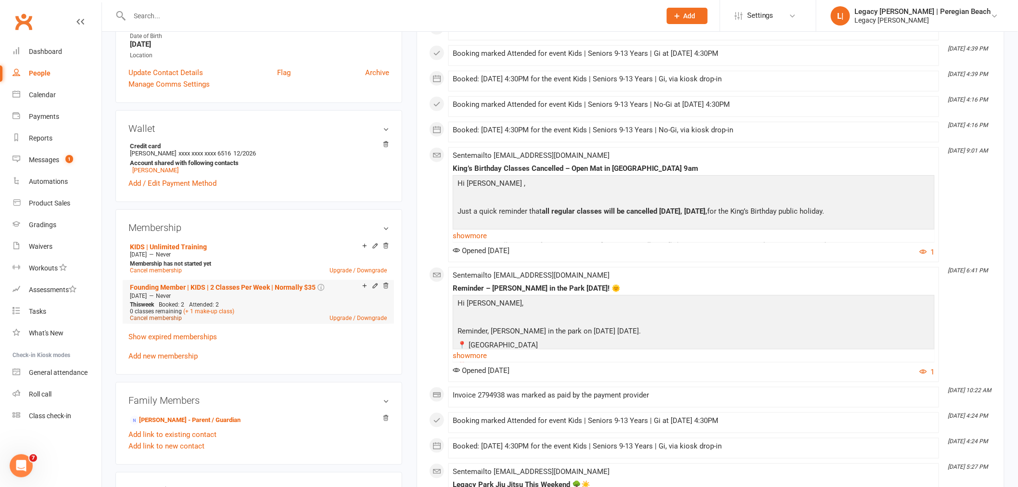
click at [173, 320] on link "Cancel membership" at bounding box center [156, 318] width 52 height 7
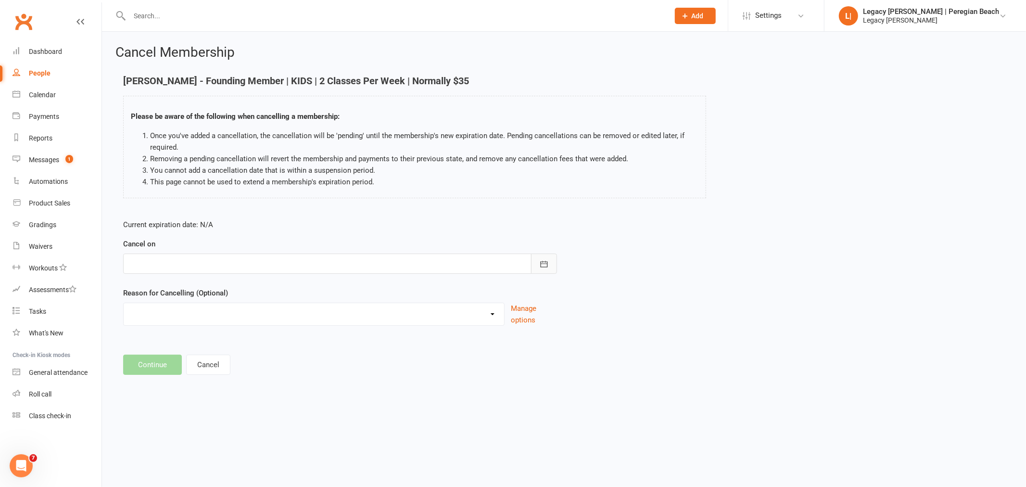
click at [544, 262] on icon "button" at bounding box center [544, 264] width 10 height 10
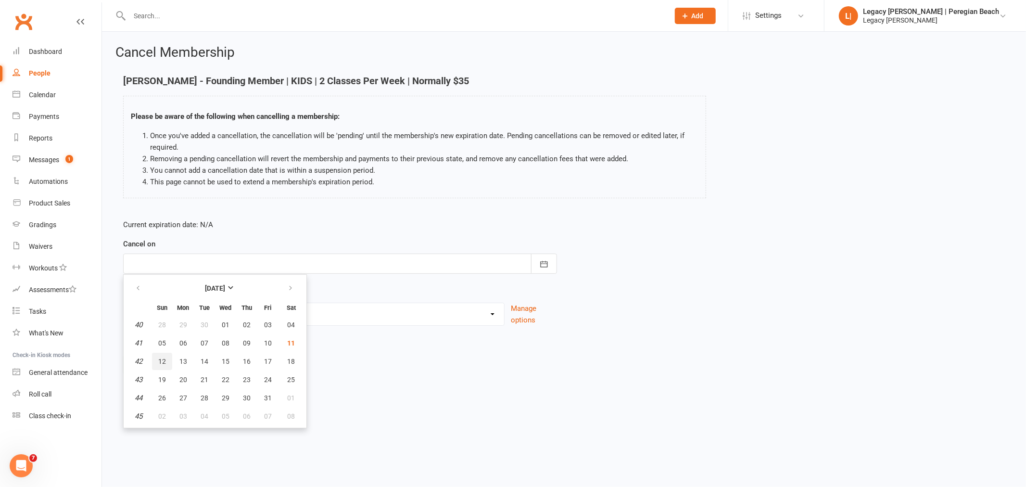
click at [166, 361] on button "12" at bounding box center [162, 361] width 20 height 17
type input "[DATE]"
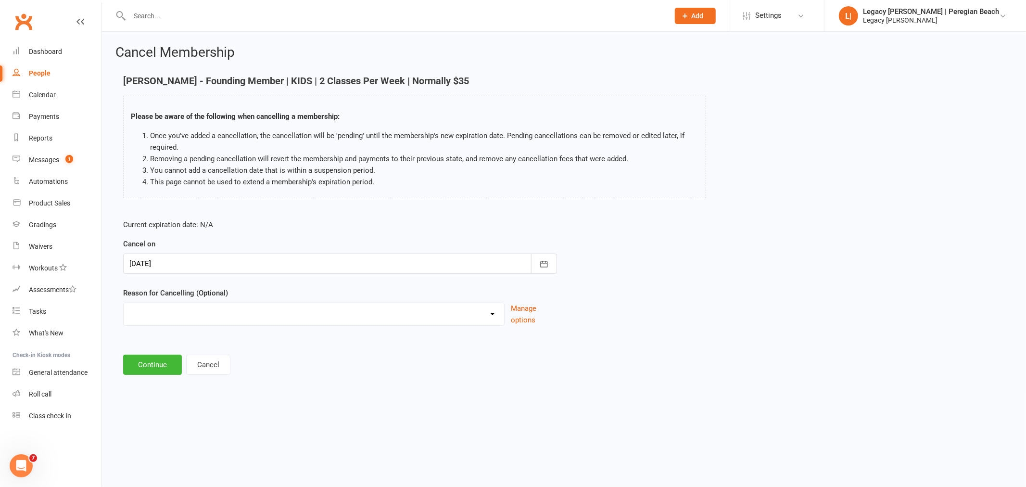
click at [216, 320] on select "Financial Holiday Injury Lost Interest Membership Downgrade Membership Upgrade …" at bounding box center [314, 312] width 381 height 19
select select "5"
click at [124, 303] on select "Financial Holiday Injury Lost Interest Membership Downgrade Membership Upgrade …" at bounding box center [314, 312] width 381 height 19
click at [156, 365] on button "Continue" at bounding box center [152, 365] width 59 height 20
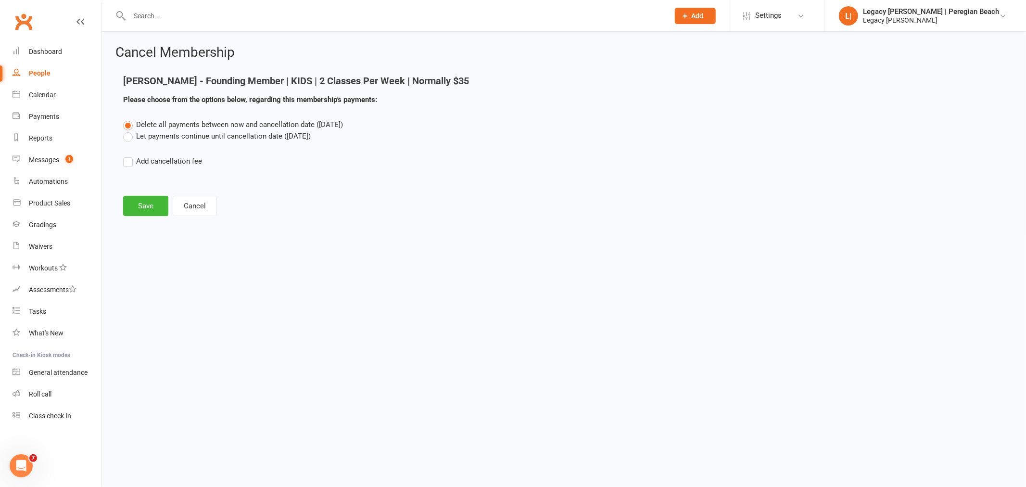
click at [155, 139] on label "Let payments continue until cancellation date ([DATE])" at bounding box center [217, 136] width 188 height 12
click at [129, 130] on input "Let payments continue until cancellation date ([DATE])" at bounding box center [126, 130] width 6 height 0
click at [147, 203] on button "Save" at bounding box center [145, 206] width 45 height 20
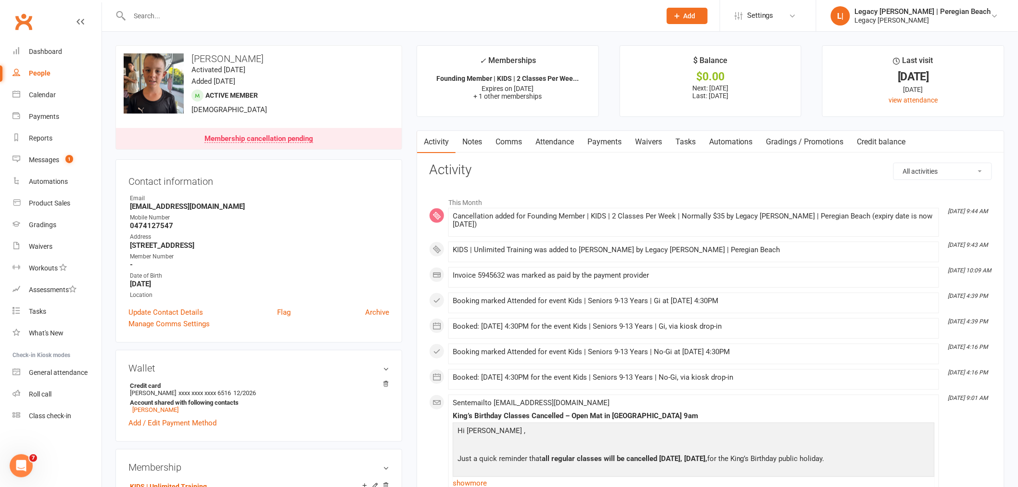
click at [607, 140] on link "Payments" at bounding box center [605, 142] width 48 height 22
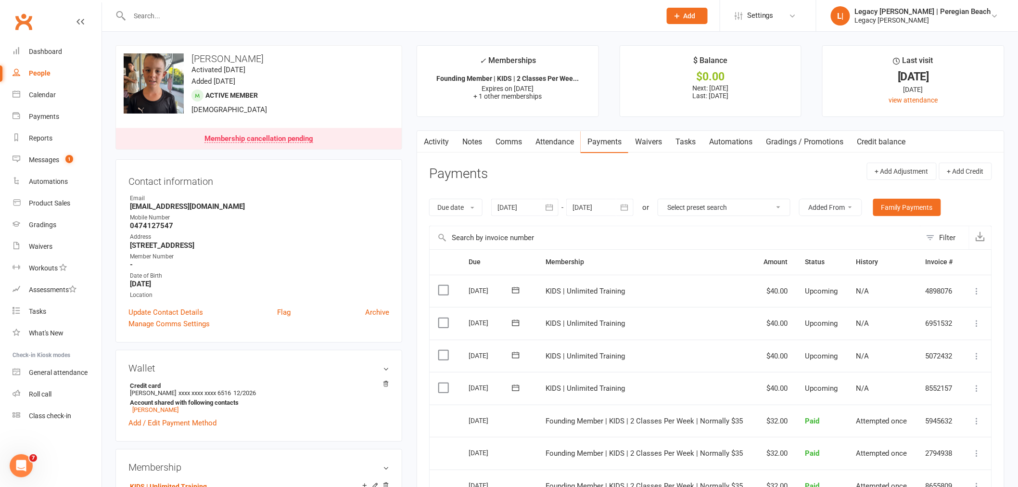
click at [517, 389] on icon at bounding box center [516, 388] width 10 height 10
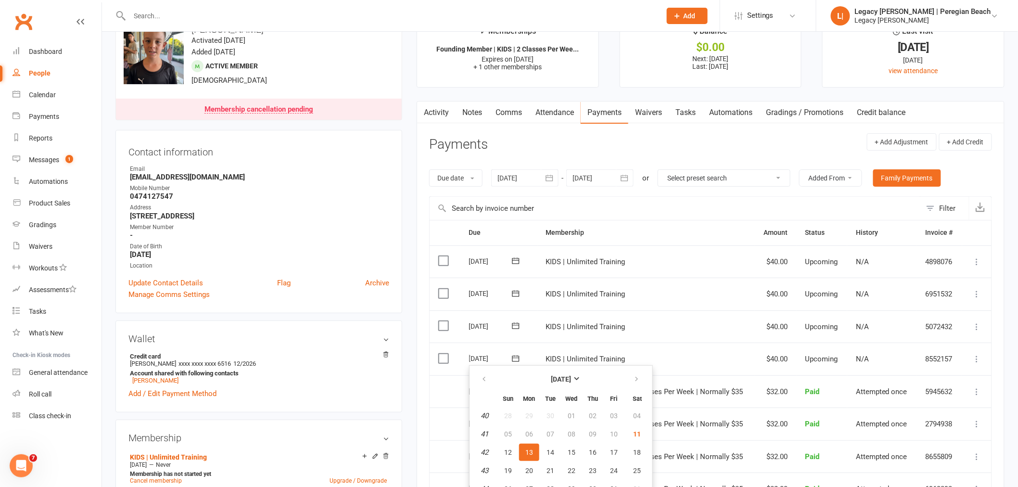
scroll to position [53, 0]
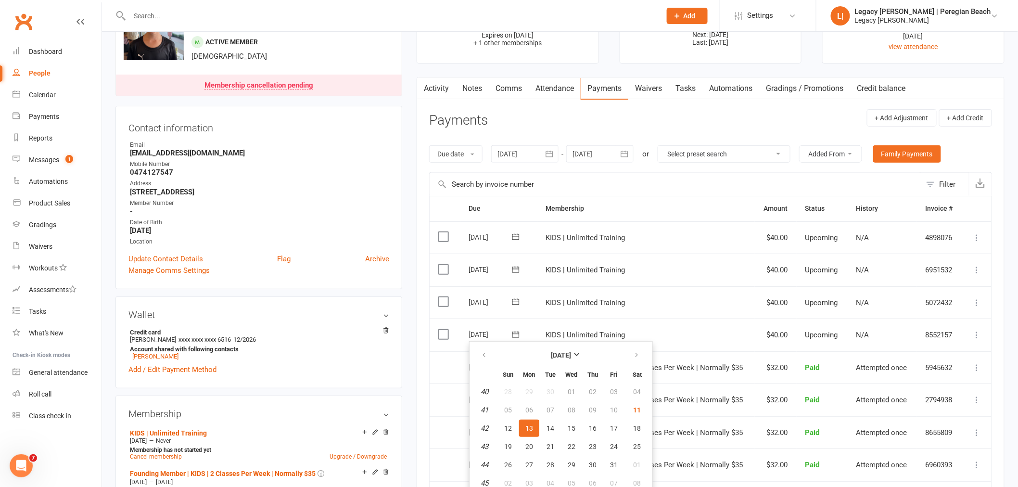
click at [672, 309] on td "KIDS | Unlimited Training" at bounding box center [647, 302] width 218 height 33
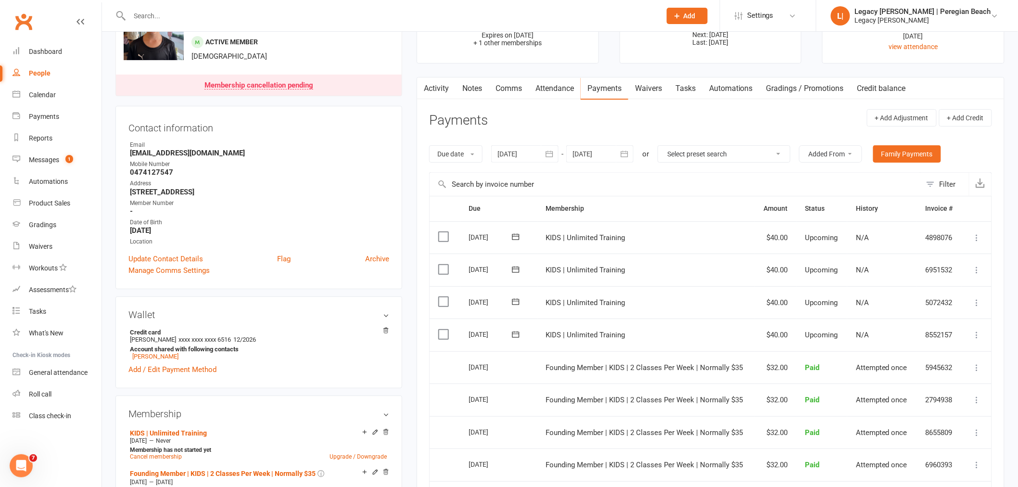
click at [807, 31] on li "Settings Membership Plans Event Templates Appointment Types Mobile App Website …" at bounding box center [768, 15] width 96 height 31
click at [45, 153] on link "Messages 1" at bounding box center [57, 160] width 89 height 22
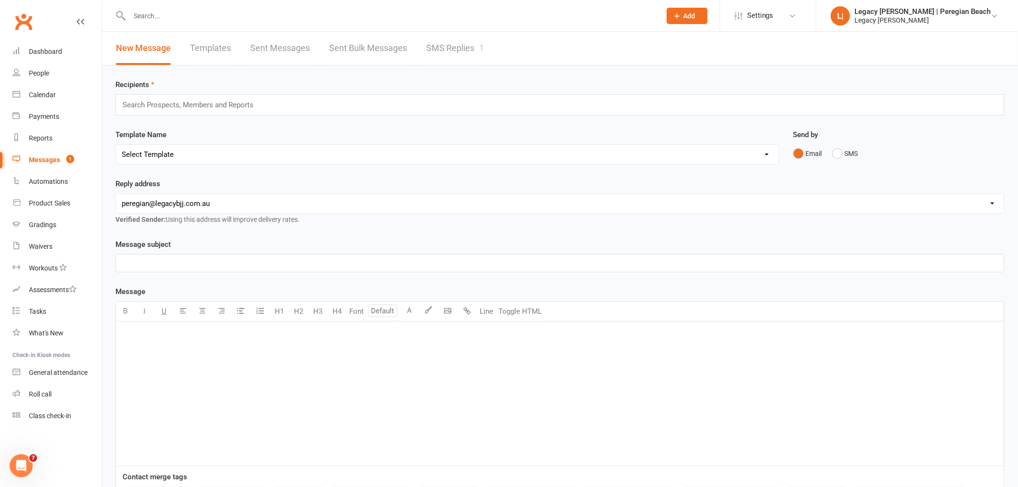
click at [56, 160] on div "Messages" at bounding box center [44, 160] width 31 height 8
click at [447, 39] on link "SMS Replies 1" at bounding box center [455, 48] width 58 height 33
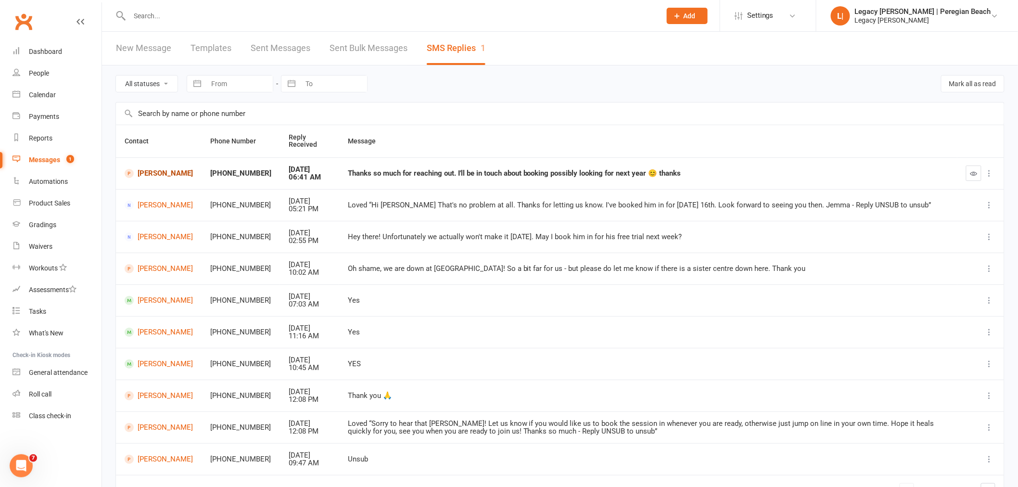
click at [145, 171] on link "[PERSON_NAME]" at bounding box center [159, 173] width 68 height 9
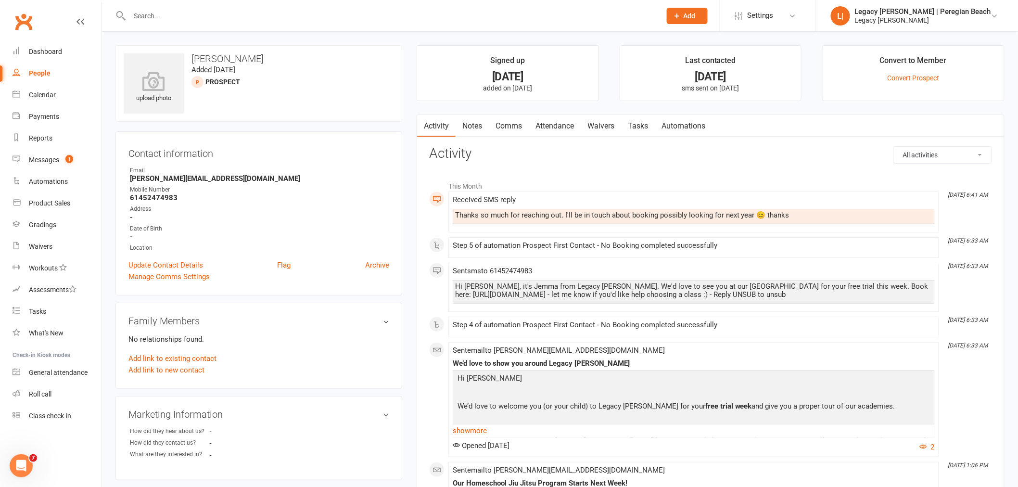
click at [508, 125] on link "Comms" at bounding box center [509, 126] width 40 height 22
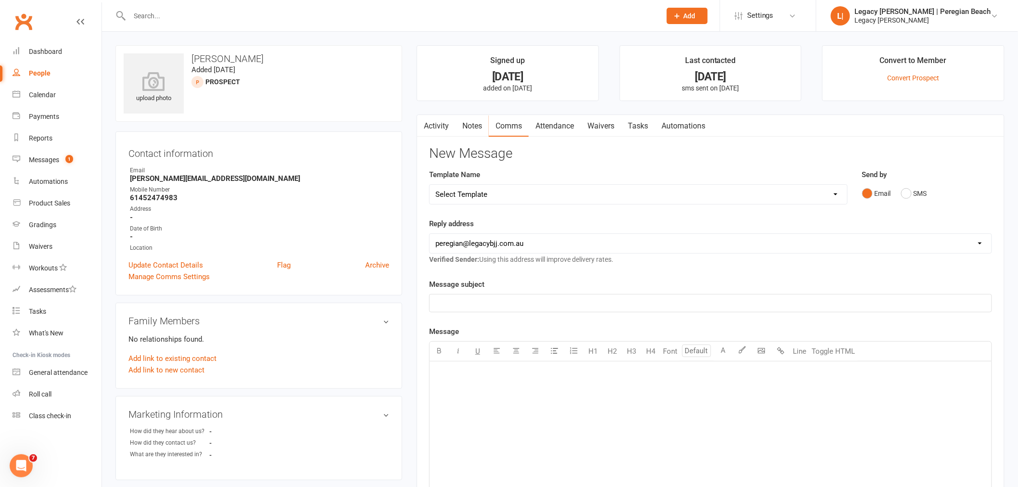
click at [443, 123] on link "Activity" at bounding box center [436, 126] width 38 height 22
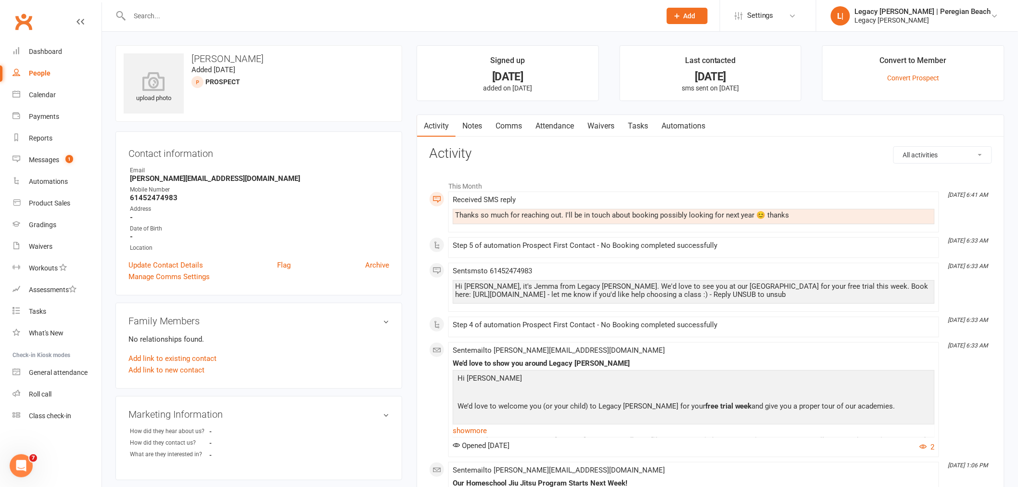
click at [491, 122] on link "Comms" at bounding box center [509, 126] width 40 height 22
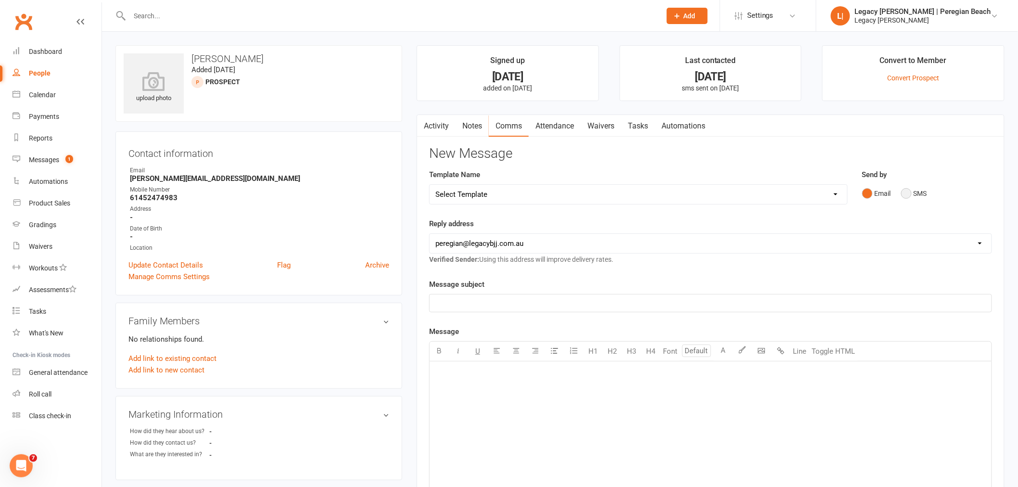
click at [920, 194] on button "SMS" at bounding box center [914, 193] width 26 height 18
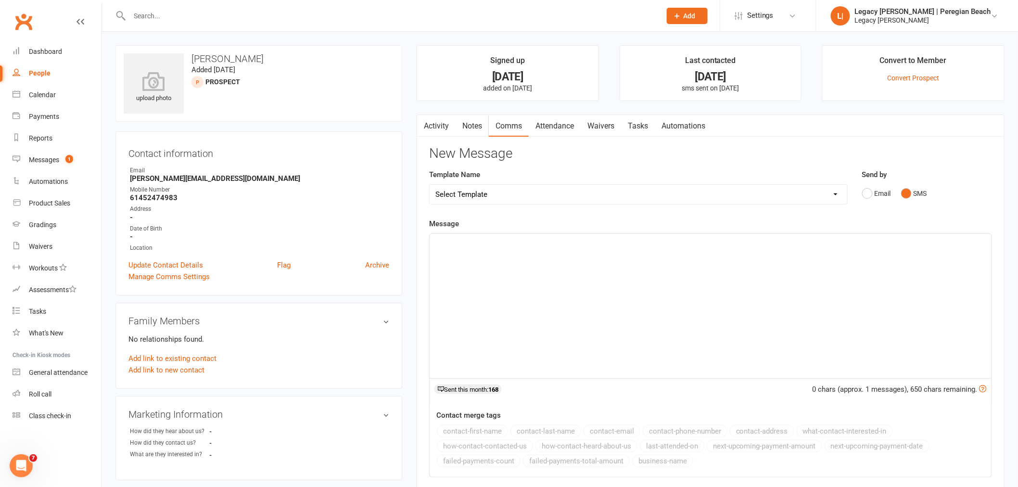
click at [622, 276] on div "﻿" at bounding box center [711, 306] width 562 height 144
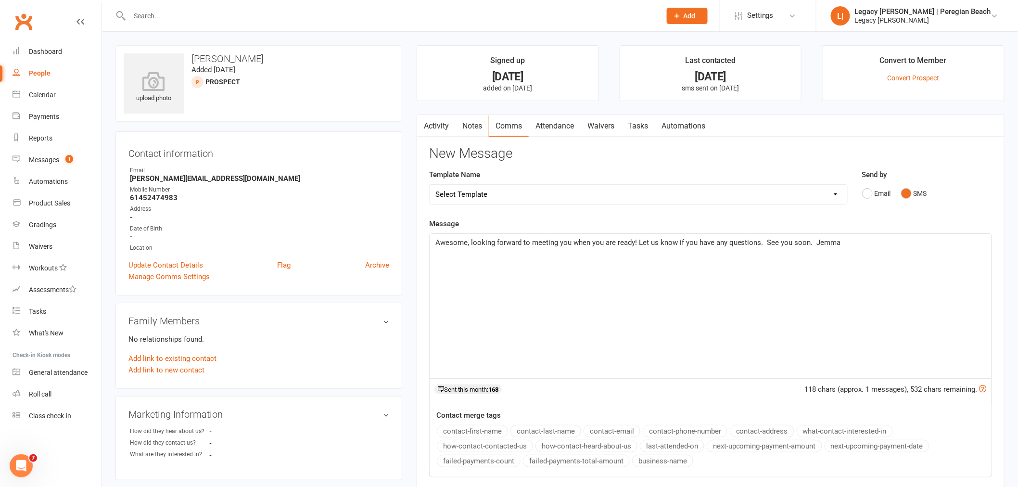
scroll to position [160, 0]
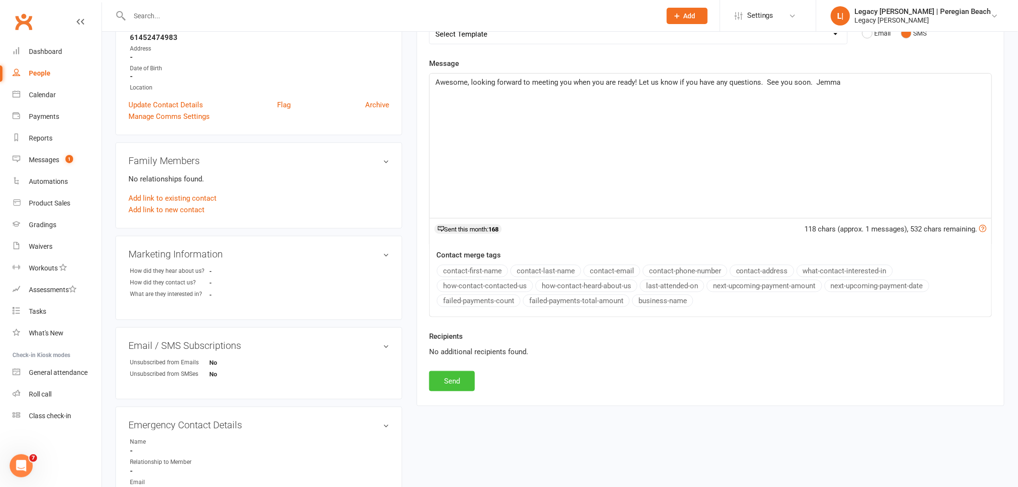
click at [461, 373] on button "Send" at bounding box center [452, 381] width 46 height 20
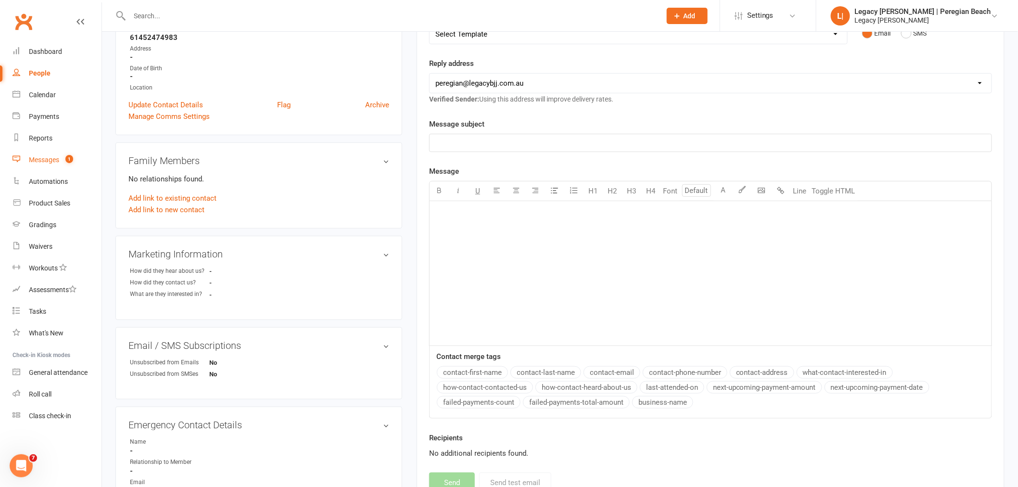
click at [46, 154] on link "Messages 1" at bounding box center [57, 160] width 89 height 22
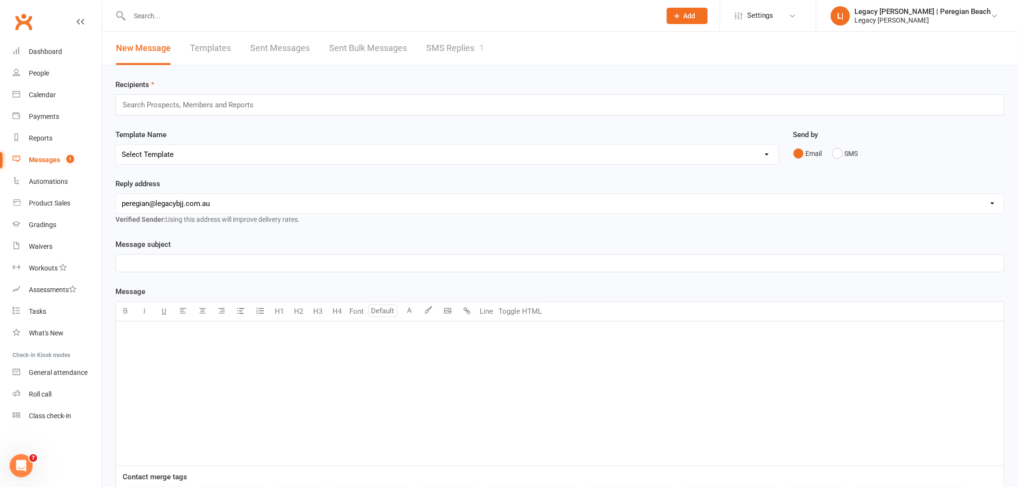
click at [459, 44] on link "SMS Replies 1" at bounding box center [455, 48] width 58 height 33
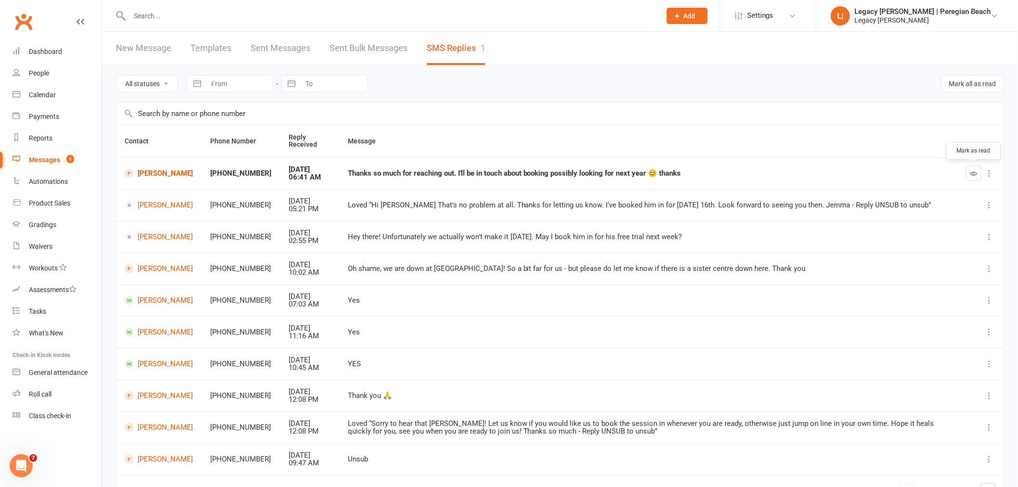
click at [979, 172] on button "button" at bounding box center [973, 173] width 15 height 15
click at [56, 51] on div "Dashboard" at bounding box center [45, 52] width 33 height 8
